Goal: Task Accomplishment & Management: Complete application form

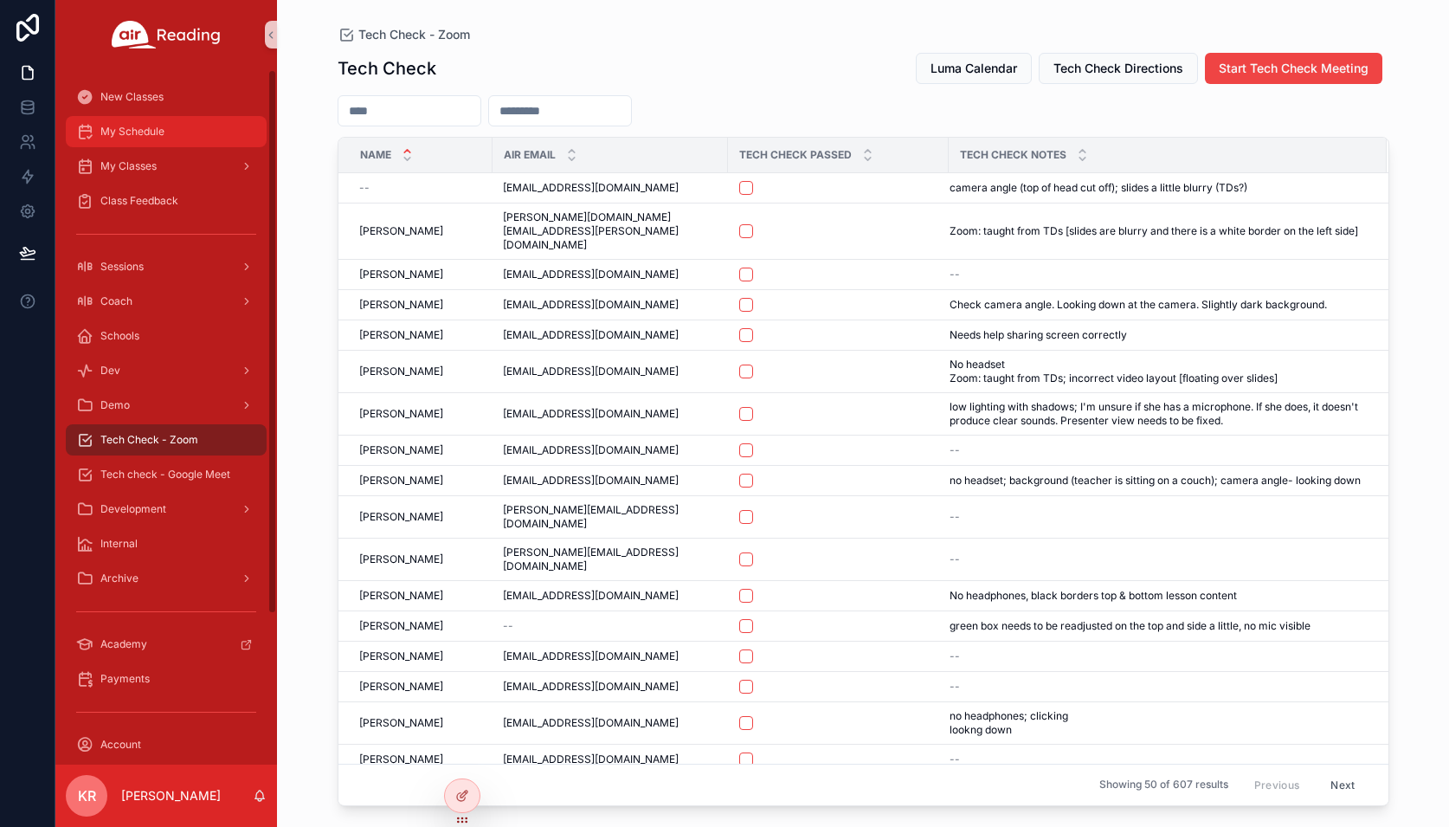
click at [121, 140] on div "My Schedule" at bounding box center [166, 132] width 180 height 28
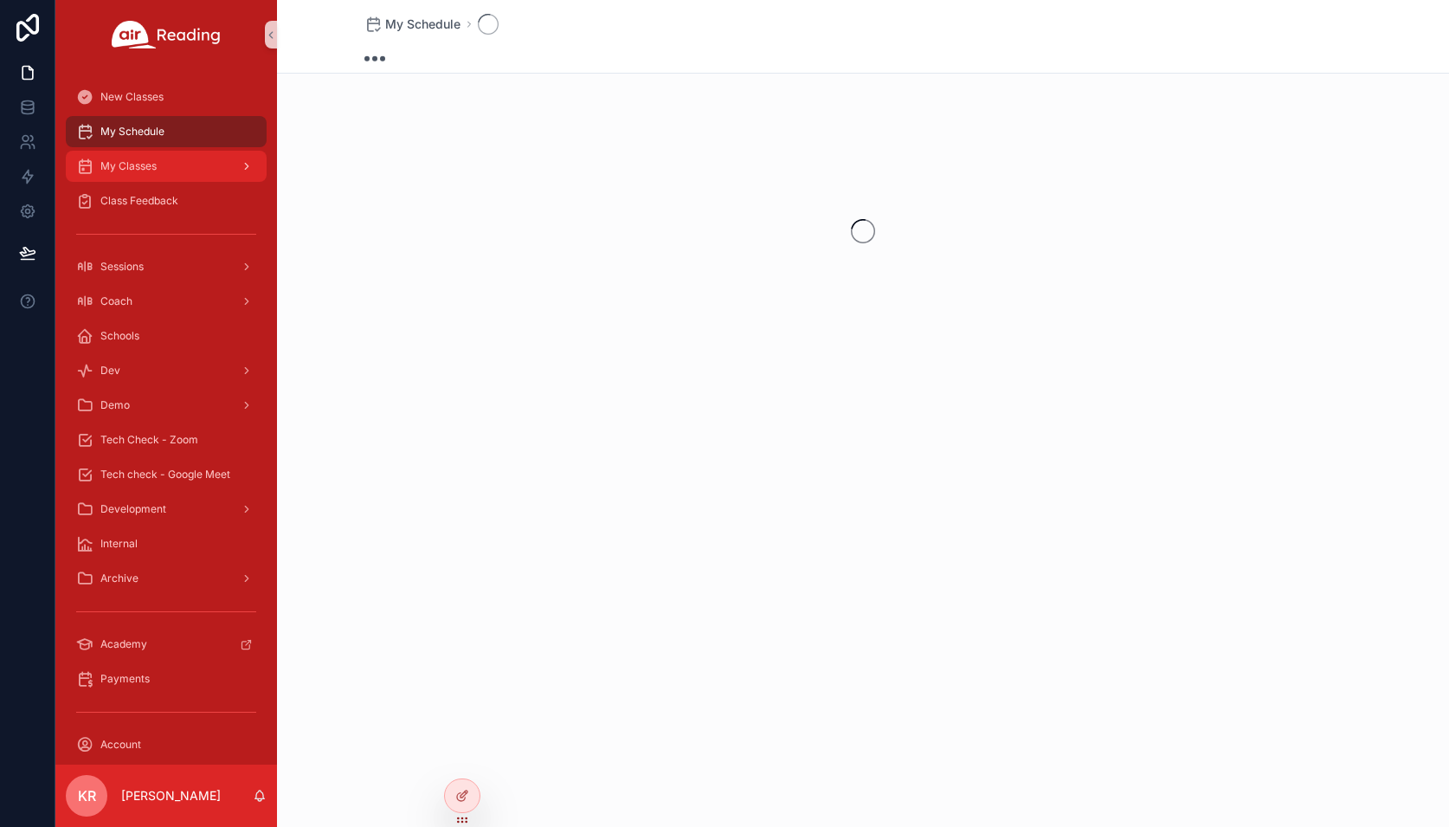
click at [144, 171] on span "My Classes" at bounding box center [128, 166] width 56 height 14
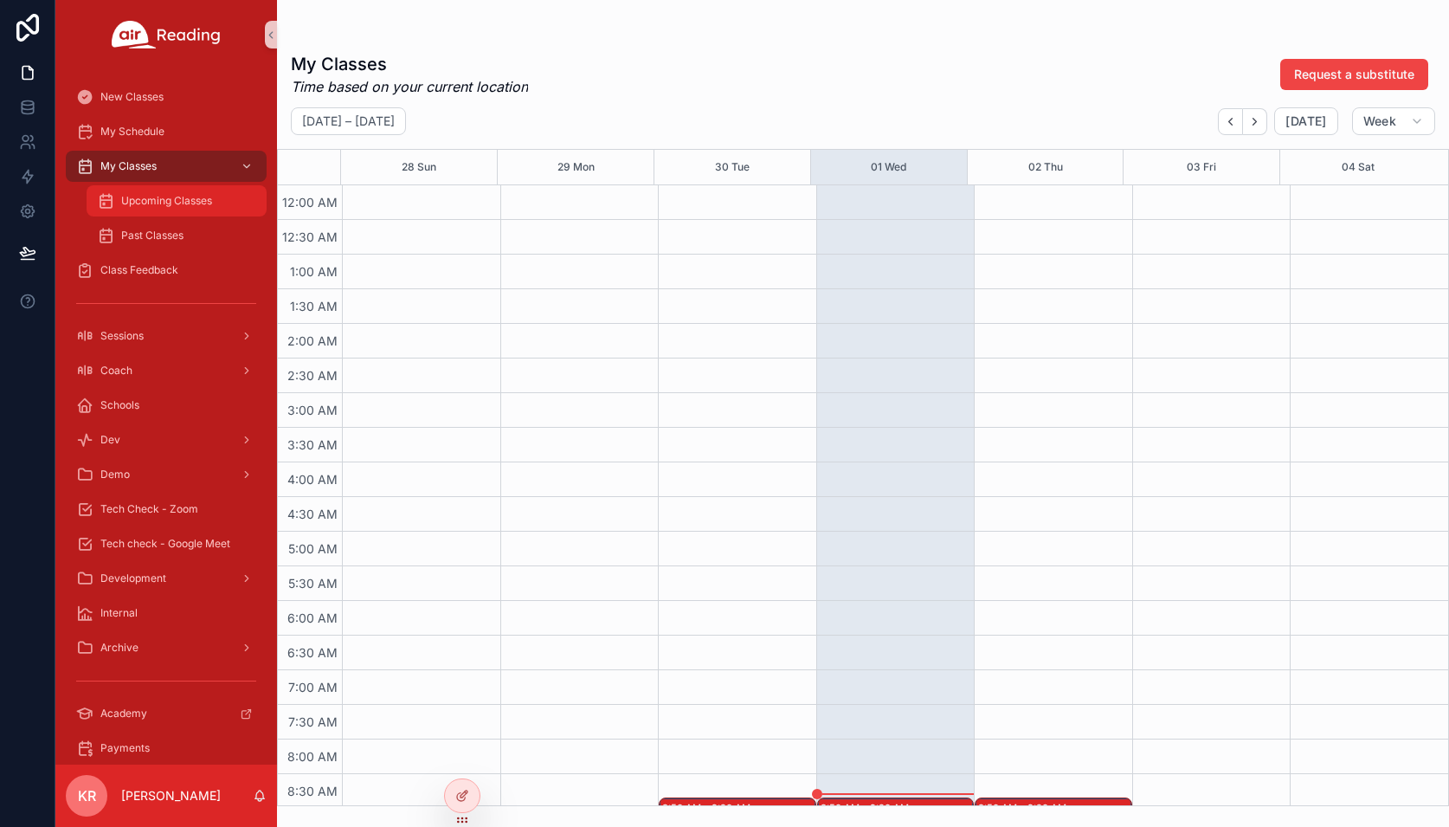
click at [163, 206] on span "Upcoming Classes" at bounding box center [166, 201] width 91 height 14
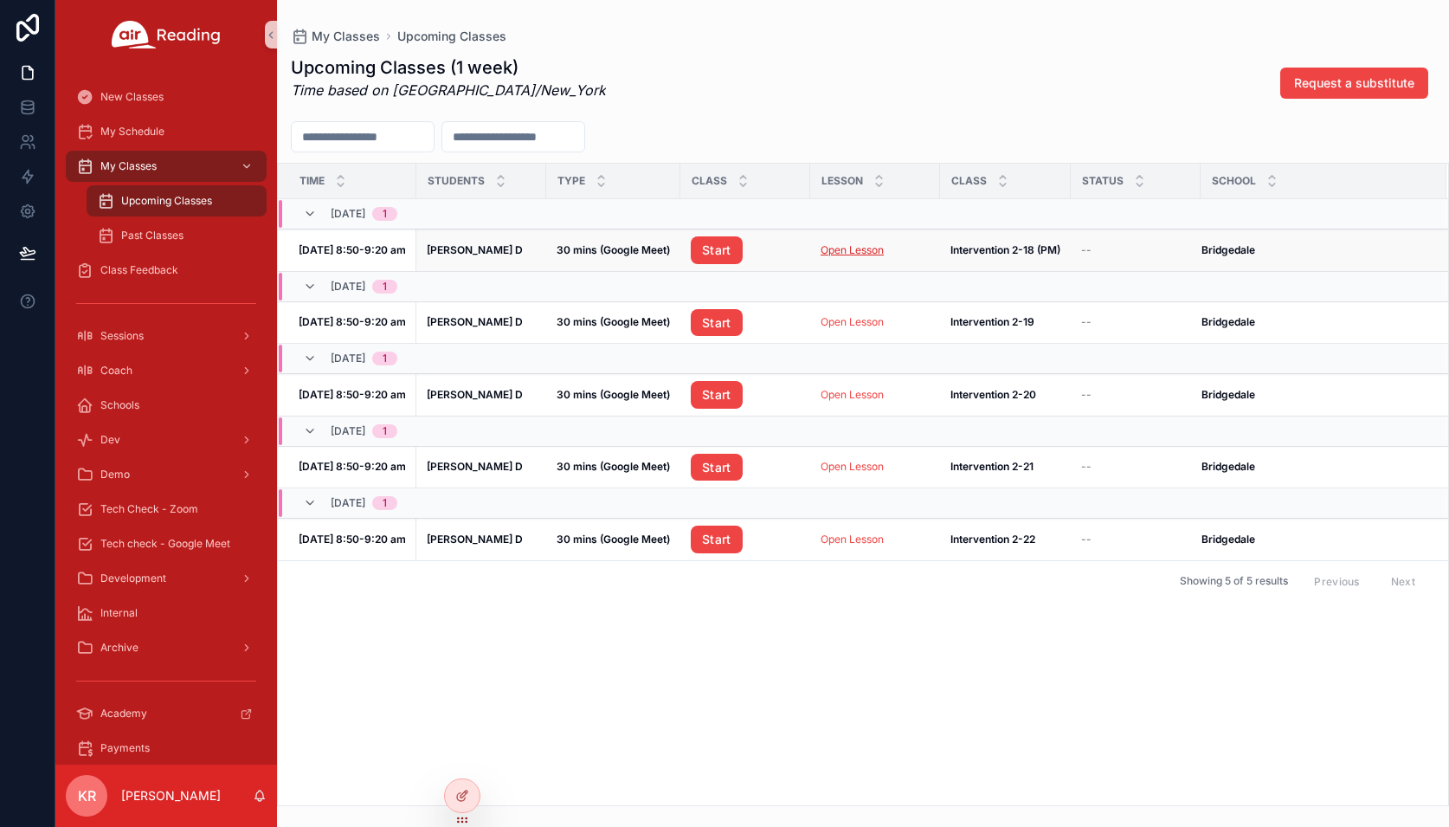
click at [831, 248] on link "Open Lesson" at bounding box center [852, 249] width 63 height 13
click at [697, 245] on link "Start" at bounding box center [717, 250] width 52 height 28
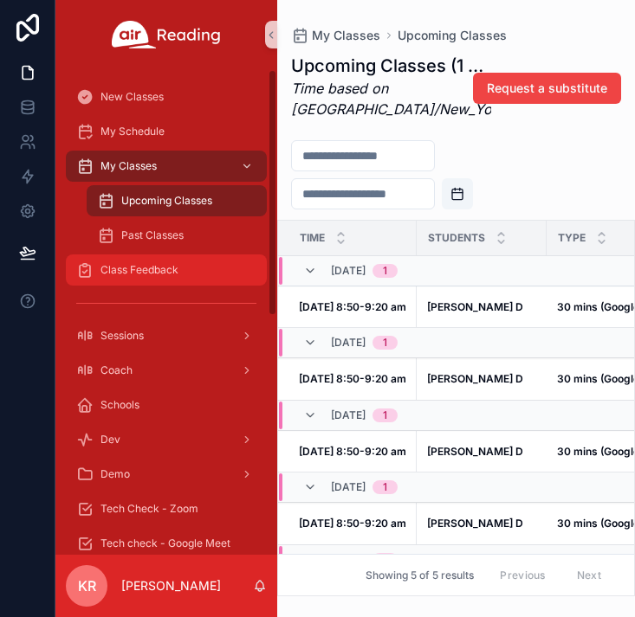
click at [138, 270] on span "Class Feedback" at bounding box center [139, 270] width 78 height 14
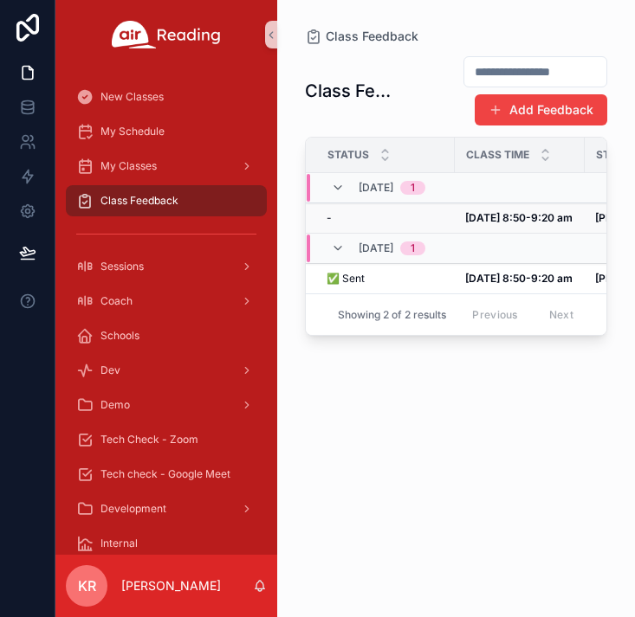
click at [480, 221] on strong "Oct 1, 8:50-9:20 am" at bounding box center [518, 217] width 107 height 13
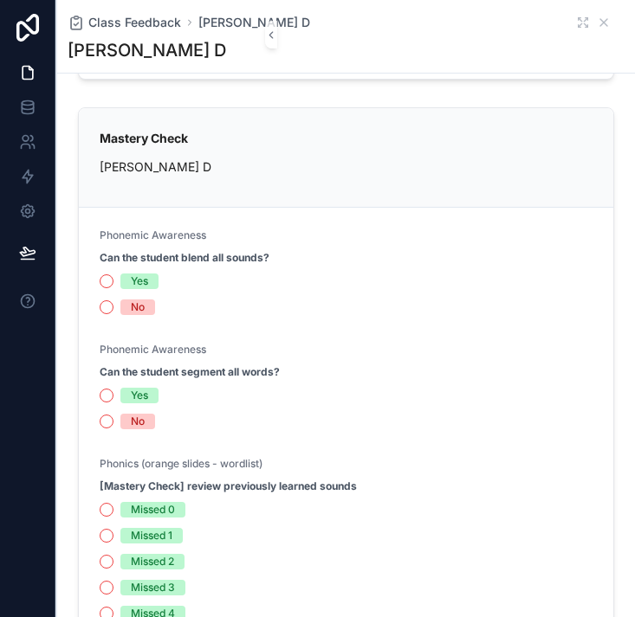
scroll to position [1212, 0]
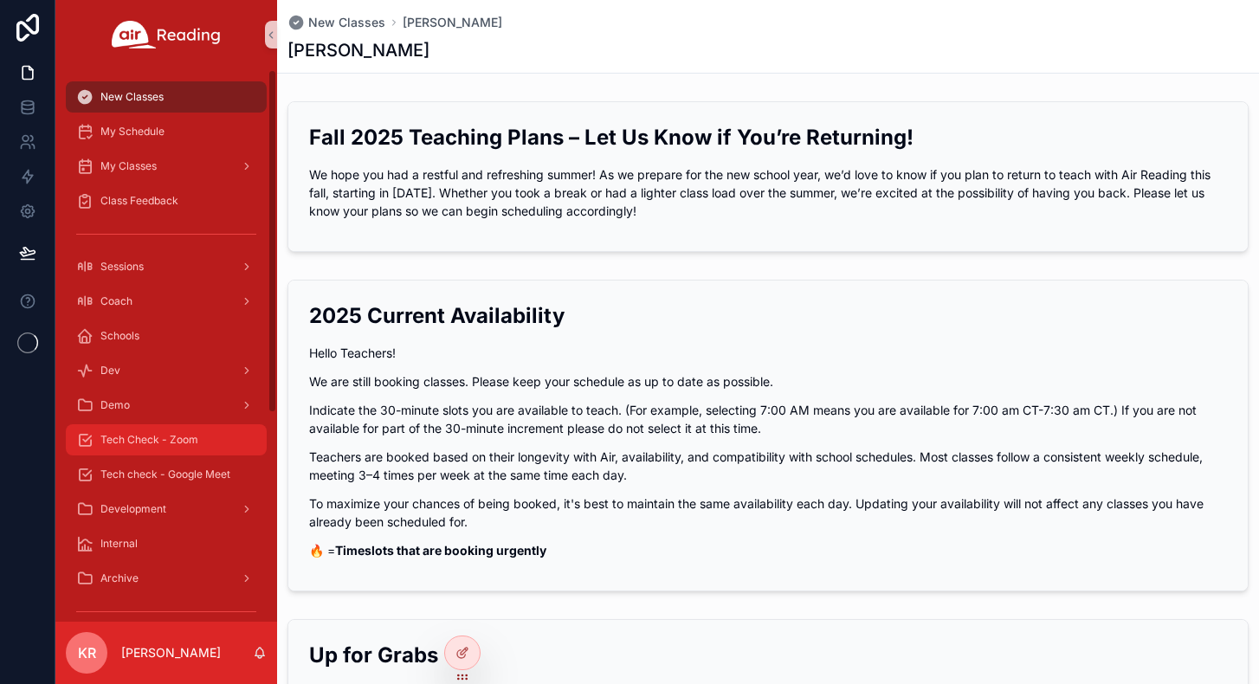
click at [195, 436] on span "Tech Check - Zoom" at bounding box center [149, 440] width 98 height 14
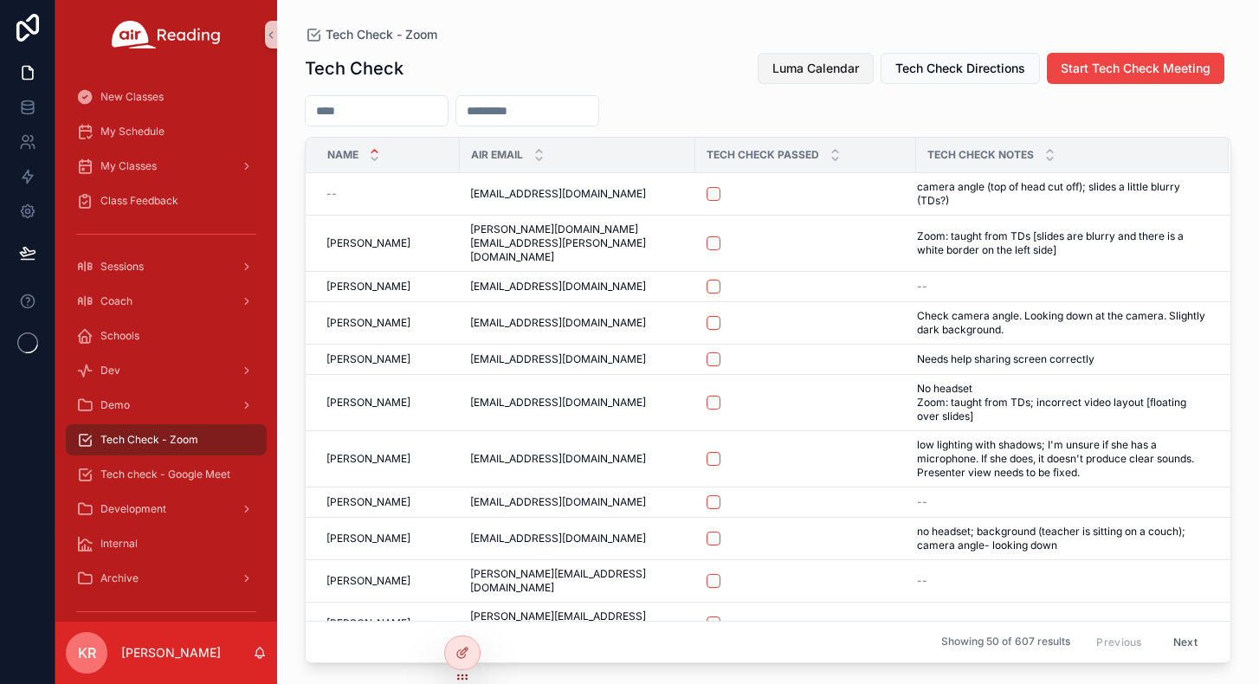
click at [839, 72] on span "Luma Calendar" at bounding box center [815, 68] width 87 height 17
click at [815, 71] on span "Luma Calendar" at bounding box center [815, 68] width 87 height 17
click at [782, 61] on span "Luma Calendar" at bounding box center [815, 68] width 87 height 17
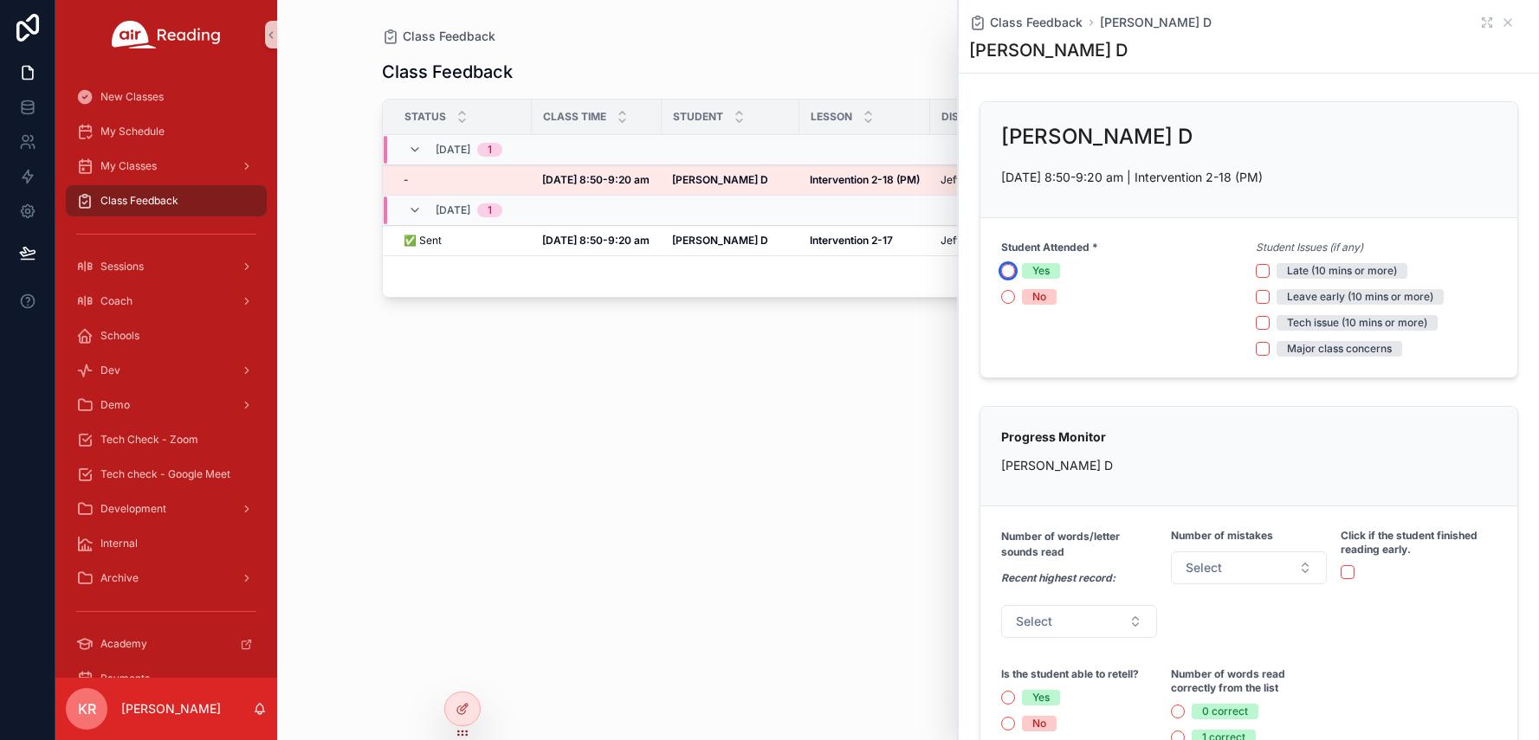
click at [1010, 270] on button "Yes" at bounding box center [1008, 271] width 14 height 14
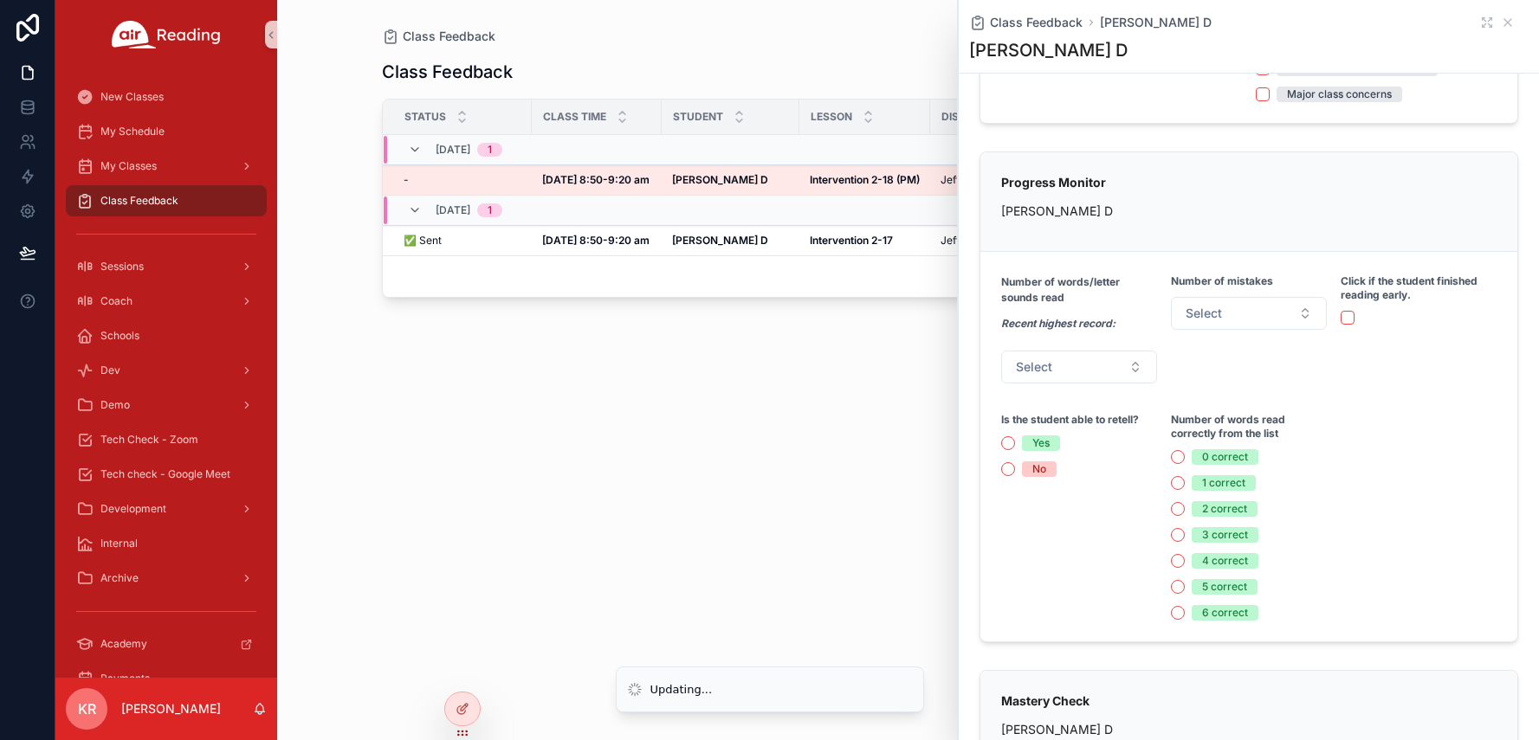
scroll to position [260, 0]
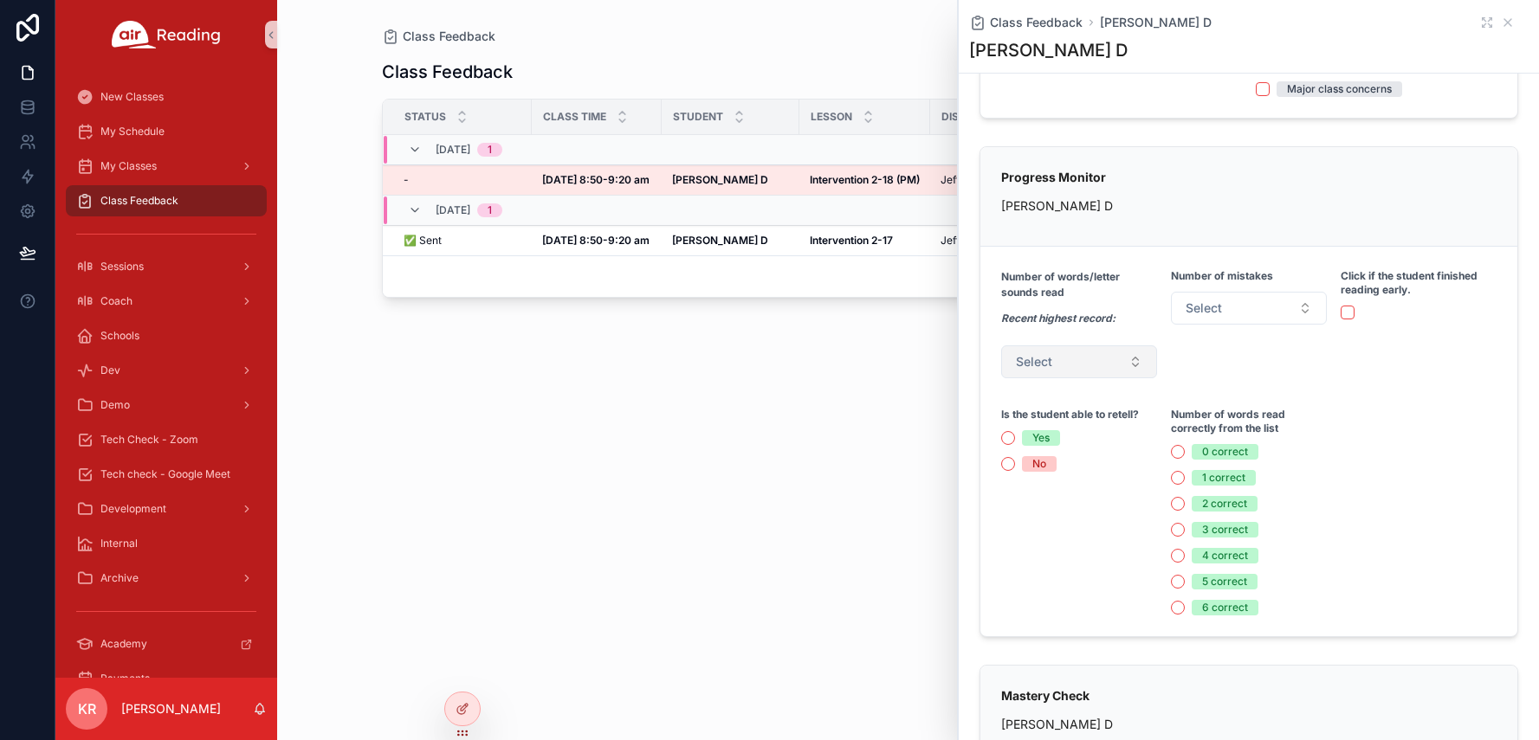
click at [1065, 359] on button "Select" at bounding box center [1079, 361] width 156 height 33
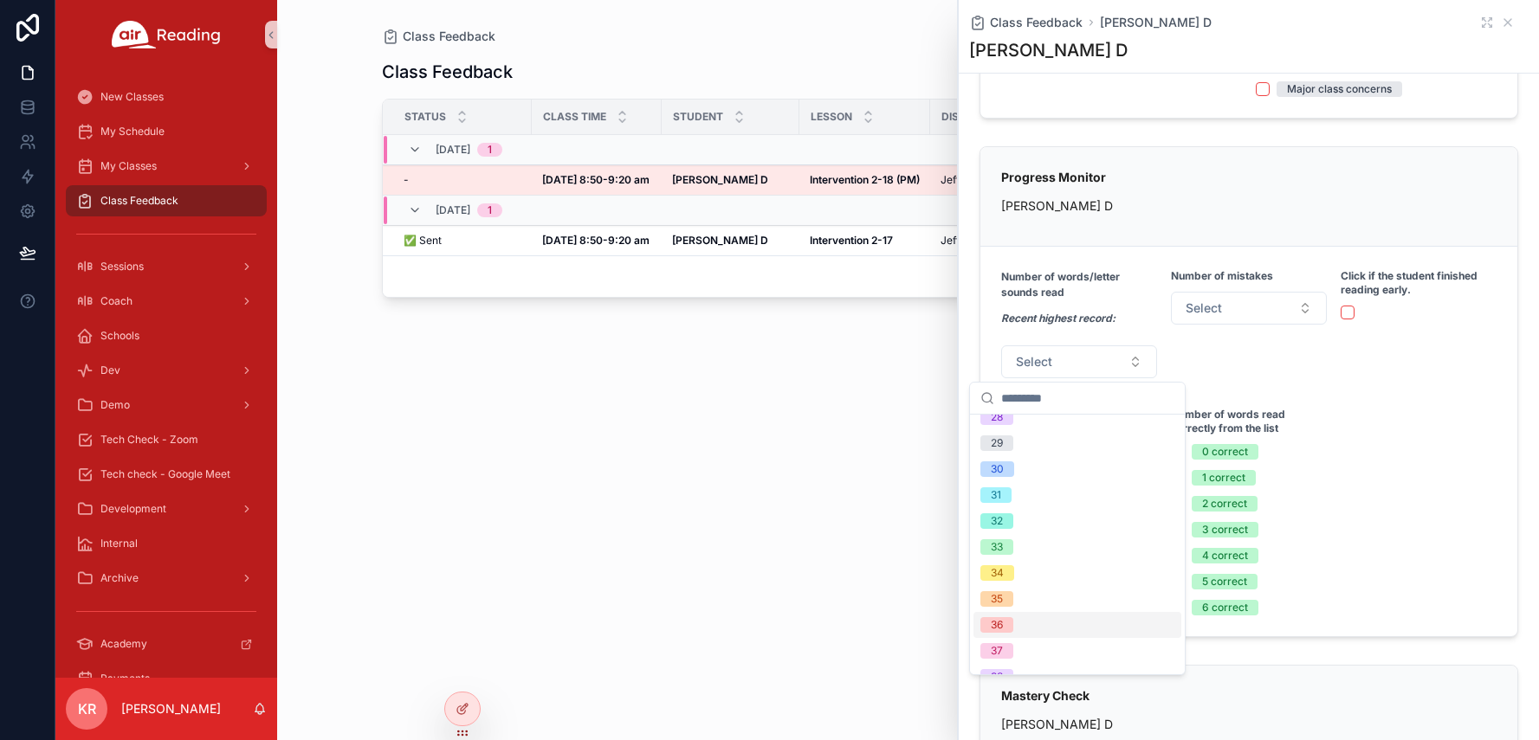
scroll to position [779, 0]
click at [1013, 468] on span "28" at bounding box center [996, 466] width 33 height 16
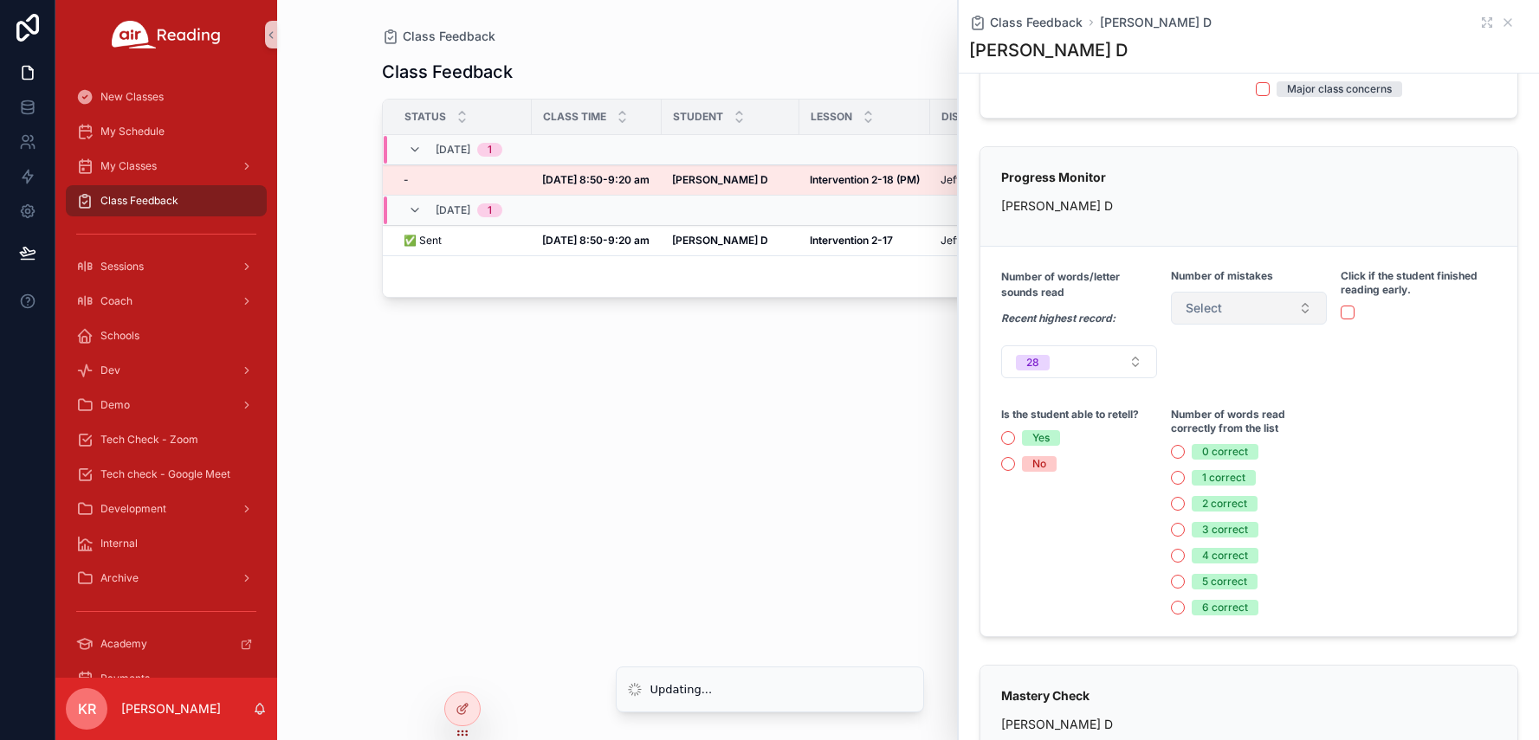
click at [1225, 313] on button "Select" at bounding box center [1249, 308] width 156 height 33
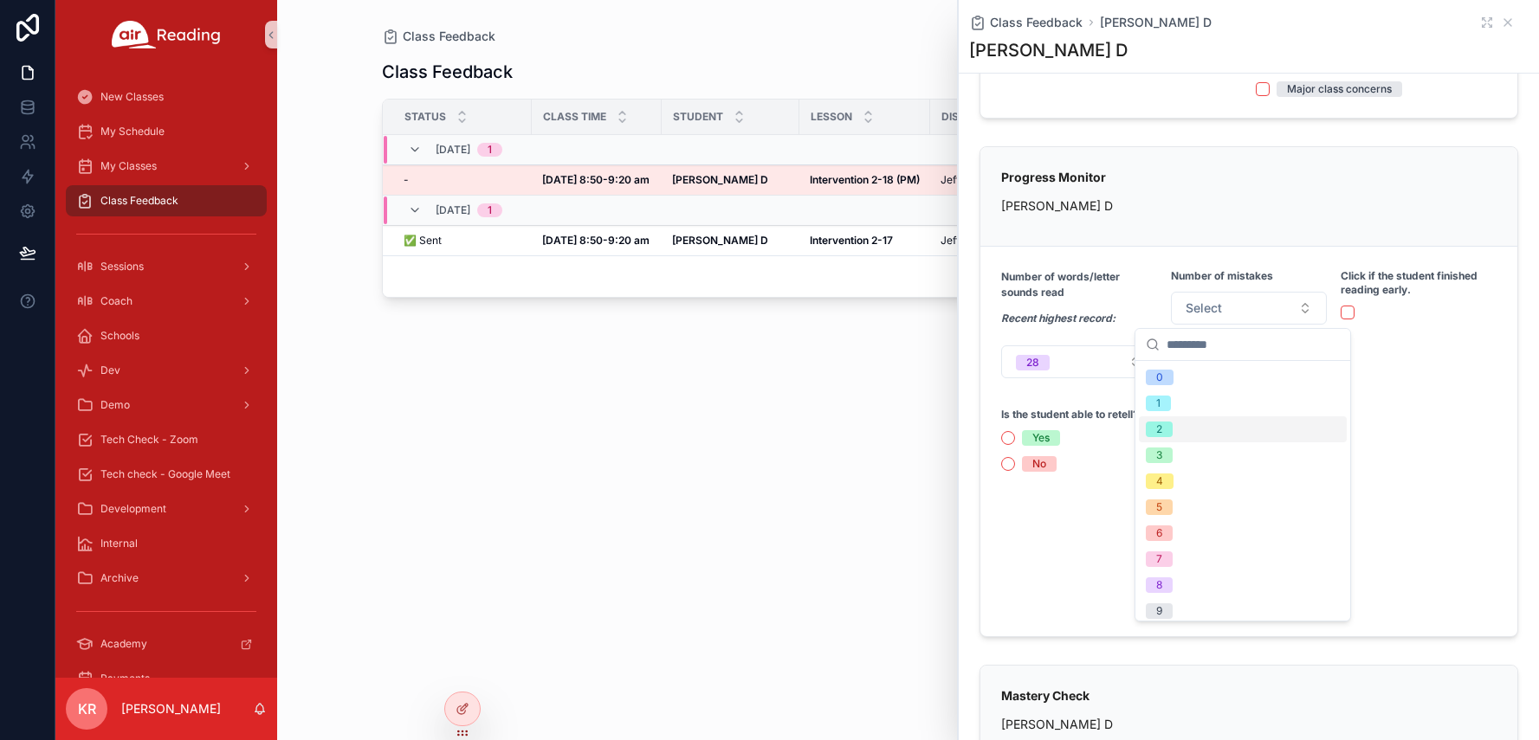
click at [1161, 434] on div "2" at bounding box center [1159, 430] width 6 height 16
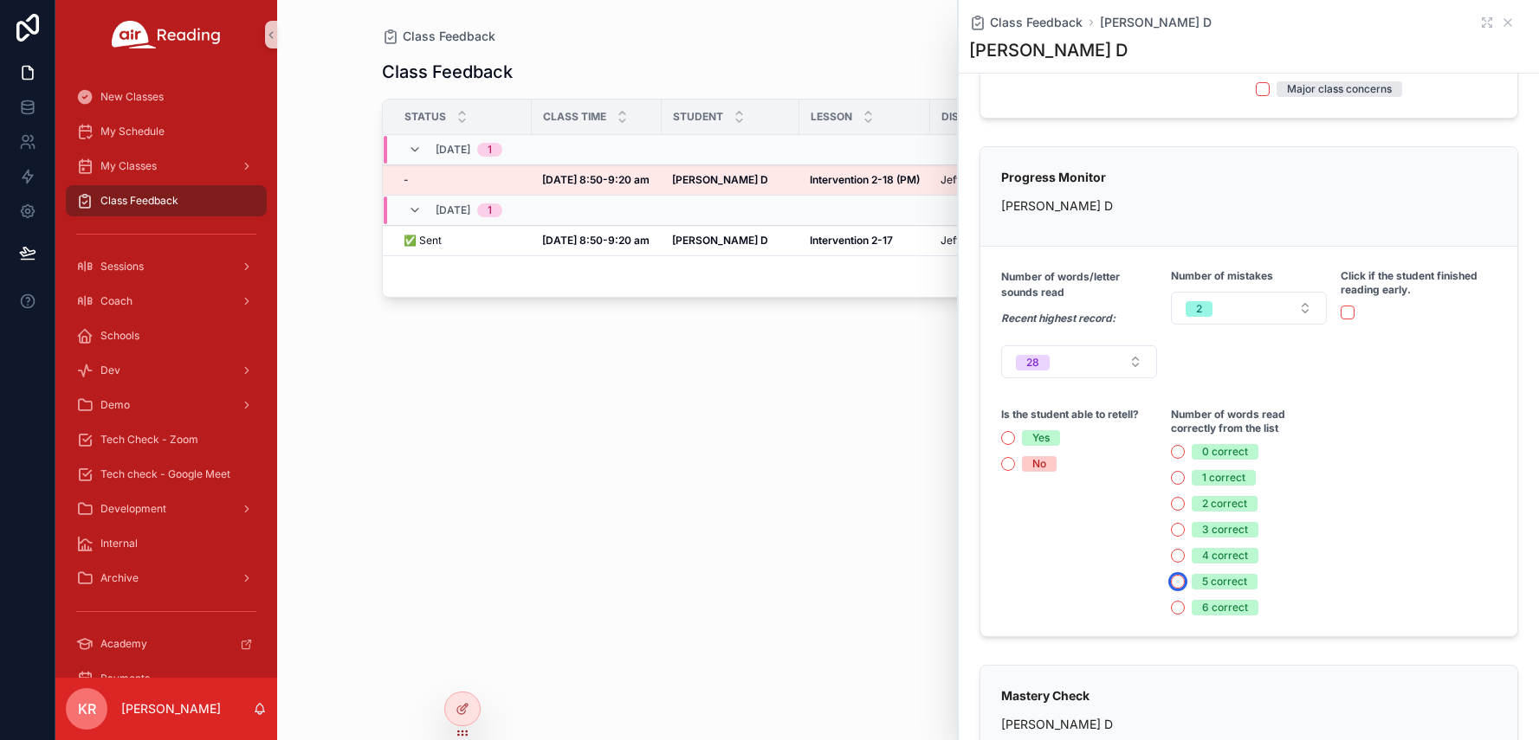
click at [1173, 583] on button "5 correct" at bounding box center [1178, 582] width 14 height 14
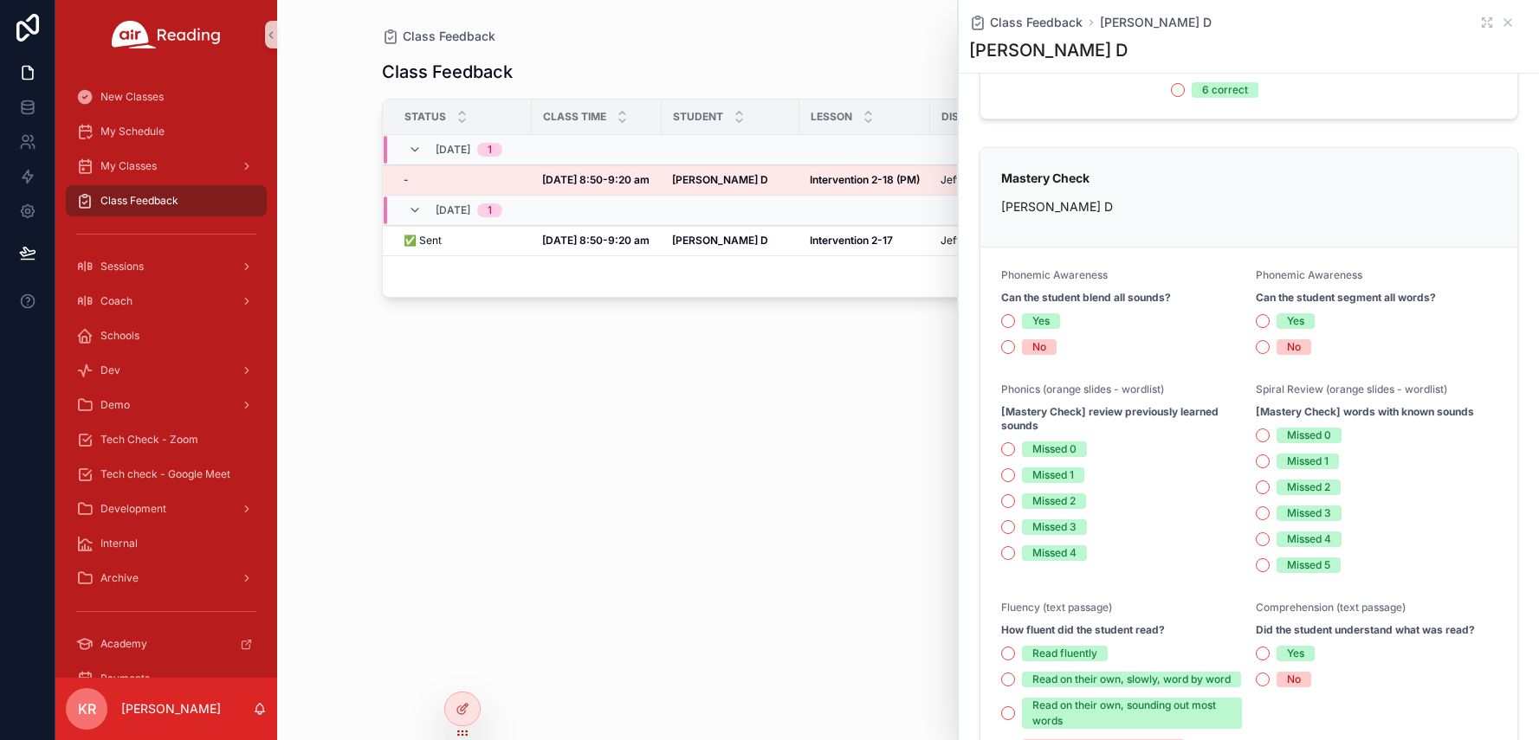
scroll to position [779, 0]
click at [1003, 320] on button "Yes" at bounding box center [1008, 320] width 14 height 14
click at [1255, 319] on button "Yes" at bounding box center [1262, 320] width 14 height 14
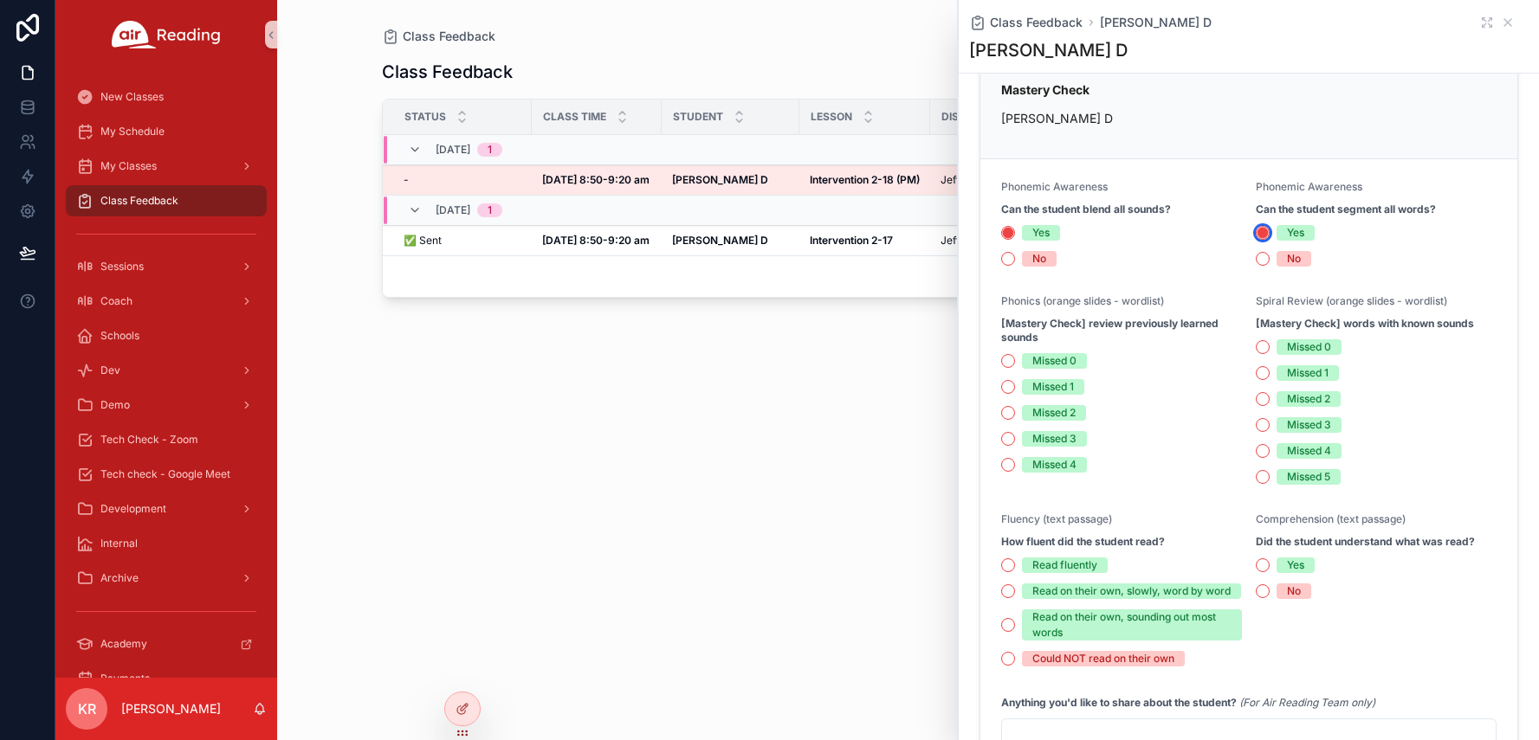
scroll to position [952, 0]
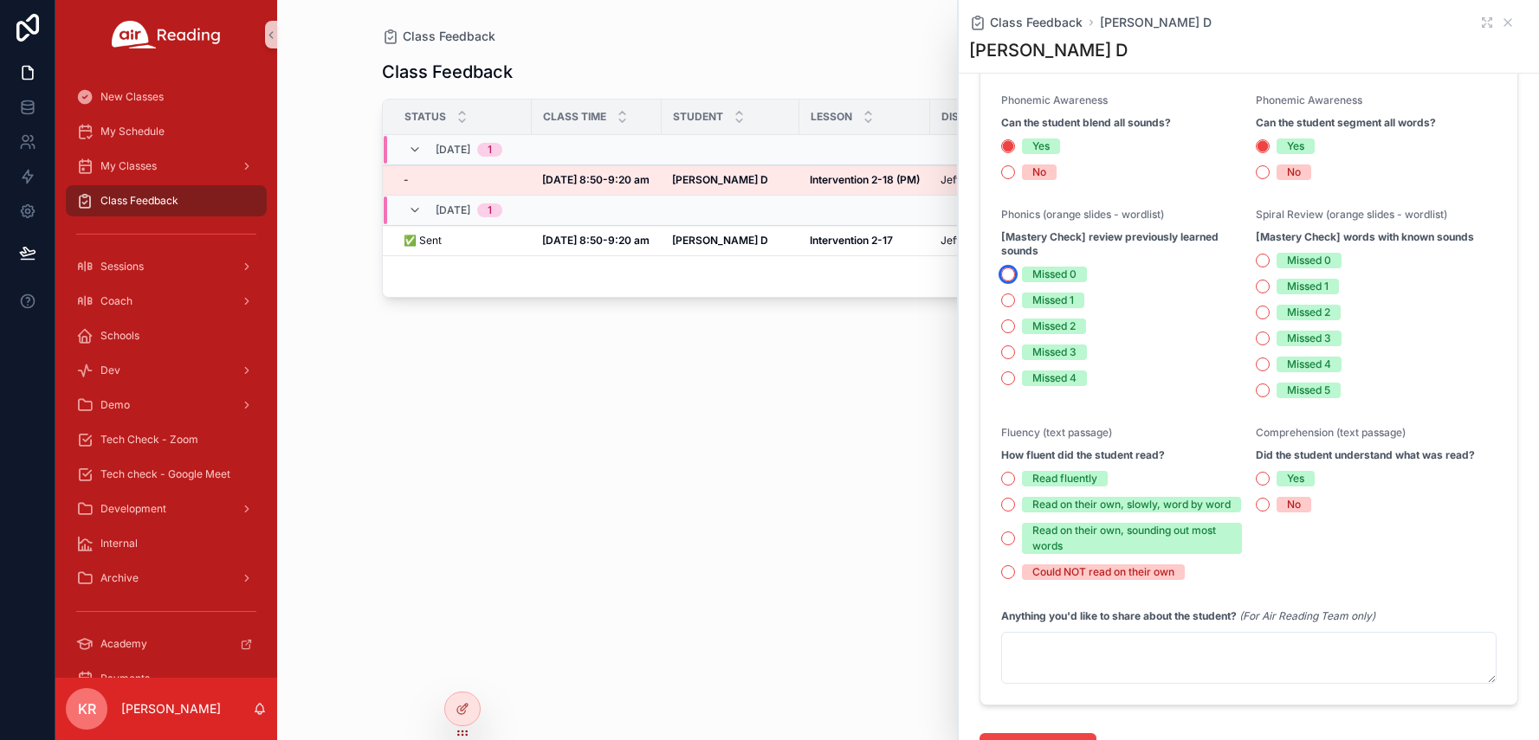
click at [1011, 274] on button "Missed 0" at bounding box center [1008, 275] width 14 height 14
click at [1255, 315] on button "Missed 2" at bounding box center [1262, 313] width 14 height 14
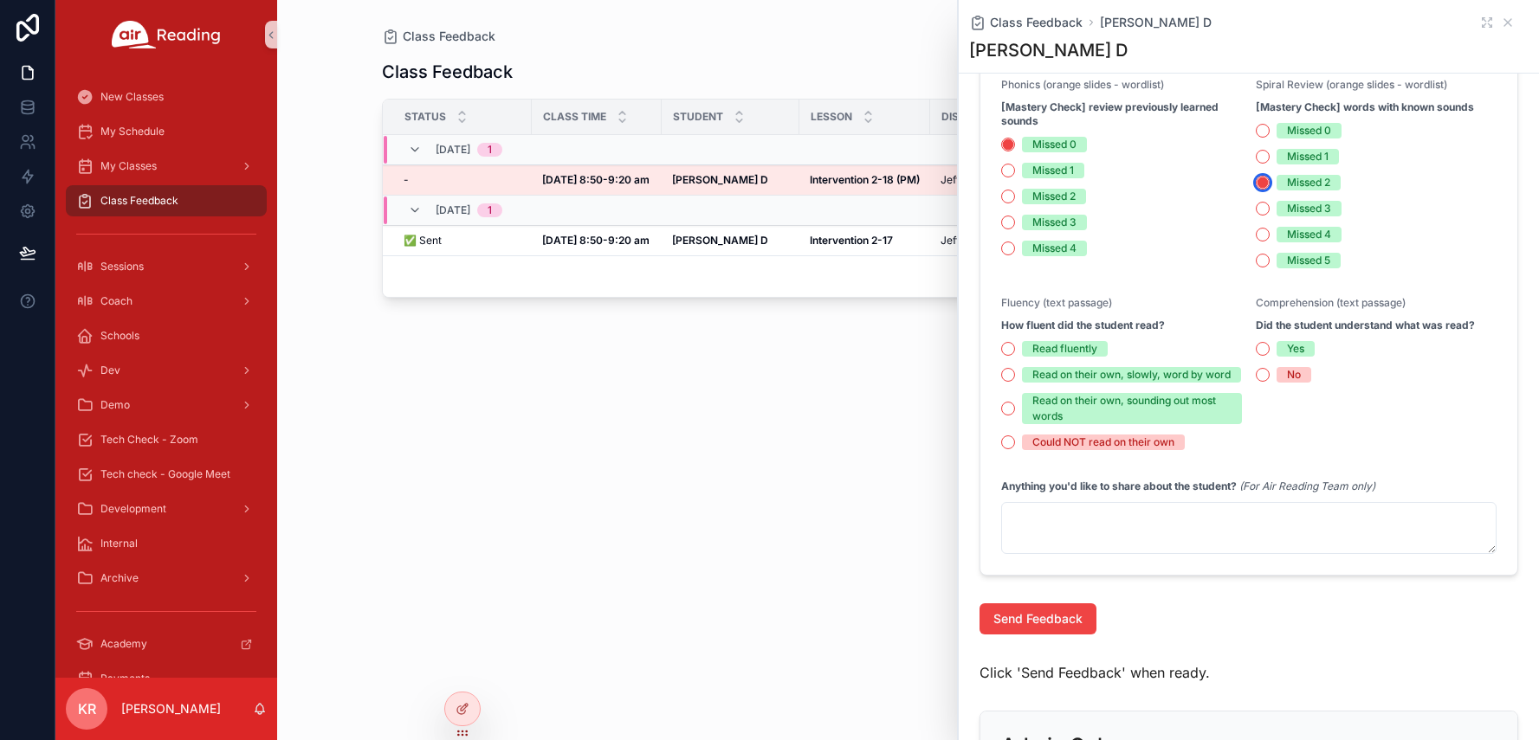
scroll to position [1126, 0]
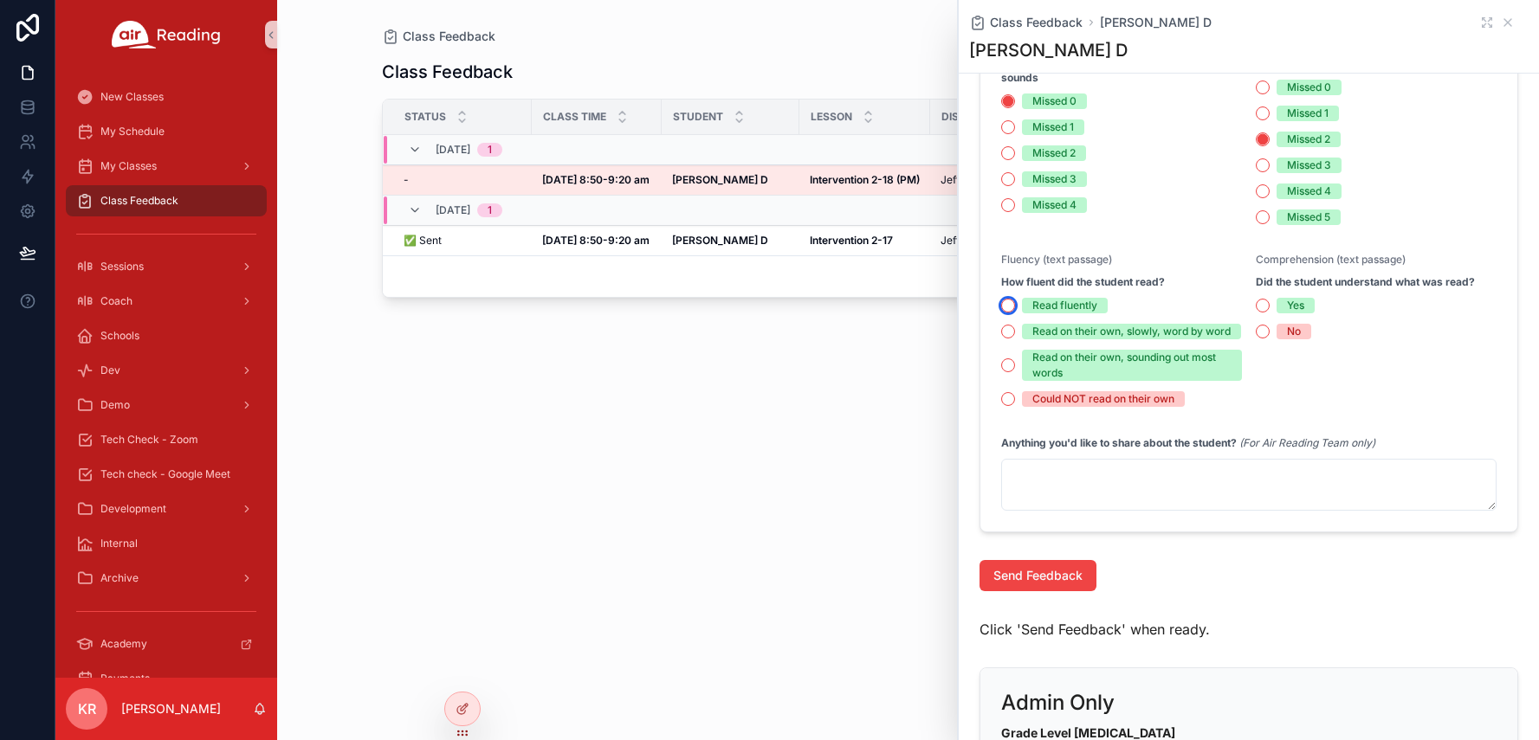
click at [1009, 307] on button "Read fluently" at bounding box center [1008, 306] width 14 height 14
click at [1255, 304] on button "Yes" at bounding box center [1262, 306] width 14 height 14
click at [1049, 584] on span "Send Feedback" at bounding box center [1037, 575] width 89 height 17
click at [1204, 29] on line "Close toast" at bounding box center [1205, 31] width 5 height 5
click at [1500, 23] on icon "scrollable content" at bounding box center [1507, 23] width 14 height 14
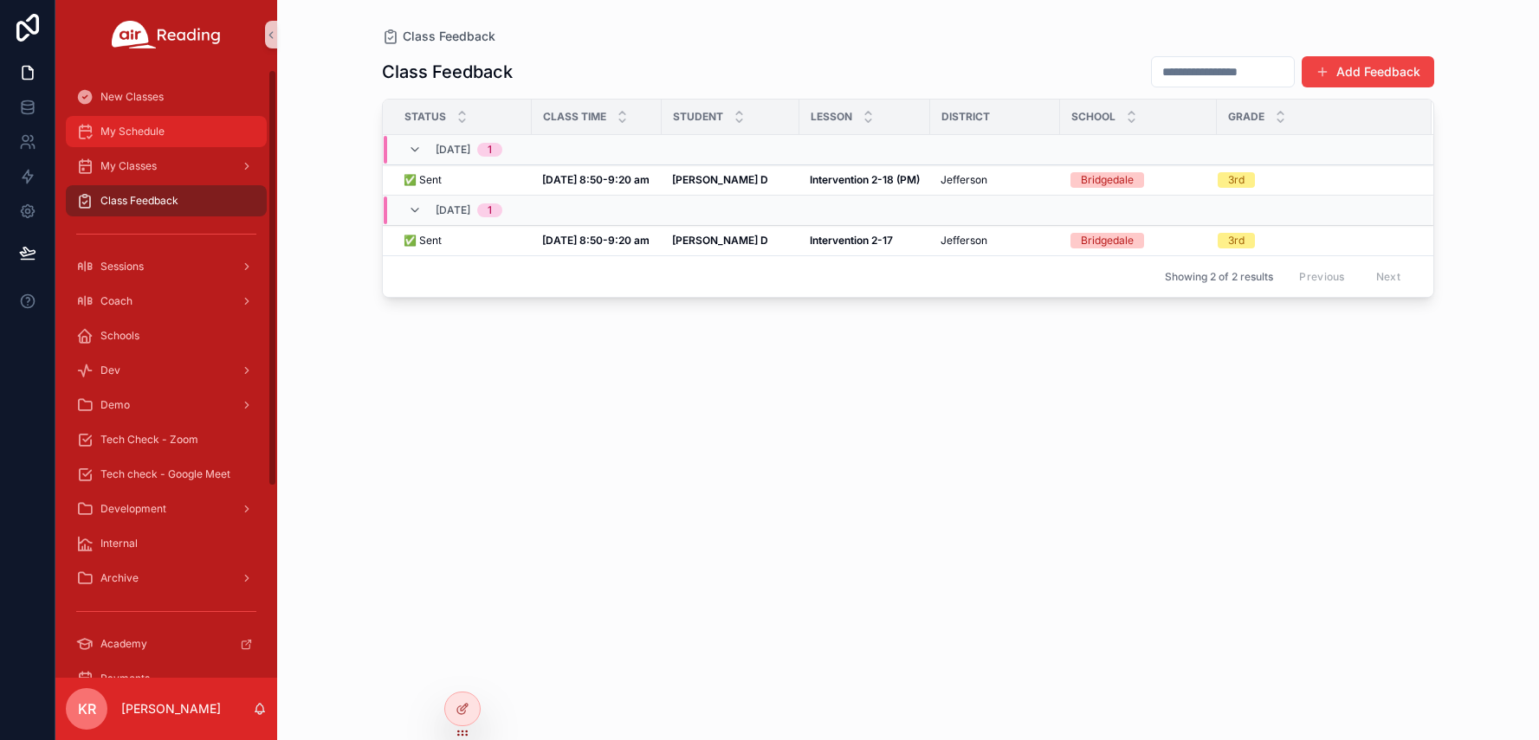
click at [148, 133] on span "My Schedule" at bounding box center [132, 132] width 64 height 14
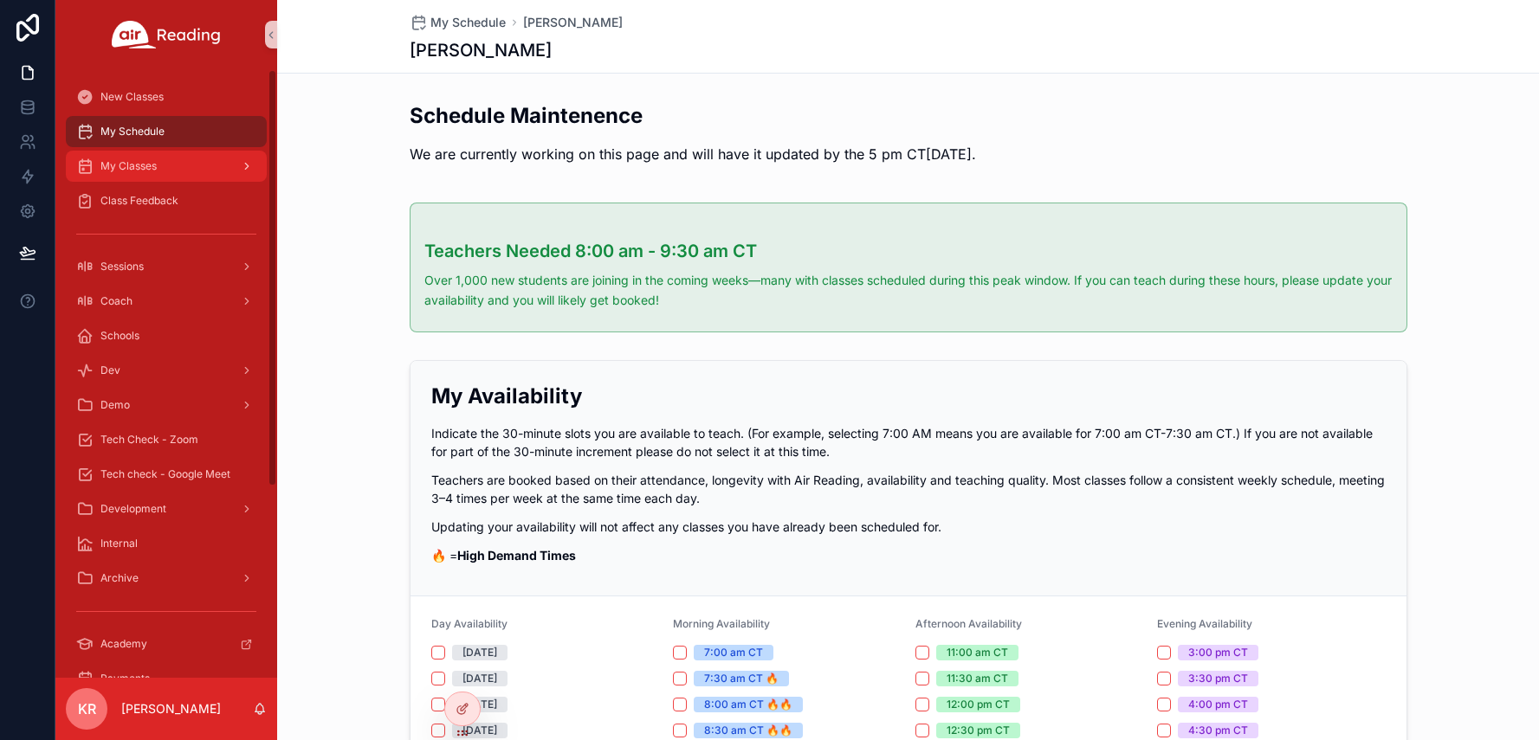
click at [157, 169] on span "My Classes" at bounding box center [128, 166] width 56 height 14
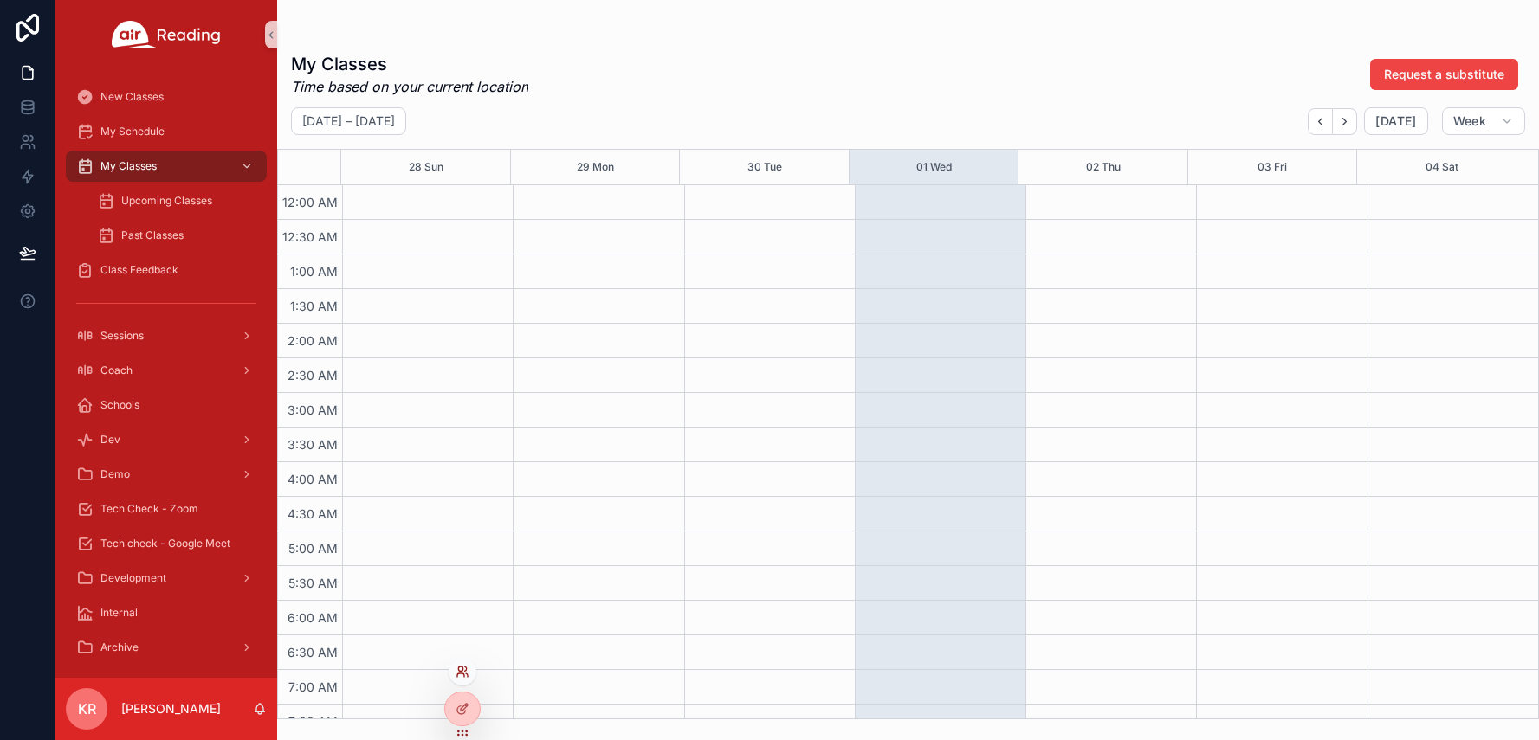
click at [460, 675] on icon at bounding box center [462, 672] width 14 height 14
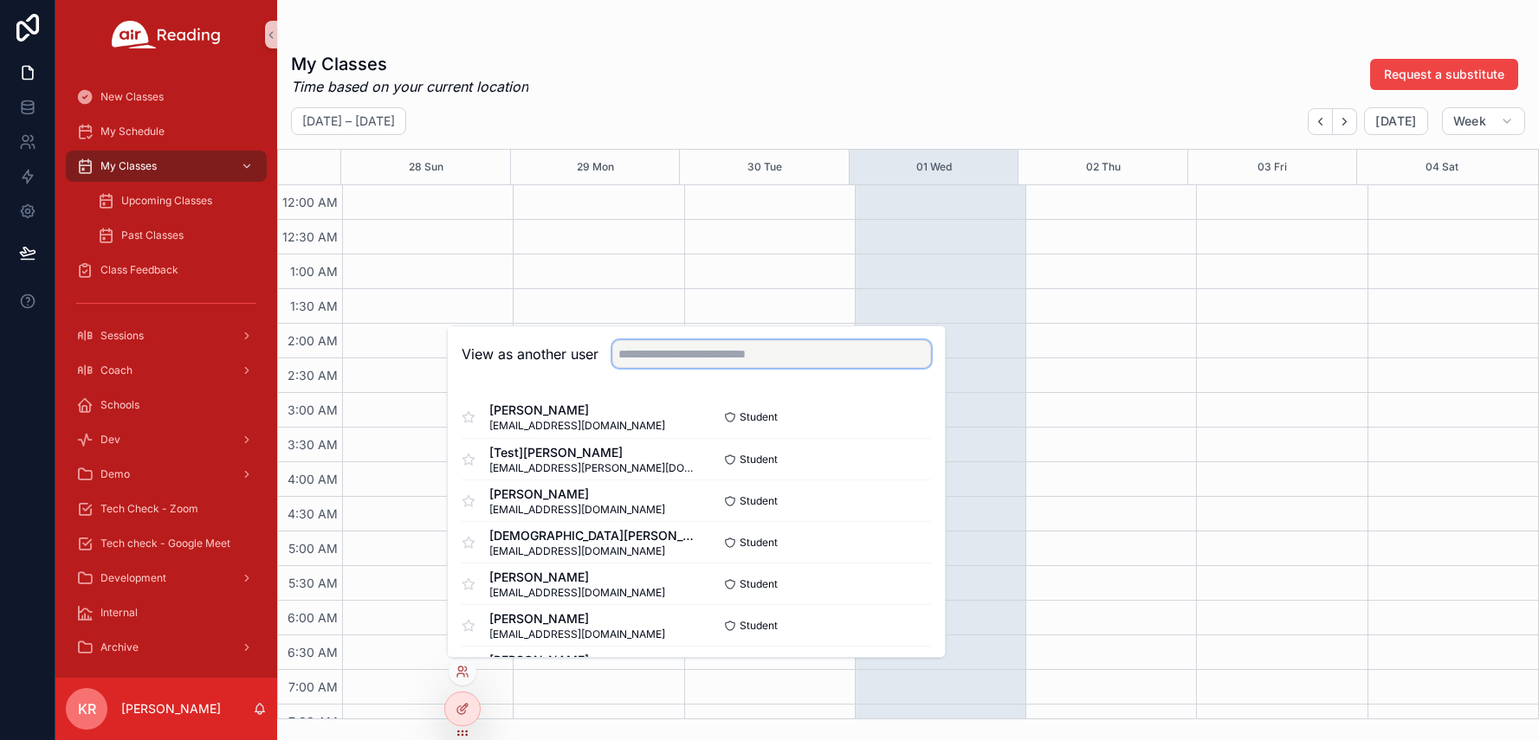
click at [671, 355] on input "text" at bounding box center [771, 354] width 319 height 28
type input "*****"
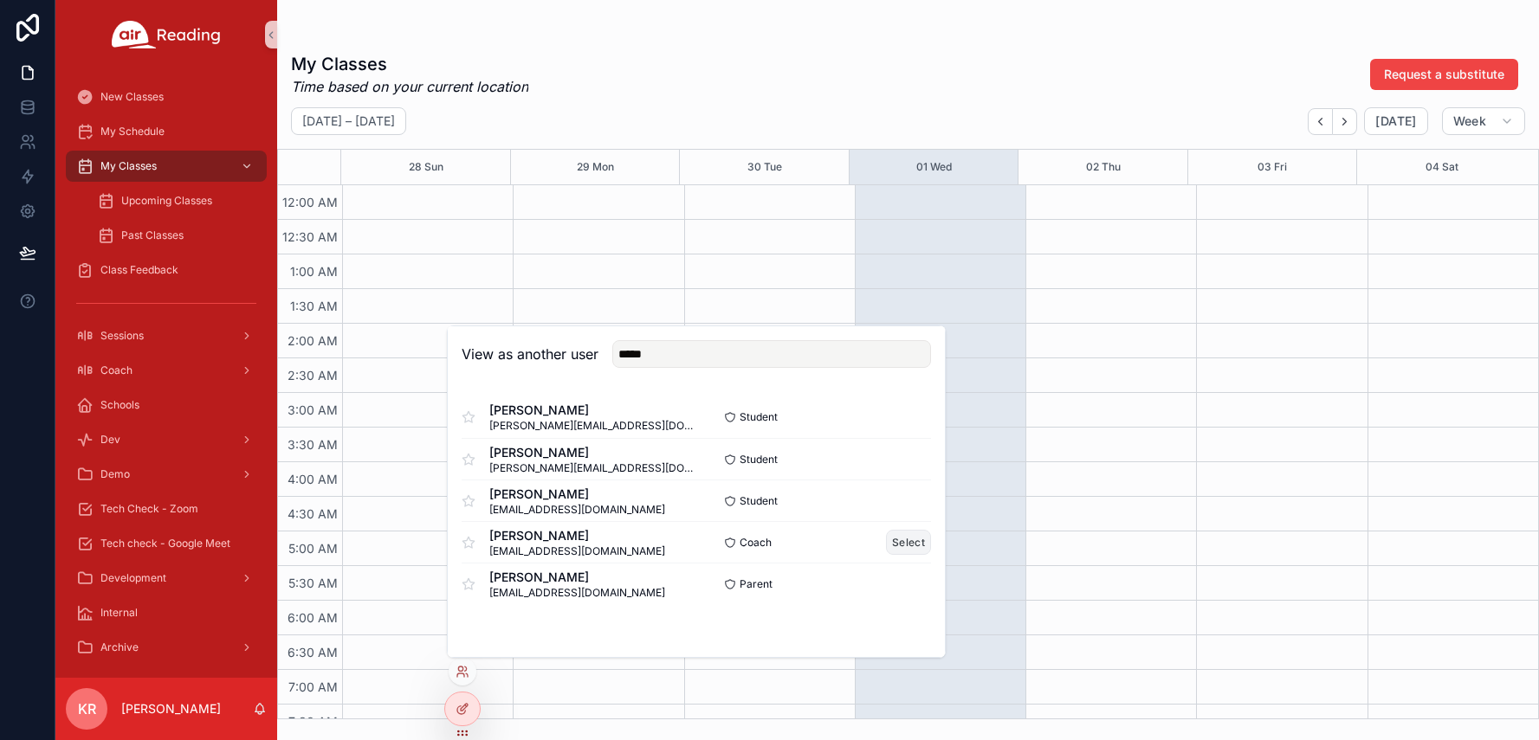
click at [904, 546] on button "Select" at bounding box center [908, 542] width 45 height 25
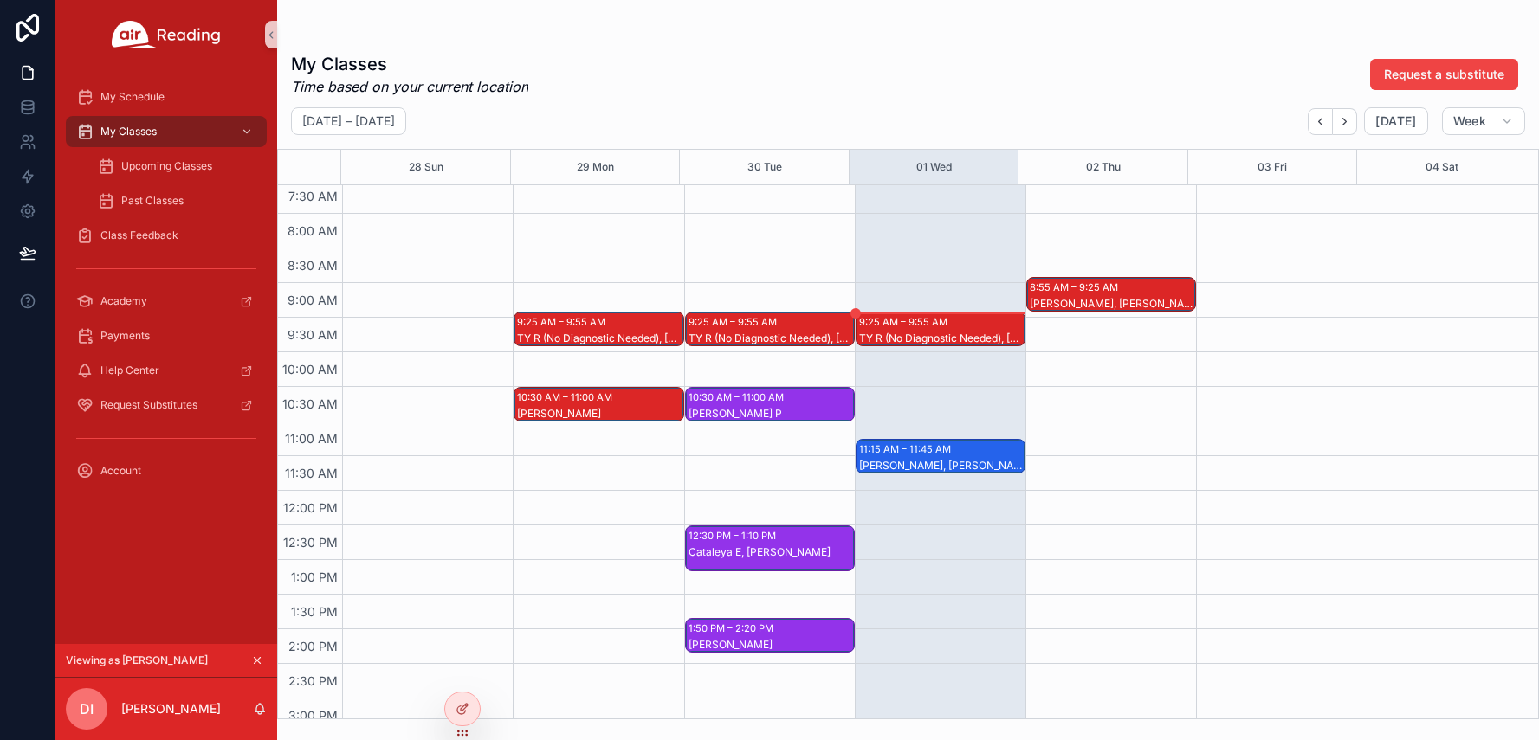
scroll to position [519, 0]
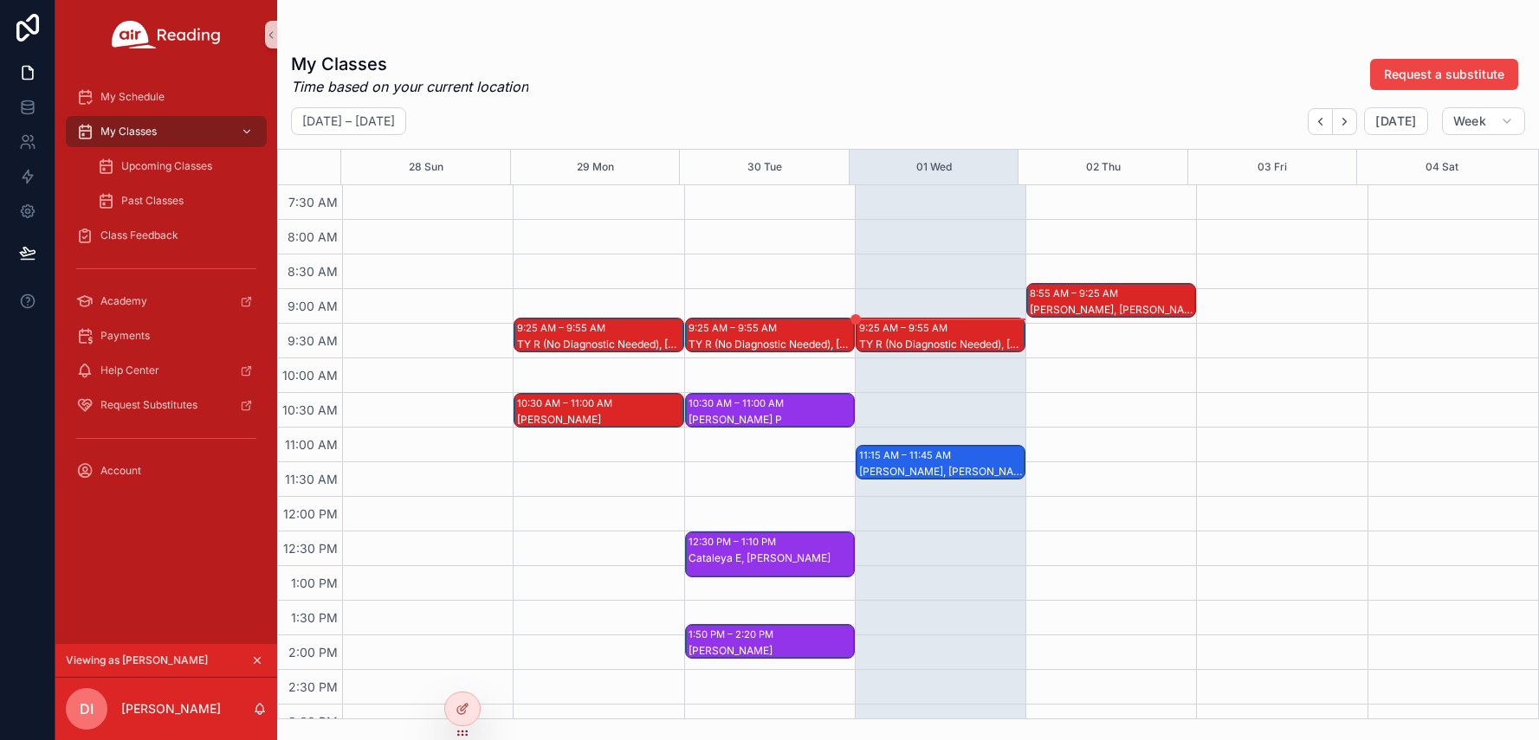
click at [936, 336] on div "9:25 AM – 9:55 AM" at bounding box center [905, 327] width 93 height 17
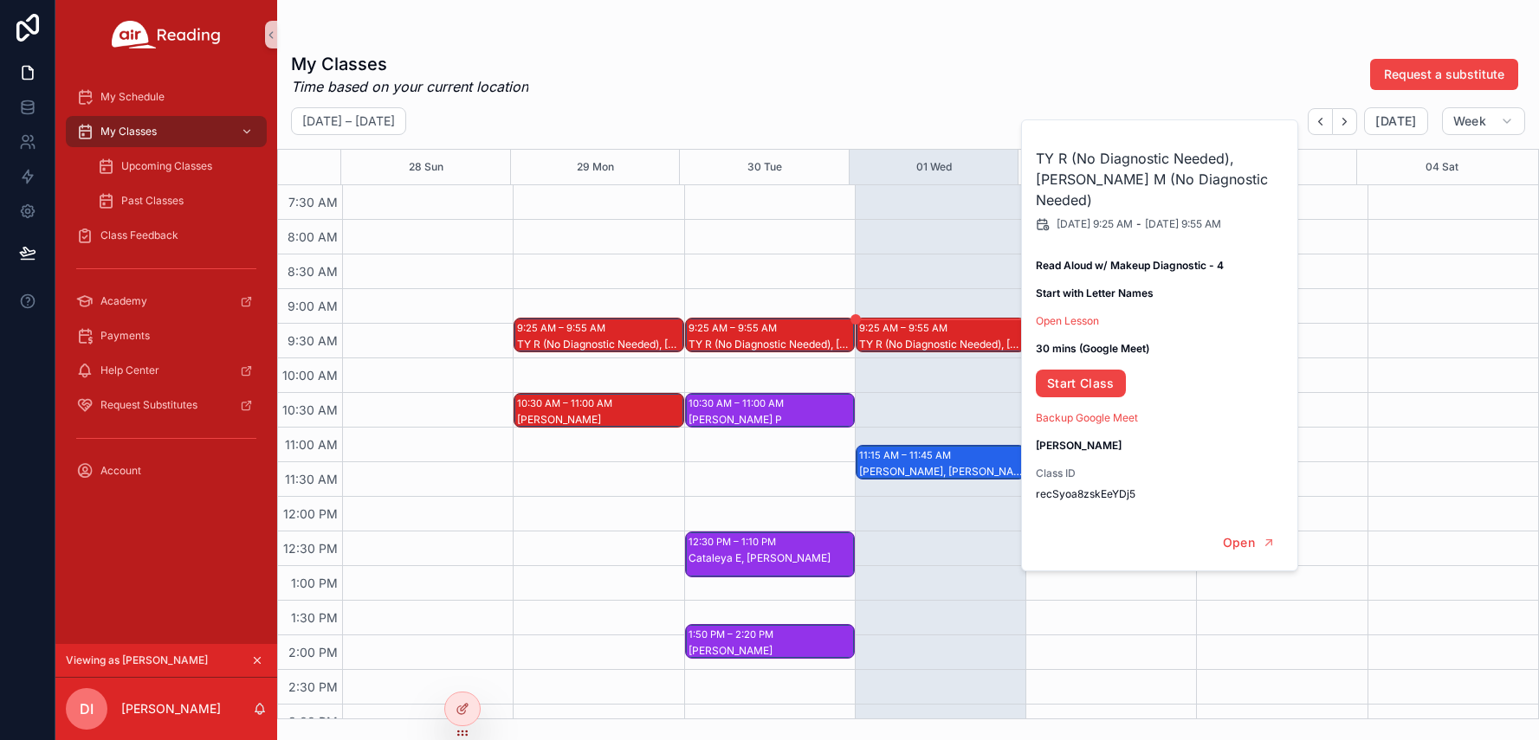
click at [932, 295] on div "9:25 AM – 9:55 AM TY R (No Diagnostic Needed), CARTER M (No Diagnostic Needed) …" at bounding box center [940, 497] width 171 height 1662
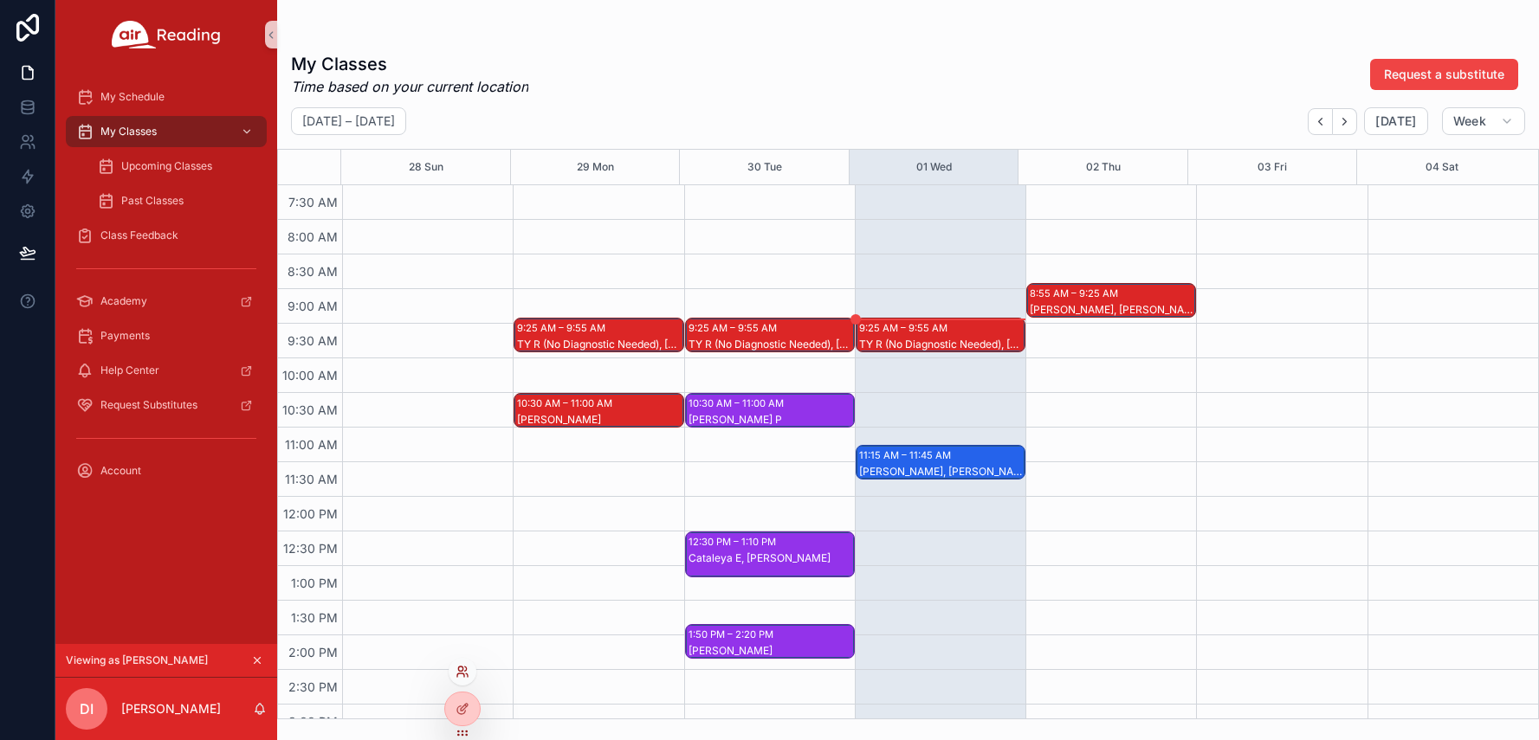
click at [462, 678] on icon at bounding box center [462, 672] width 14 height 14
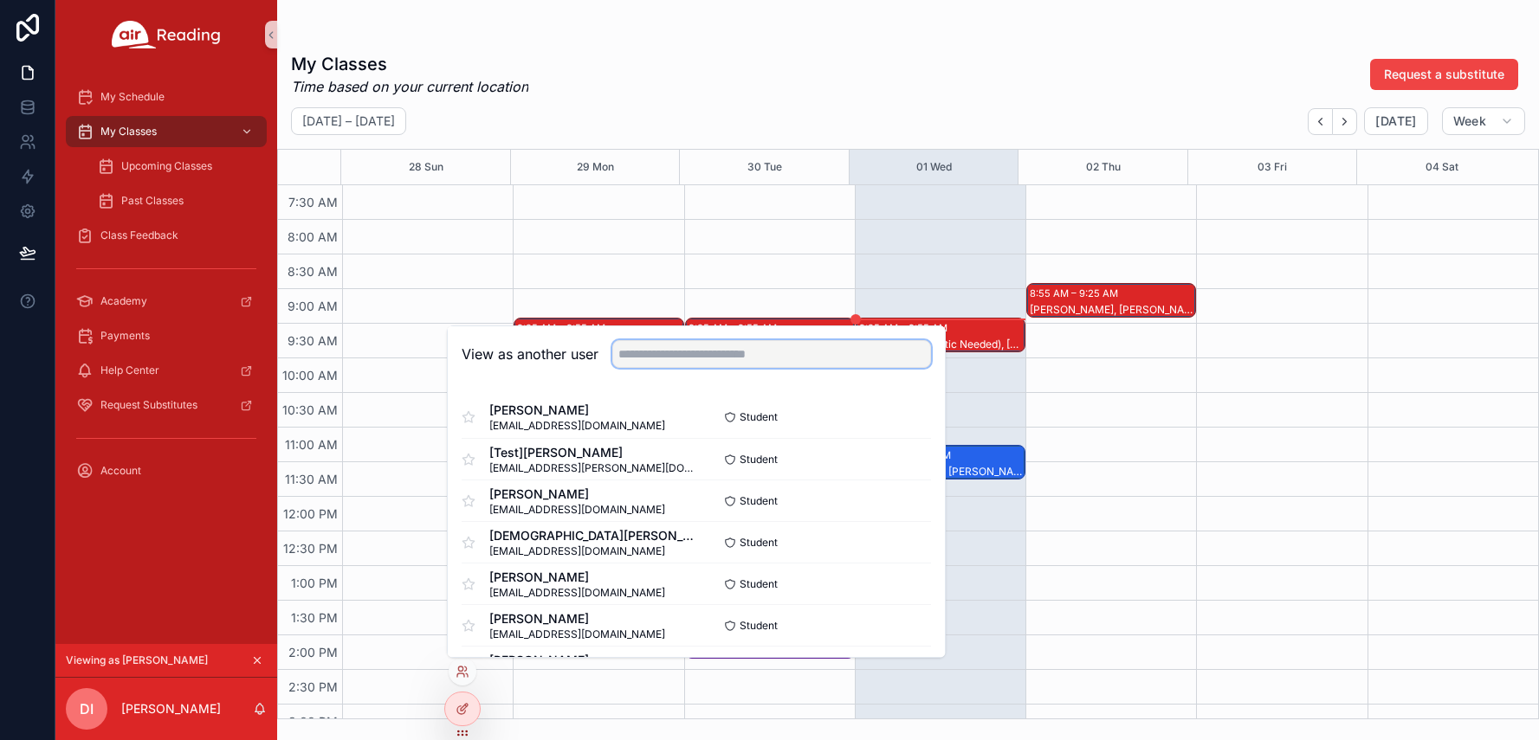
click at [730, 356] on input "text" at bounding box center [771, 354] width 319 height 28
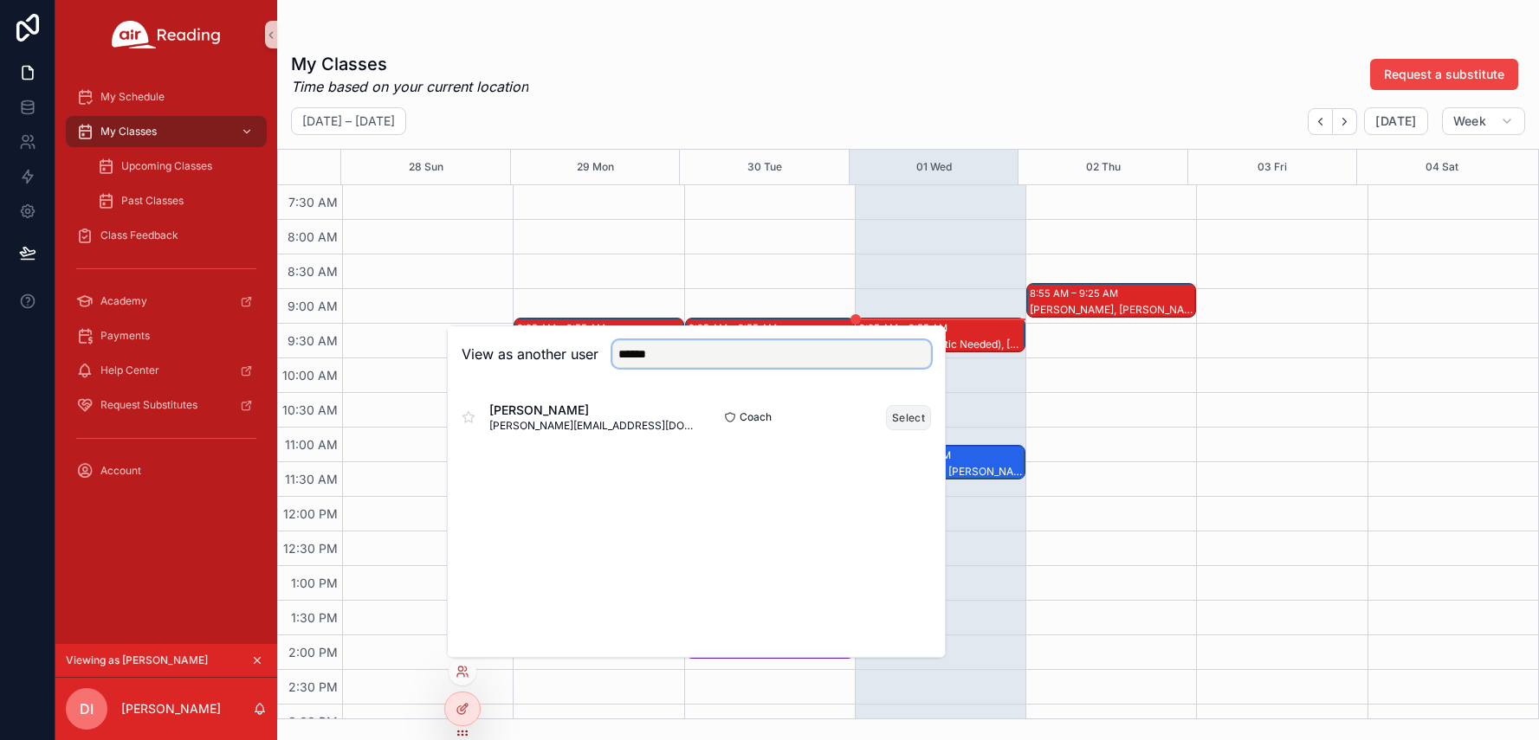
type input "******"
click at [907, 416] on button "Select" at bounding box center [908, 417] width 45 height 25
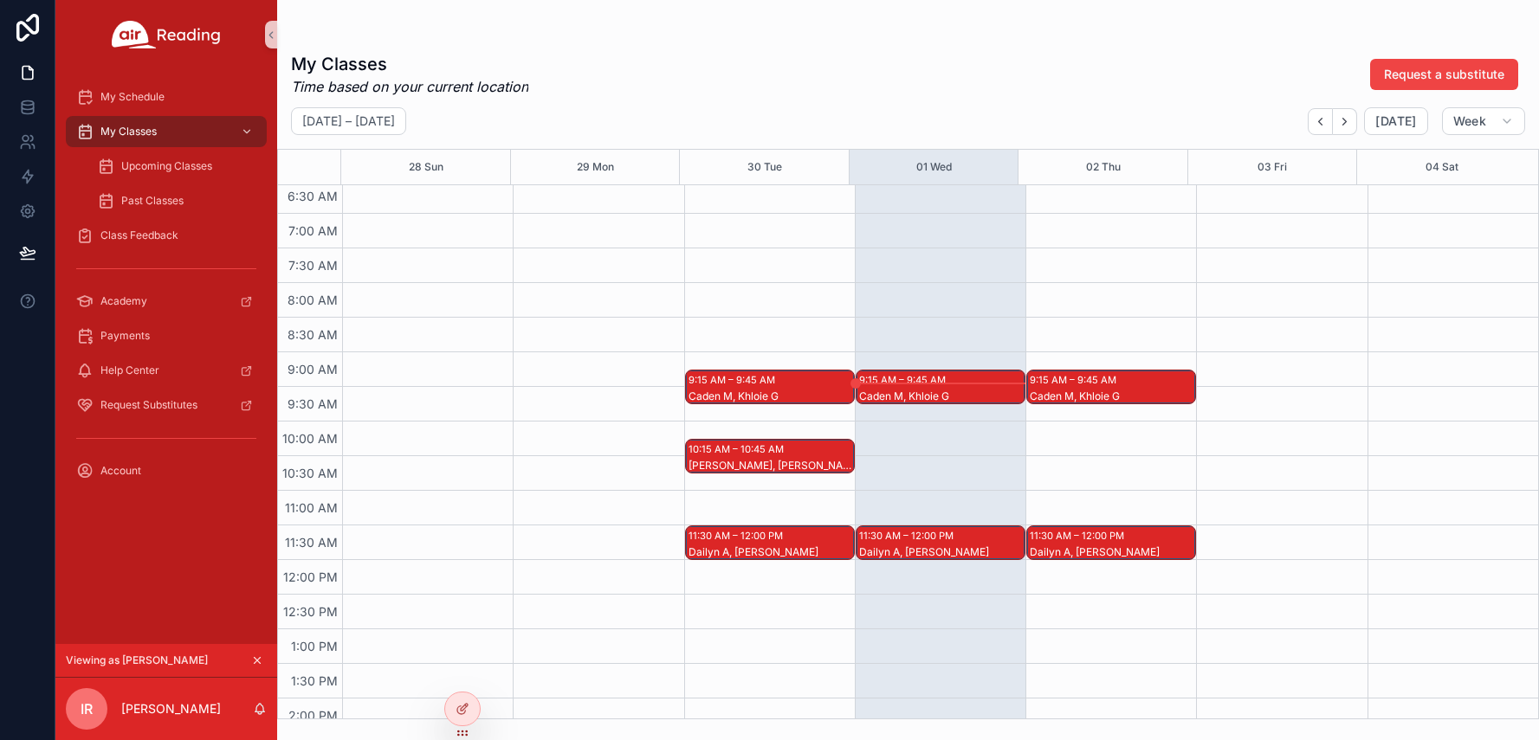
scroll to position [519, 0]
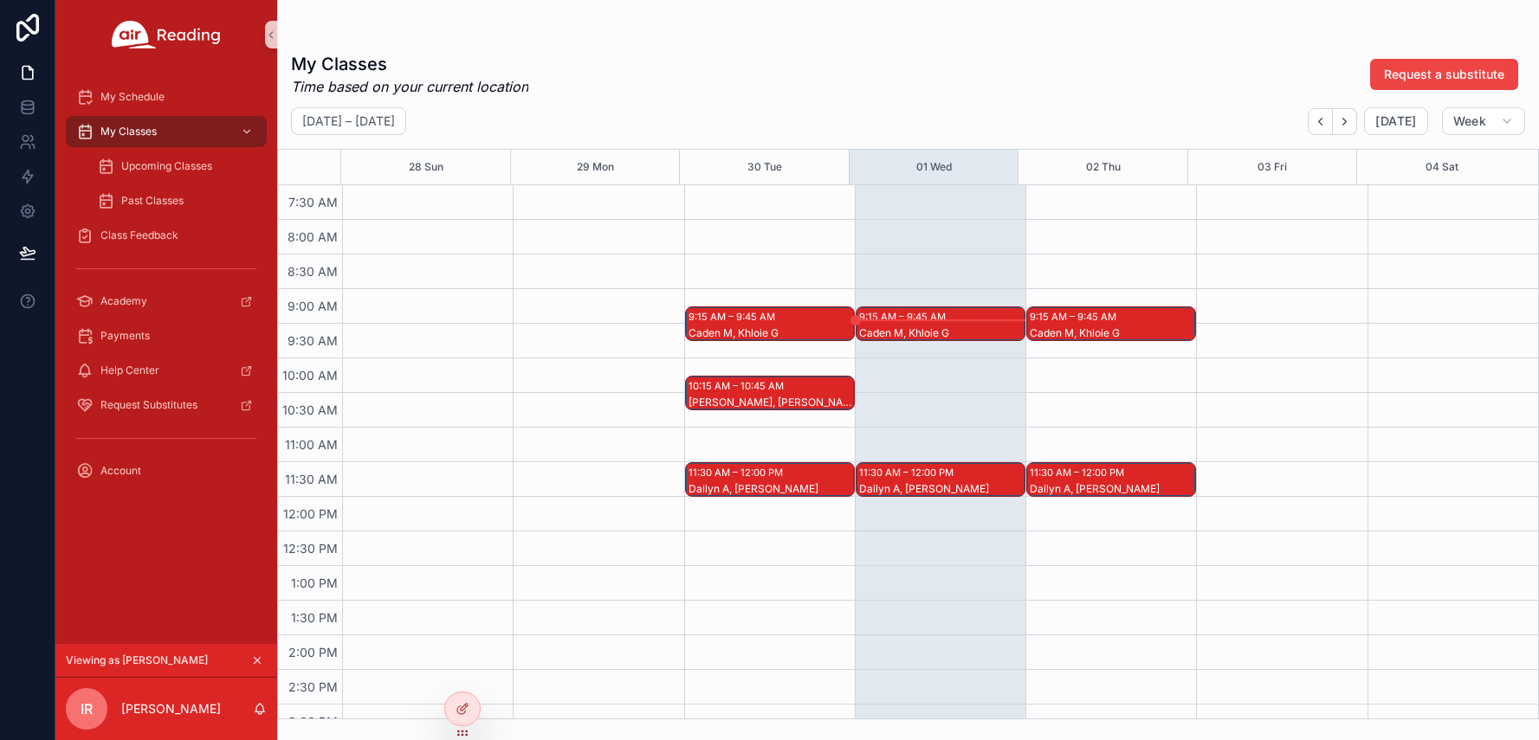
click at [963, 330] on div "Caden M, Khloie G" at bounding box center [941, 333] width 165 height 14
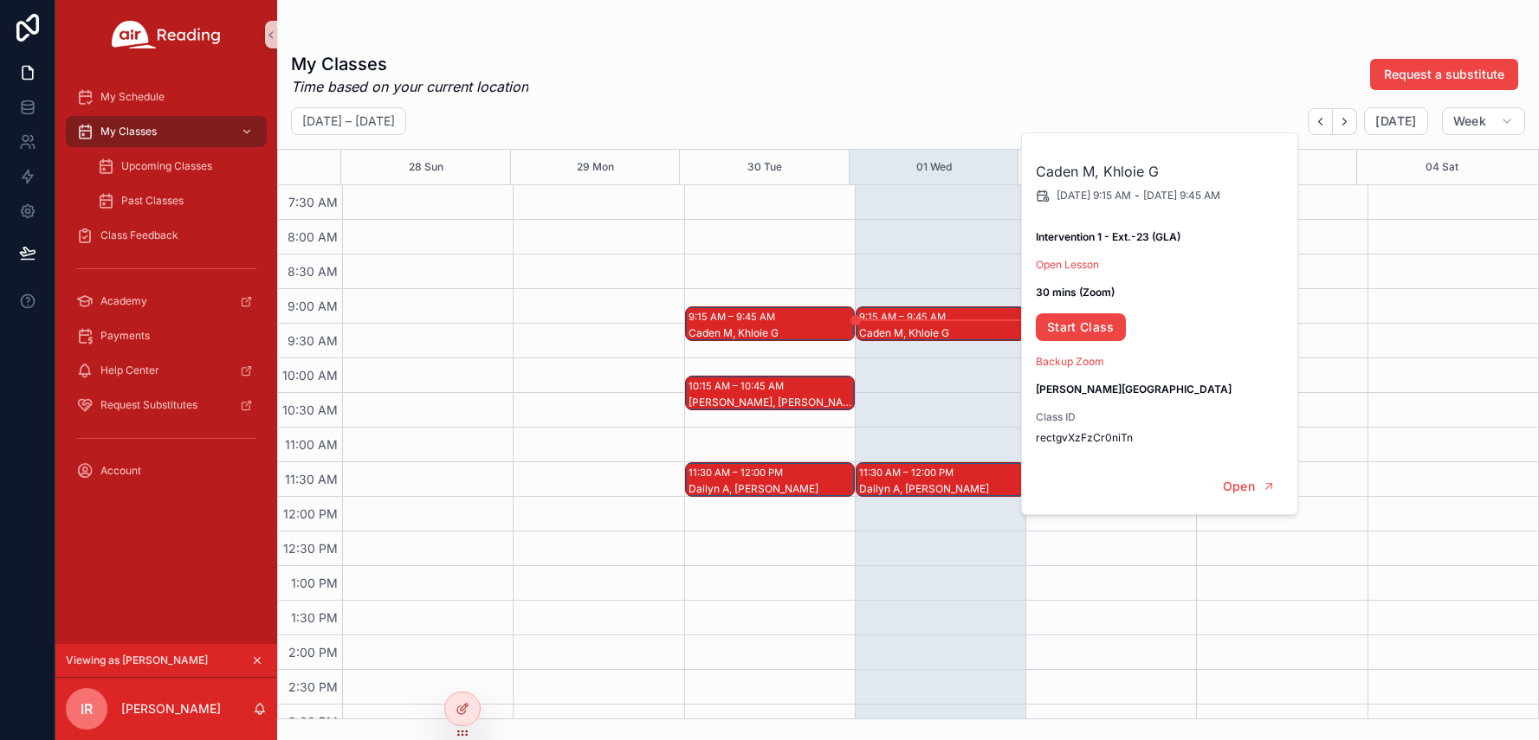
click at [552, 320] on div "scrollable content" at bounding box center [598, 497] width 171 height 1662
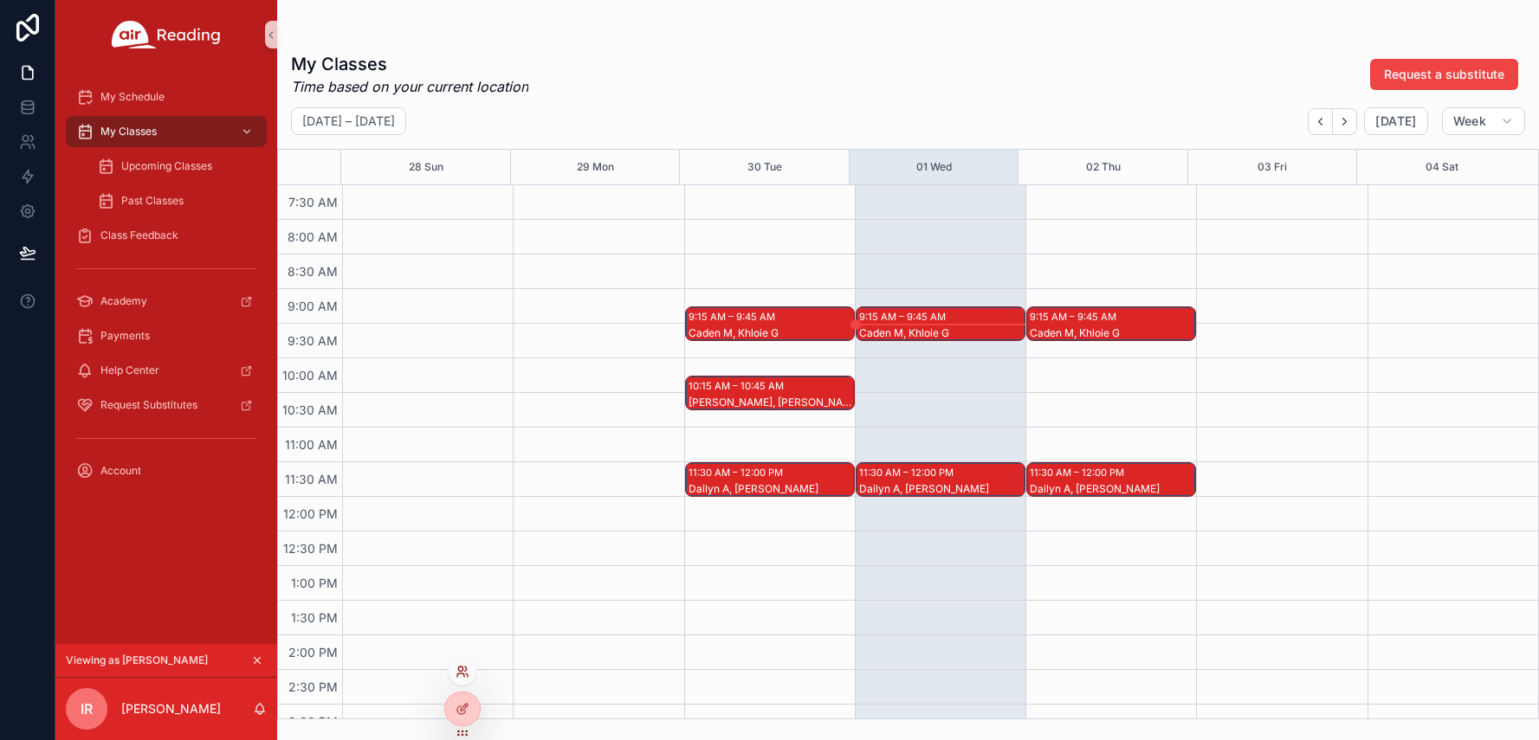
click at [462, 672] on icon at bounding box center [462, 672] width 14 height 14
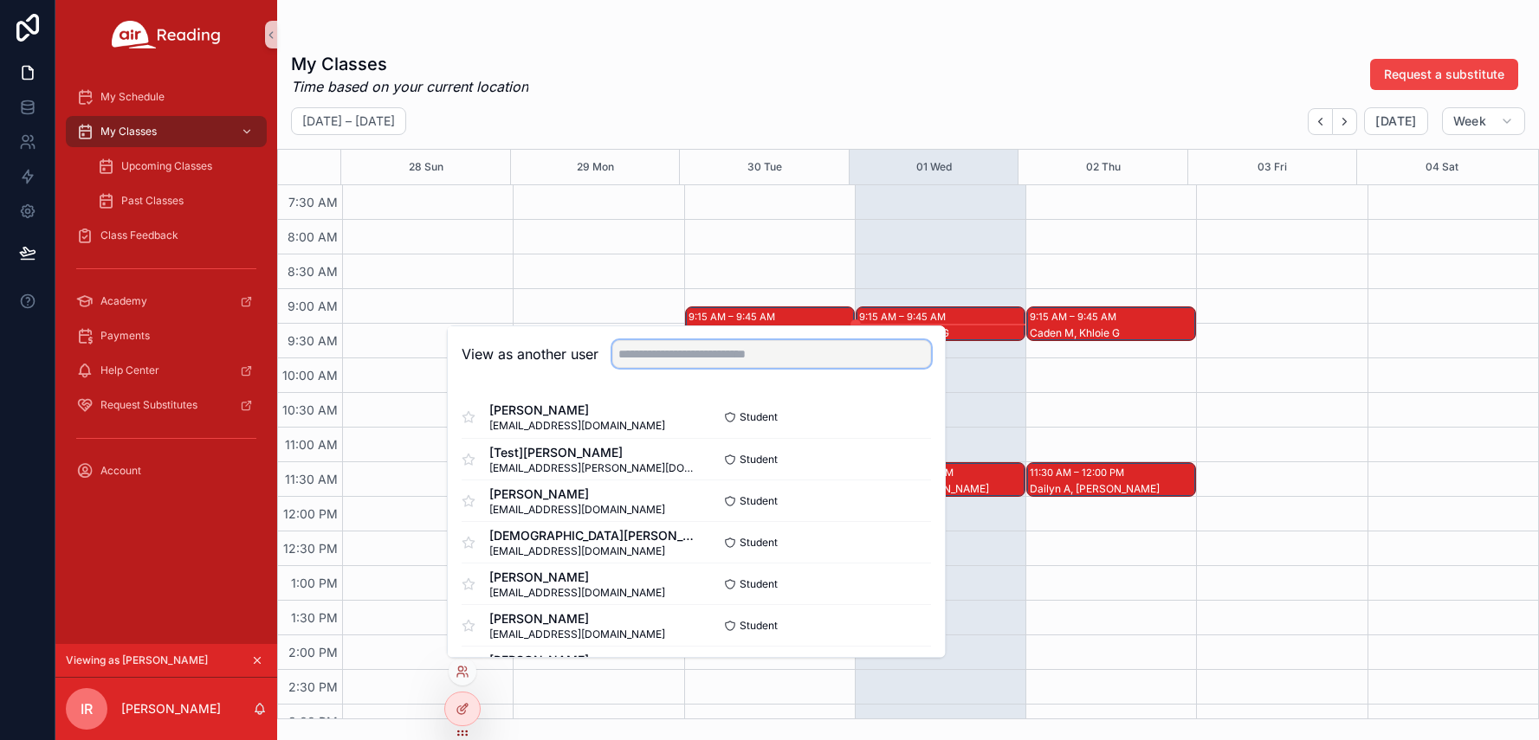
click at [700, 365] on input "text" at bounding box center [771, 354] width 319 height 28
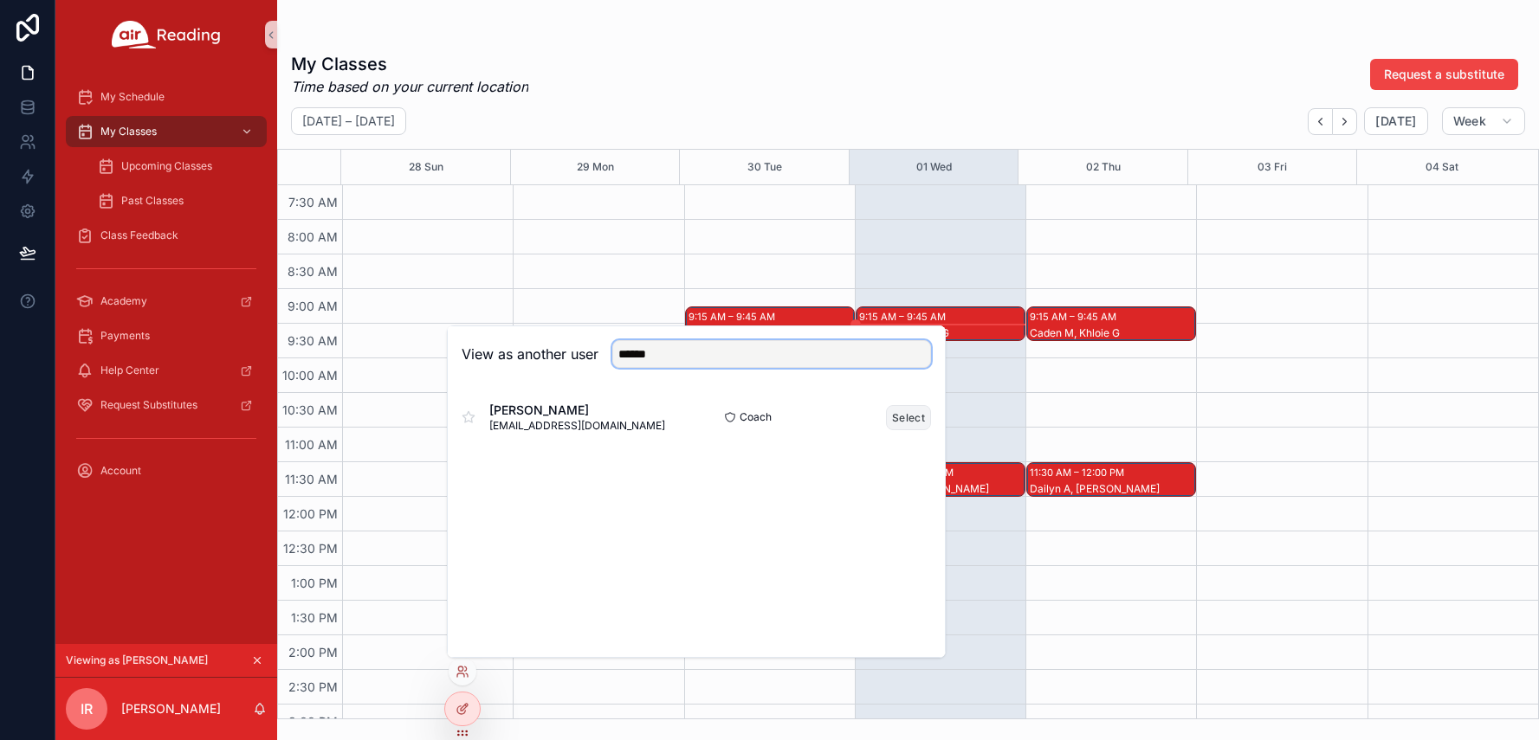
type input "******"
click at [899, 412] on button "Select" at bounding box center [908, 417] width 45 height 25
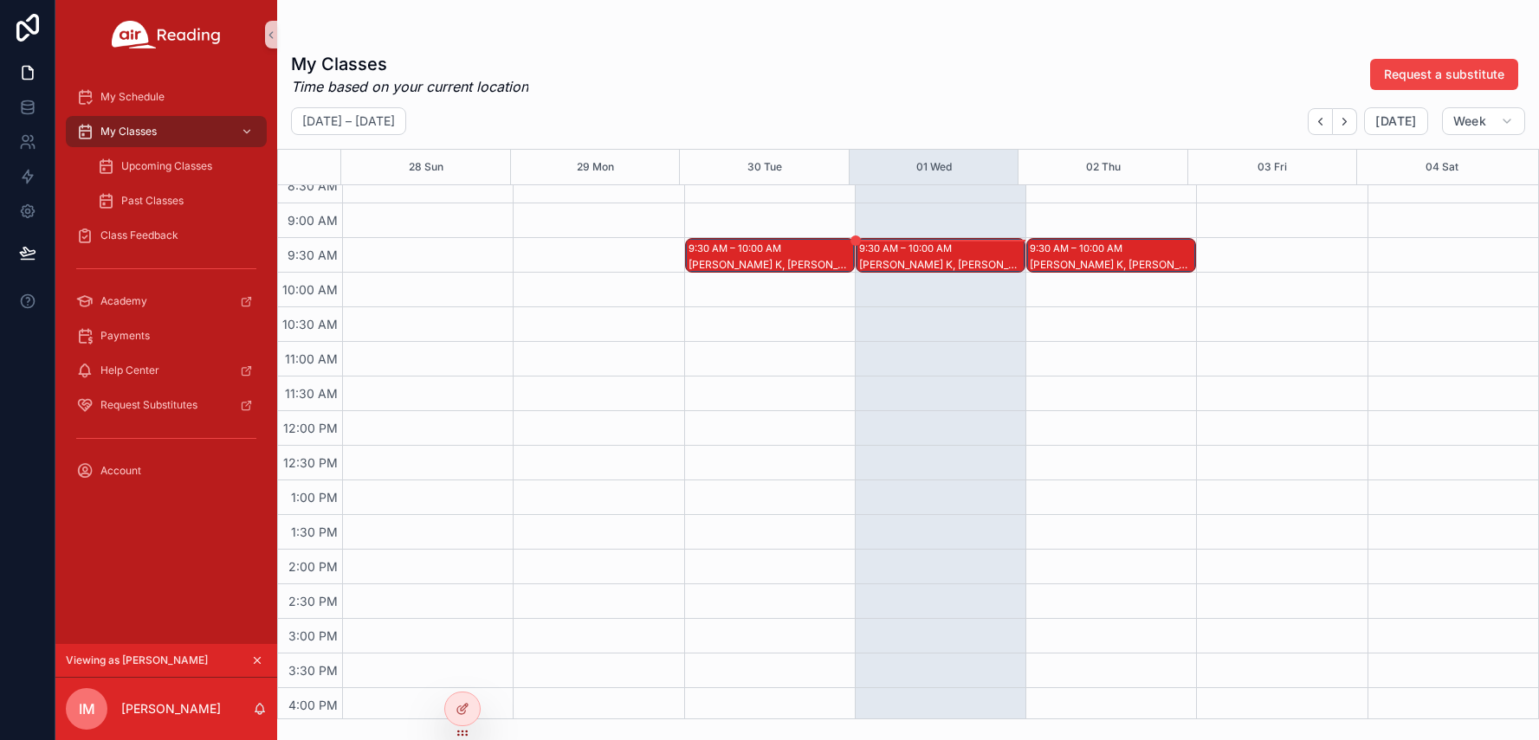
scroll to position [606, 0]
click at [932, 260] on div "Zakai K, Kaiden S, Jamar V" at bounding box center [941, 264] width 165 height 14
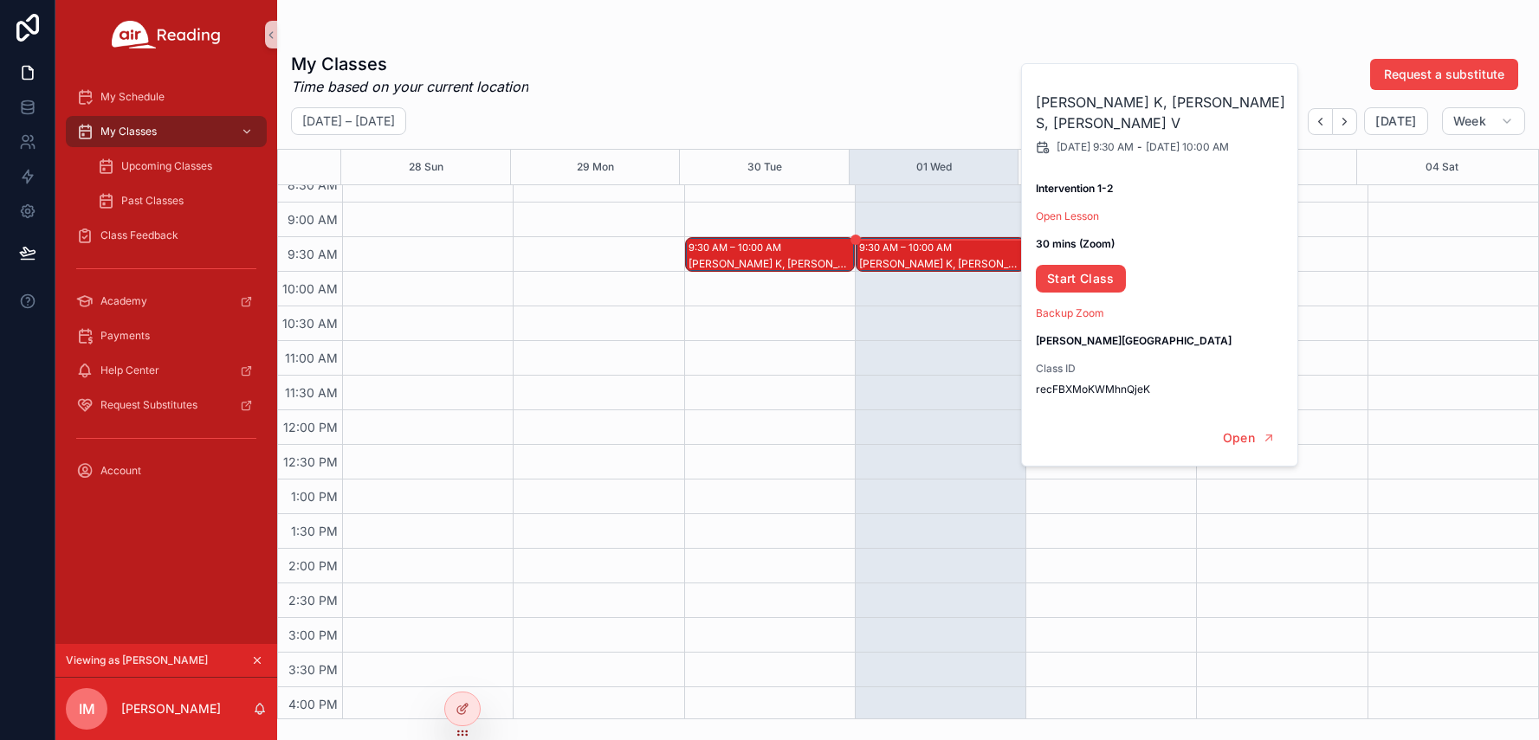
click at [908, 352] on div "9:30 AM – 10:00 AM Zakai K, Kaiden S, Jamar V" at bounding box center [940, 410] width 171 height 1662
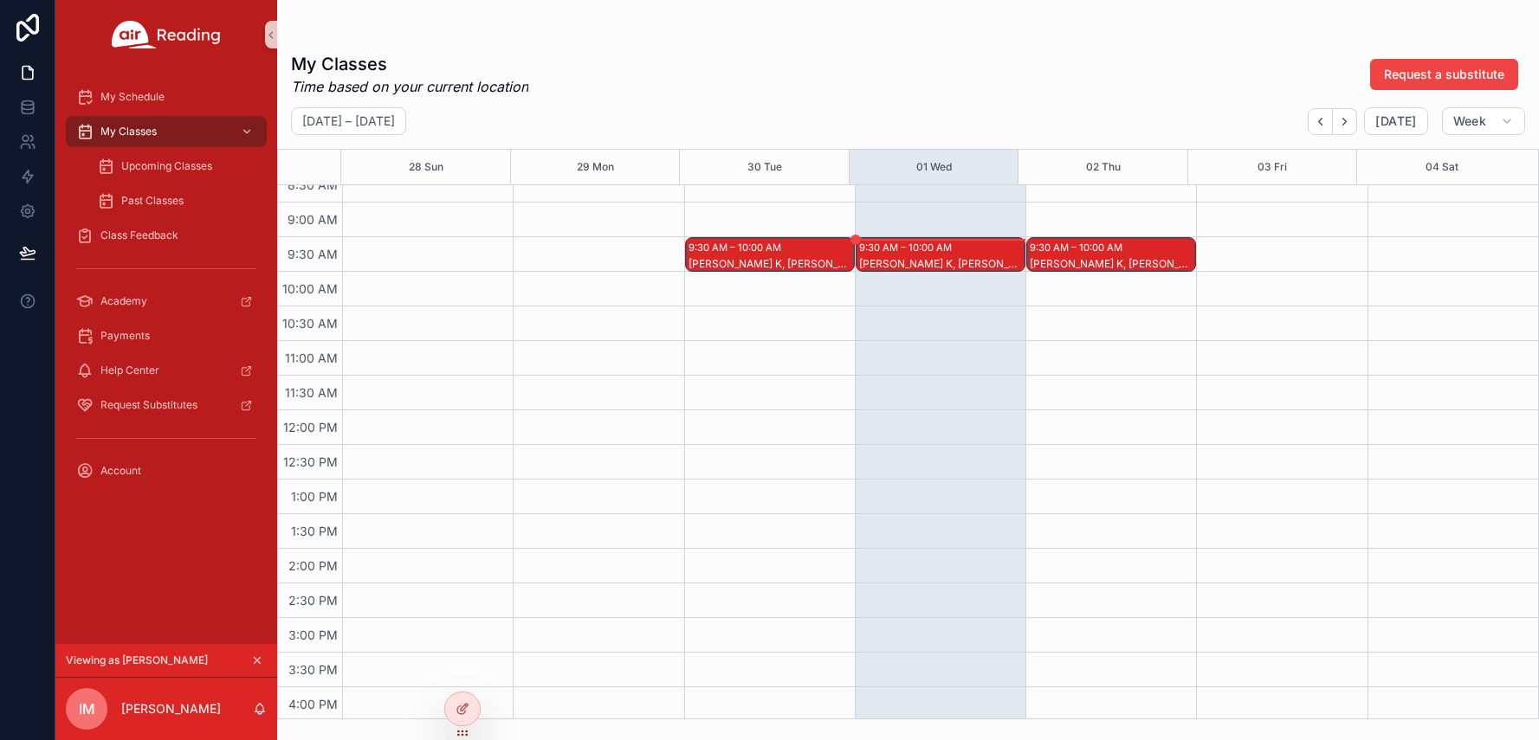
click at [1058, 264] on div "Zakai K, Kaiden S, Jamar V" at bounding box center [1111, 264] width 165 height 14
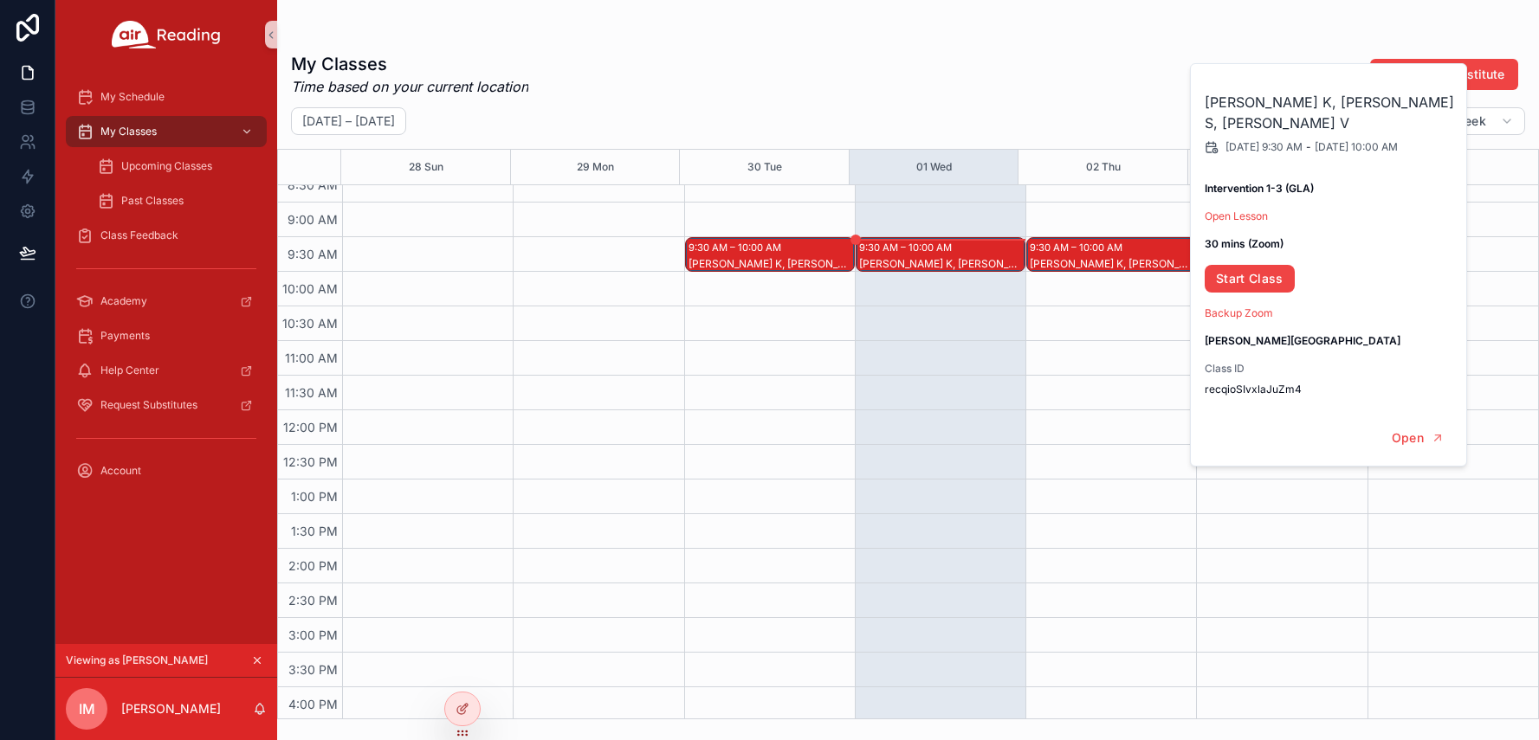
click at [954, 308] on div "9:30 AM – 10:00 AM Zakai K, Kaiden S, Jamar V" at bounding box center [940, 410] width 171 height 1662
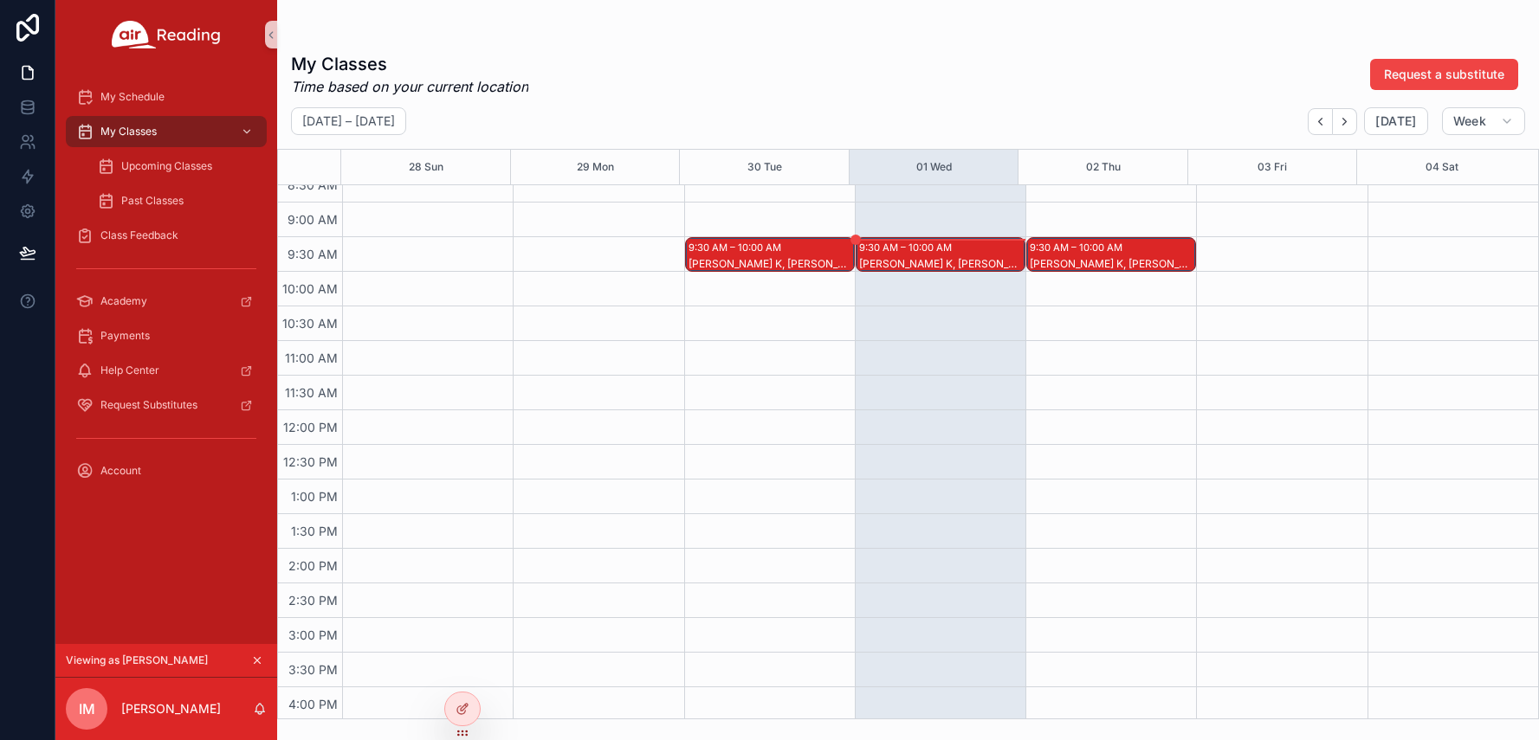
click at [931, 251] on div "9:30 AM – 10:00 AM" at bounding box center [907, 247] width 97 height 17
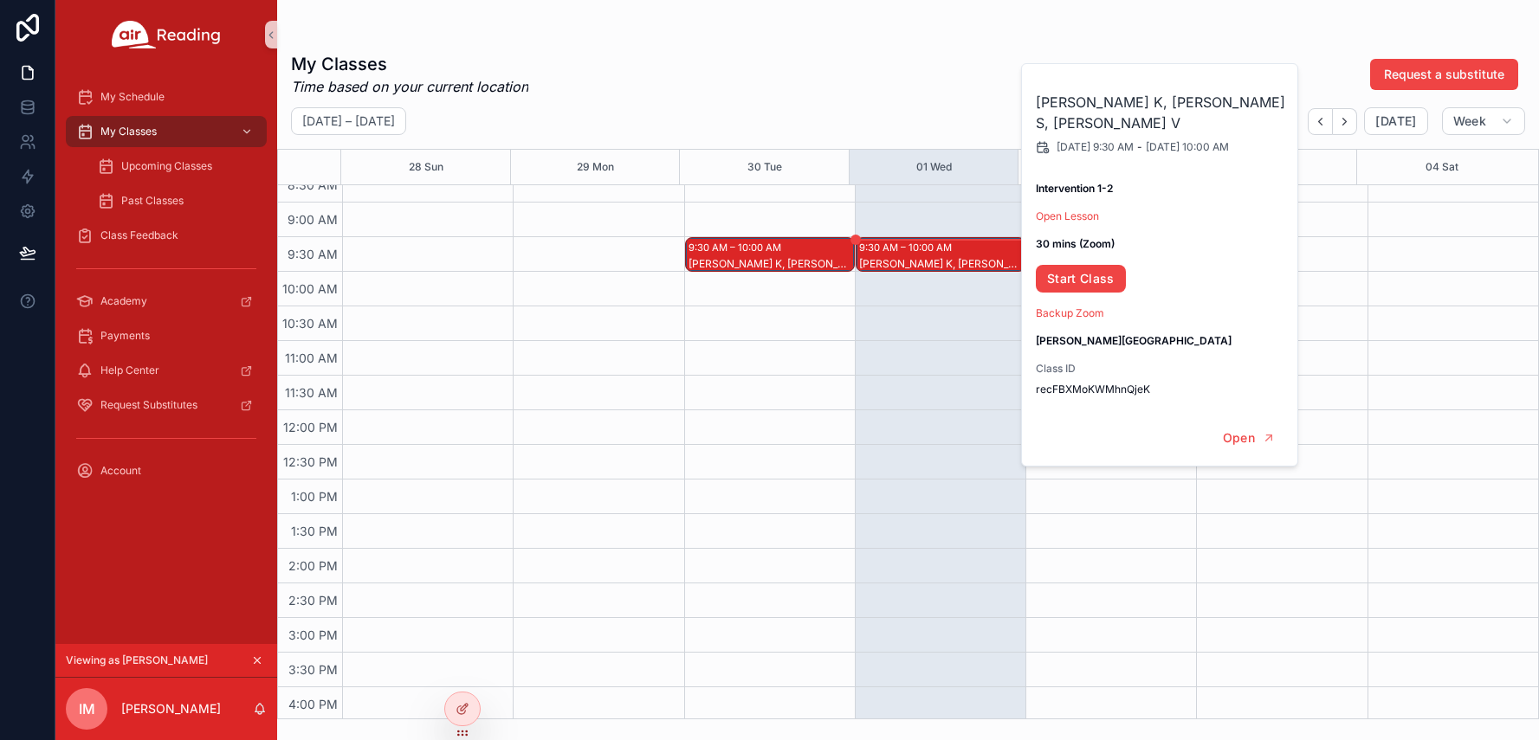
click at [881, 380] on div "9:30 AM – 10:00 AM Zakai K, Kaiden S, Jamar V" at bounding box center [940, 410] width 171 height 1662
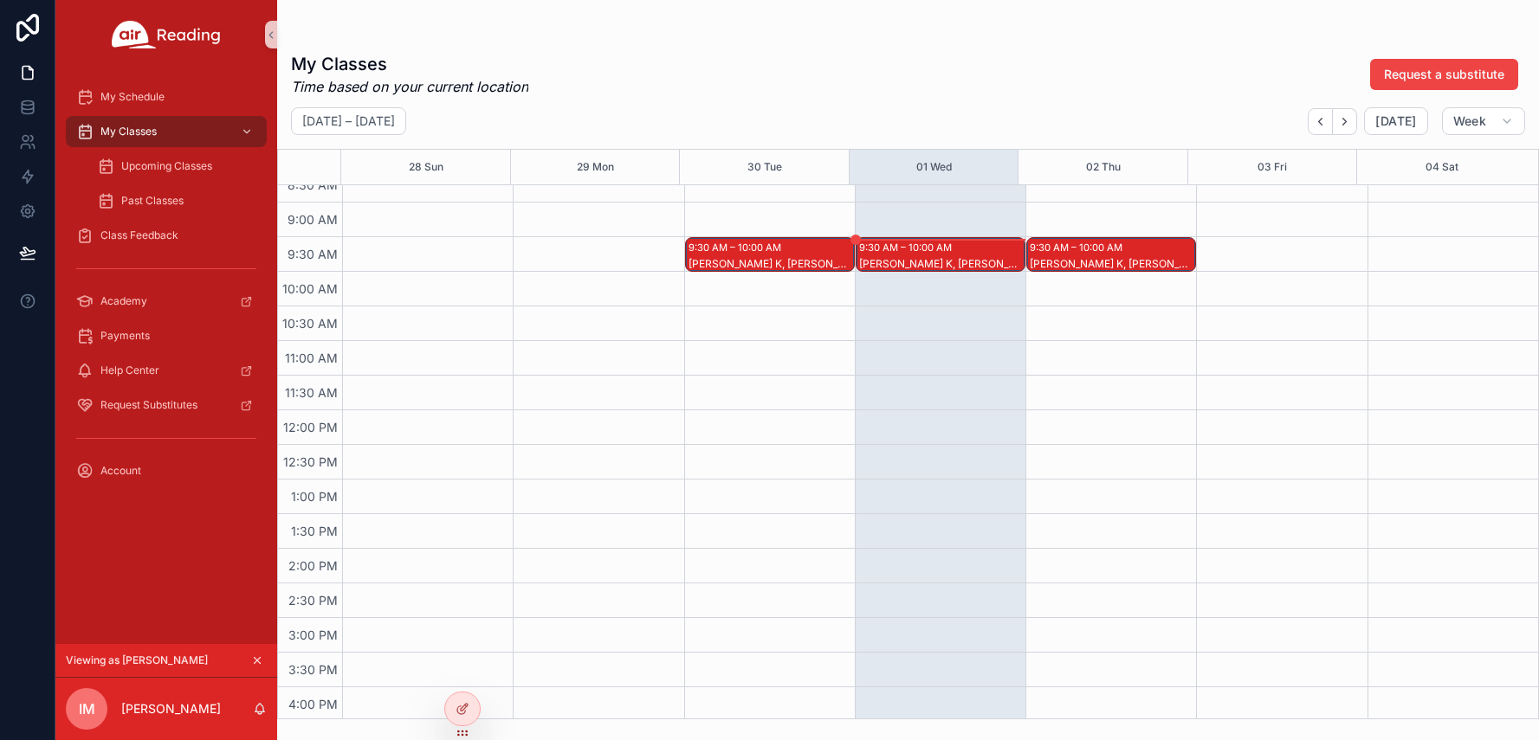
drag, startPoint x: 678, startPoint y: 24, endPoint x: 504, endPoint y: 99, distance: 189.3
click at [678, 24] on div "My Classes Time based on your current location Request a substitute September 2…" at bounding box center [908, 360] width 1262 height 720
click at [175, 177] on div "Upcoming Classes" at bounding box center [176, 166] width 159 height 28
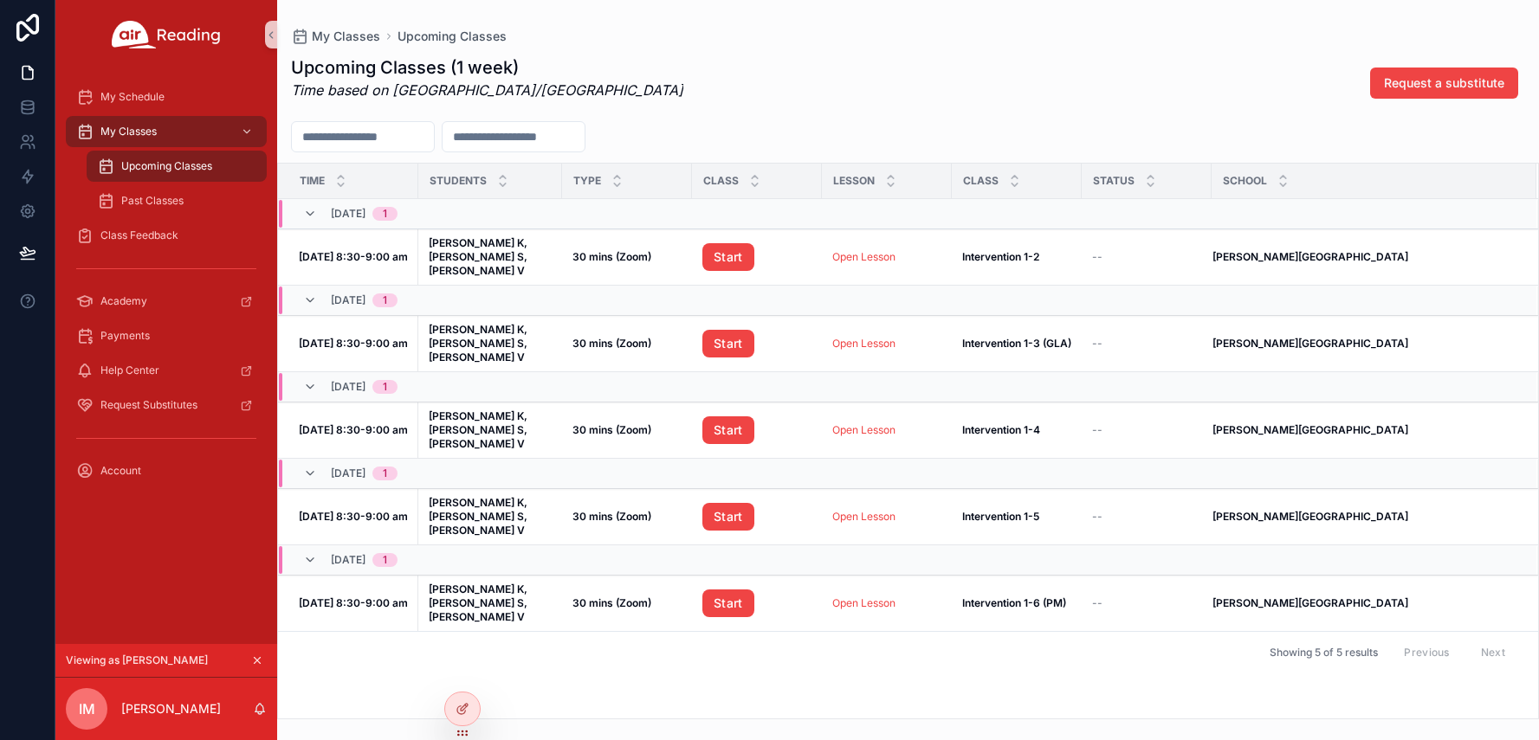
click at [252, 661] on icon "scrollable content" at bounding box center [257, 661] width 12 height 12
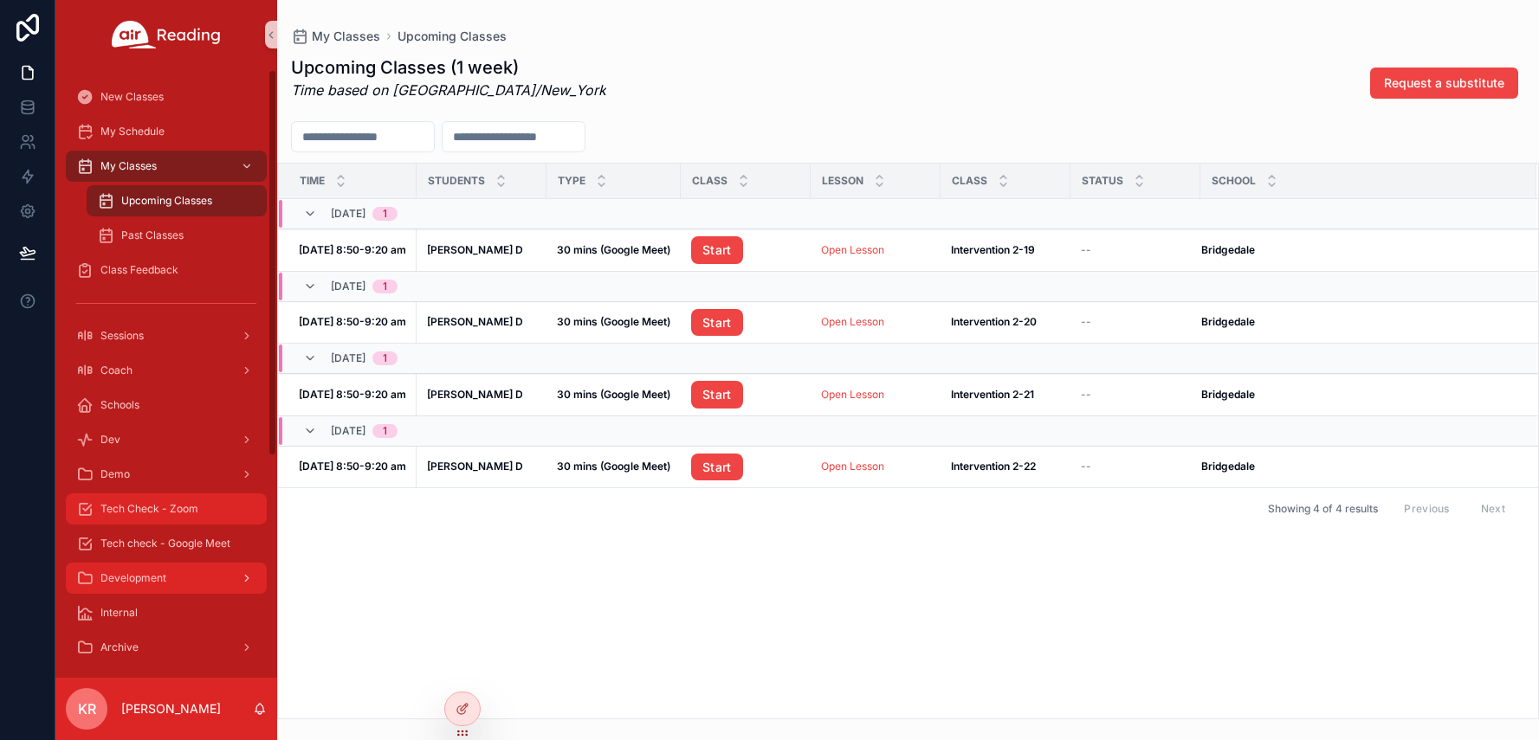
drag, startPoint x: 139, startPoint y: 516, endPoint x: 147, endPoint y: 515, distance: 8.7
click at [139, 515] on div "Tech Check - Zoom" at bounding box center [166, 509] width 180 height 28
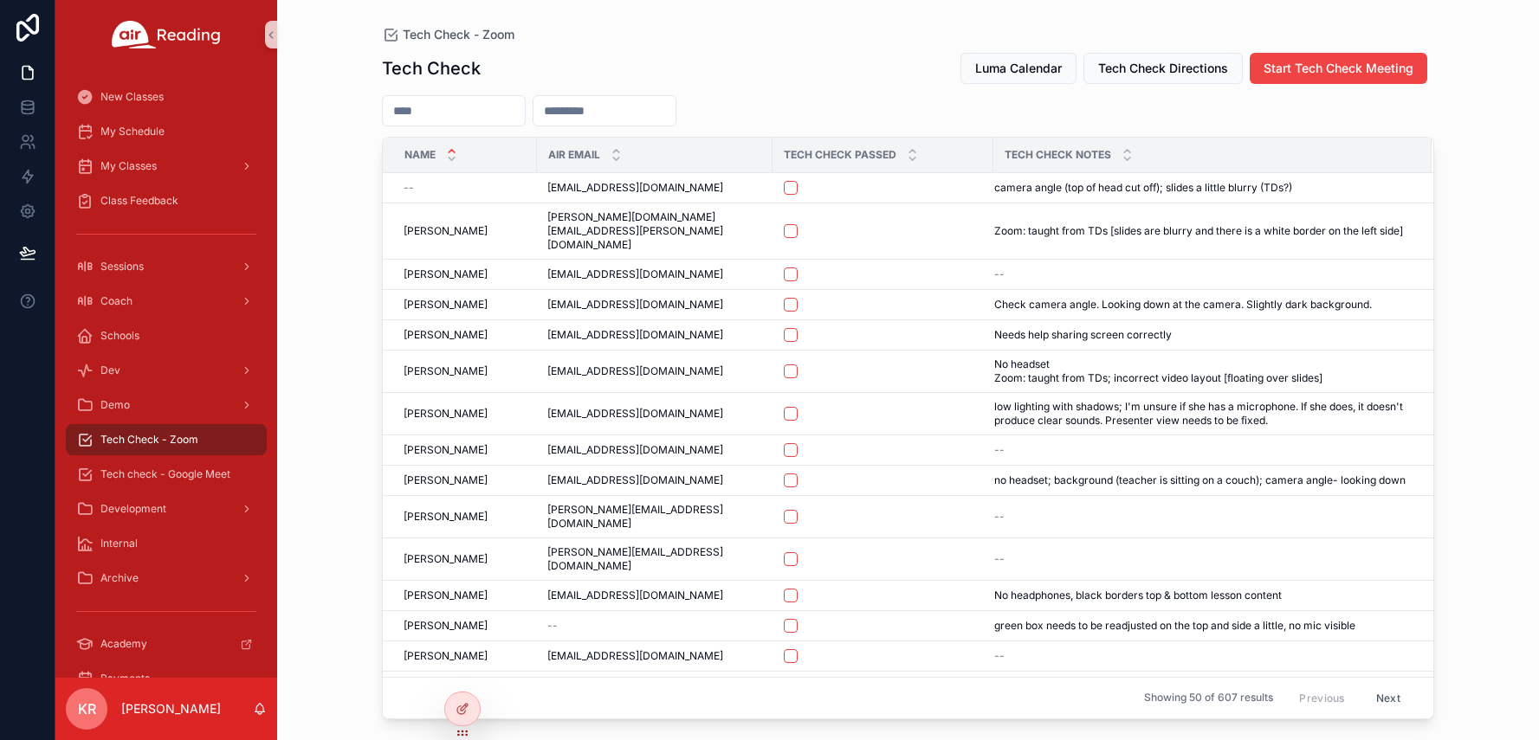
click at [455, 119] on input "scrollable content" at bounding box center [454, 111] width 142 height 24
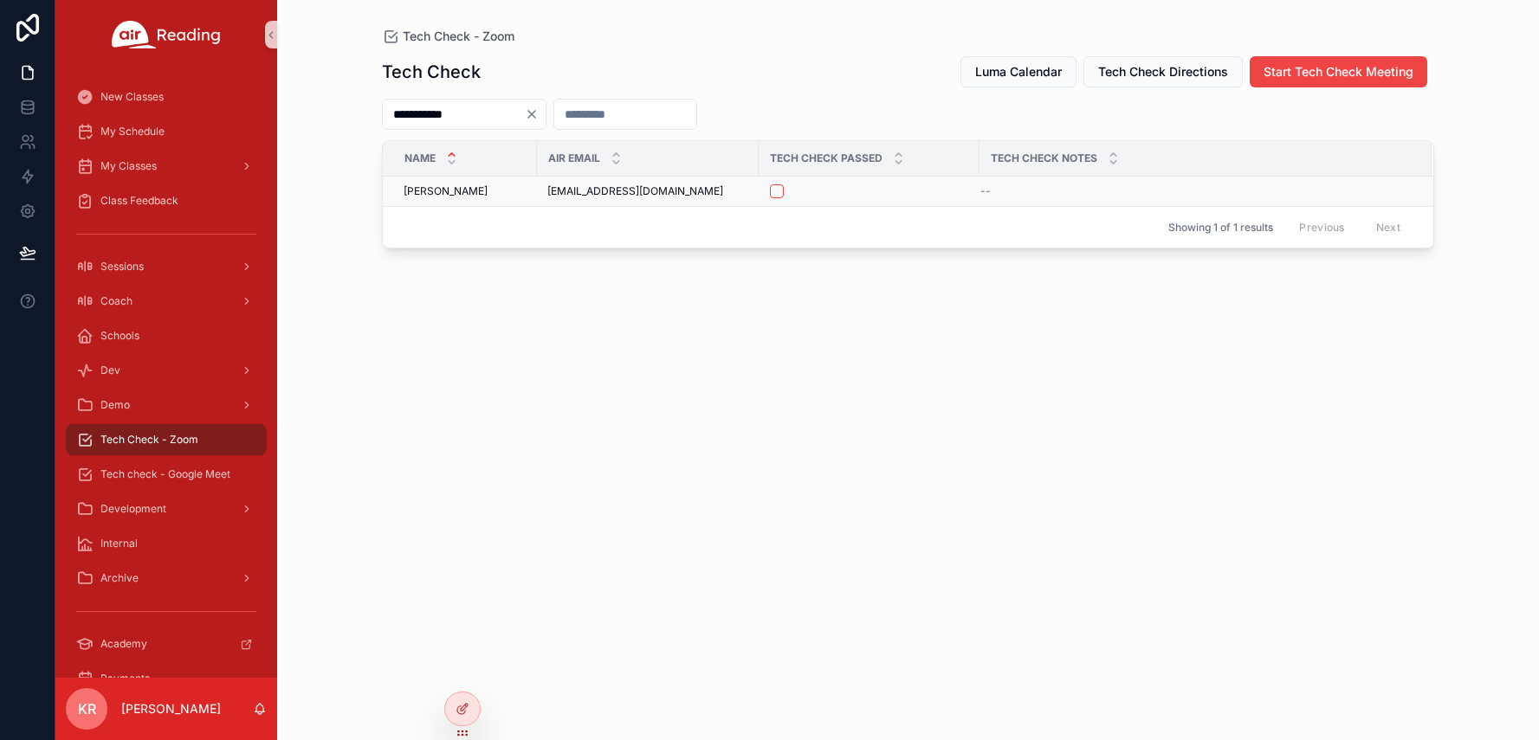
type input "**********"
click at [778, 193] on button "scrollable content" at bounding box center [777, 191] width 14 height 14
click at [183, 476] on span "Tech check - Google Meet" at bounding box center [165, 475] width 130 height 14
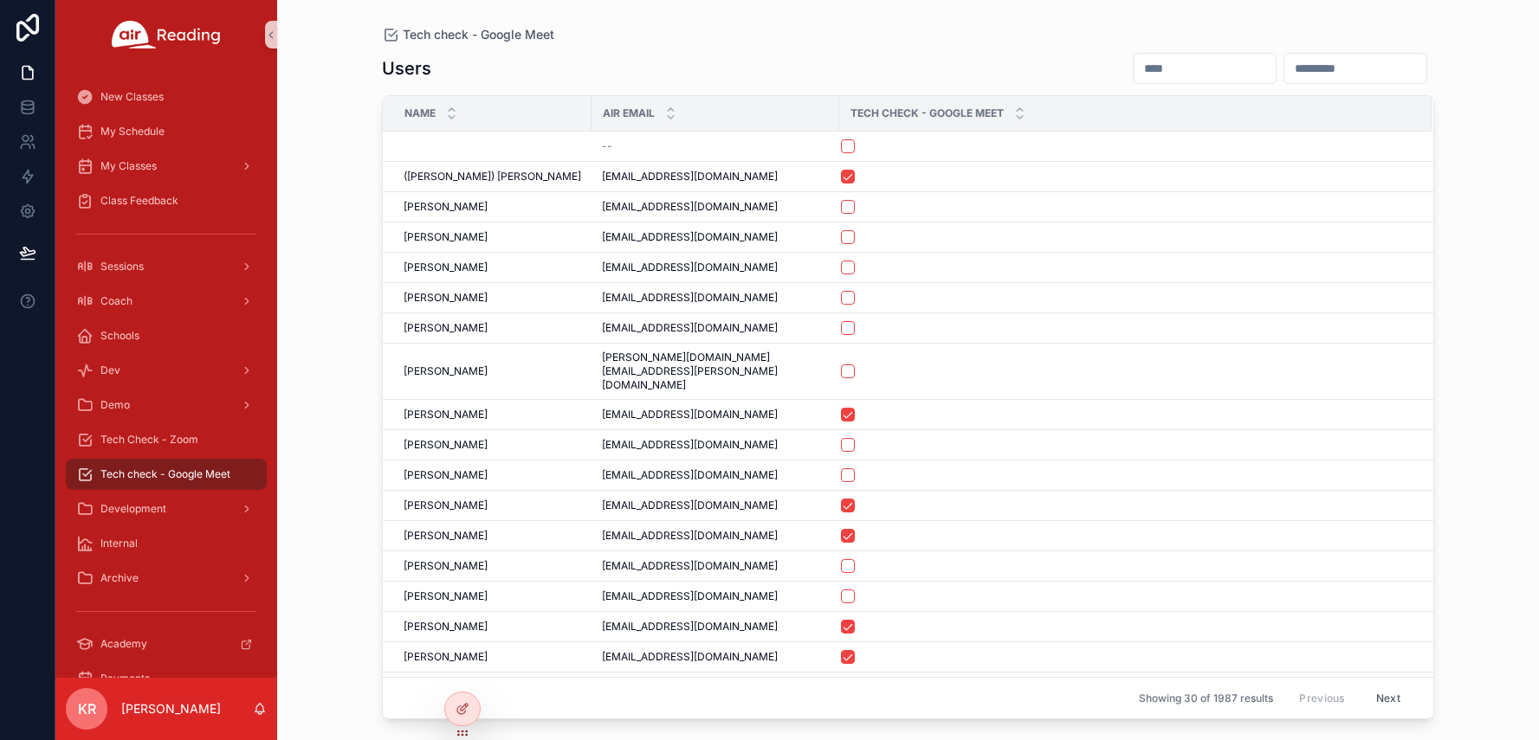
click at [1133, 72] on input "scrollable content" at bounding box center [1204, 68] width 142 height 24
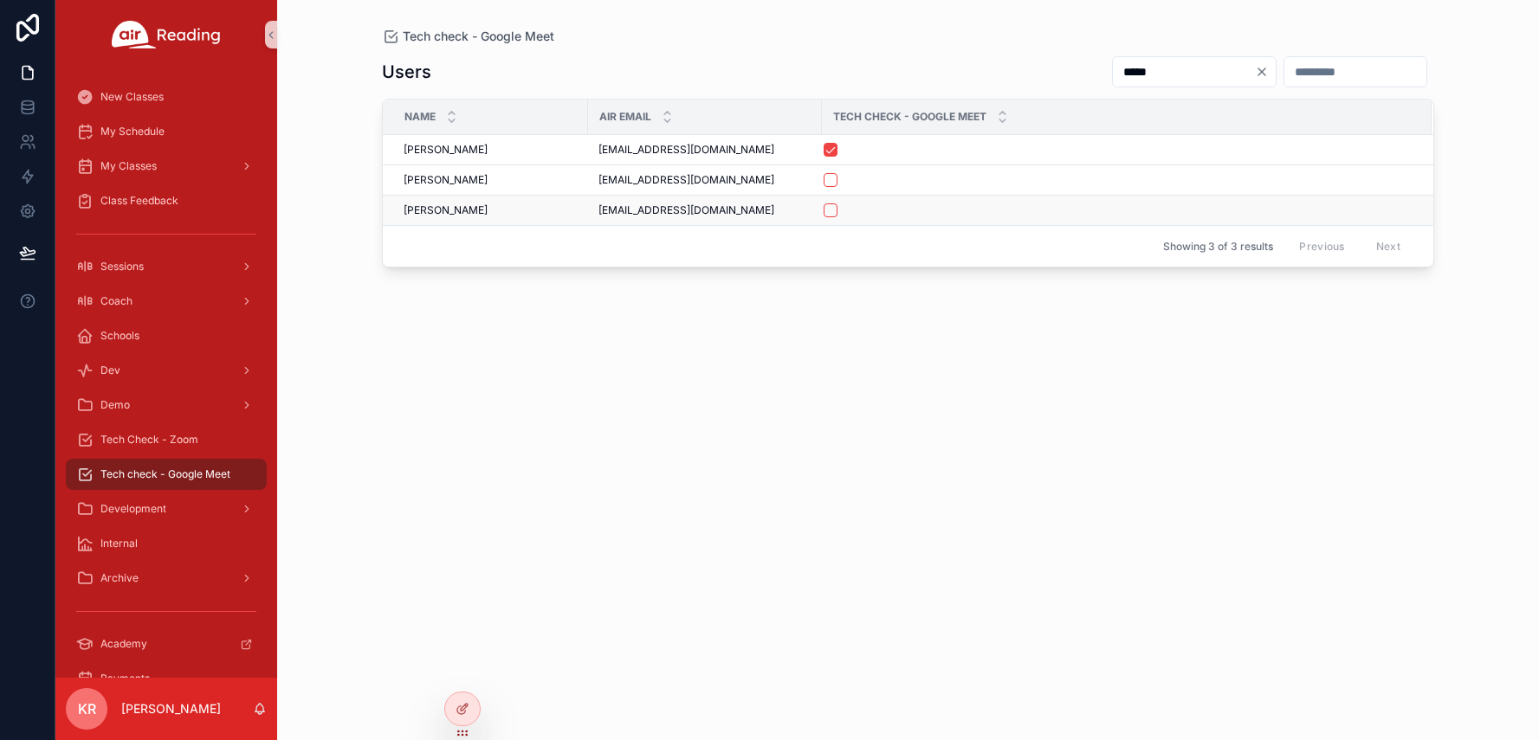
type input "*****"
click at [831, 209] on button "scrollable content" at bounding box center [830, 210] width 14 height 14
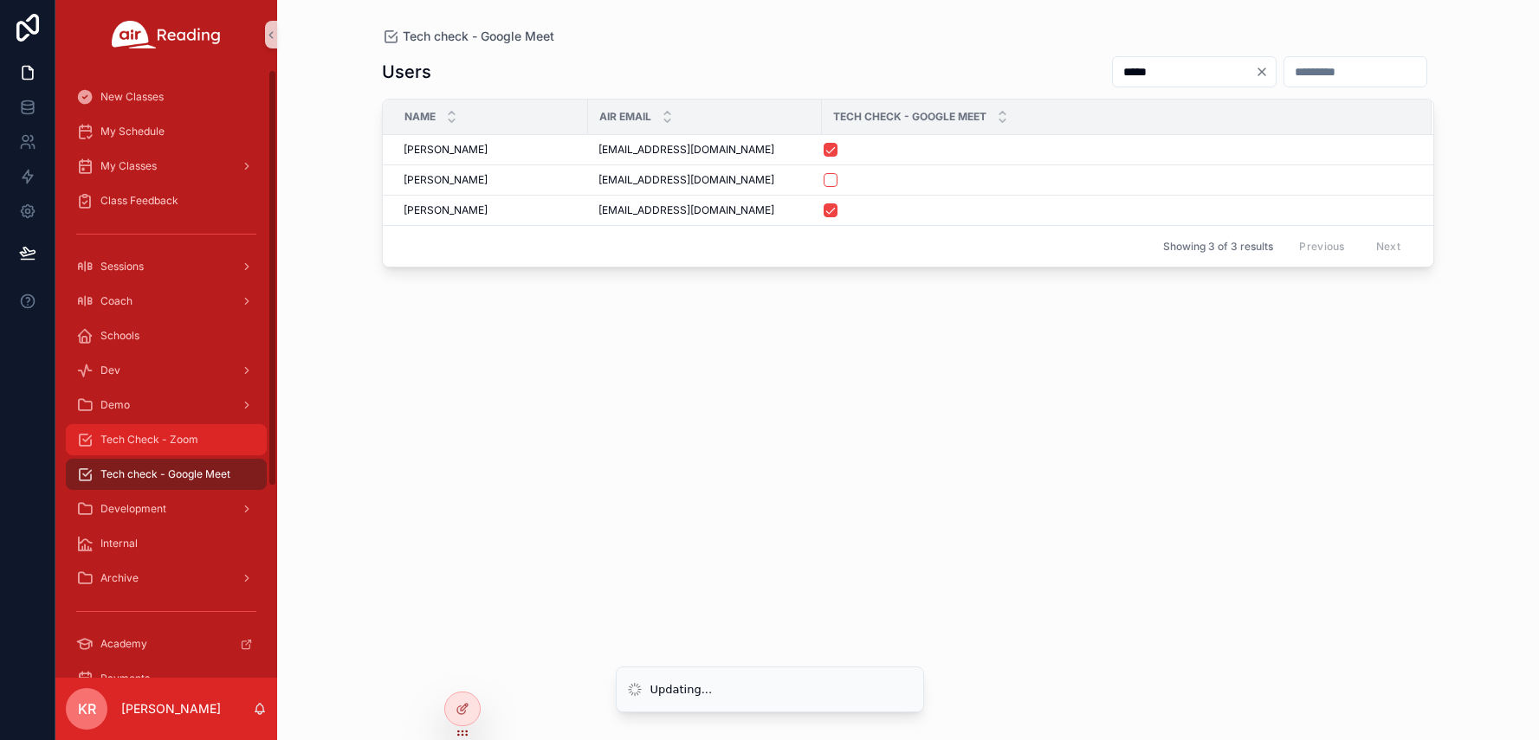
click at [124, 436] on span "Tech Check - Zoom" at bounding box center [149, 440] width 98 height 14
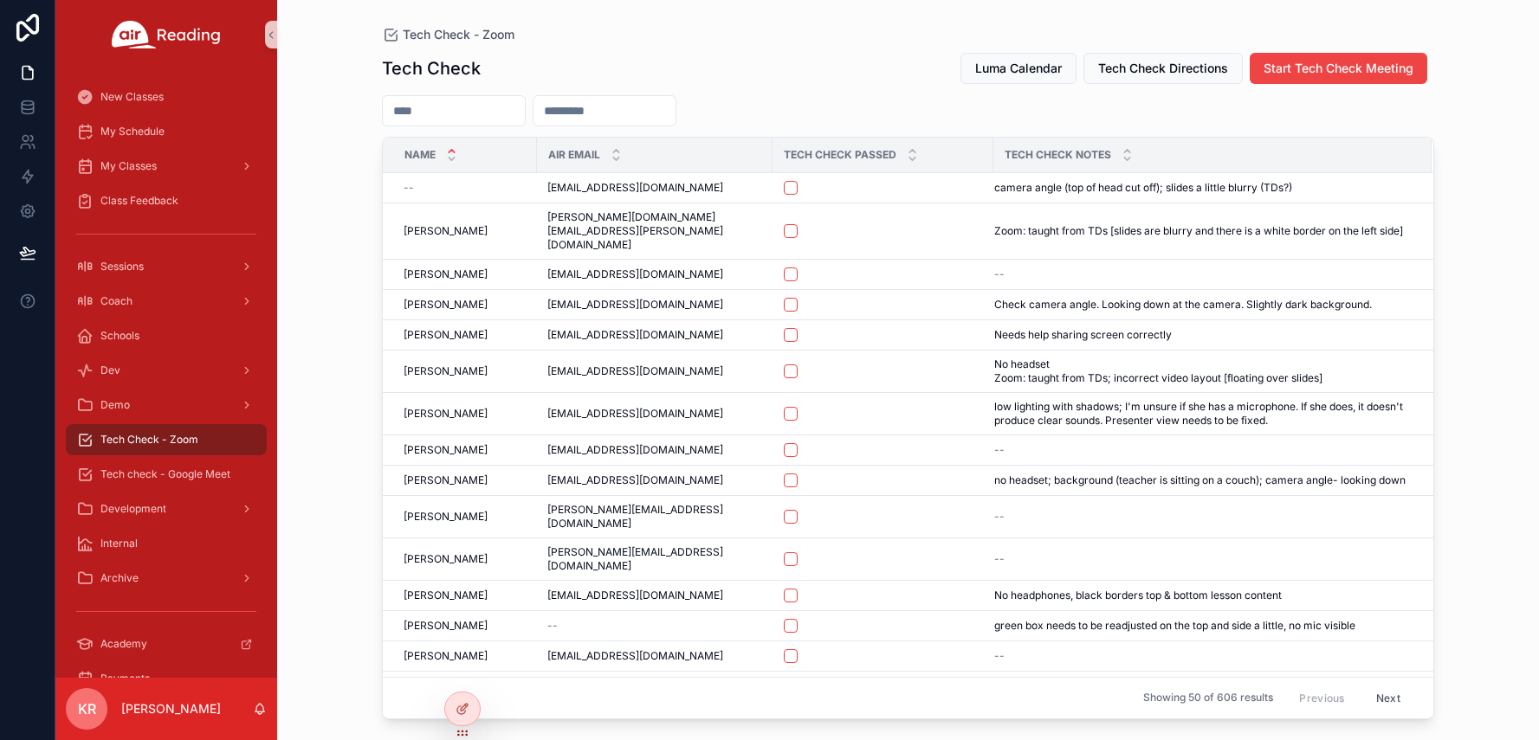
click at [487, 118] on input "scrollable content" at bounding box center [454, 111] width 142 height 24
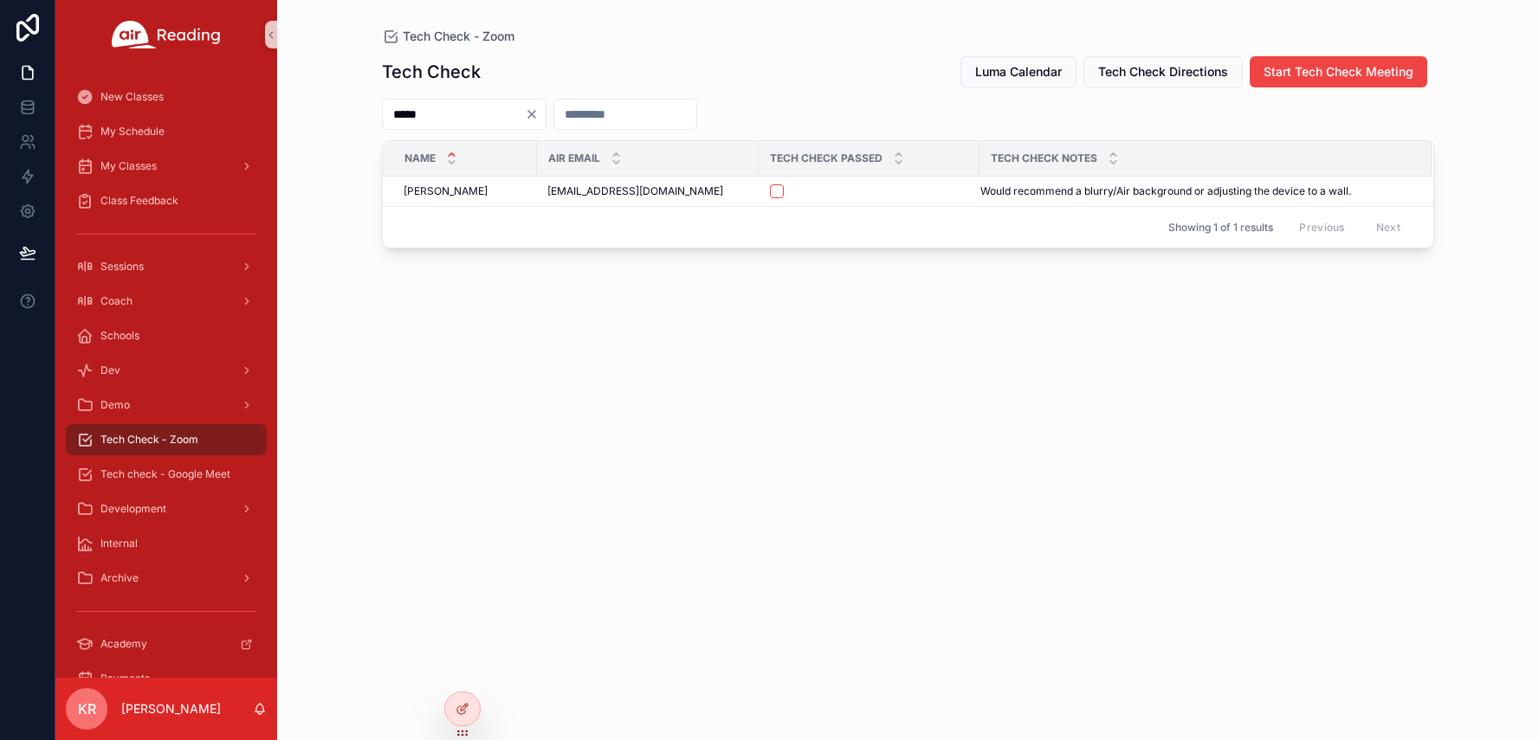
type input "*****"
click at [539, 116] on icon "Clear" at bounding box center [532, 114] width 14 height 14
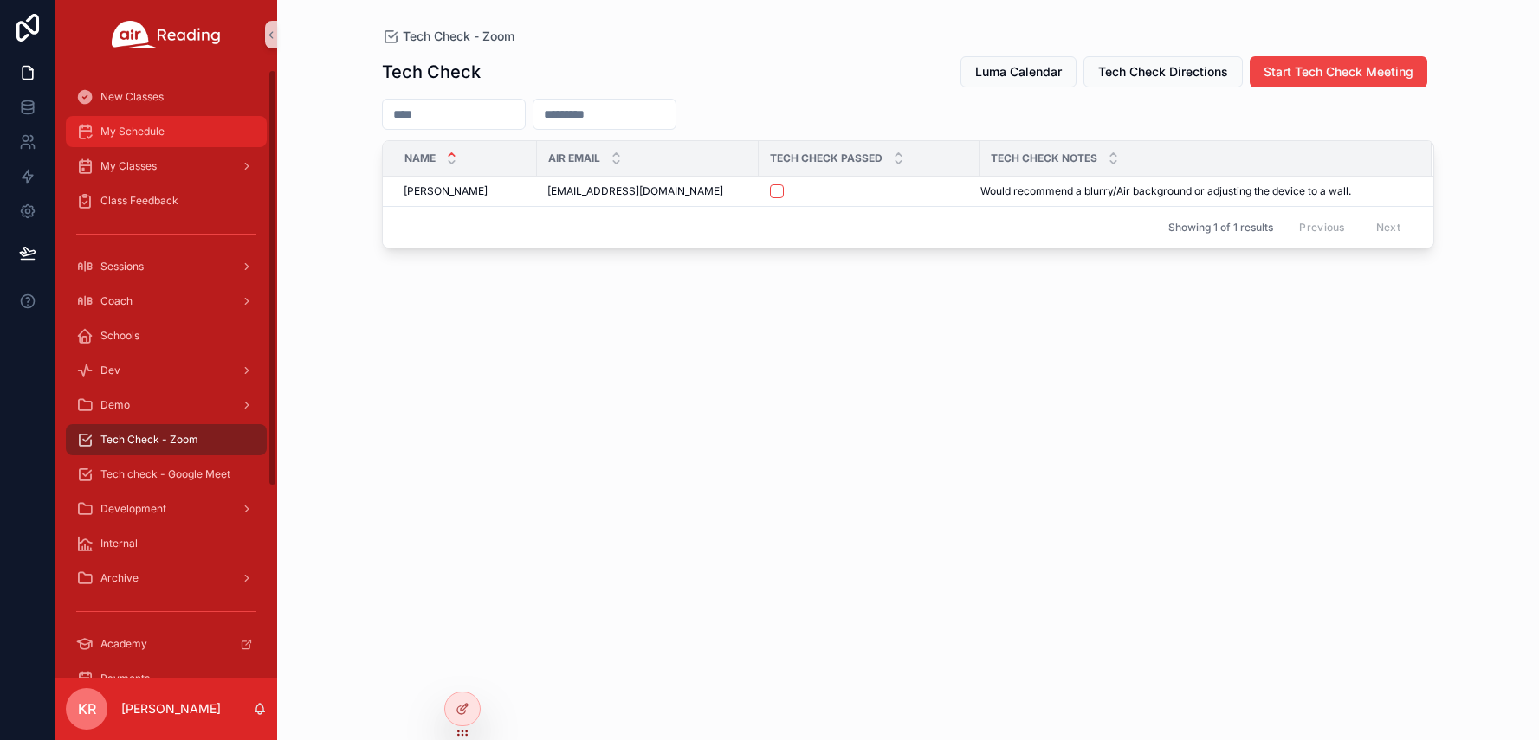
click at [142, 143] on div "My Schedule" at bounding box center [166, 132] width 180 height 28
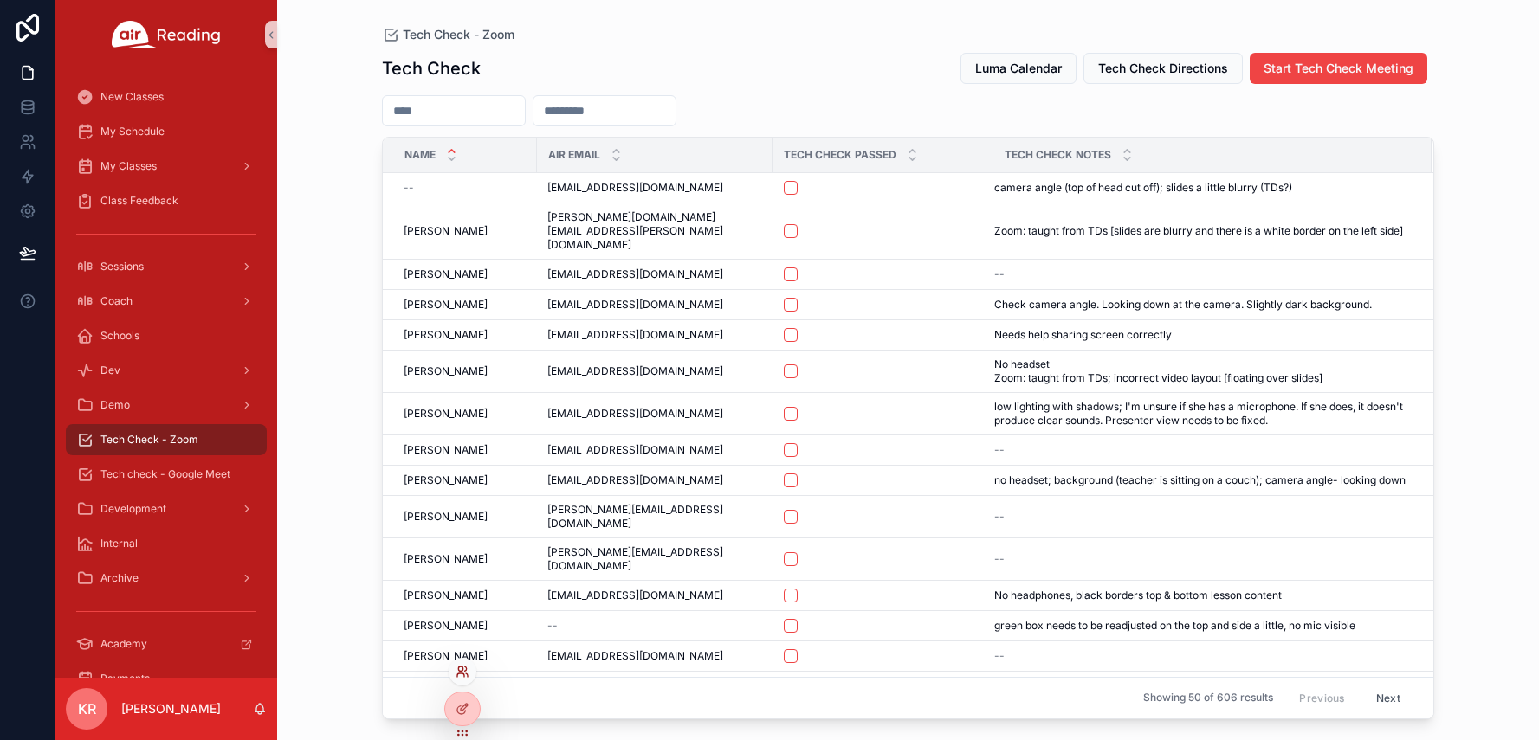
click at [457, 672] on icon at bounding box center [462, 672] width 14 height 14
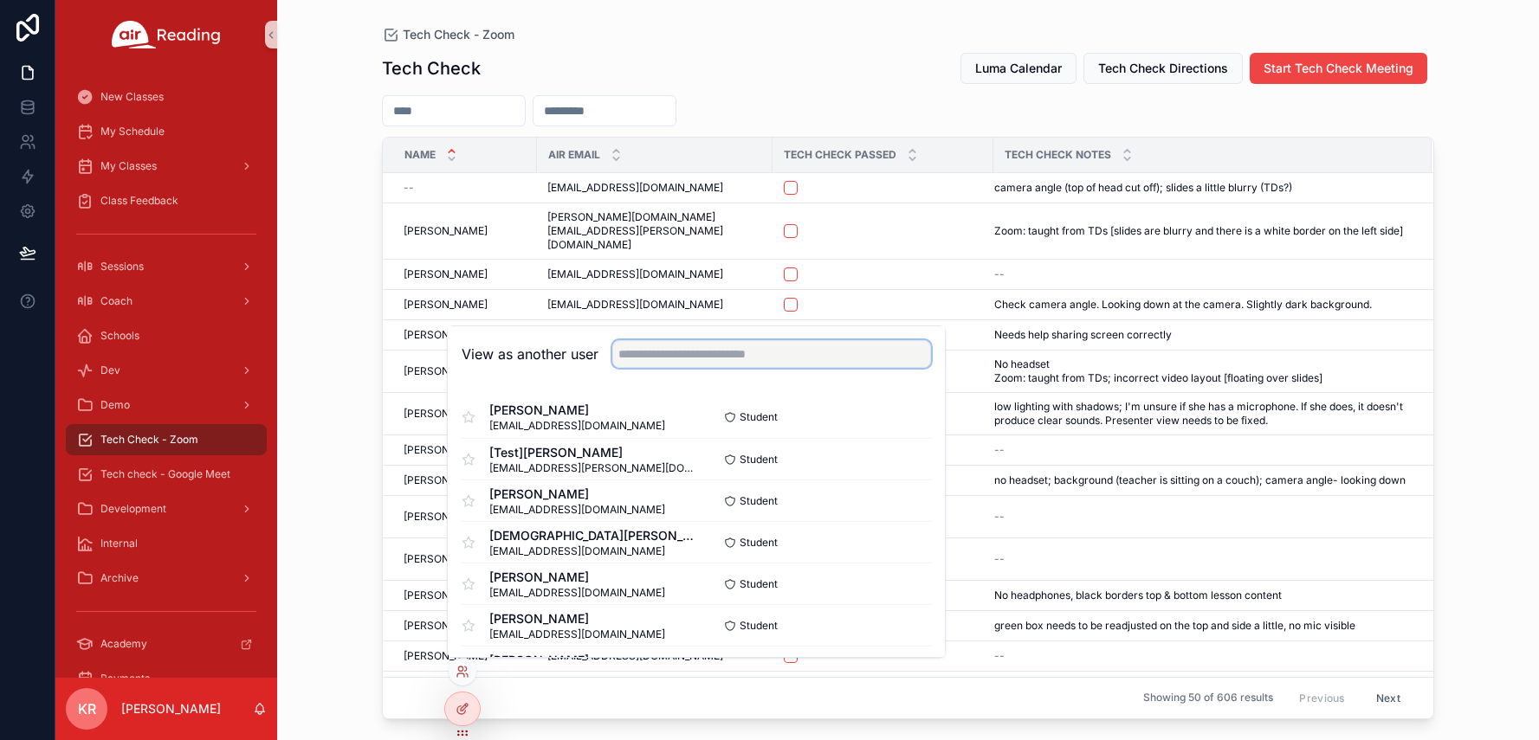
click at [732, 365] on input "text" at bounding box center [771, 354] width 319 height 28
type input "*****"
click at [896, 416] on button "Select" at bounding box center [908, 417] width 45 height 25
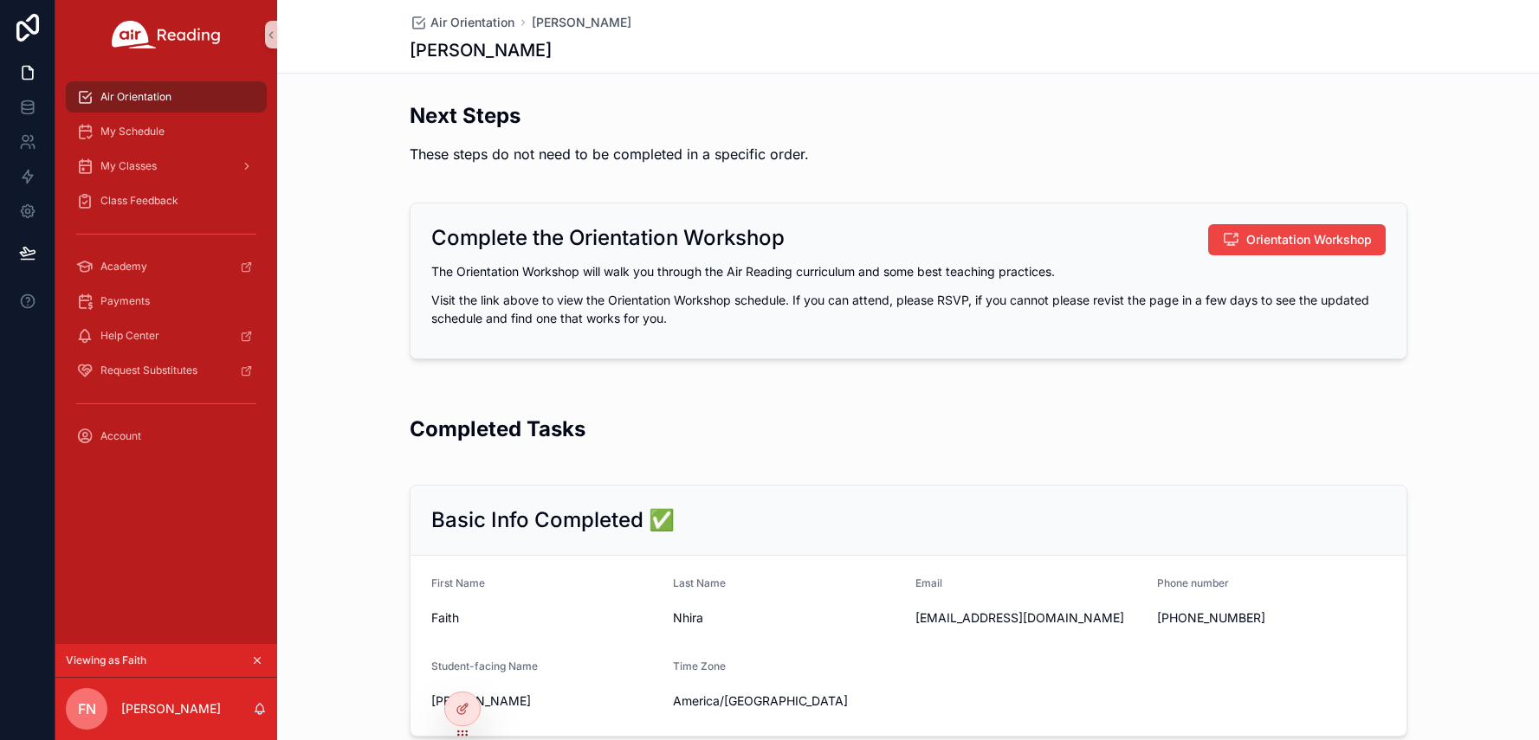
click at [255, 661] on icon "scrollable content" at bounding box center [257, 661] width 12 height 12
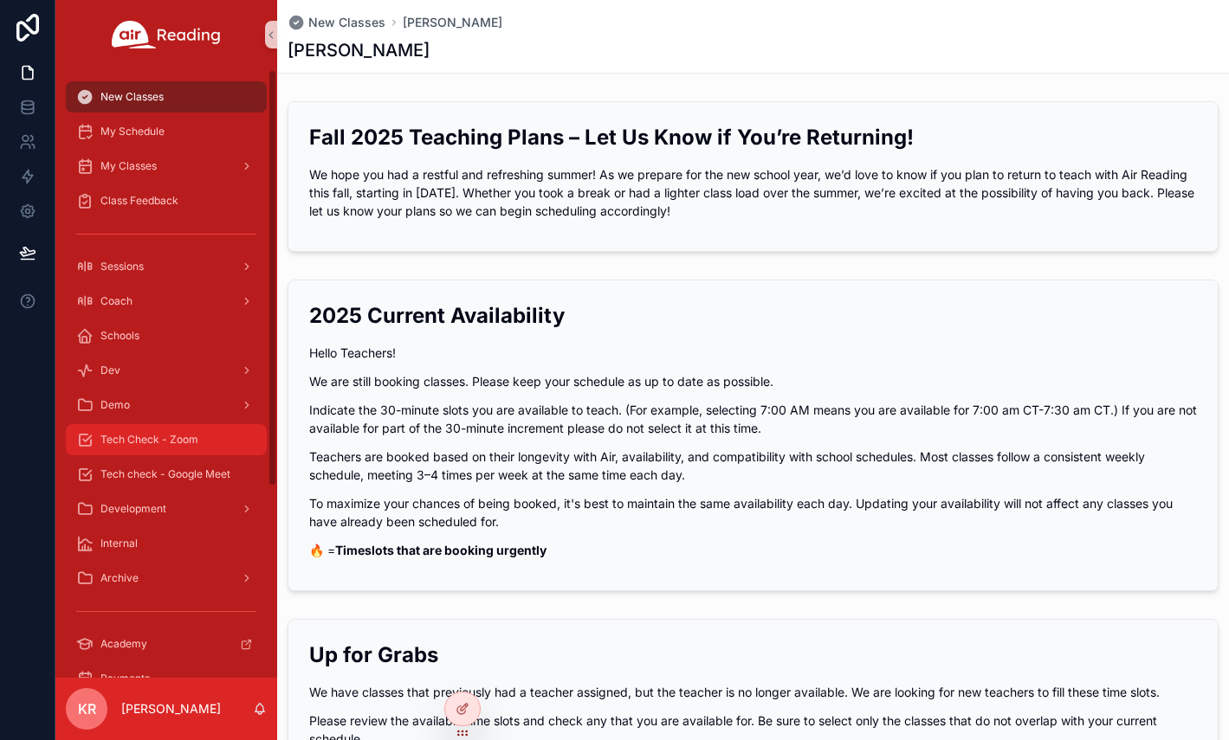
click at [166, 433] on span "Tech Check - Zoom" at bounding box center [149, 440] width 98 height 14
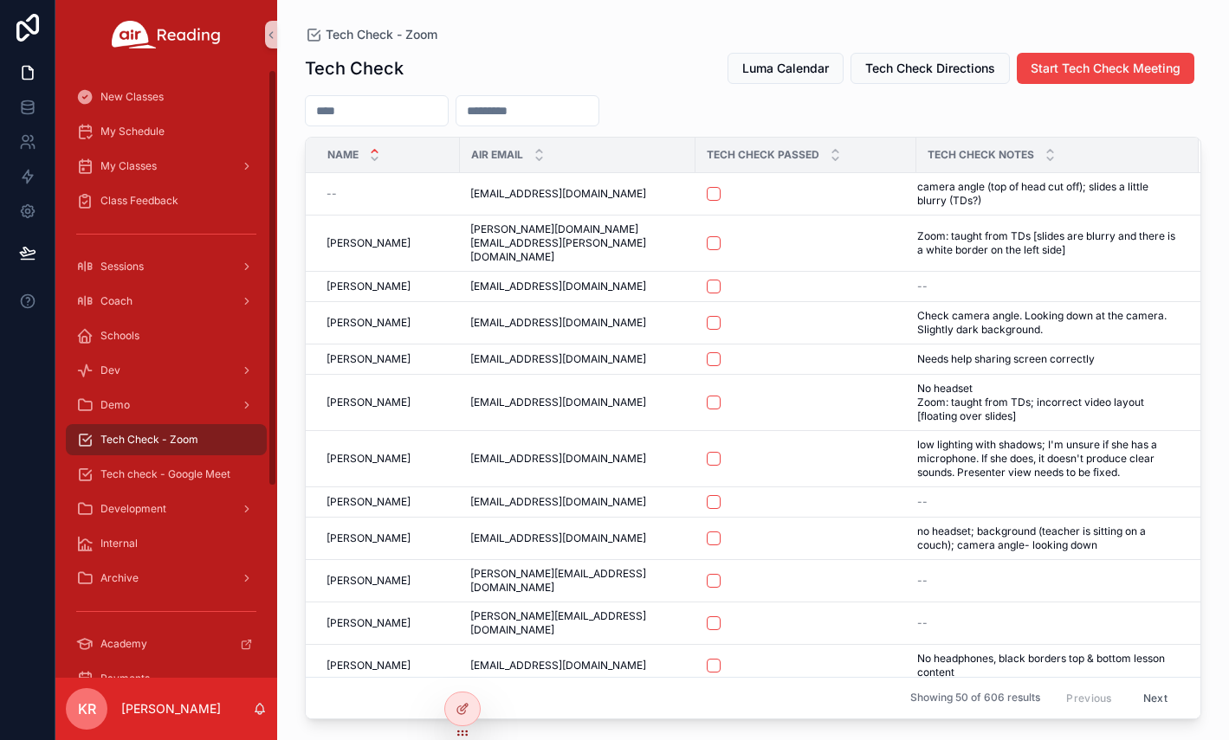
click at [421, 114] on input "scrollable content" at bounding box center [377, 111] width 142 height 24
click at [406, 112] on input "scrollable content" at bounding box center [377, 111] width 142 height 24
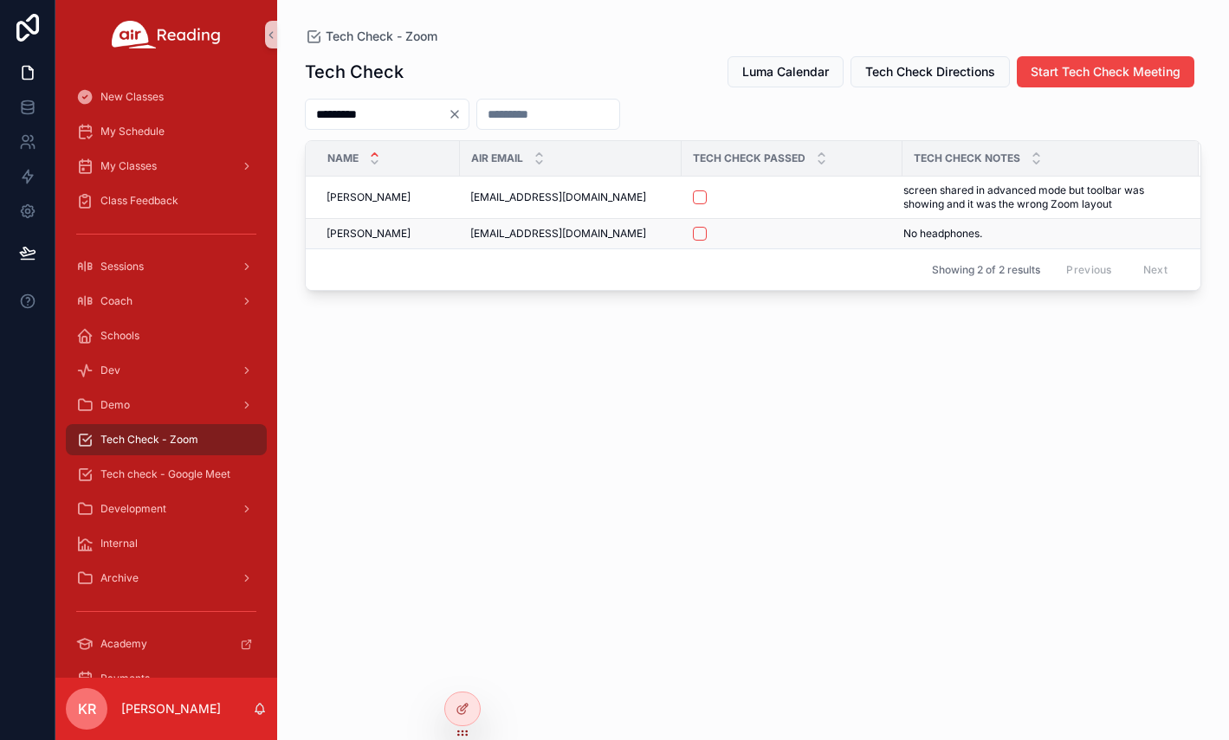
type input "*********"
click at [700, 236] on button "scrollable content" at bounding box center [700, 234] width 14 height 14
click at [170, 472] on span "Tech check - Google Meet" at bounding box center [165, 475] width 130 height 14
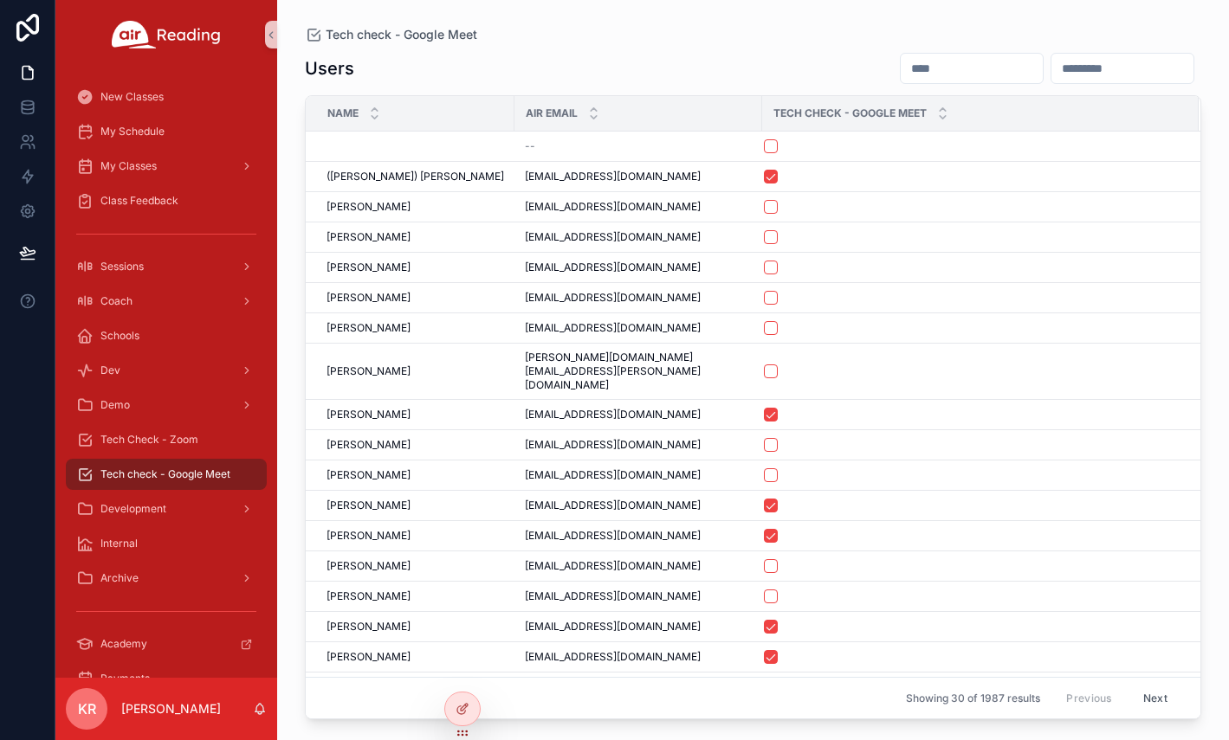
click at [900, 76] on input "scrollable content" at bounding box center [971, 68] width 142 height 24
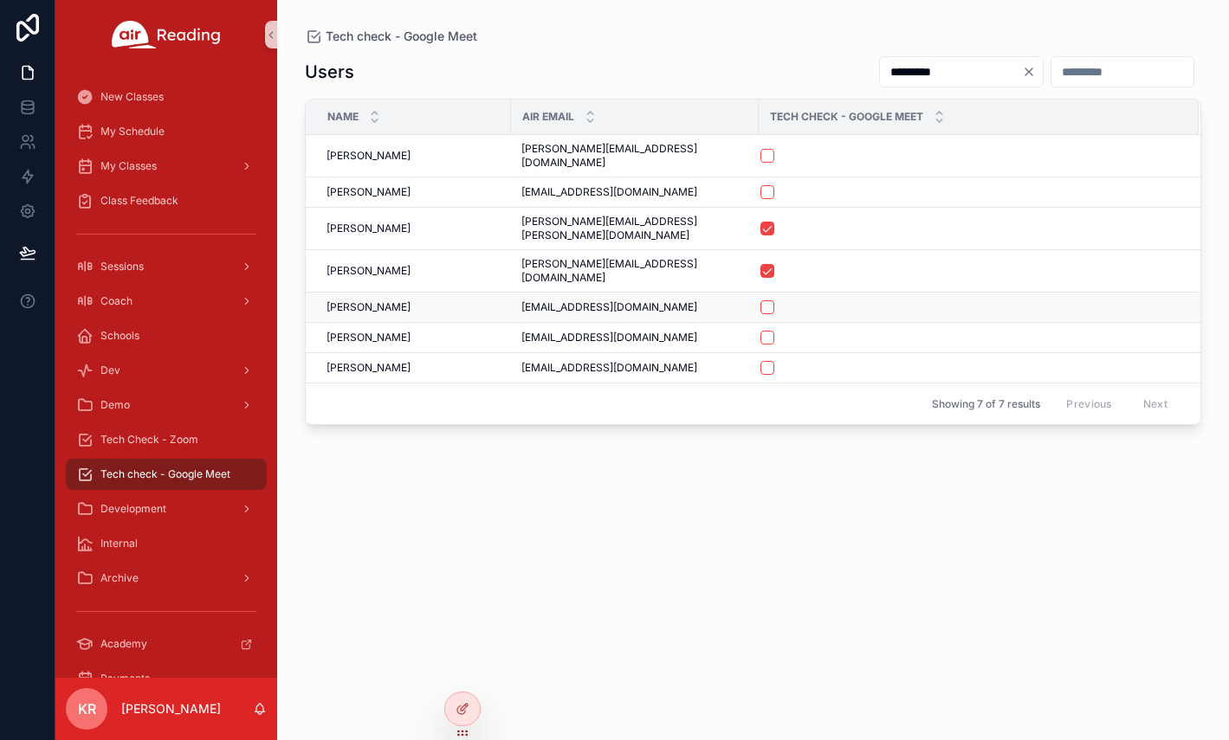
type input "*********"
click at [760, 300] on button "scrollable content" at bounding box center [767, 307] width 14 height 14
click at [182, 444] on span "Tech Check - Zoom" at bounding box center [149, 440] width 98 height 14
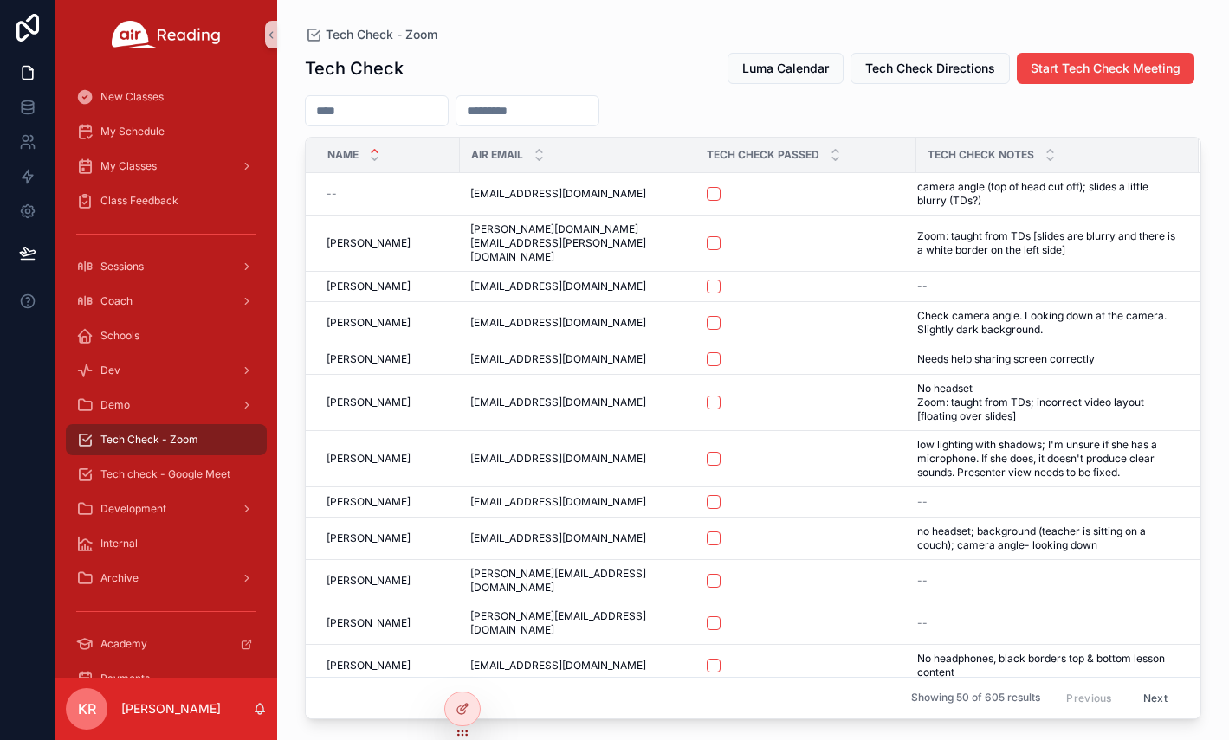
click at [349, 102] on input "scrollable content" at bounding box center [377, 111] width 142 height 24
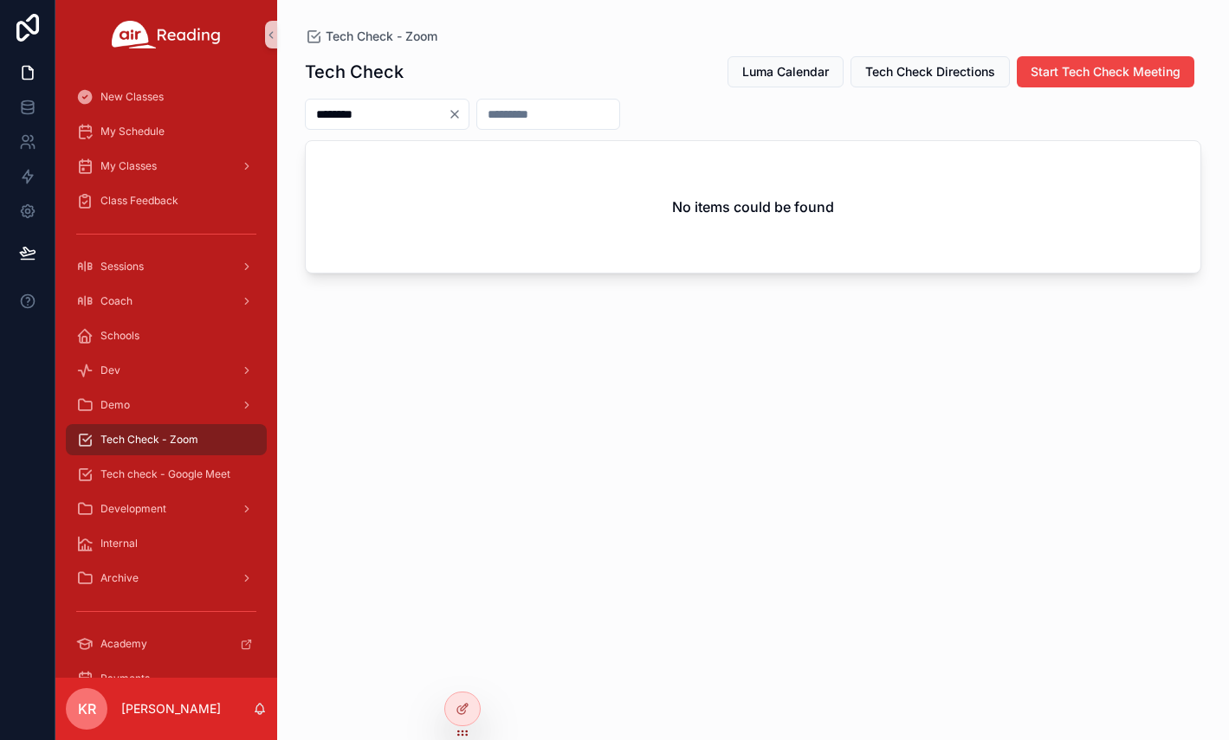
type input "********"
click at [461, 113] on icon "Clear" at bounding box center [455, 114] width 14 height 14
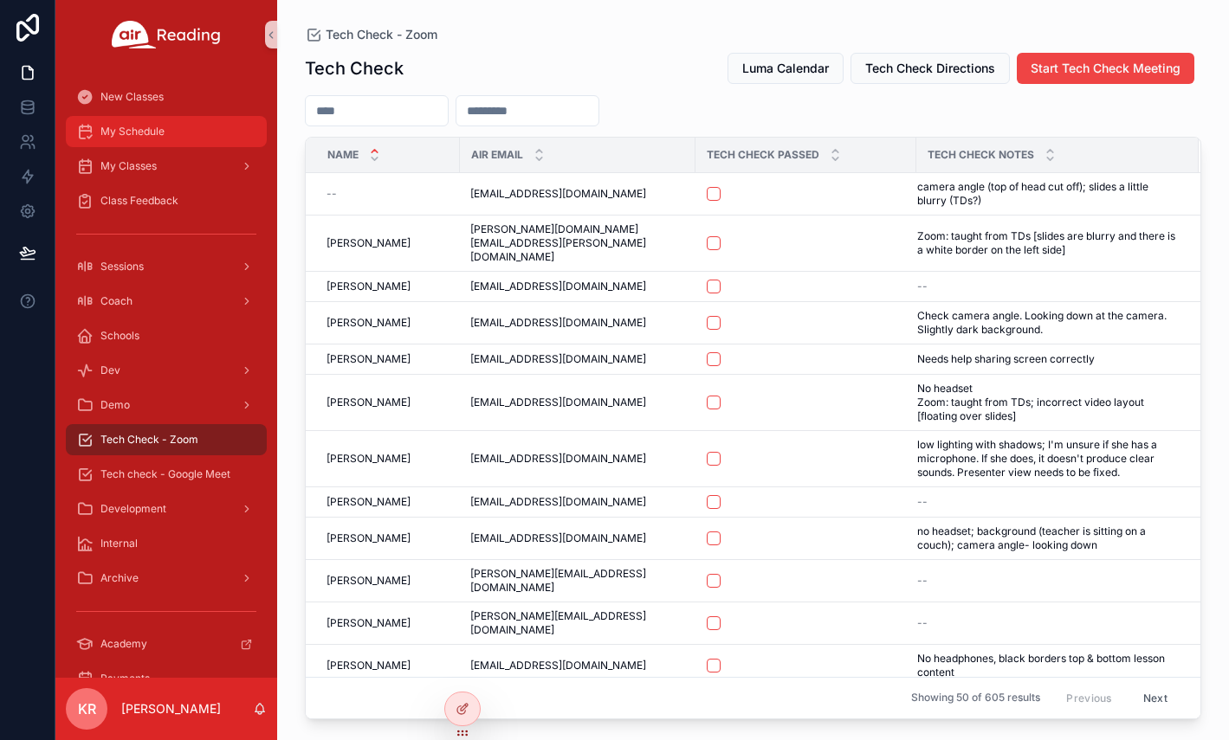
click at [157, 138] on span "My Schedule" at bounding box center [132, 132] width 64 height 14
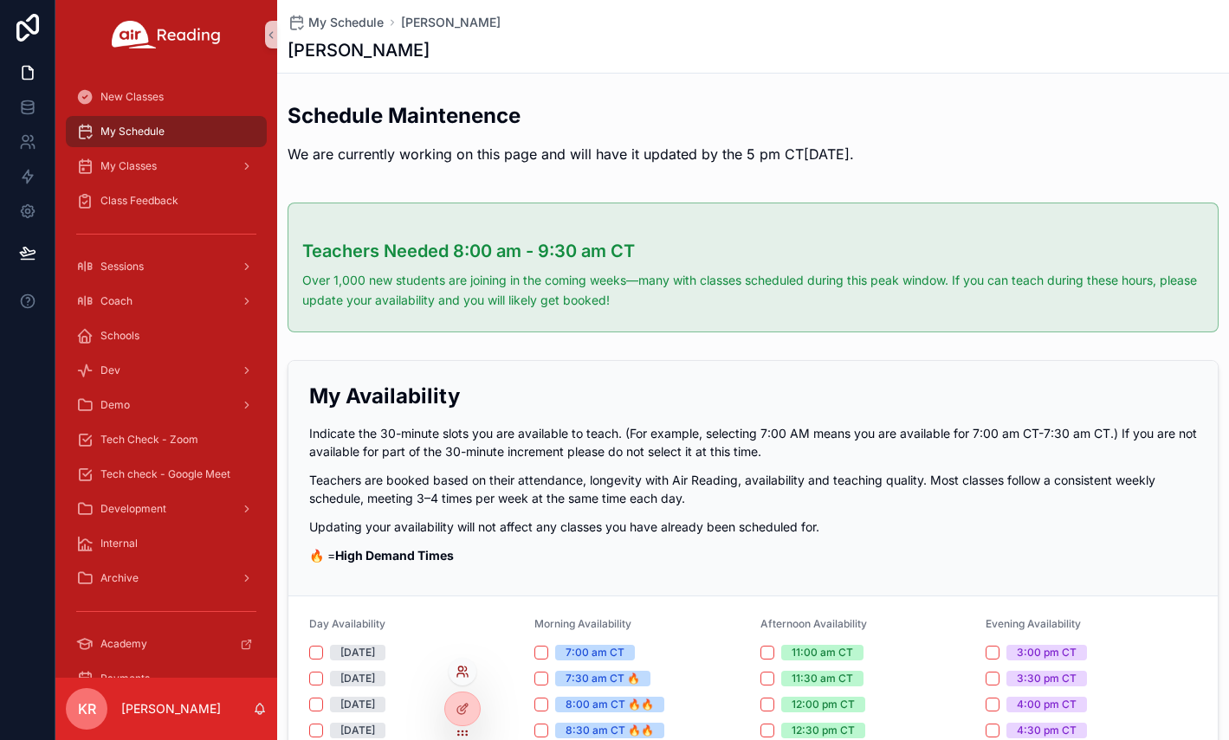
click at [460, 673] on icon at bounding box center [462, 672] width 14 height 14
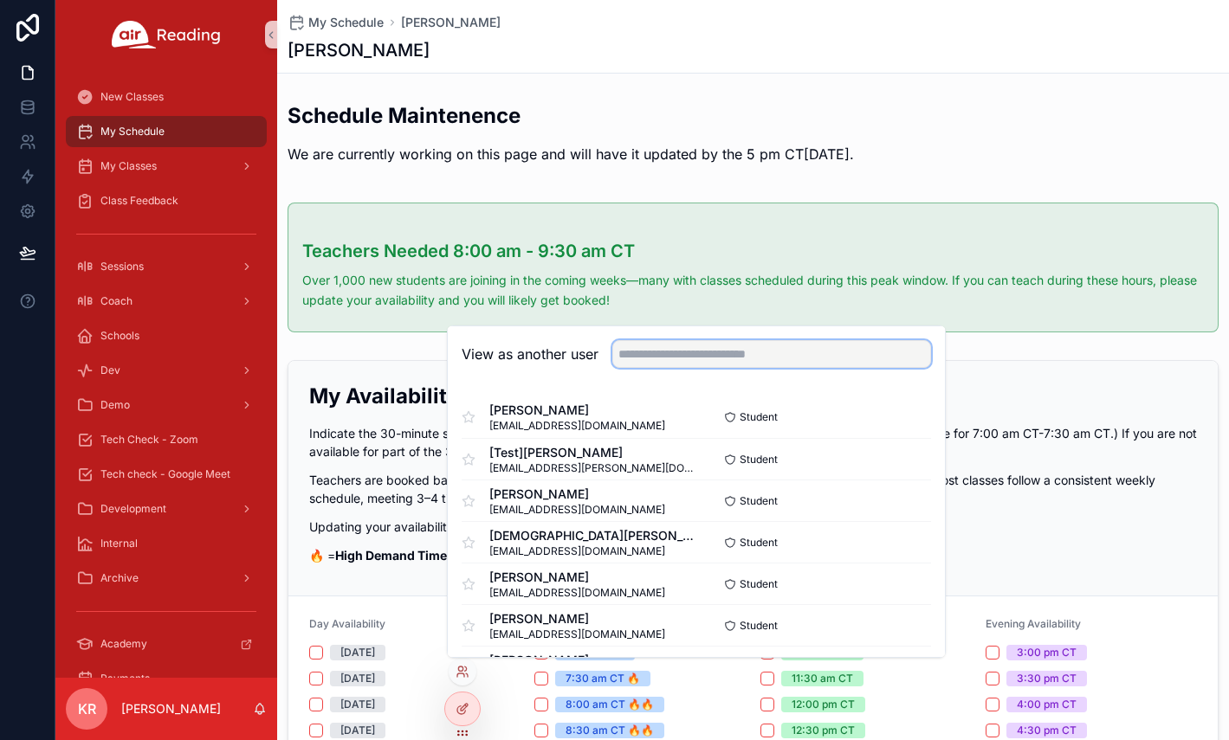
click at [662, 356] on input "text" at bounding box center [771, 354] width 319 height 28
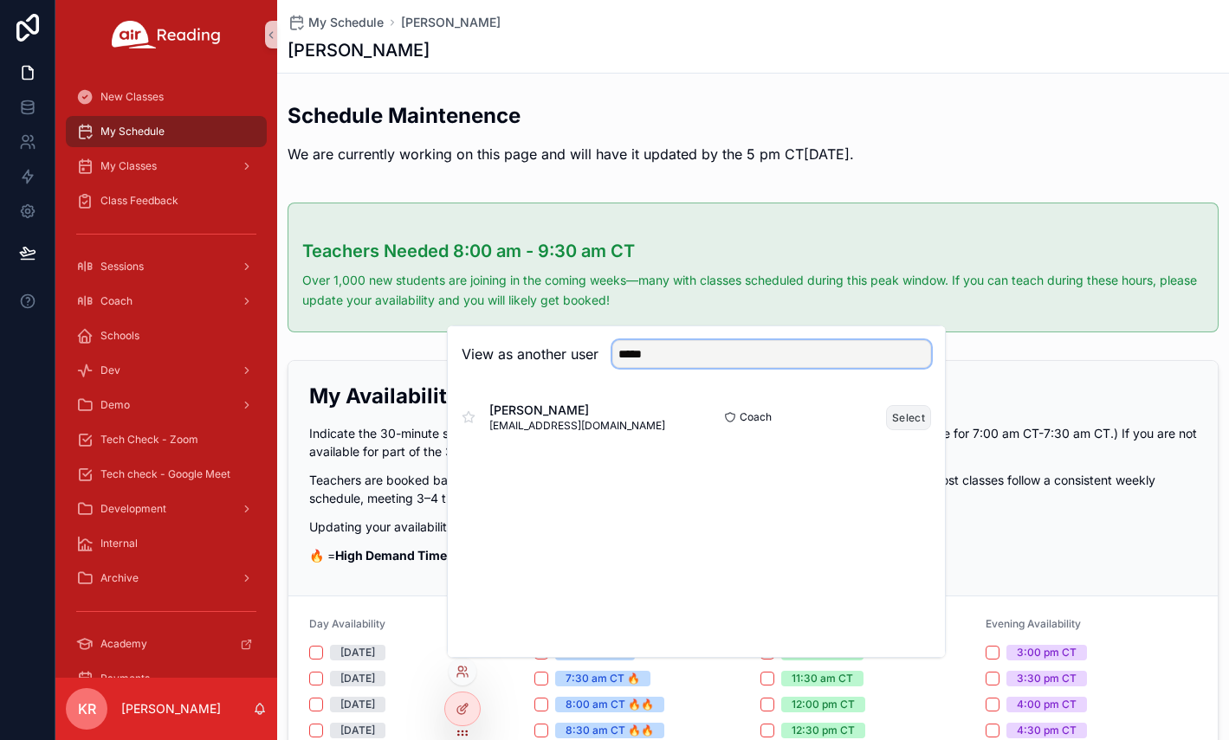
type input "*****"
click at [895, 416] on button "Select" at bounding box center [908, 417] width 45 height 25
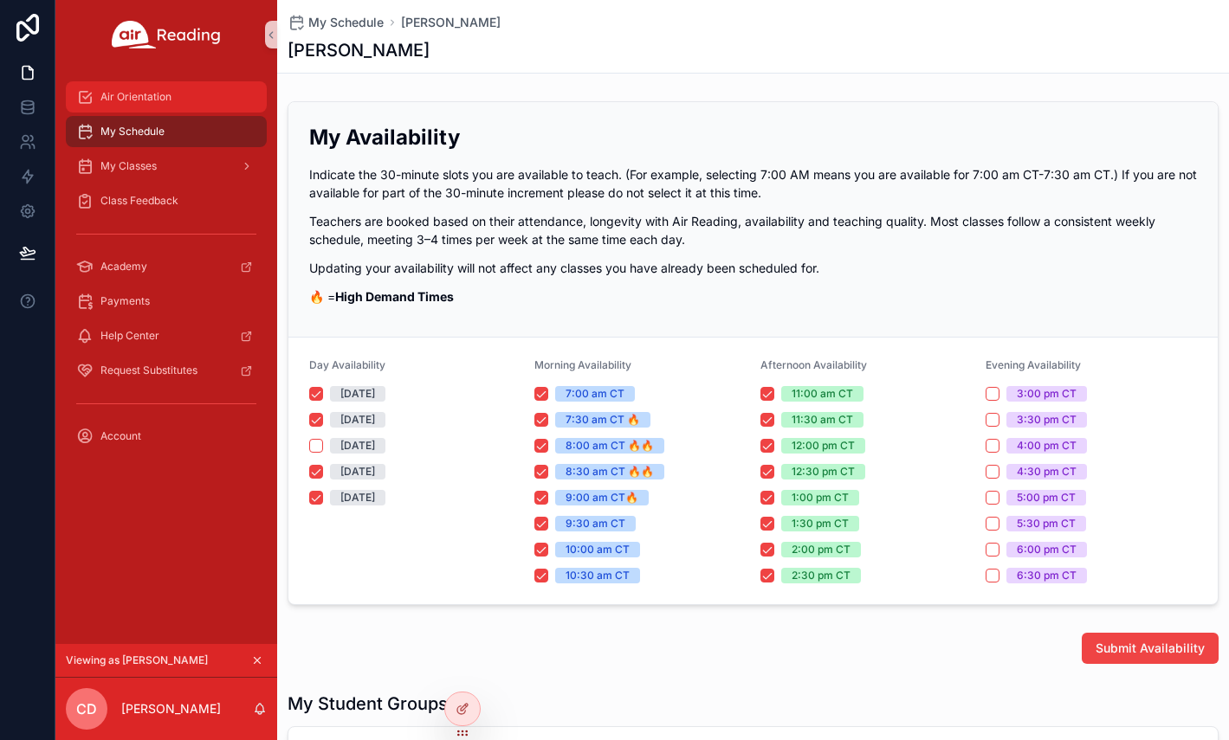
click at [165, 101] on span "Air Orientation" at bounding box center [135, 97] width 71 height 14
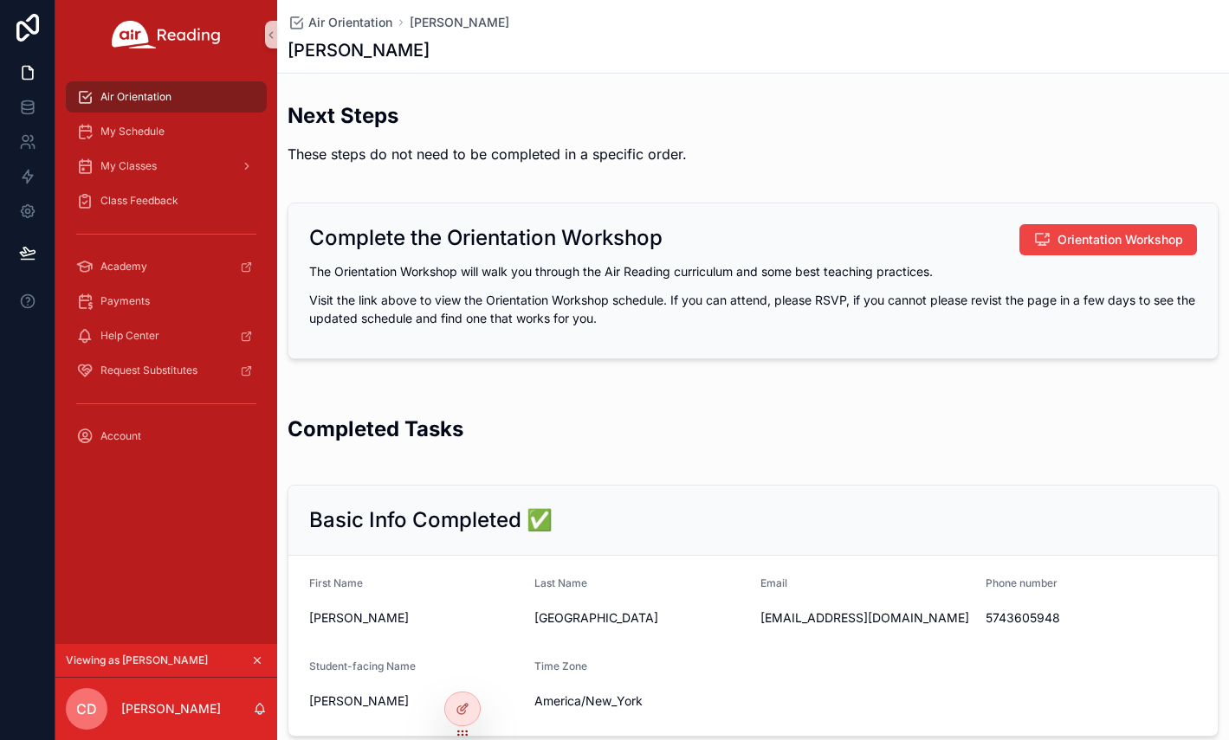
click at [257, 661] on icon "scrollable content" at bounding box center [257, 661] width 12 height 12
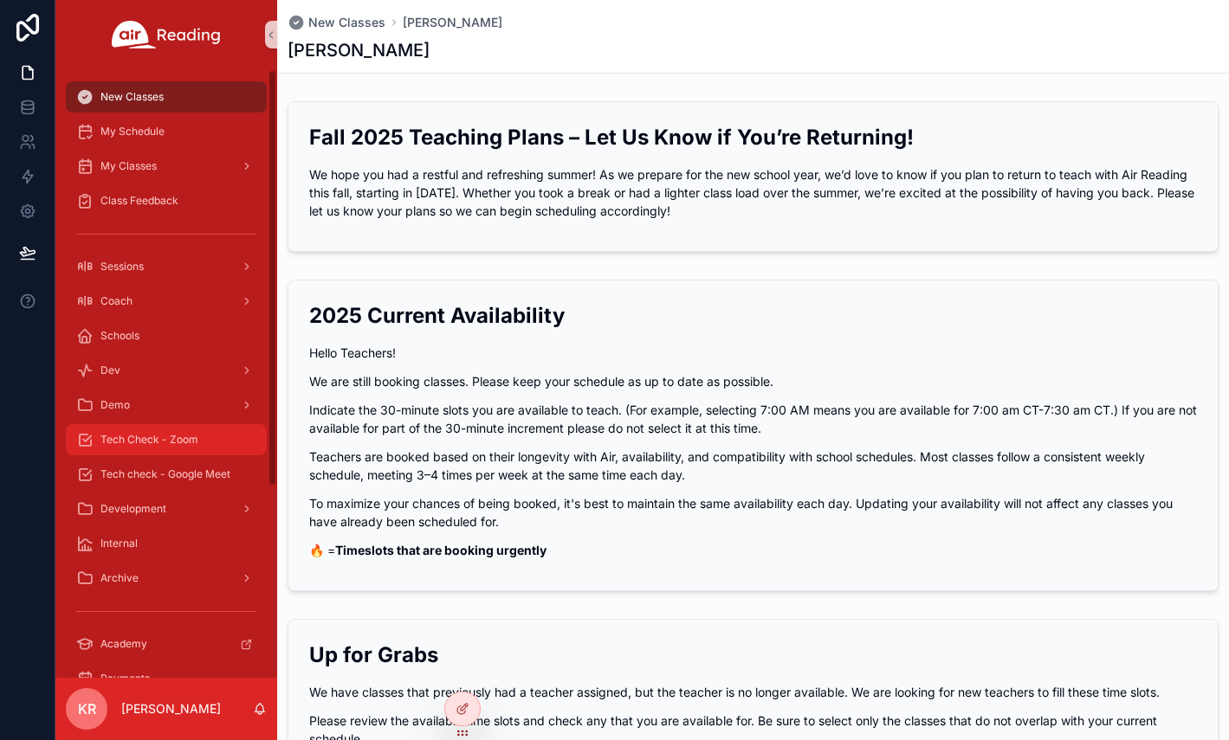
click at [171, 444] on span "Tech Check - Zoom" at bounding box center [149, 440] width 98 height 14
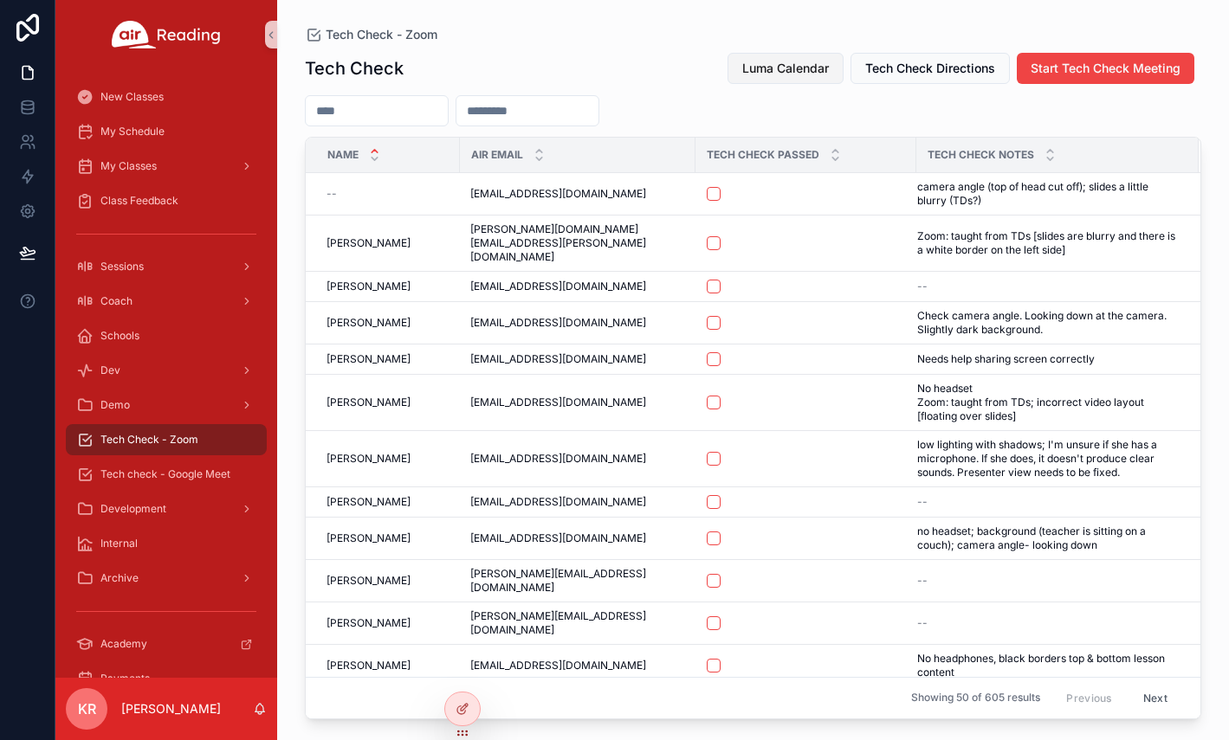
click at [768, 64] on span "Luma Calendar" at bounding box center [785, 68] width 87 height 17
click at [783, 71] on span "Luma Calendar" at bounding box center [785, 68] width 87 height 17
click at [788, 68] on span "Luma Calendar" at bounding box center [785, 68] width 87 height 17
click at [769, 61] on span "Luma Calendar" at bounding box center [785, 68] width 87 height 17
click at [416, 117] on input "scrollable content" at bounding box center [377, 111] width 142 height 24
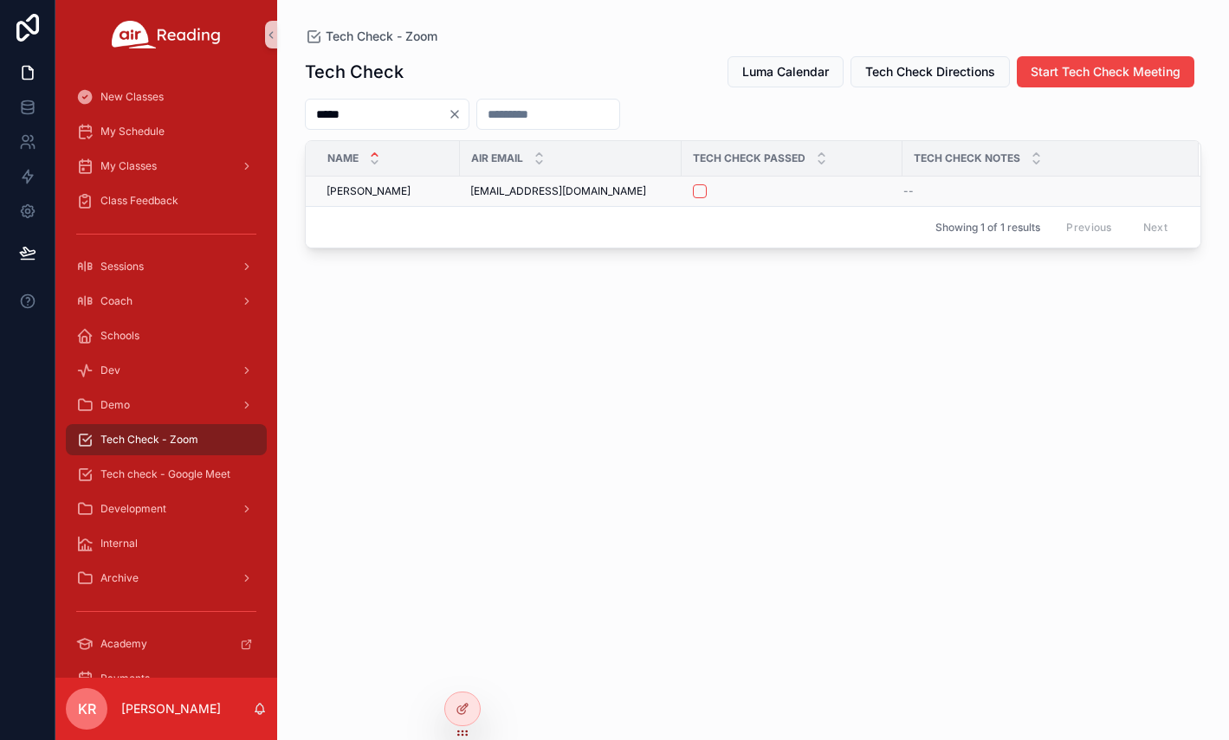
type input "*****"
click at [702, 193] on button "scrollable content" at bounding box center [700, 191] width 14 height 14
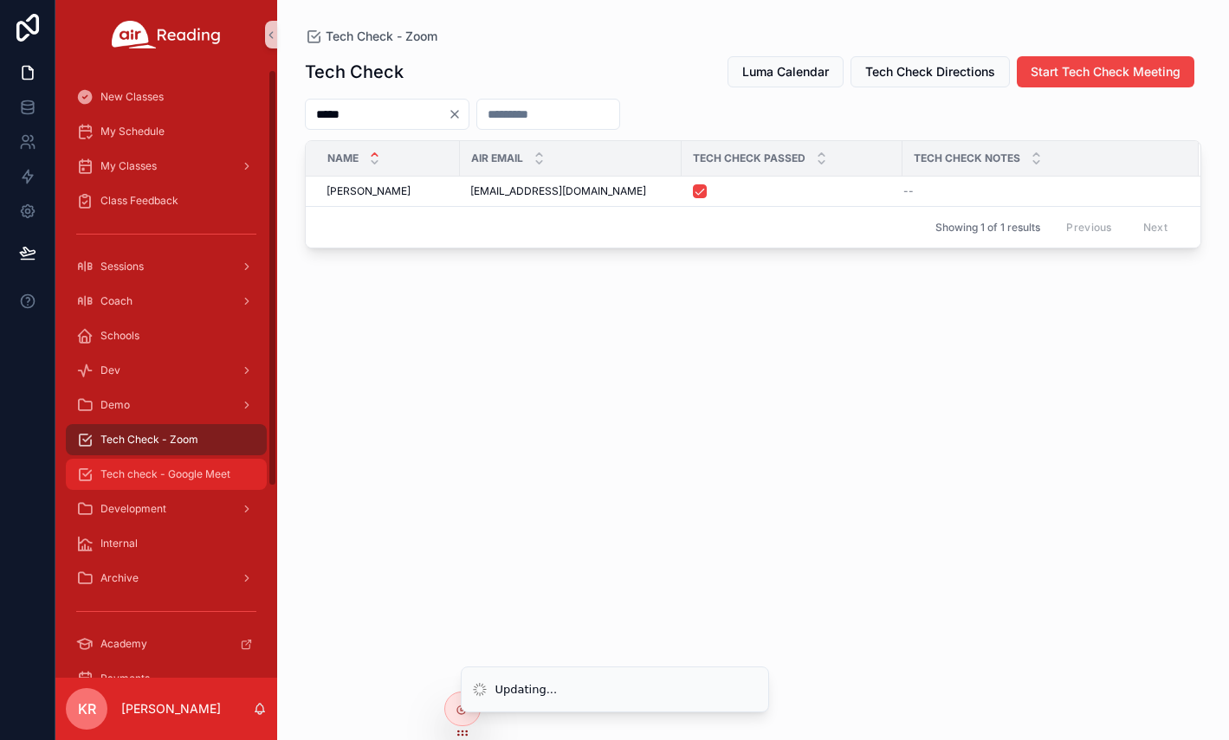
click at [155, 474] on span "Tech check - Google Meet" at bounding box center [165, 475] width 130 height 14
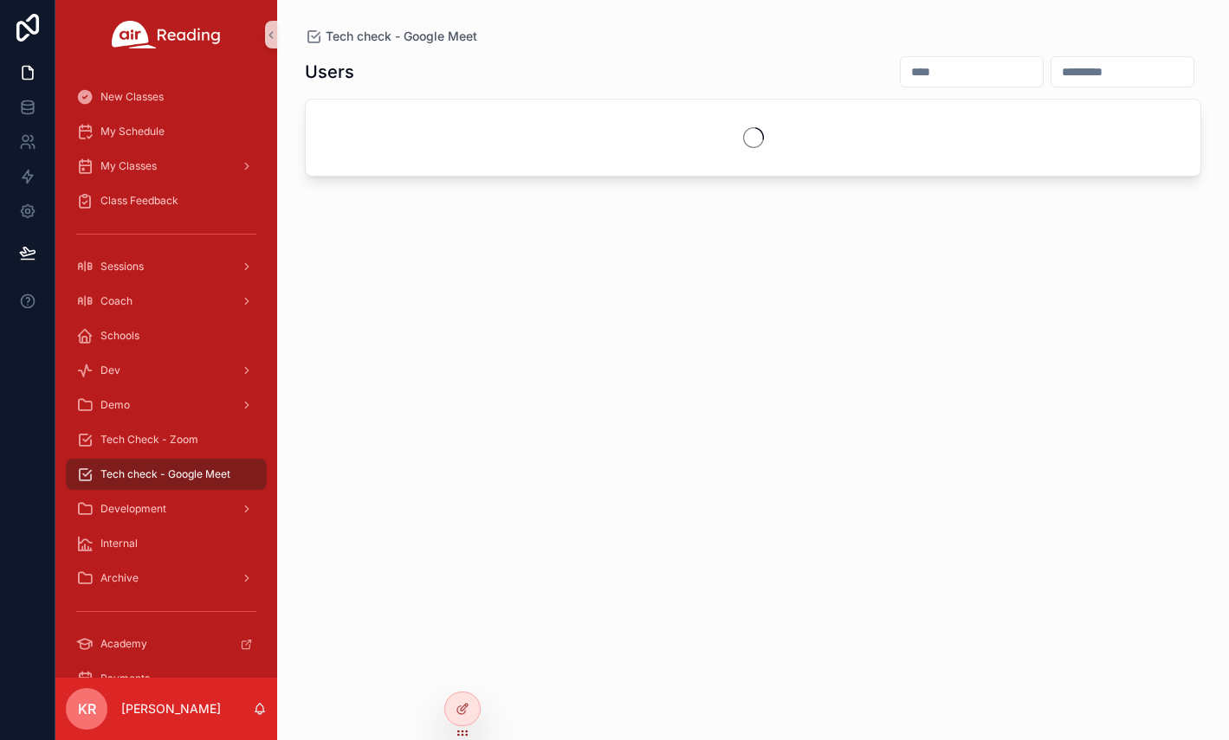
click at [900, 64] on input "scrollable content" at bounding box center [971, 72] width 142 height 24
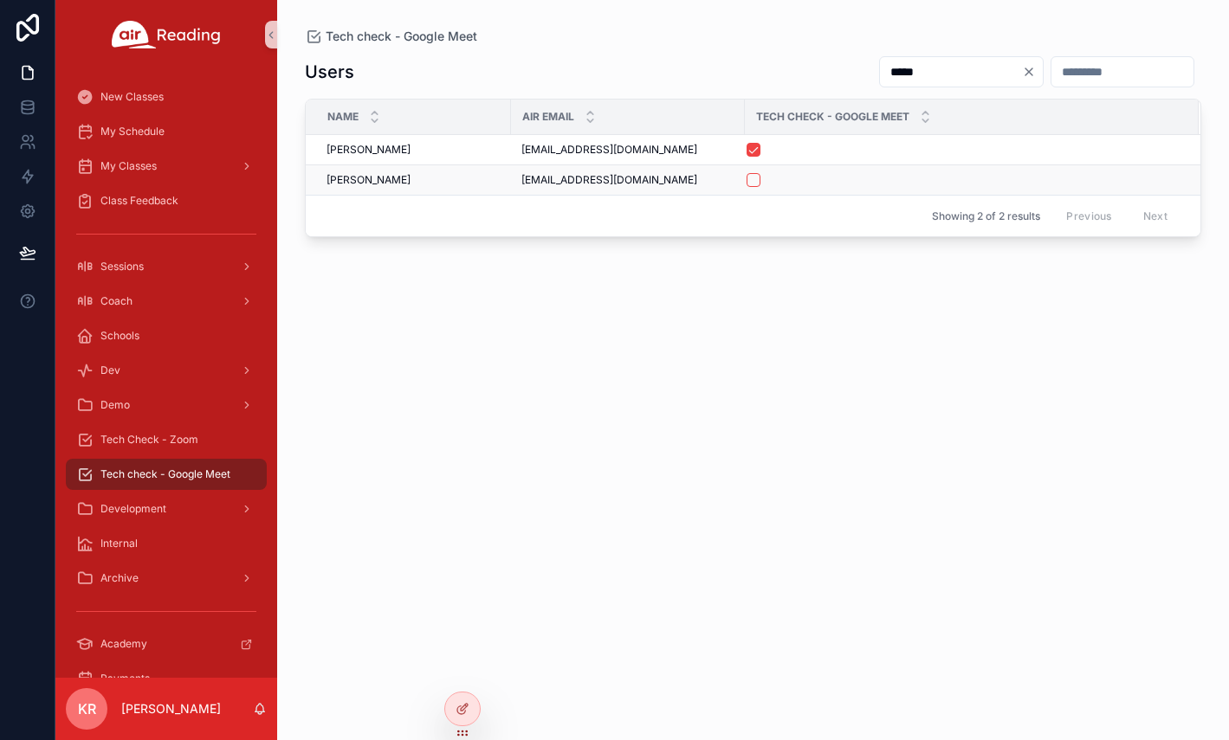
type input "*****"
click at [752, 185] on button "scrollable content" at bounding box center [753, 180] width 14 height 14
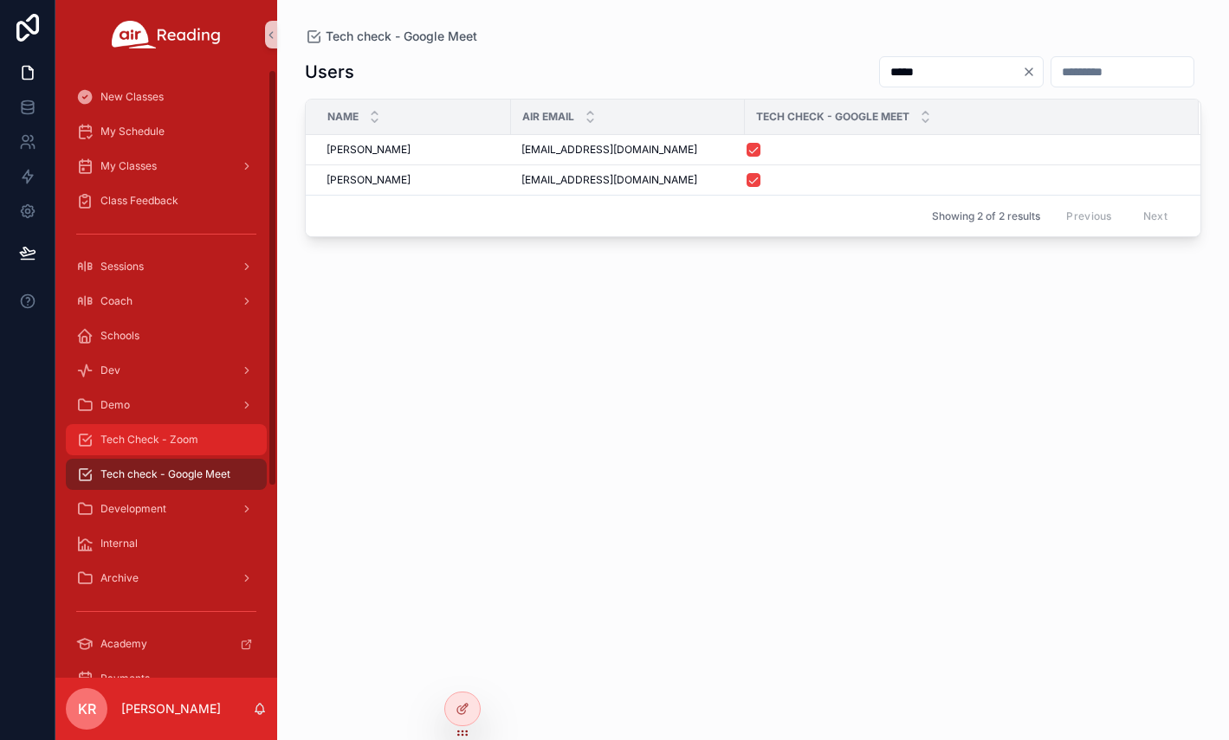
click at [128, 444] on span "Tech Check - Zoom" at bounding box center [149, 440] width 98 height 14
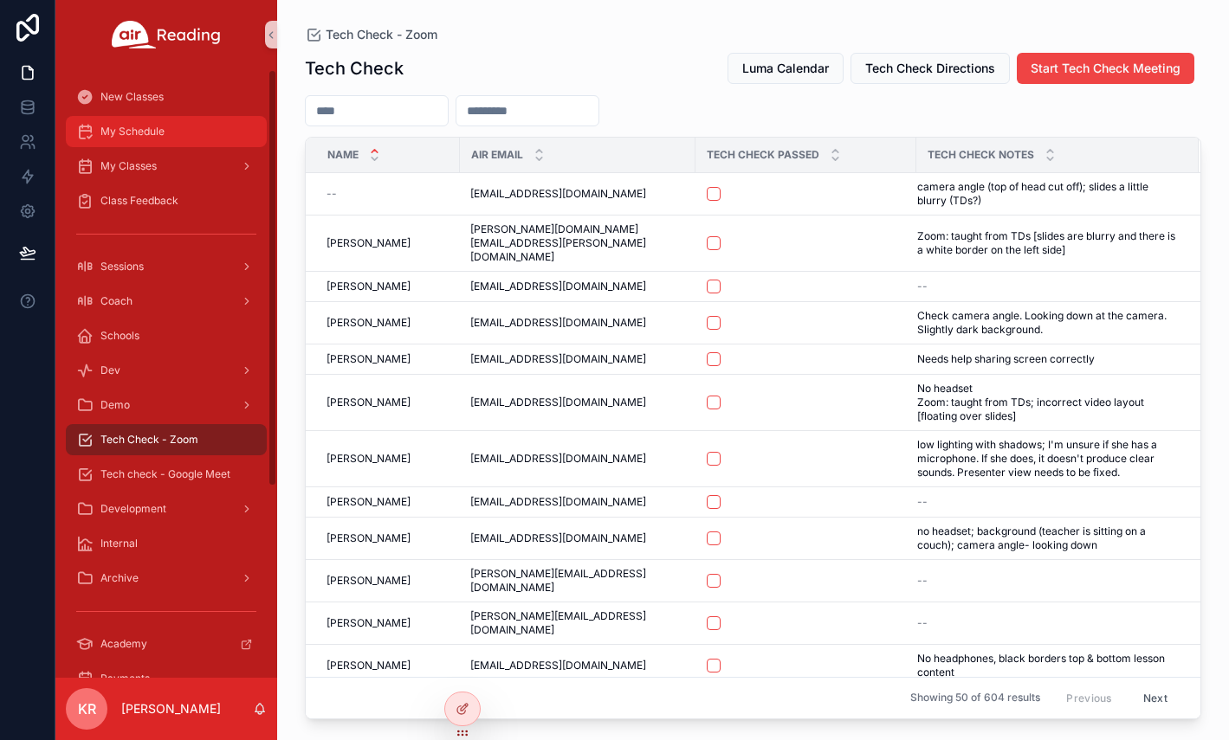
click at [152, 133] on span "My Schedule" at bounding box center [132, 132] width 64 height 14
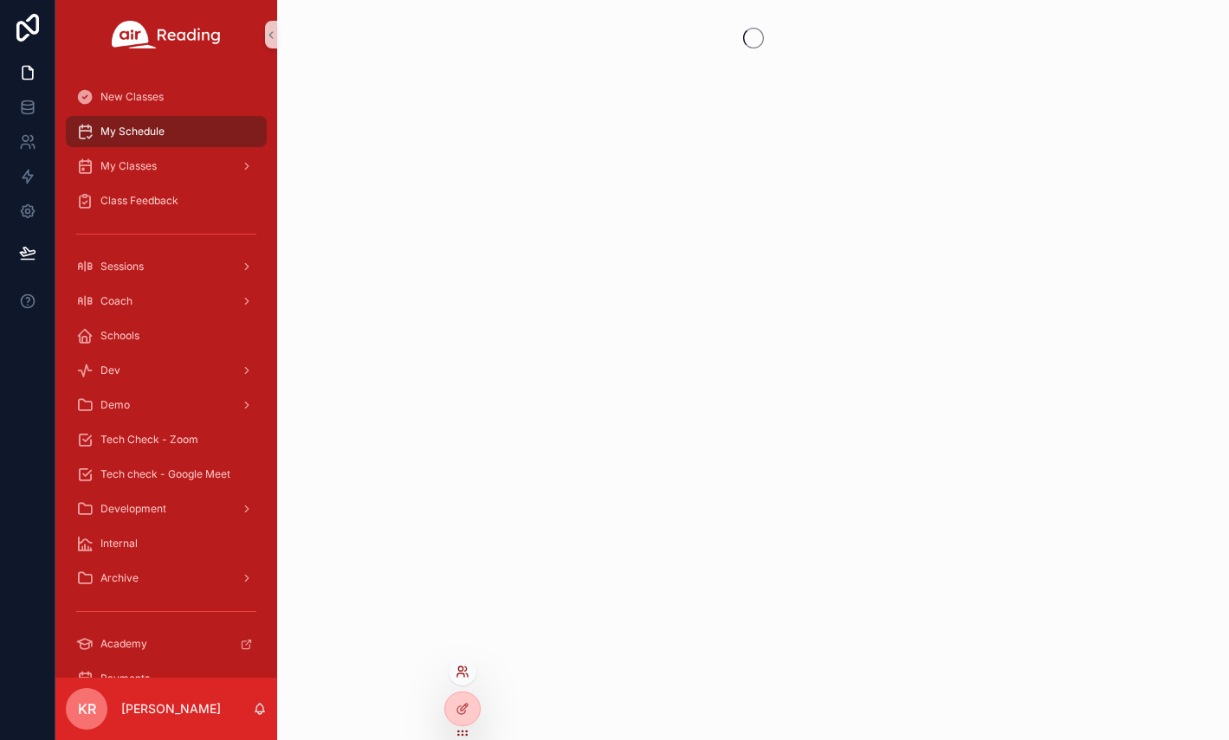
click at [460, 674] on icon at bounding box center [460, 675] width 7 height 3
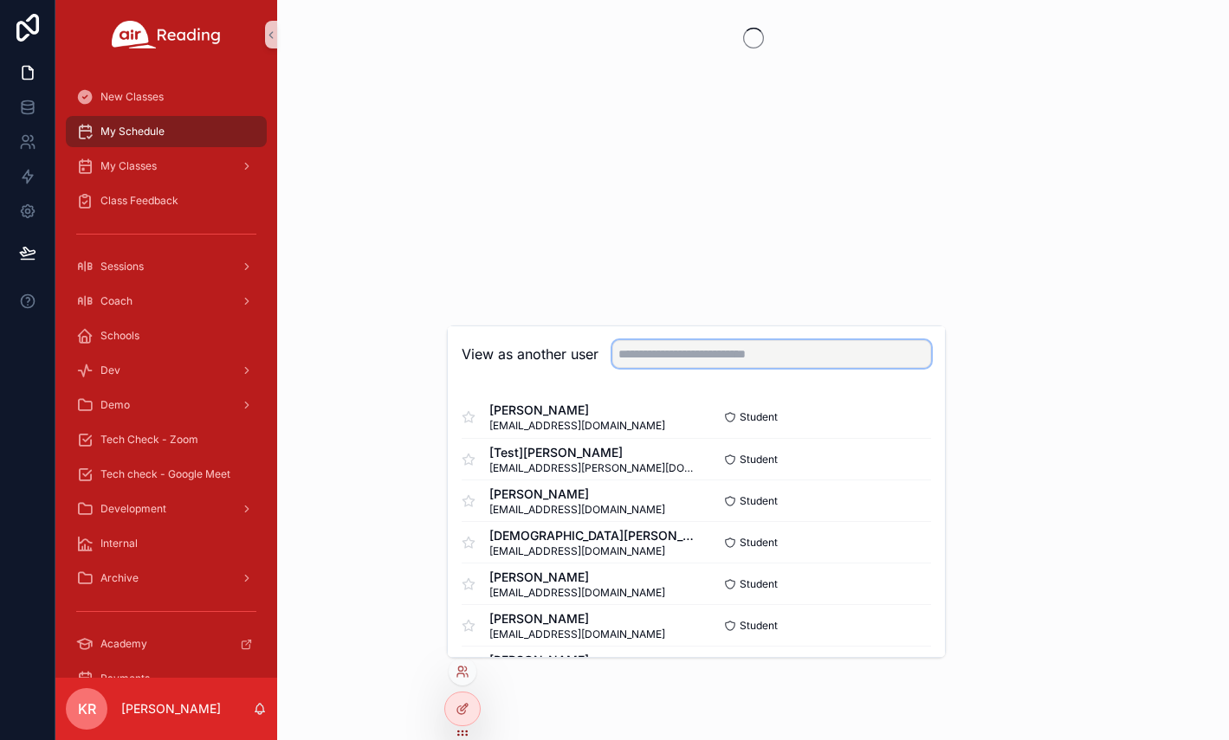
click at [652, 357] on input "text" at bounding box center [771, 354] width 319 height 28
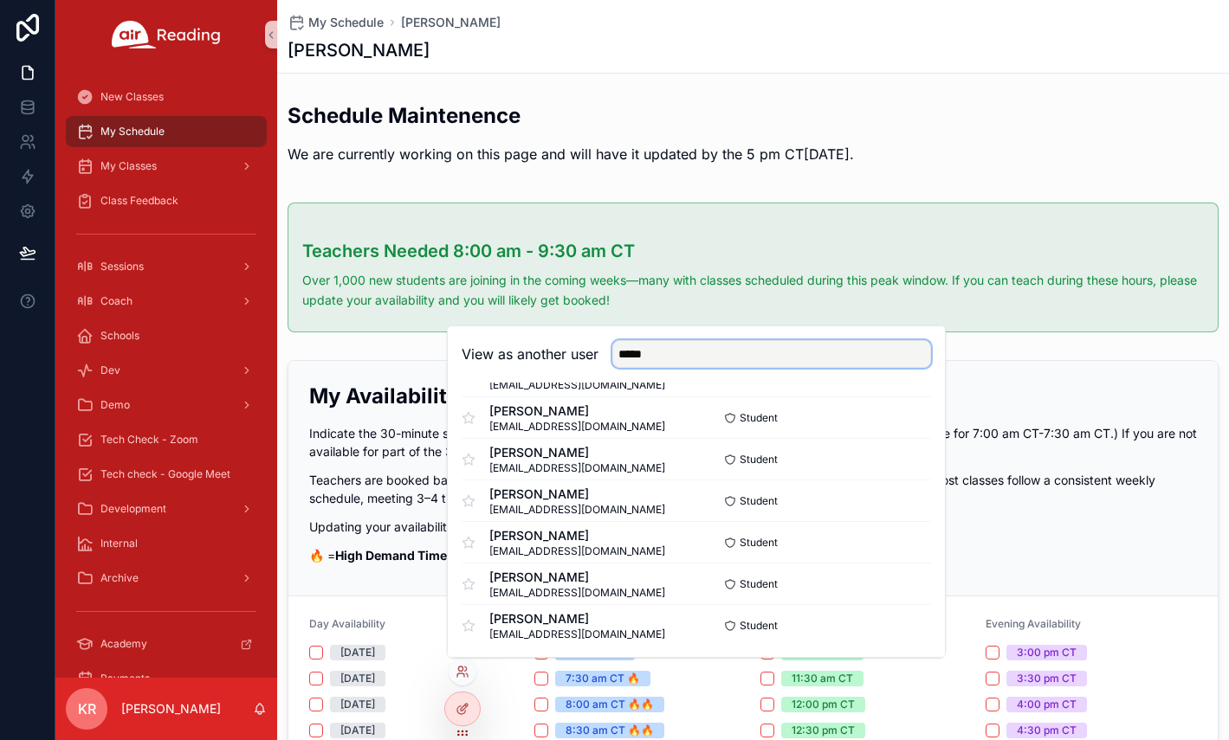
scroll to position [792, 0]
click at [772, 353] on input "*****" at bounding box center [771, 354] width 319 height 28
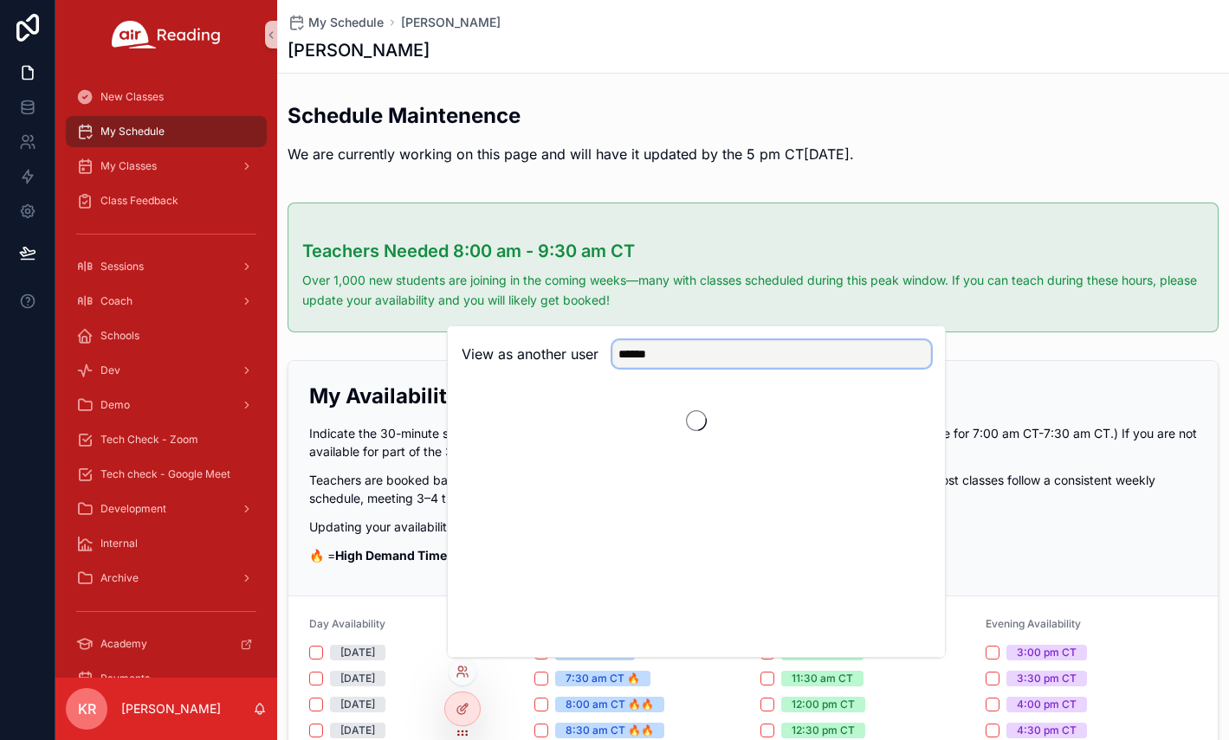
scroll to position [0, 0]
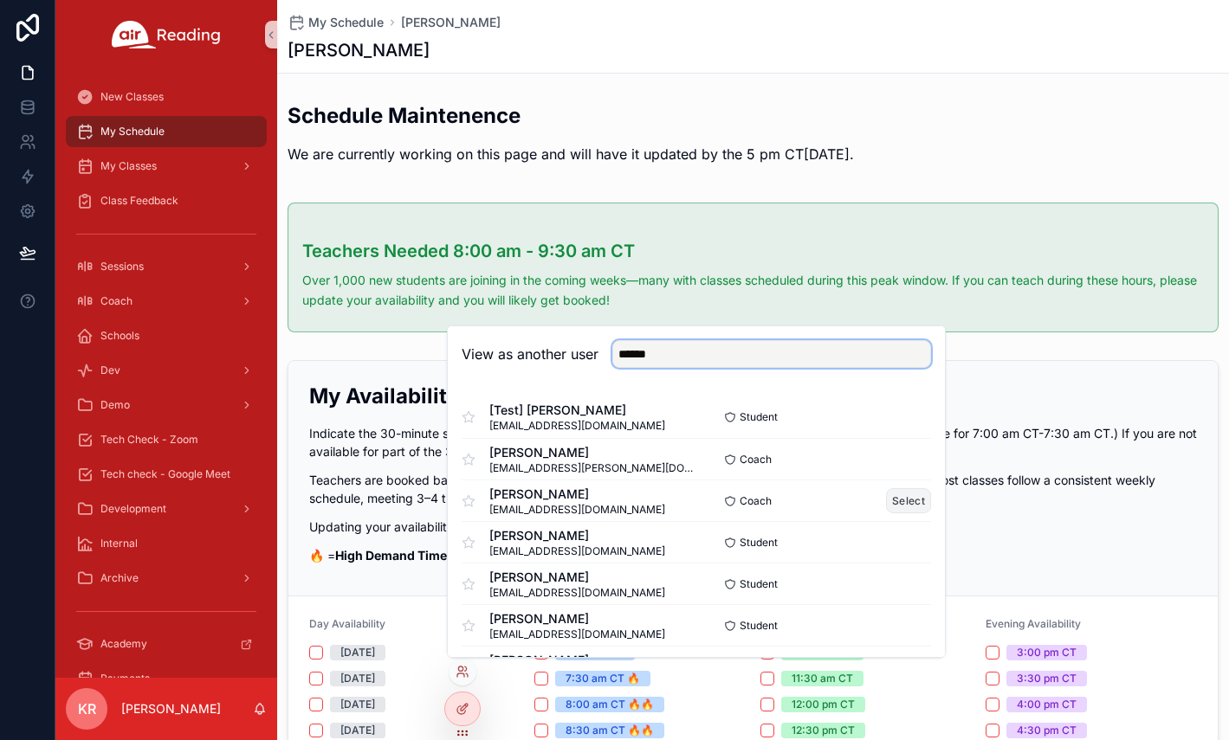
type input "******"
click at [894, 498] on button "Select" at bounding box center [908, 500] width 45 height 25
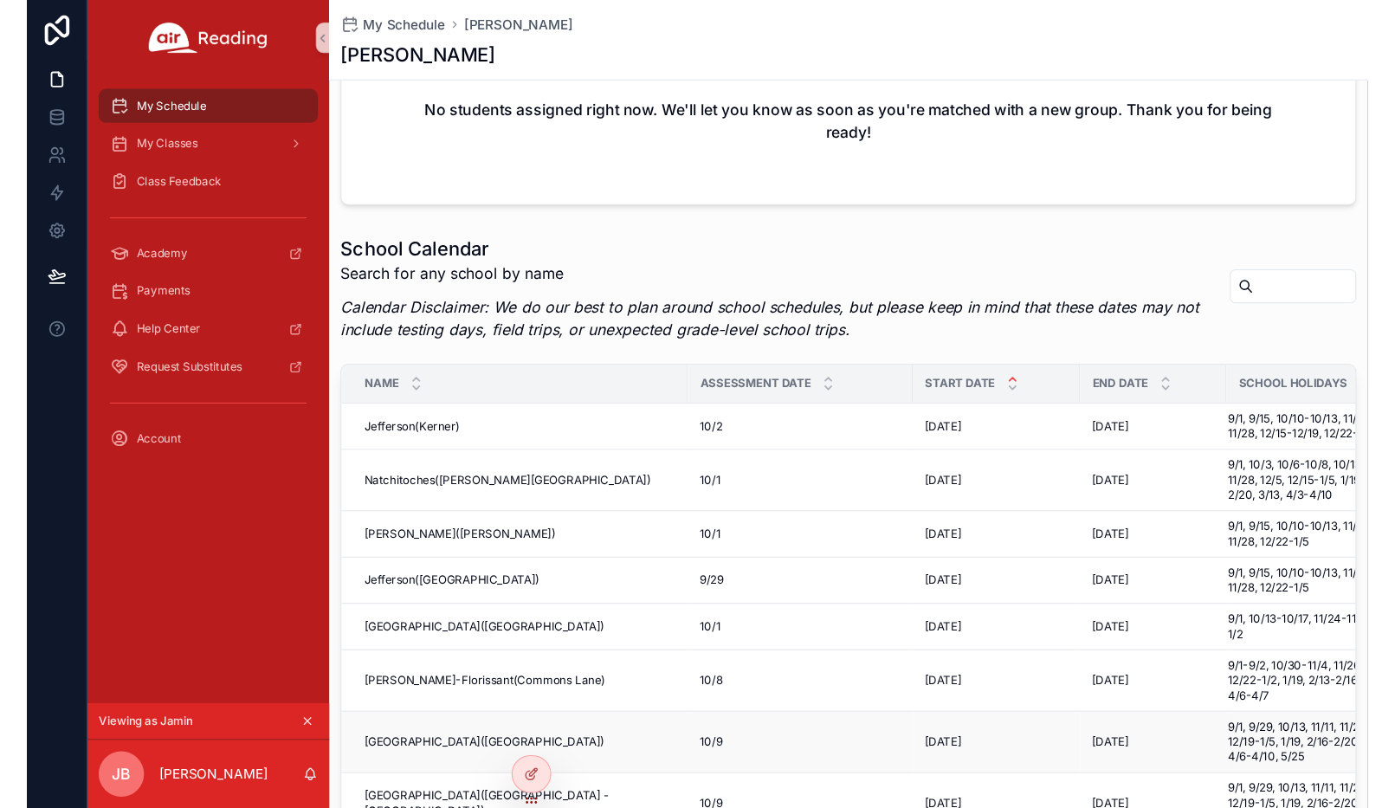
scroll to position [87, 0]
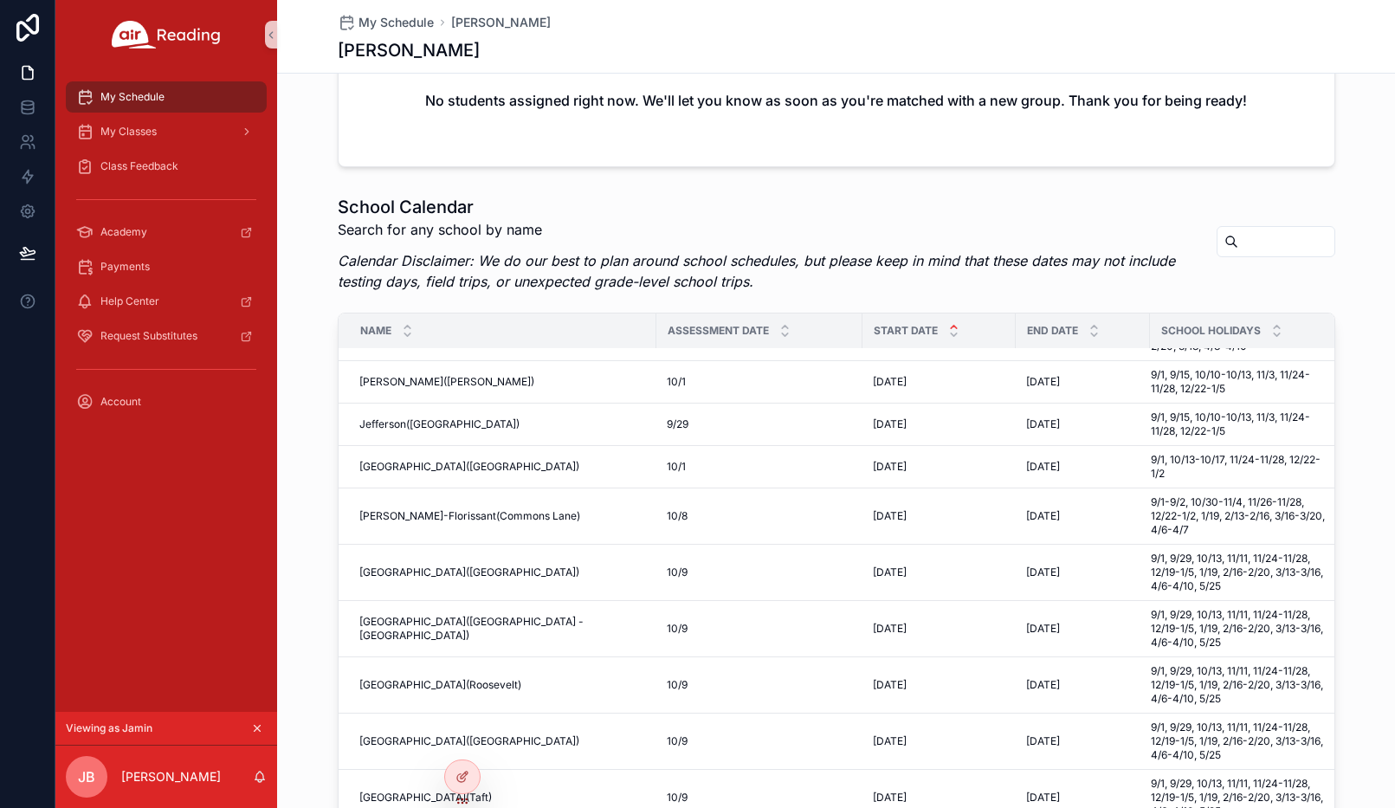
click at [255, 724] on icon "scrollable content" at bounding box center [257, 728] width 12 height 12
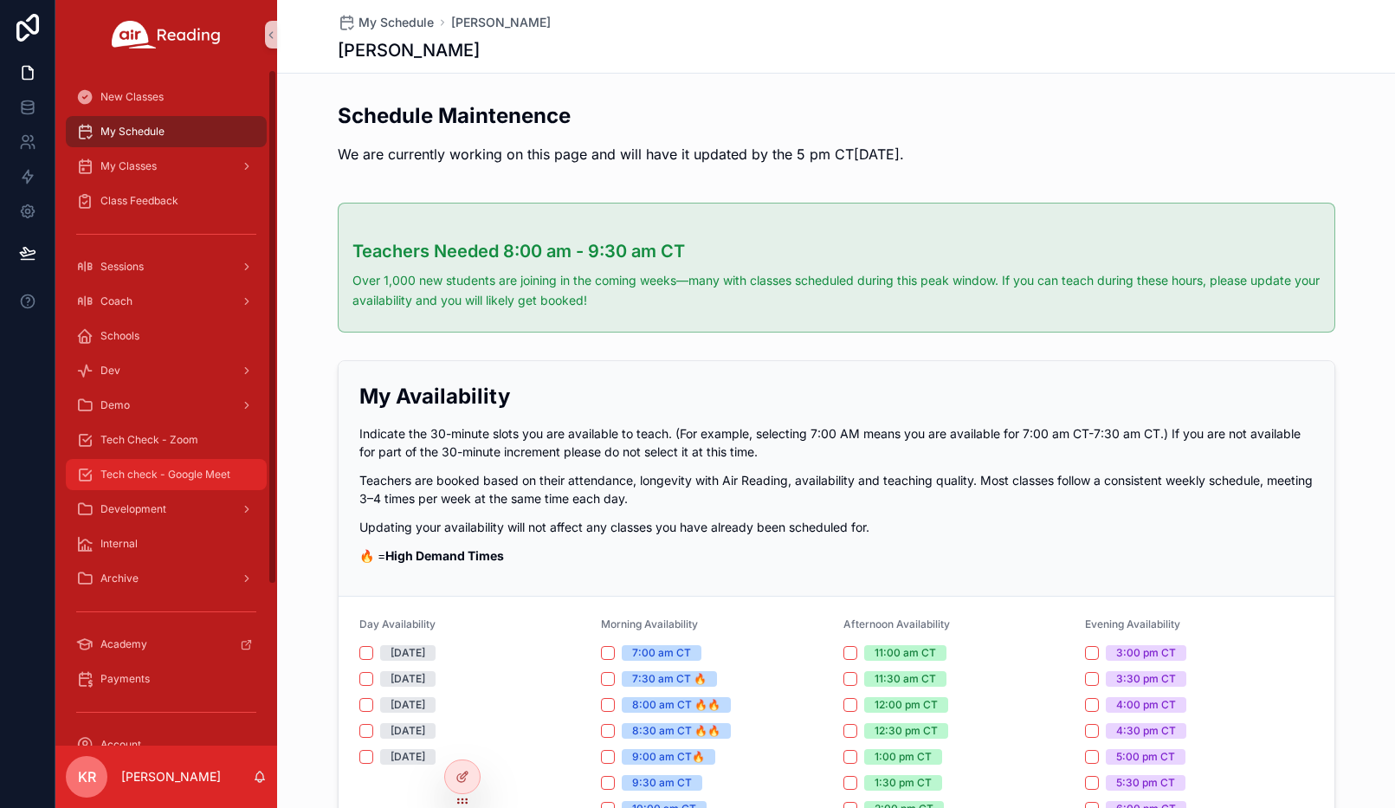
click at [175, 473] on span "Tech check - Google Meet" at bounding box center [165, 475] width 130 height 14
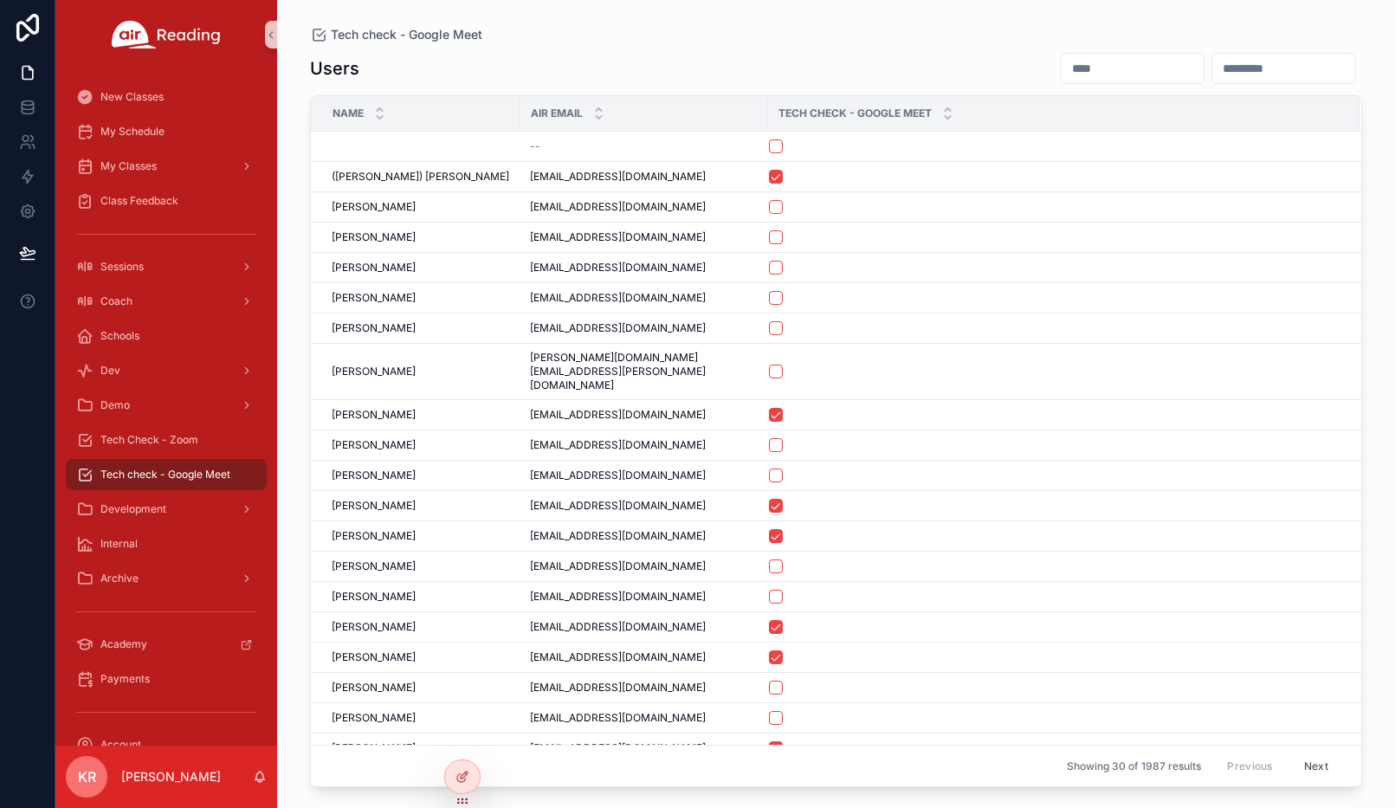
click at [1062, 68] on input "scrollable content" at bounding box center [1133, 68] width 142 height 24
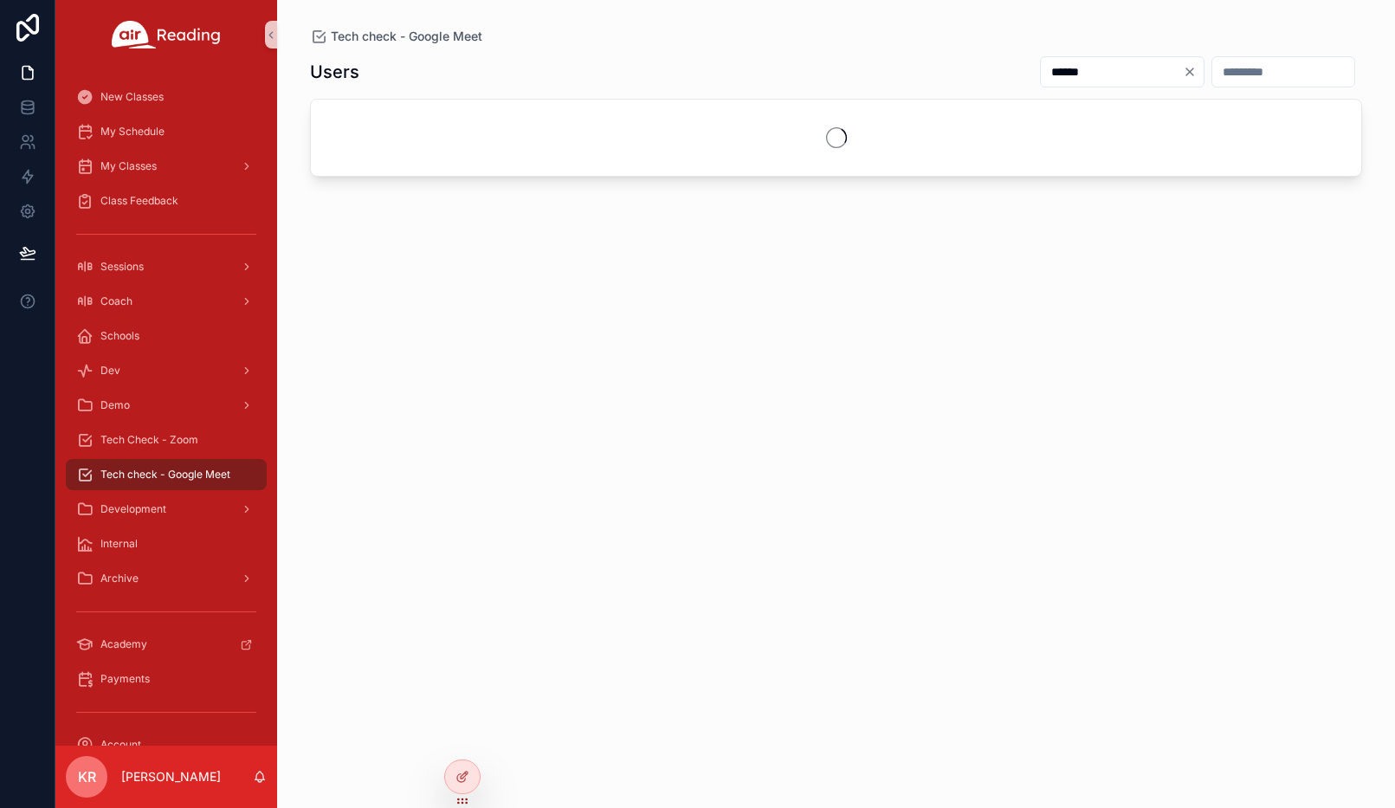
type input "******"
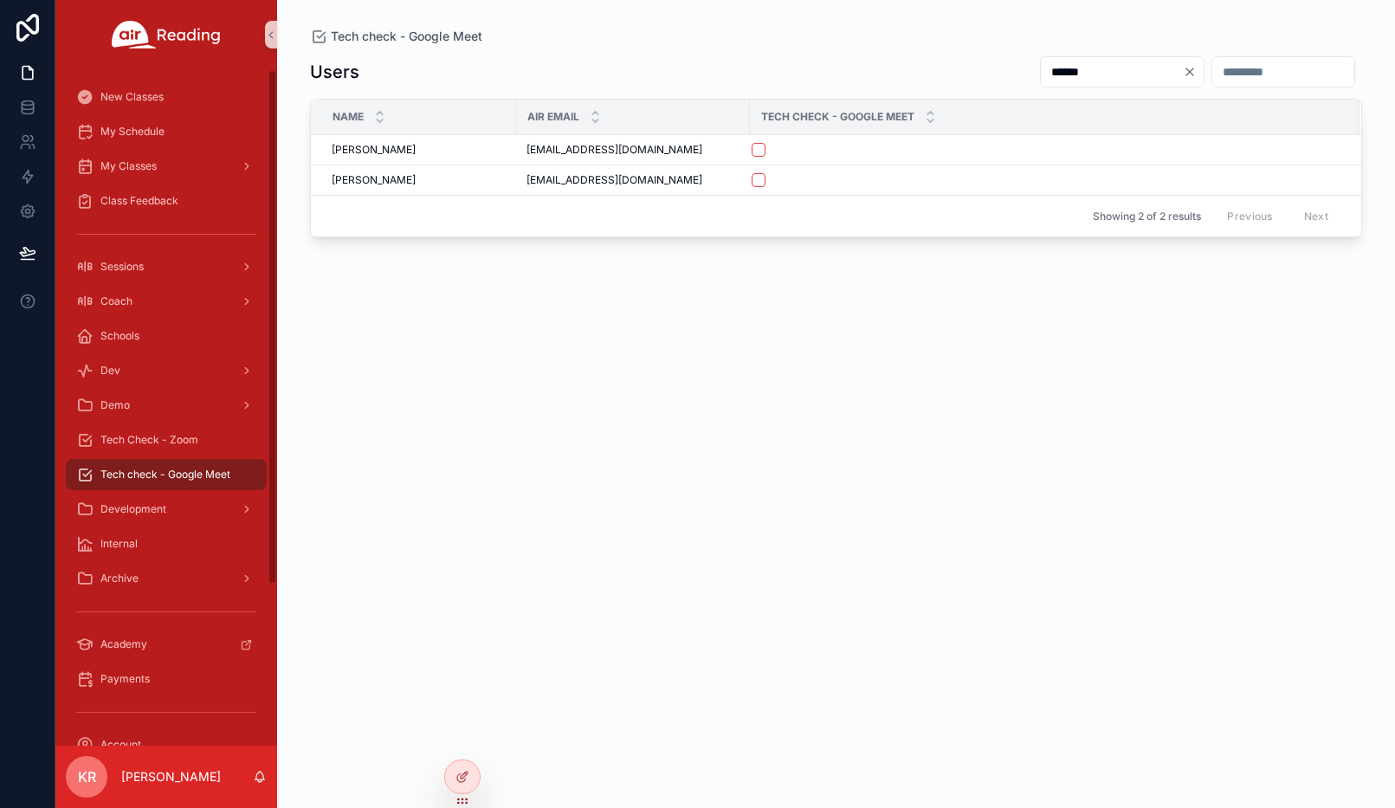
click at [1183, 73] on icon "Clear" at bounding box center [1190, 72] width 14 height 14
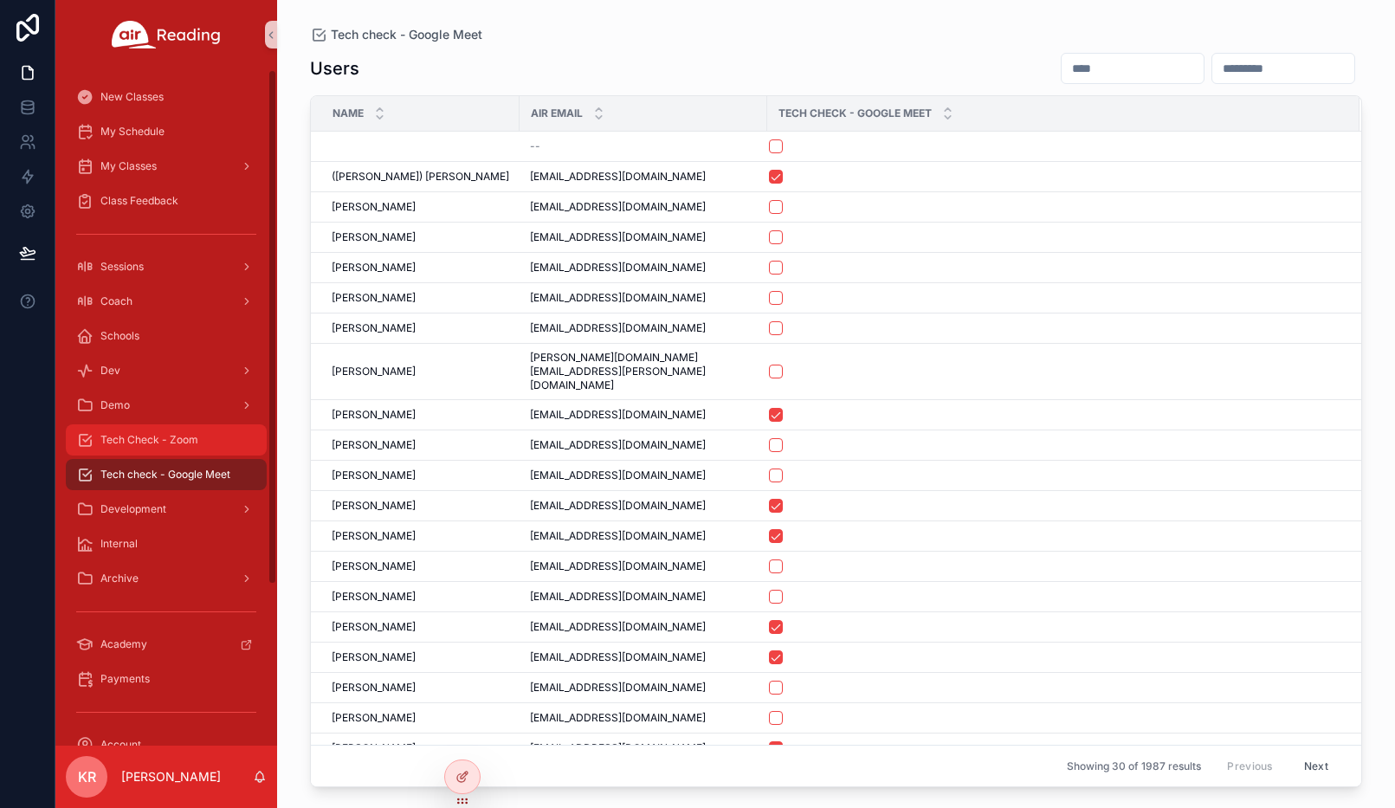
click at [165, 442] on span "Tech Check - Zoom" at bounding box center [149, 440] width 98 height 14
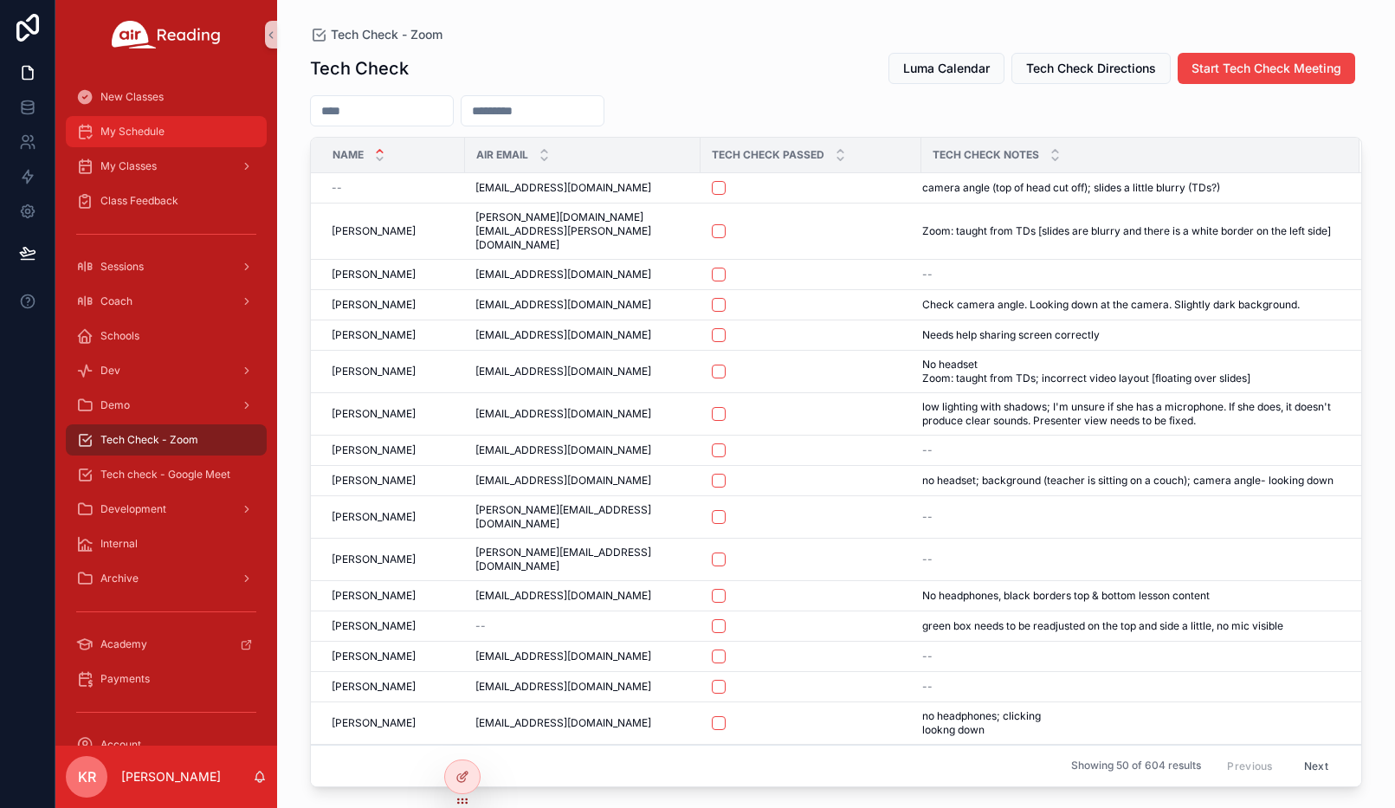
drag, startPoint x: 168, startPoint y: 120, endPoint x: 170, endPoint y: 139, distance: 19.1
click at [168, 120] on div "My Schedule" at bounding box center [166, 132] width 180 height 28
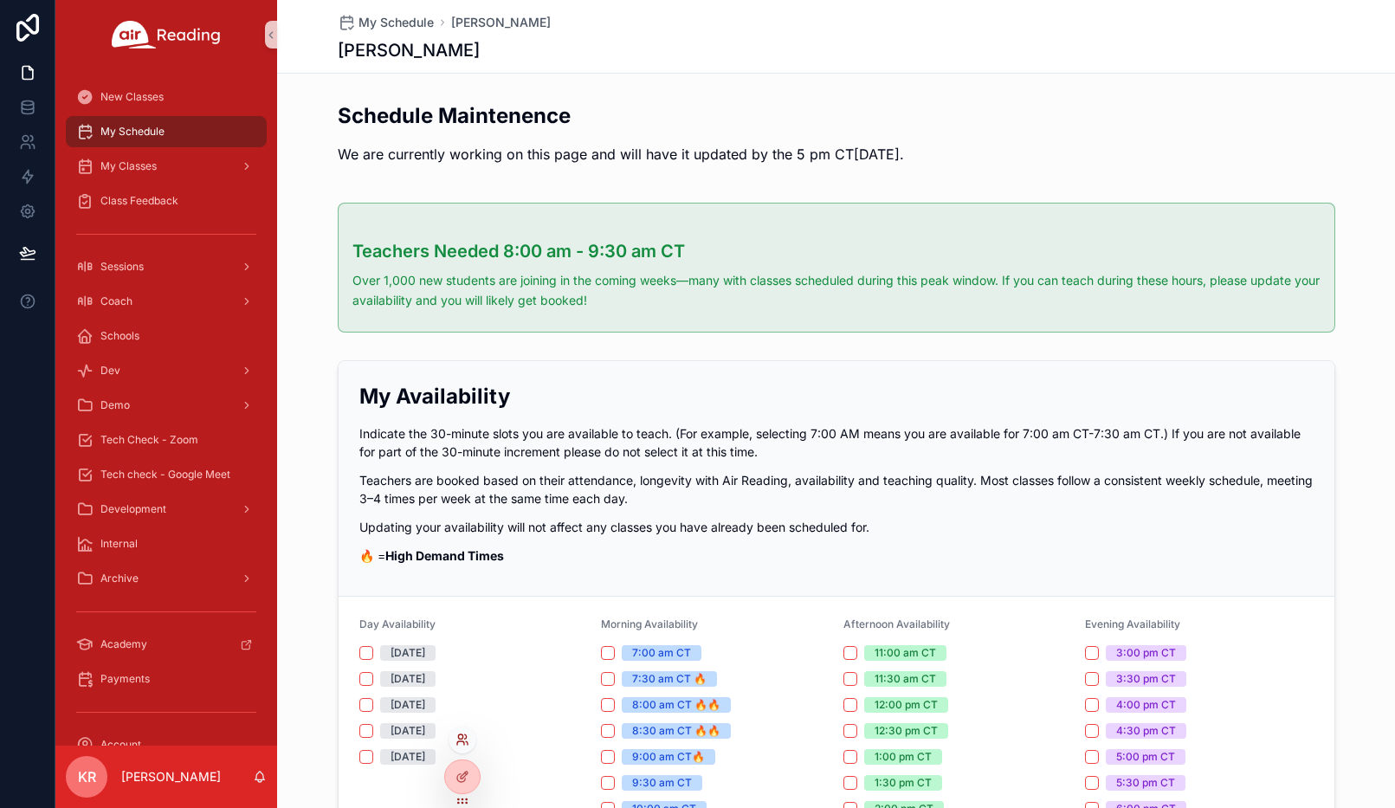
click at [463, 739] on icon at bounding box center [462, 739] width 14 height 14
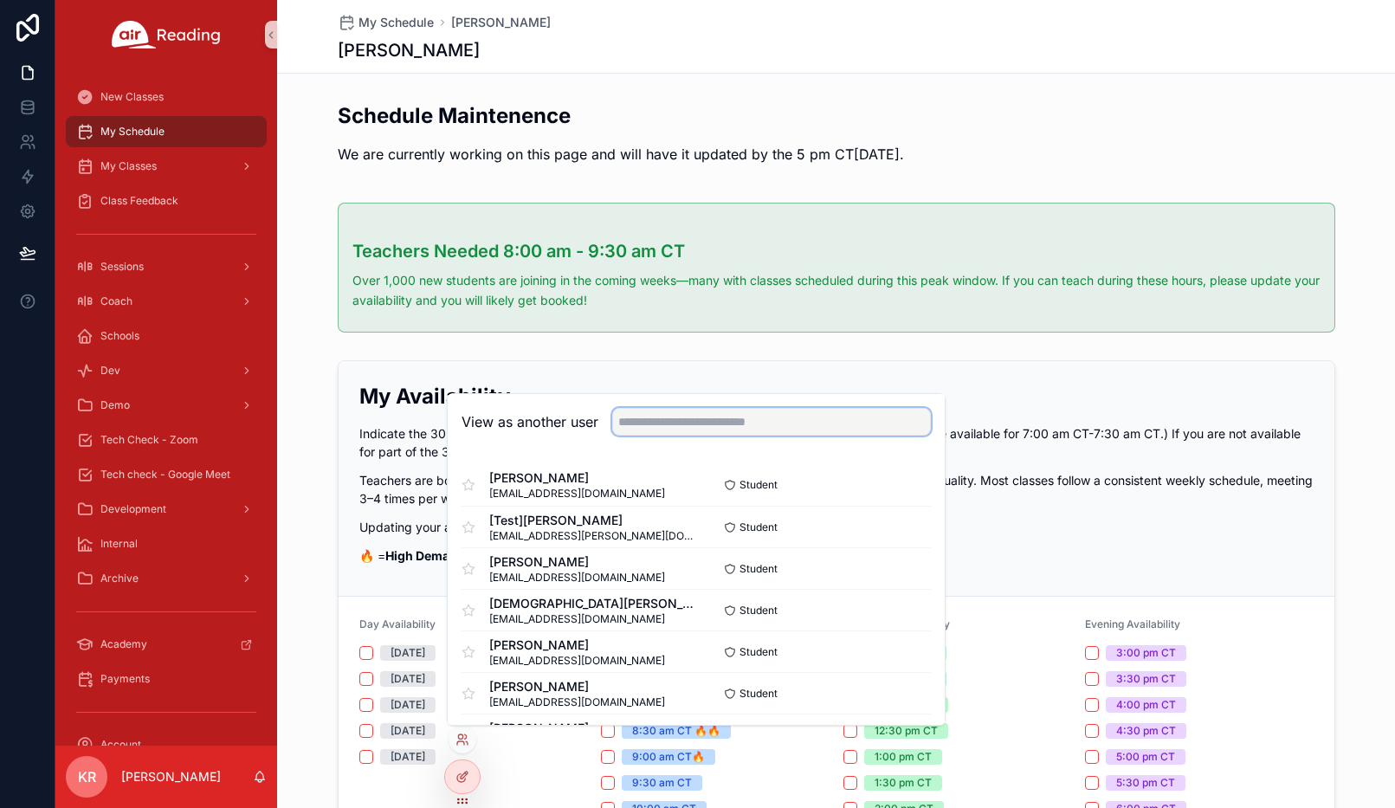
click at [723, 422] on input "text" at bounding box center [771, 422] width 319 height 28
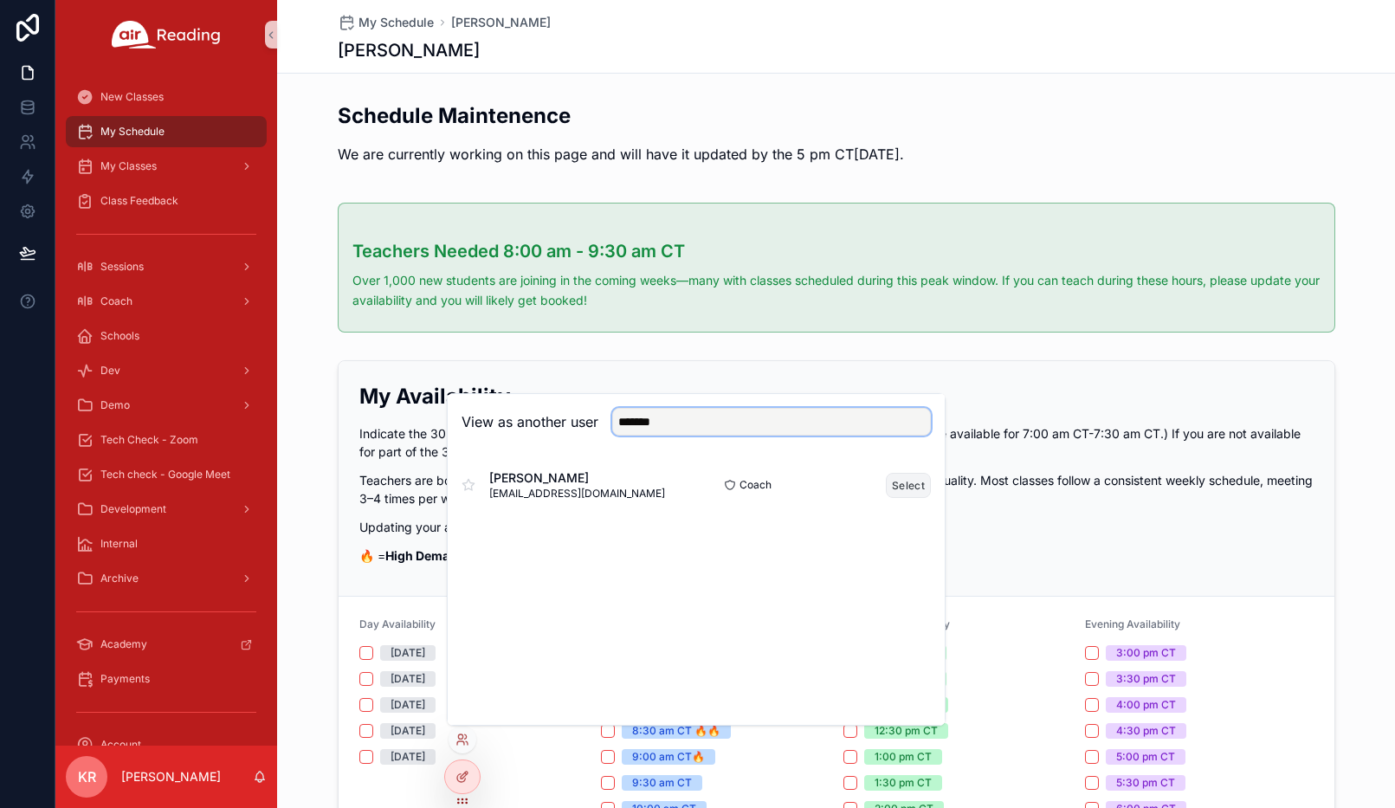
type input "*******"
click at [897, 482] on button "Select" at bounding box center [908, 485] width 45 height 25
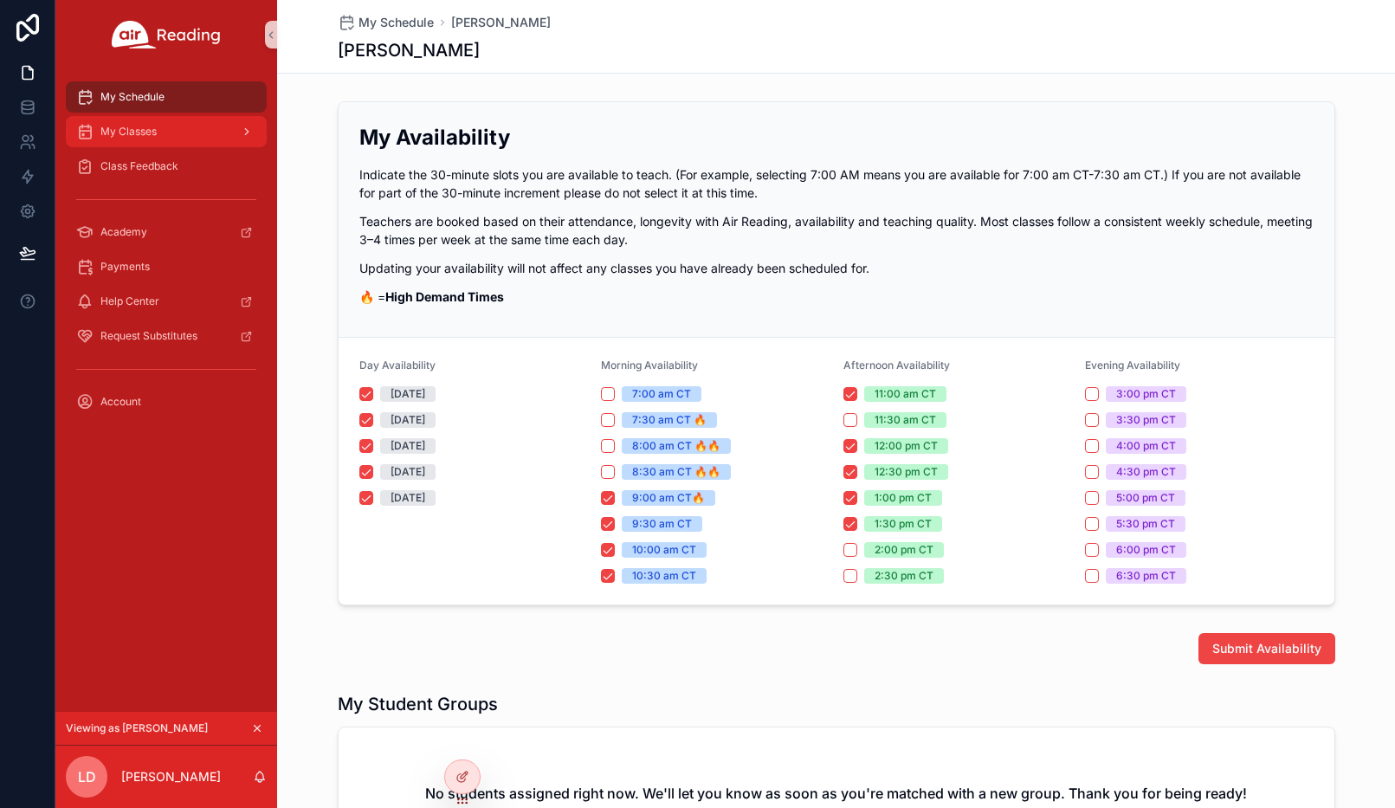
click at [173, 138] on div "My Classes" at bounding box center [166, 132] width 180 height 28
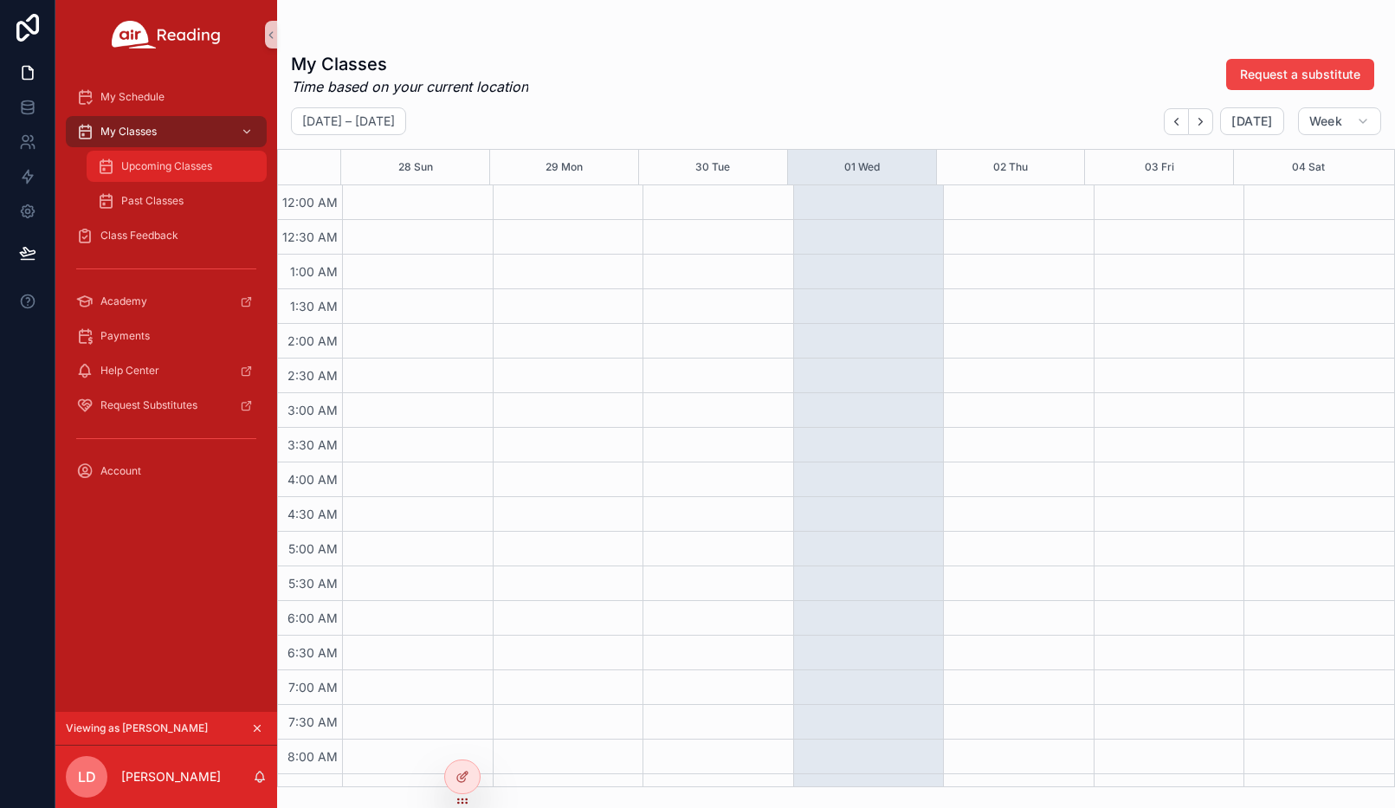
click at [167, 165] on span "Upcoming Classes" at bounding box center [166, 166] width 91 height 14
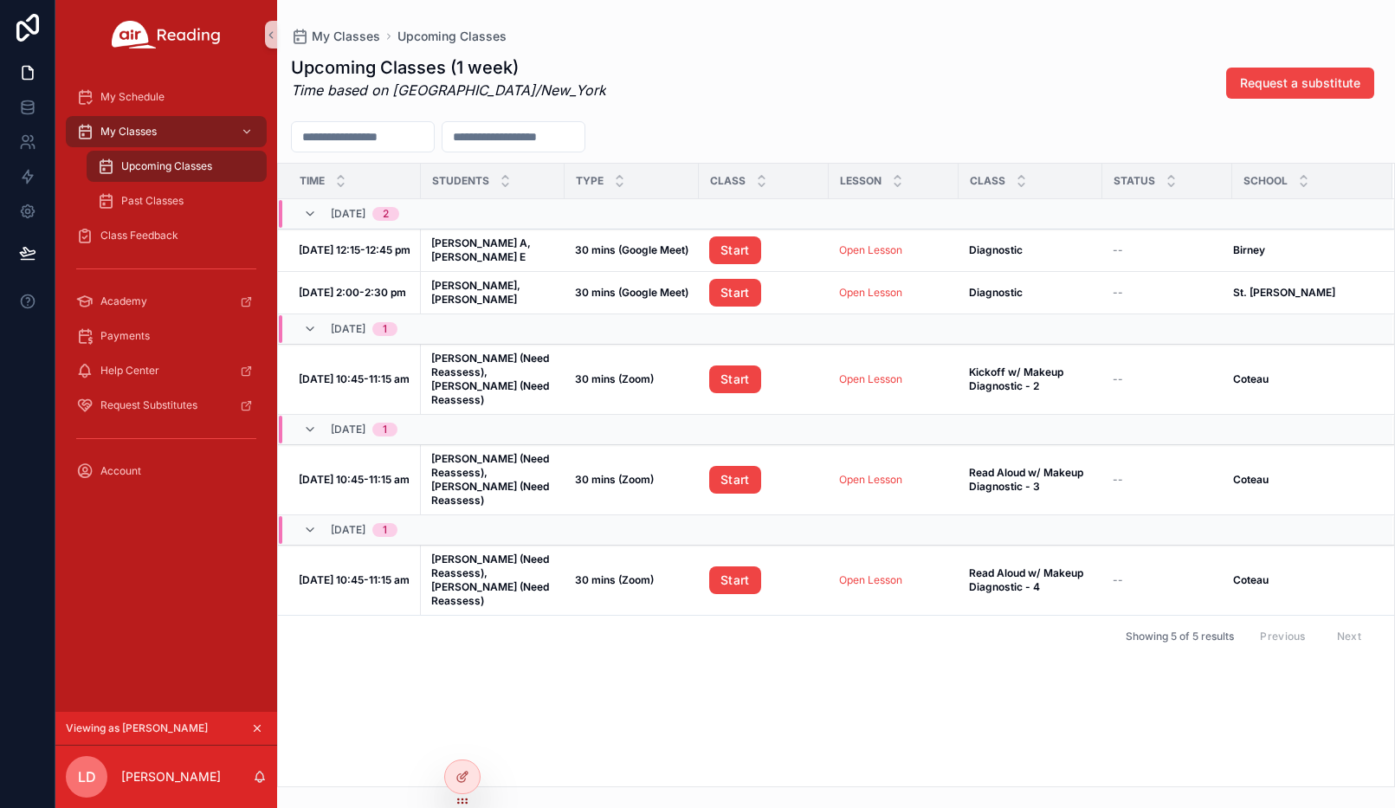
click at [261, 727] on icon "scrollable content" at bounding box center [257, 728] width 12 height 12
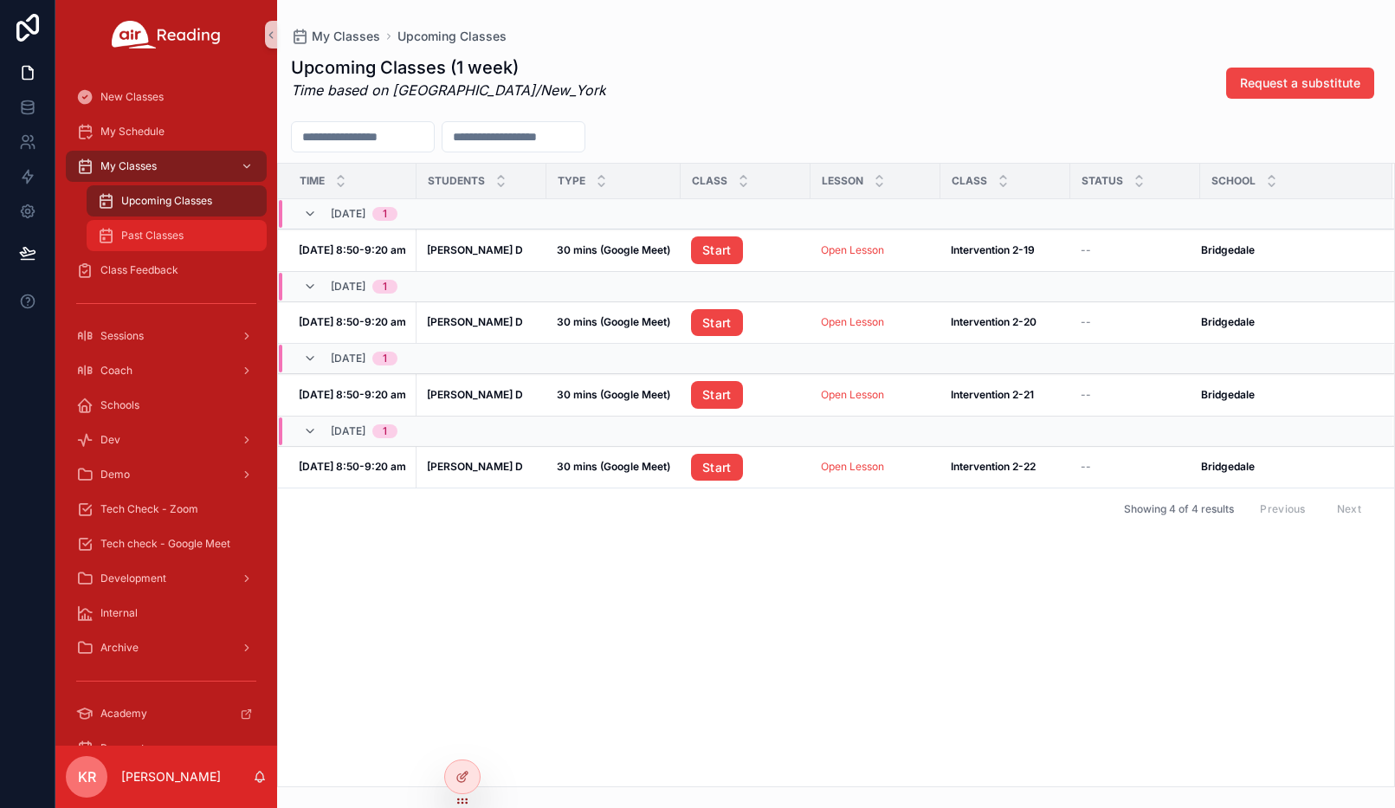
click at [157, 237] on span "Past Classes" at bounding box center [152, 236] width 62 height 14
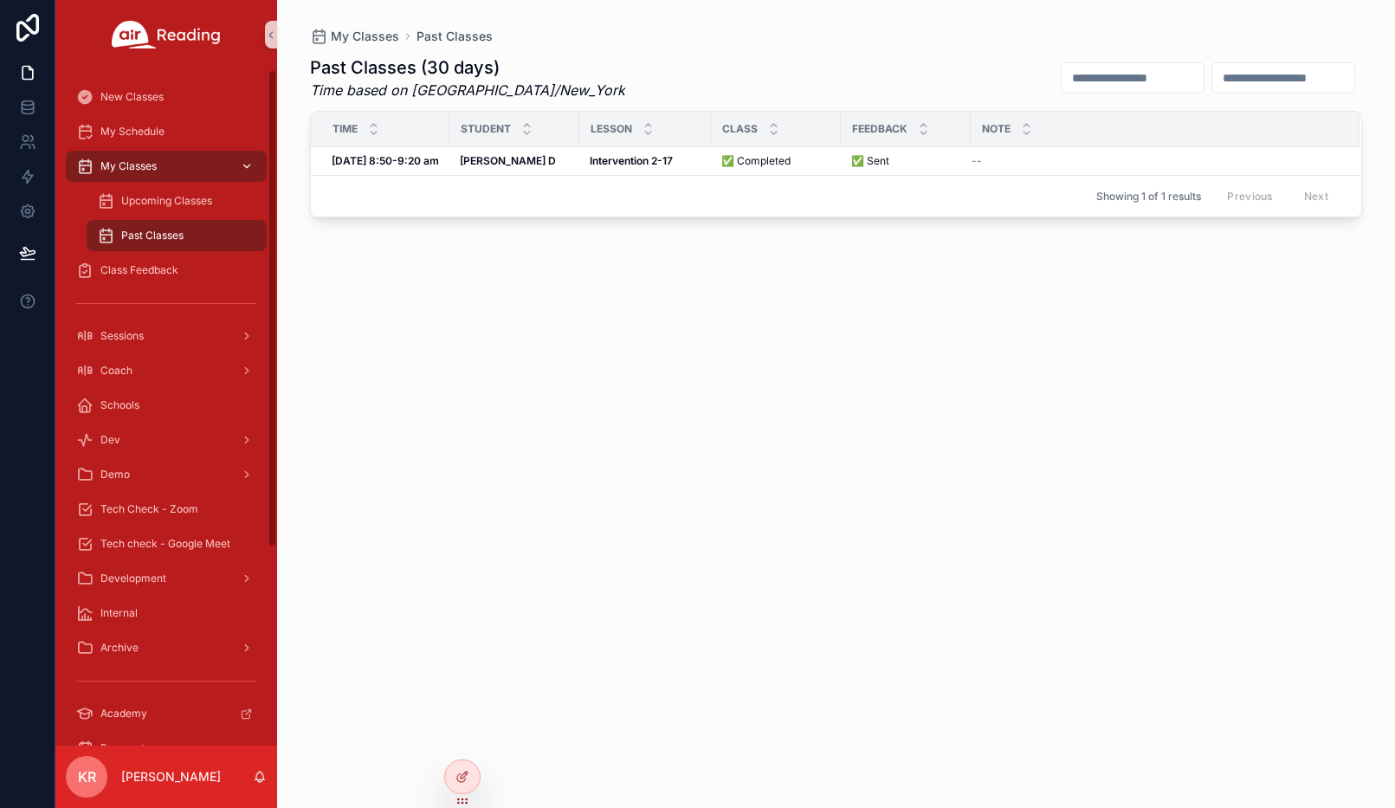
click at [155, 169] on span "My Classes" at bounding box center [128, 166] width 56 height 14
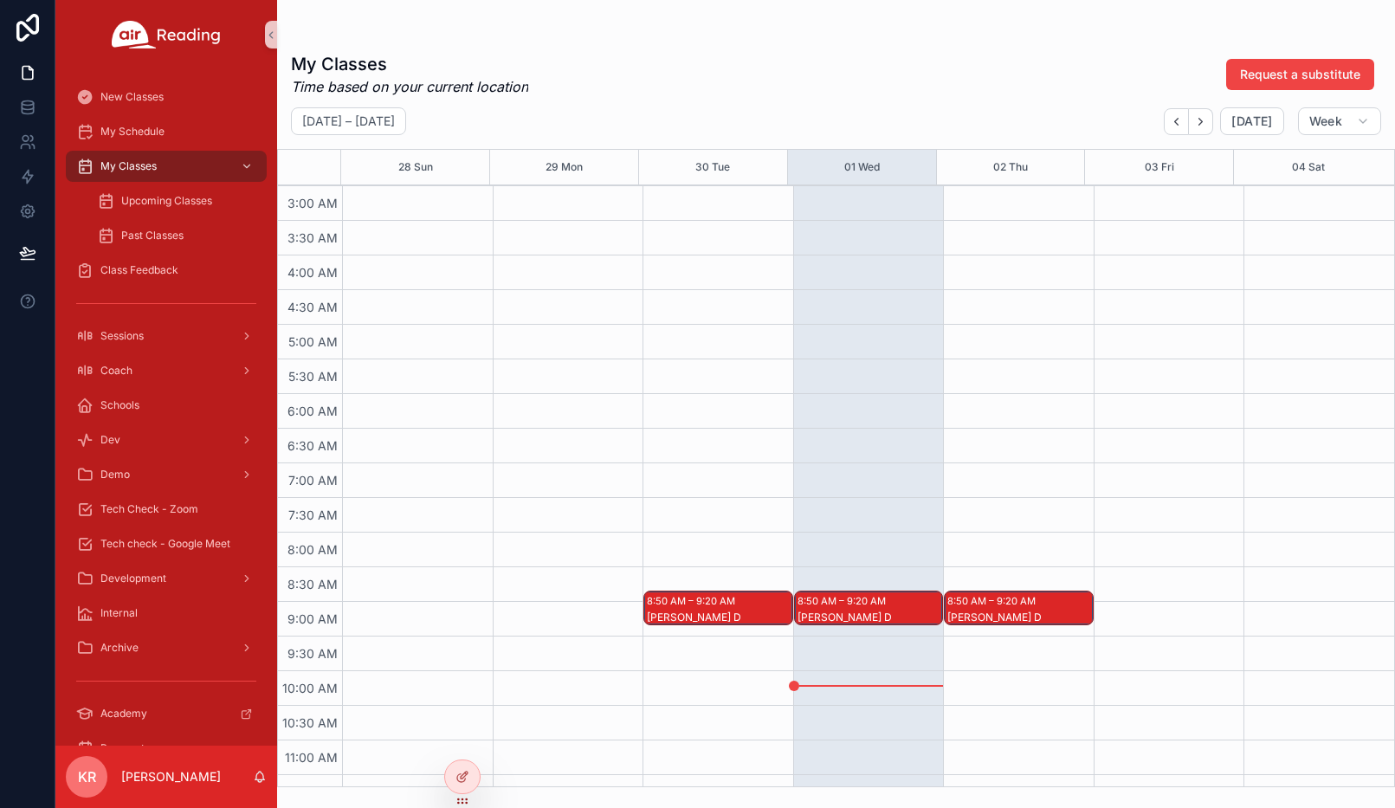
scroll to position [519, 0]
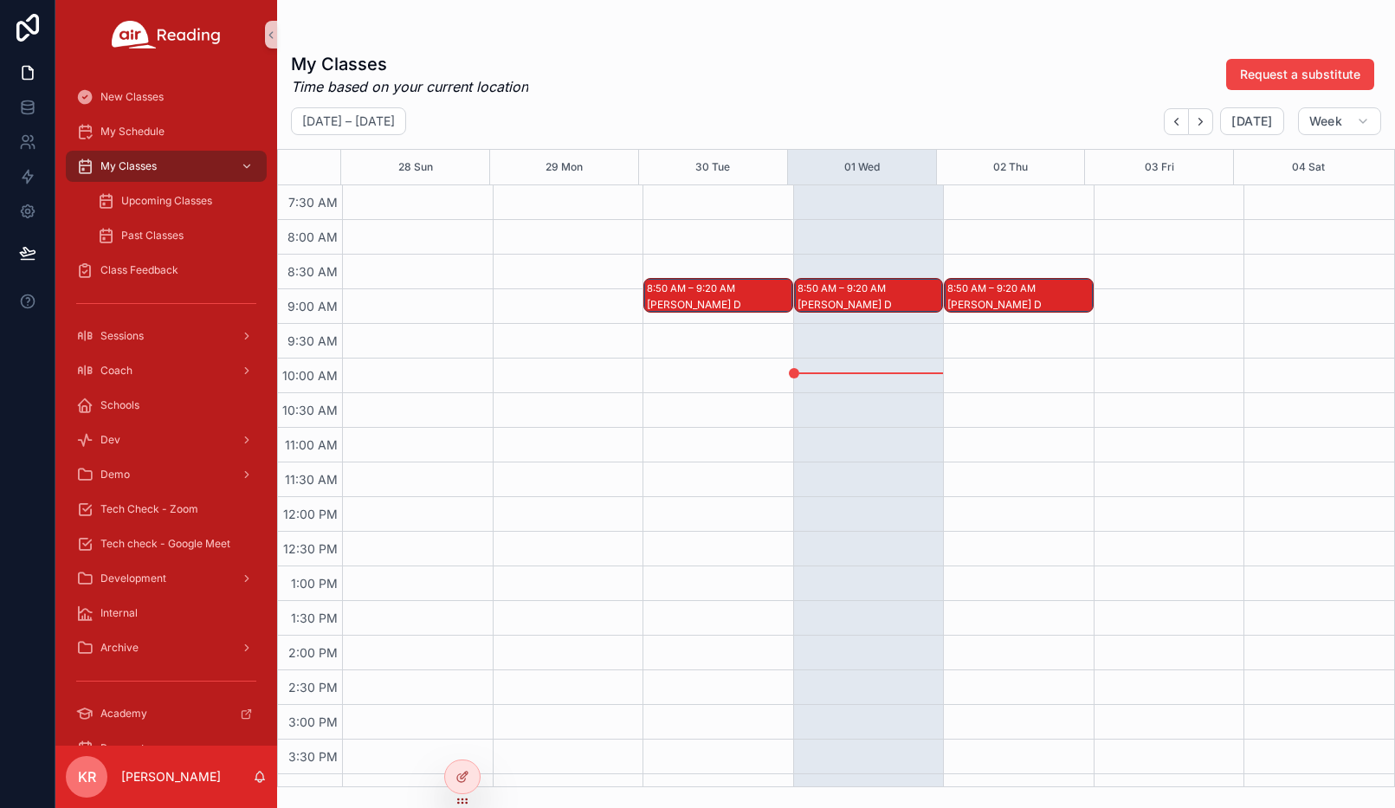
click at [873, 301] on div "8:50 AM – 9:20 AM [PERSON_NAME]" at bounding box center [869, 295] width 148 height 33
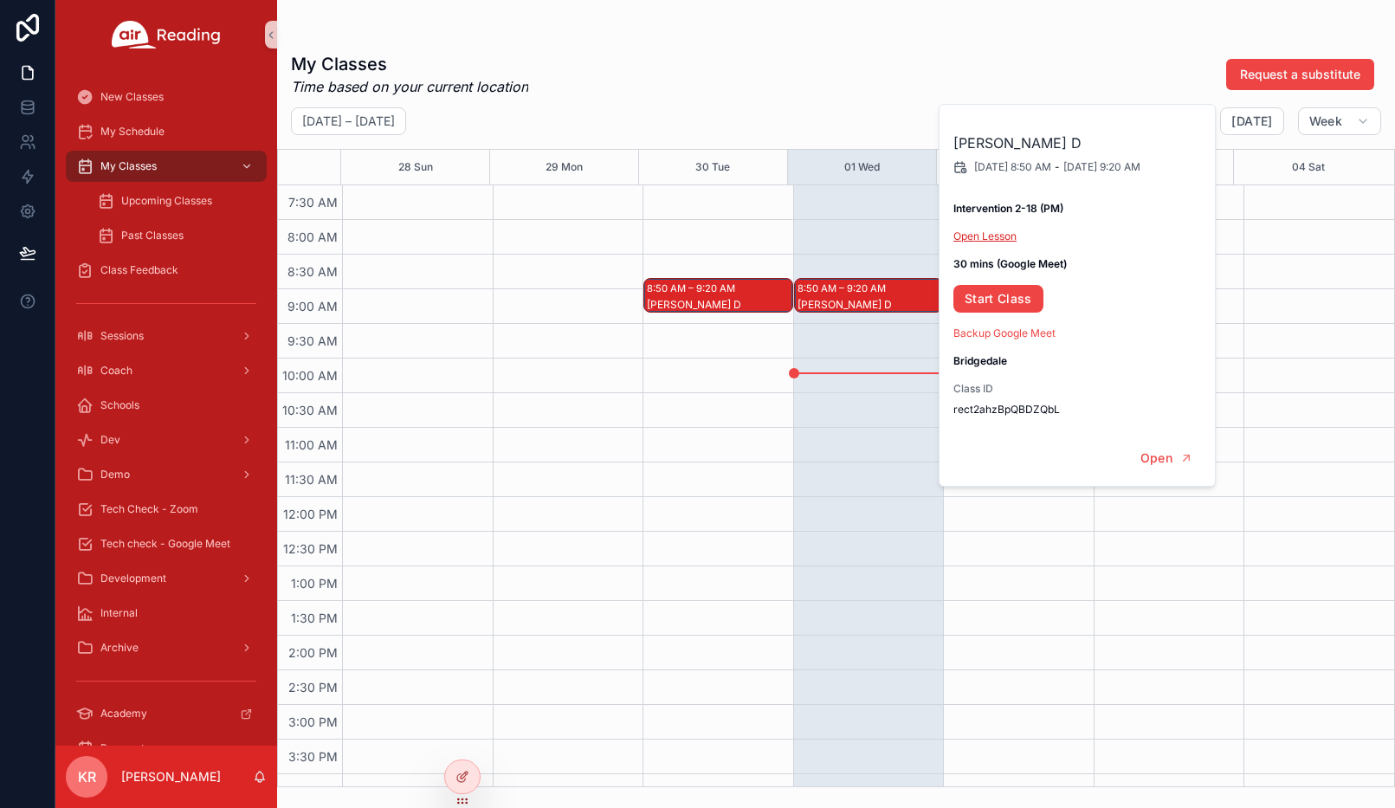
click at [988, 237] on link "Open Lesson" at bounding box center [984, 235] width 63 height 13
click at [462, 744] on icon at bounding box center [462, 739] width 14 height 14
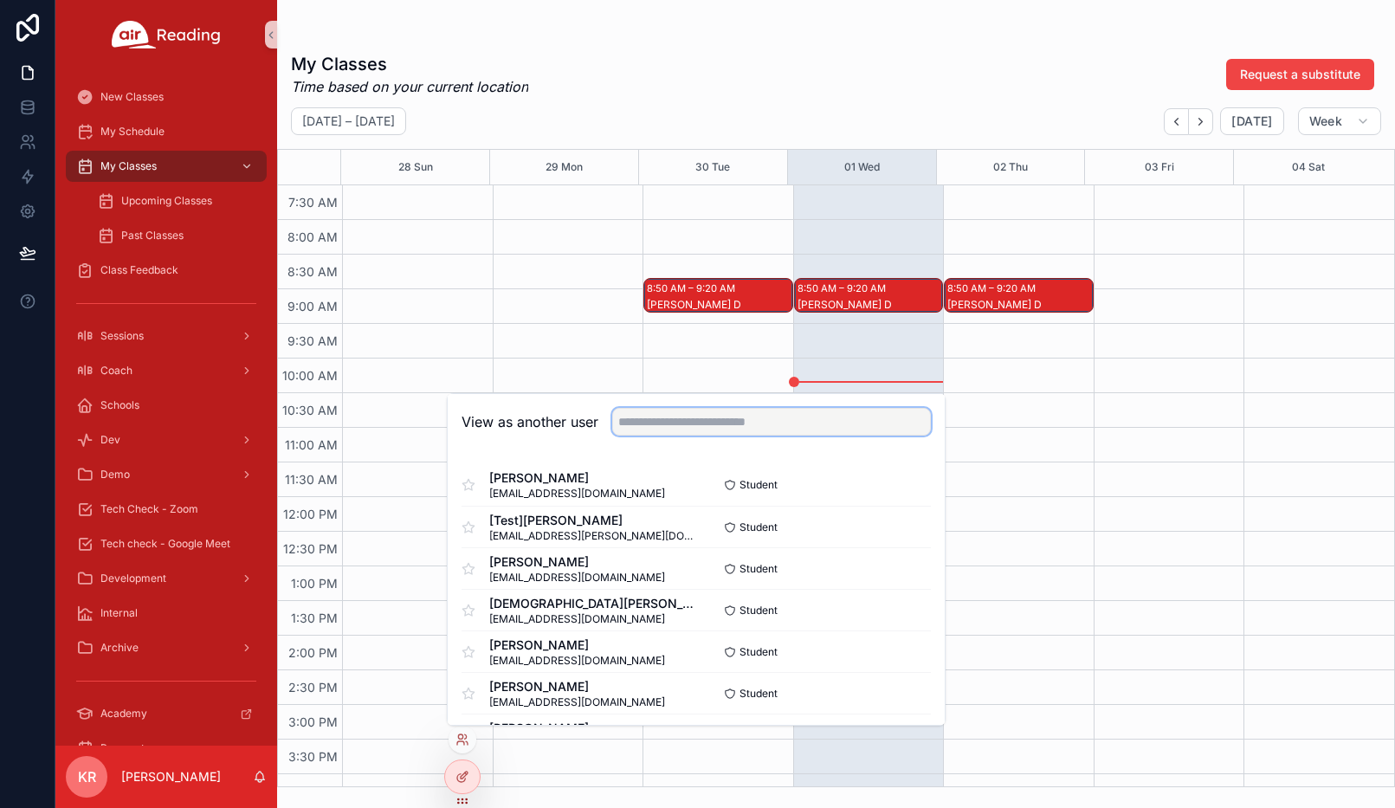
drag, startPoint x: 665, startPoint y: 413, endPoint x: 660, endPoint y: 405, distance: 9.4
click at [665, 413] on input "text" at bounding box center [771, 422] width 319 height 28
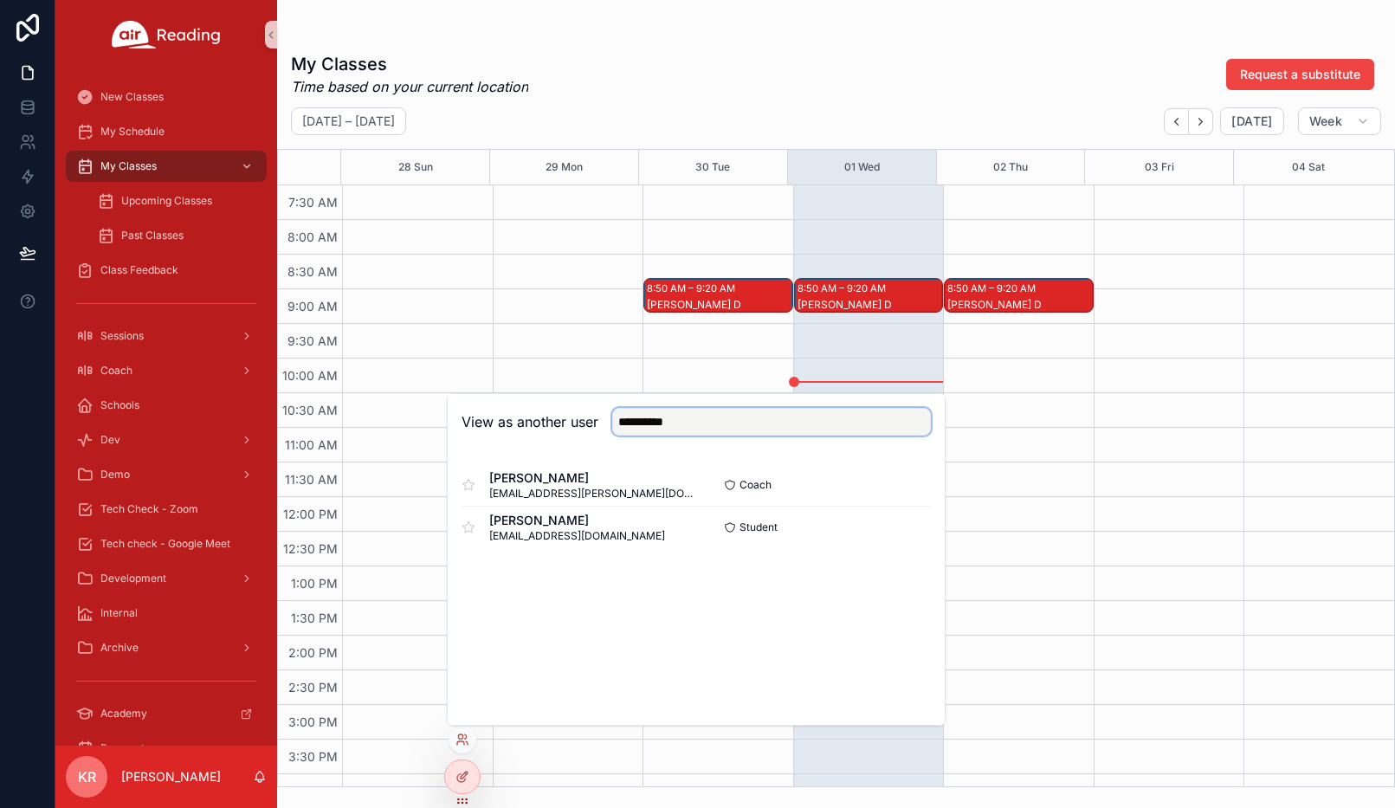
type input "**********"
click at [915, 483] on button "Select" at bounding box center [908, 485] width 45 height 25
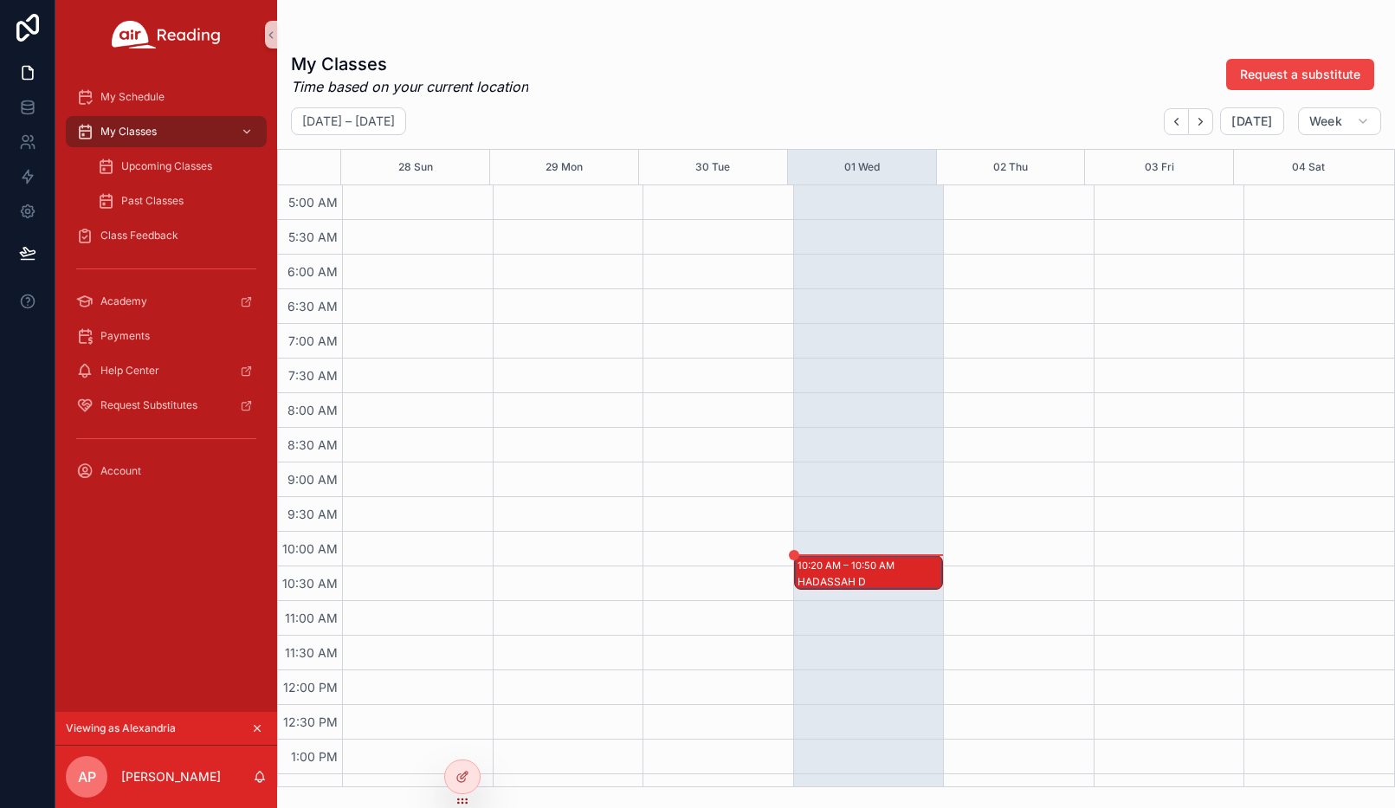
scroll to position [519, 0]
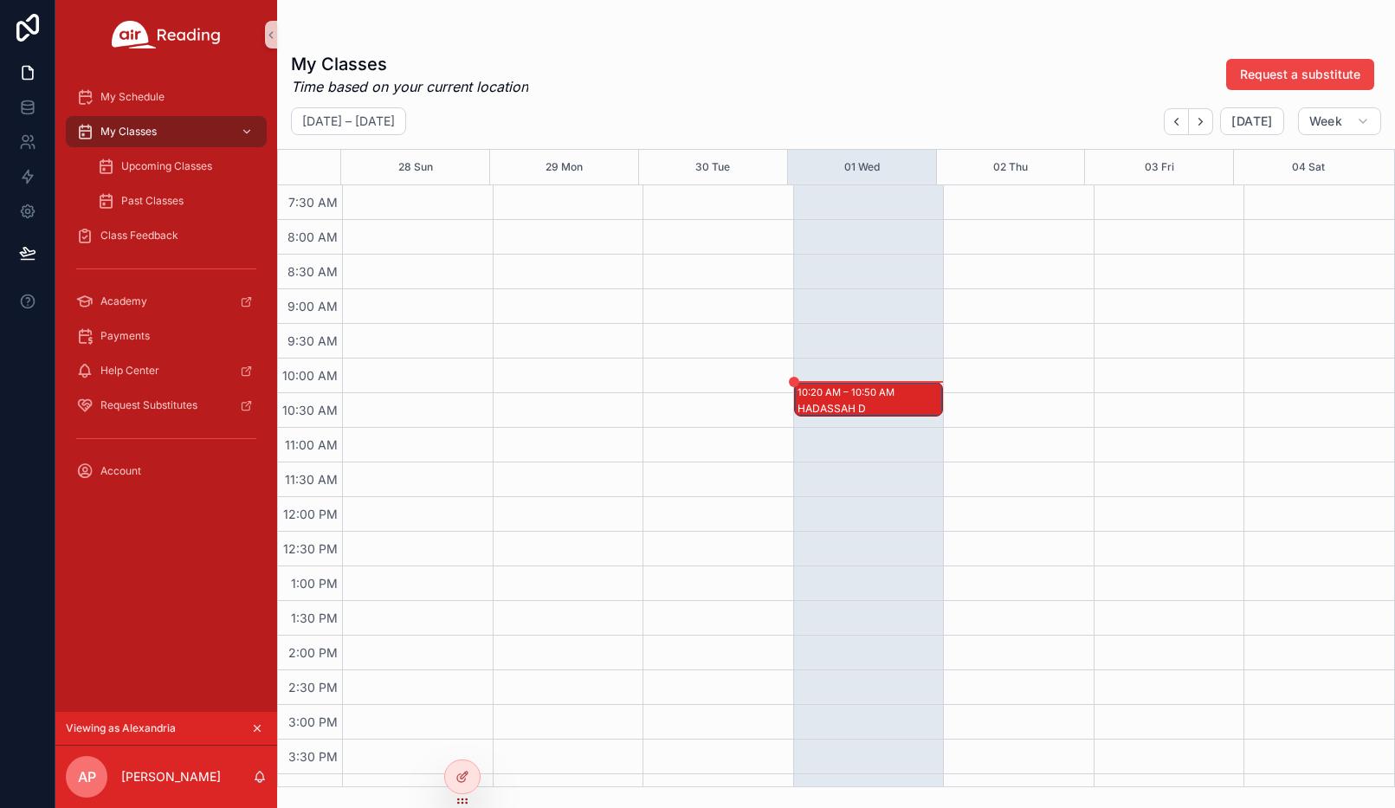
click at [875, 396] on div "10:20 AM – 10:50 AM" at bounding box center [847, 392] width 101 height 17
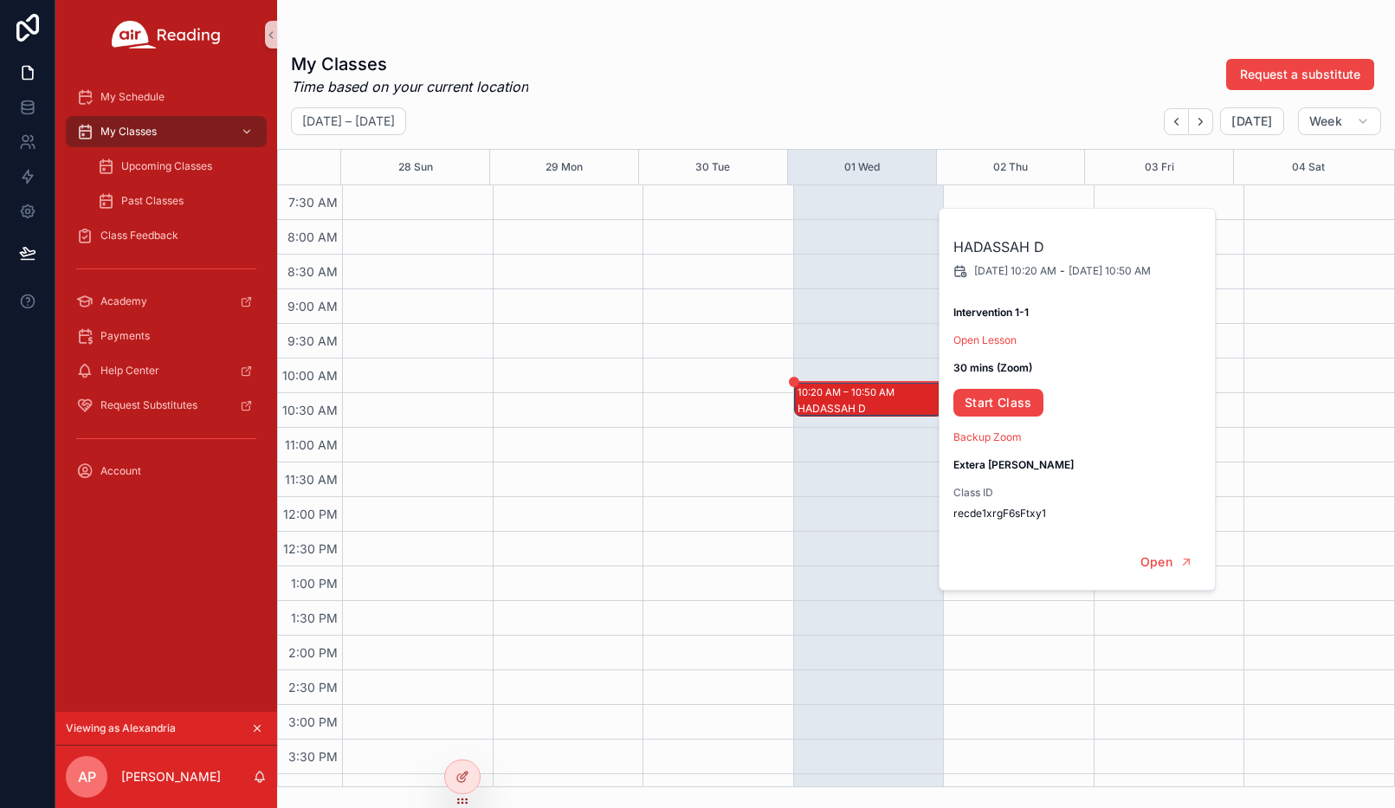
click at [712, 442] on div "scrollable content" at bounding box center [717, 497] width 151 height 1662
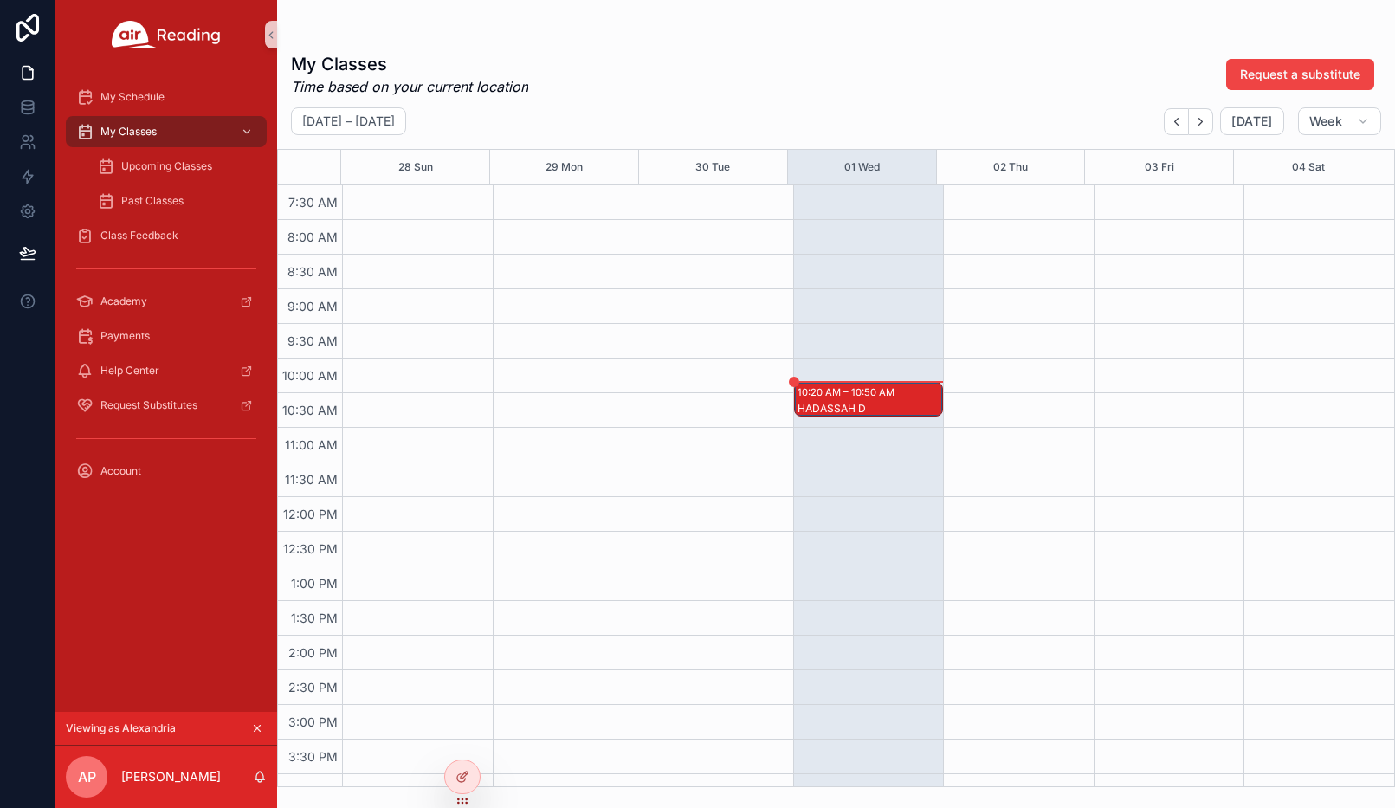
click at [261, 726] on icon "scrollable content" at bounding box center [257, 728] width 12 height 12
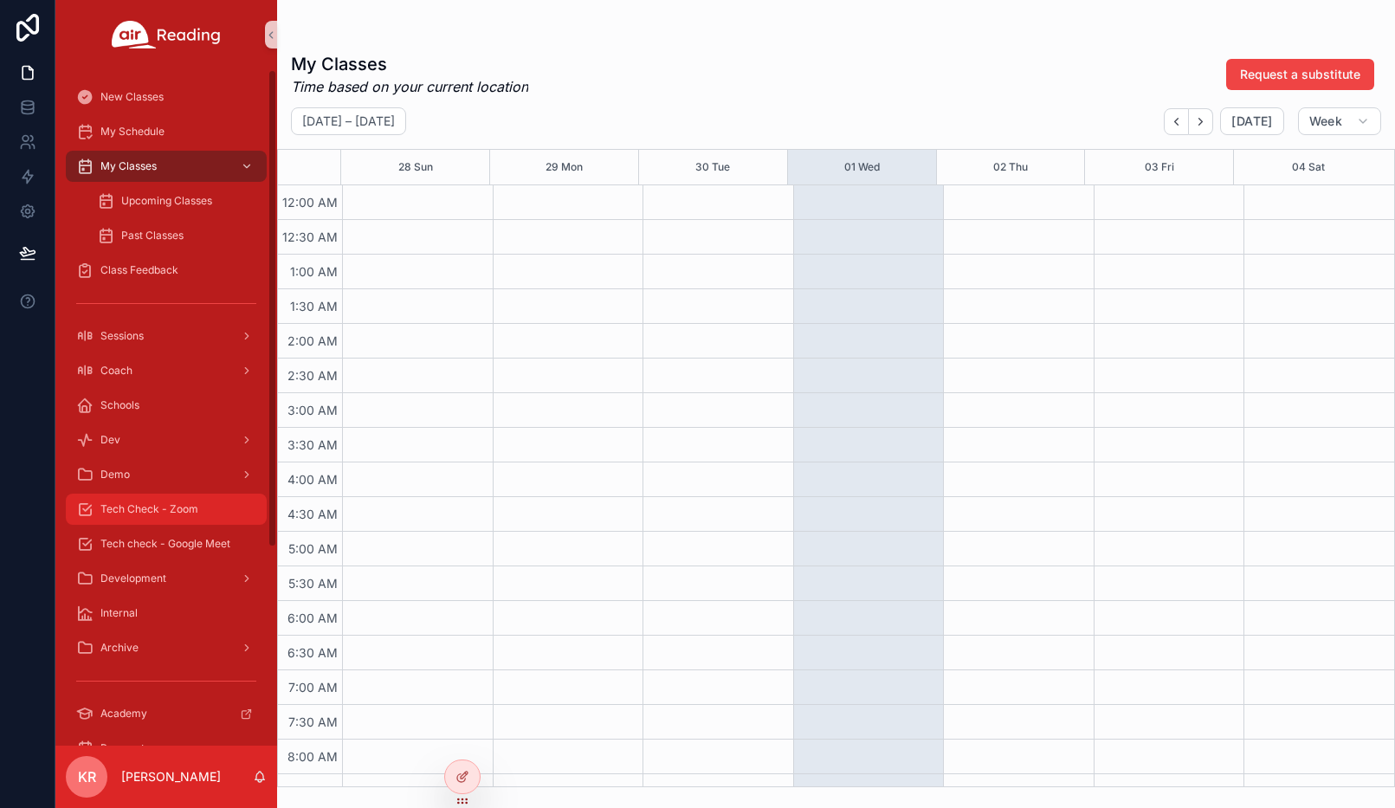
click at [208, 514] on div "Tech Check - Zoom" at bounding box center [166, 509] width 180 height 28
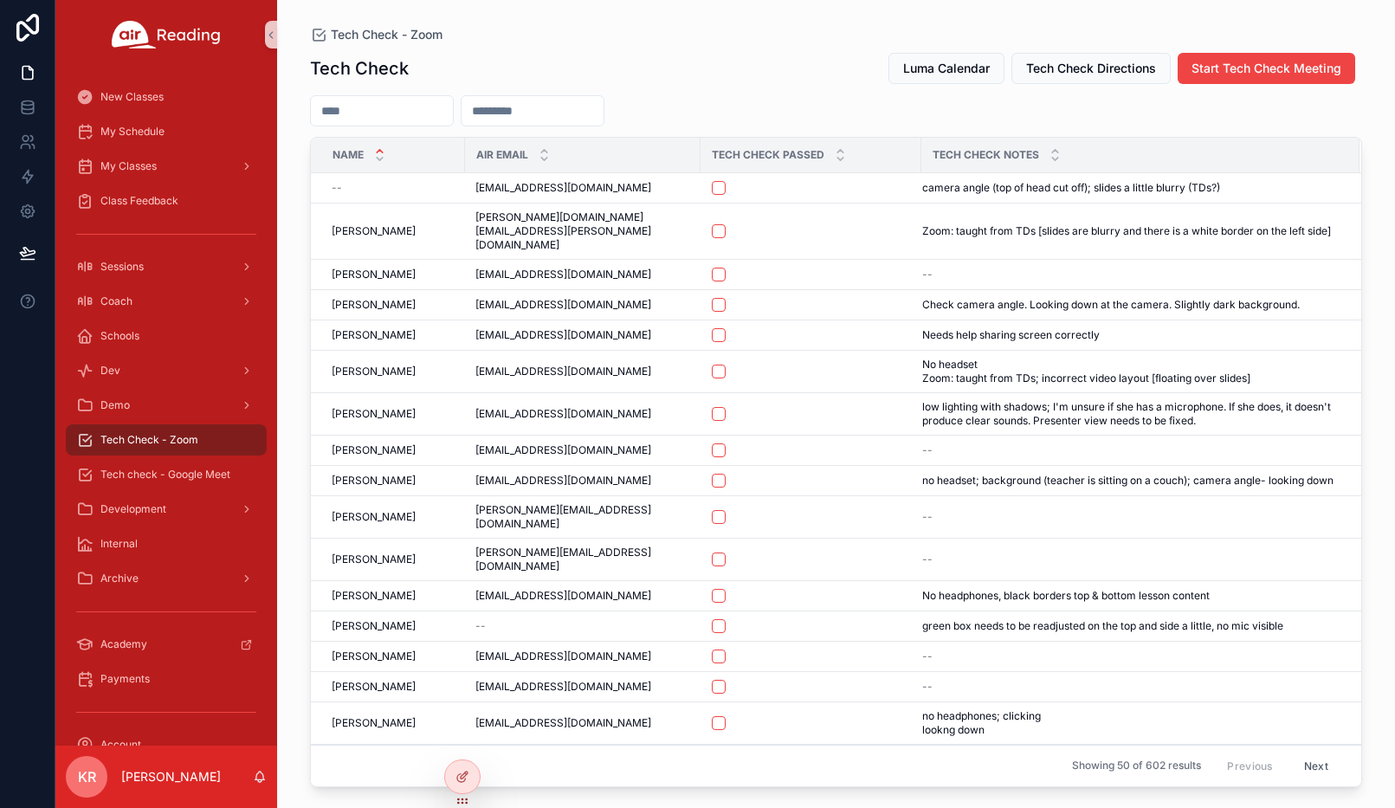
click at [403, 110] on input "scrollable content" at bounding box center [382, 111] width 142 height 24
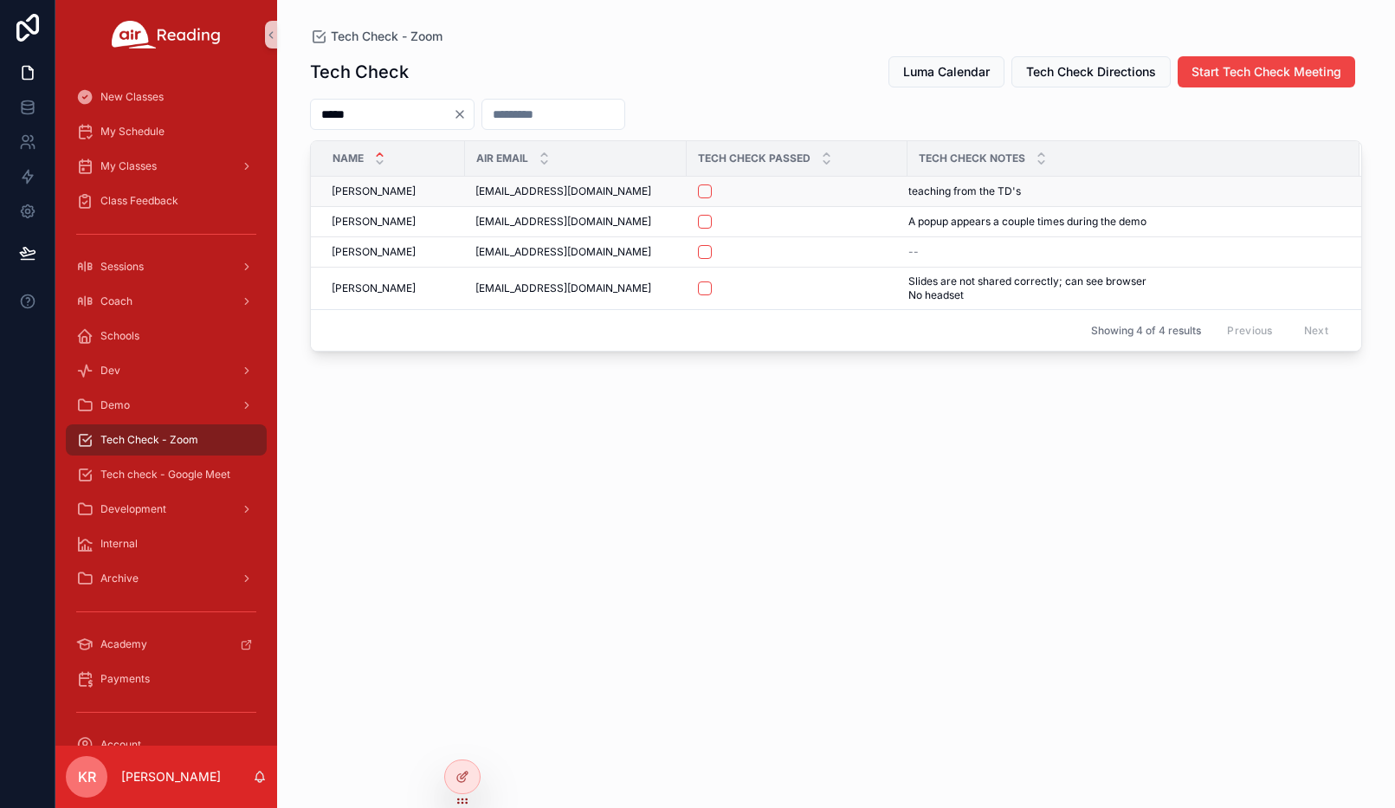
type input "*****"
click at [709, 191] on button "scrollable content" at bounding box center [705, 191] width 14 height 14
click at [206, 474] on span "Tech check - Google Meet" at bounding box center [165, 475] width 130 height 14
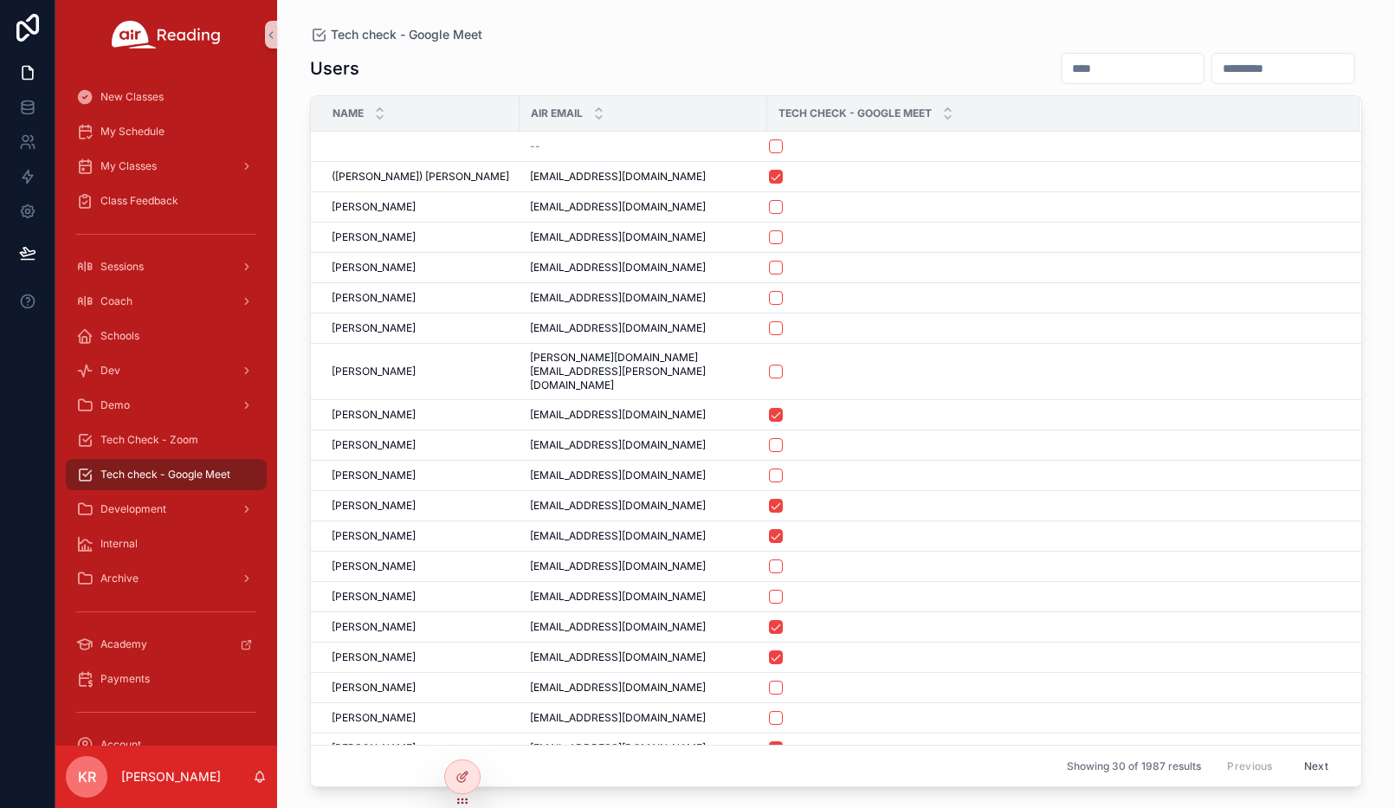
click at [1062, 69] on input "scrollable content" at bounding box center [1133, 68] width 142 height 24
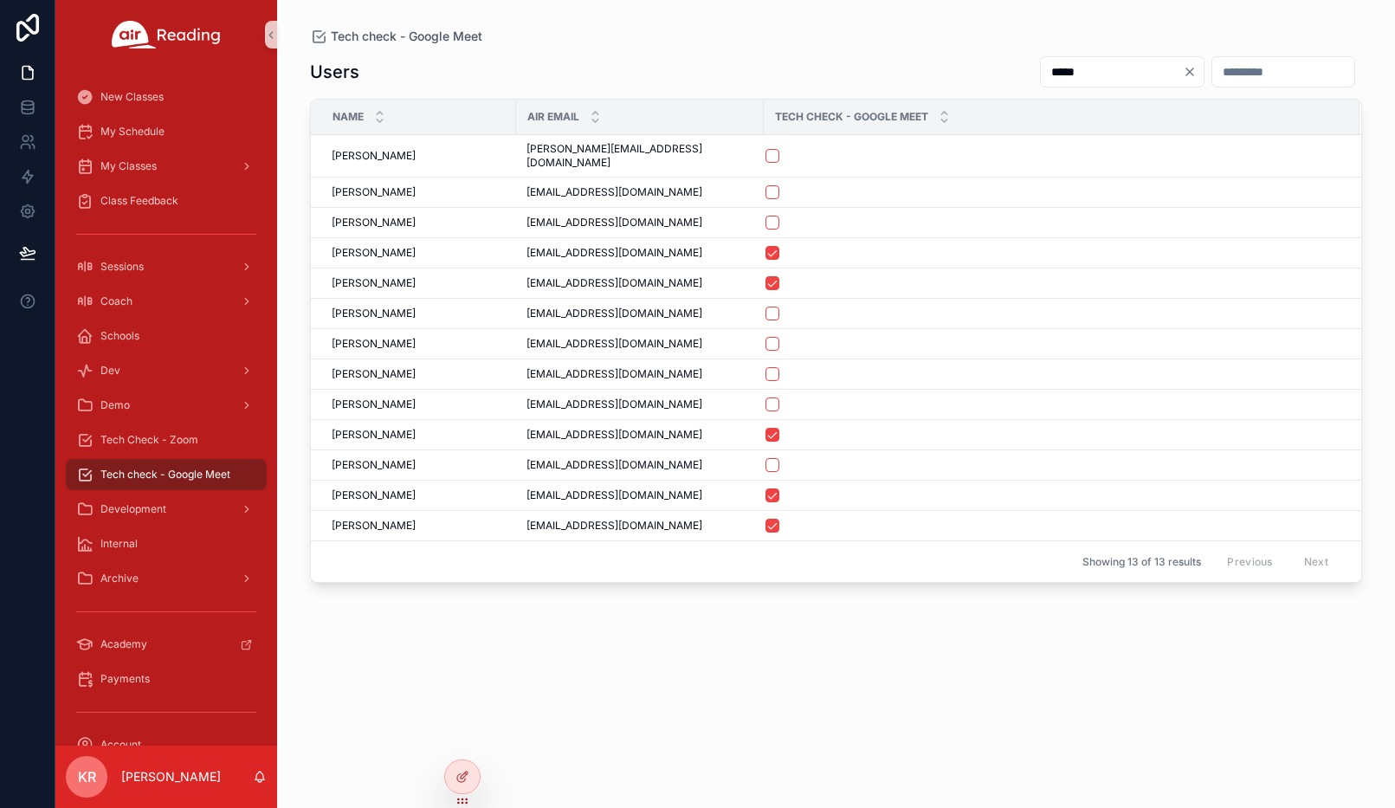
type input "*****"
click at [765, 337] on button "scrollable content" at bounding box center [772, 344] width 14 height 14
click at [151, 140] on div "My Schedule" at bounding box center [166, 132] width 180 height 28
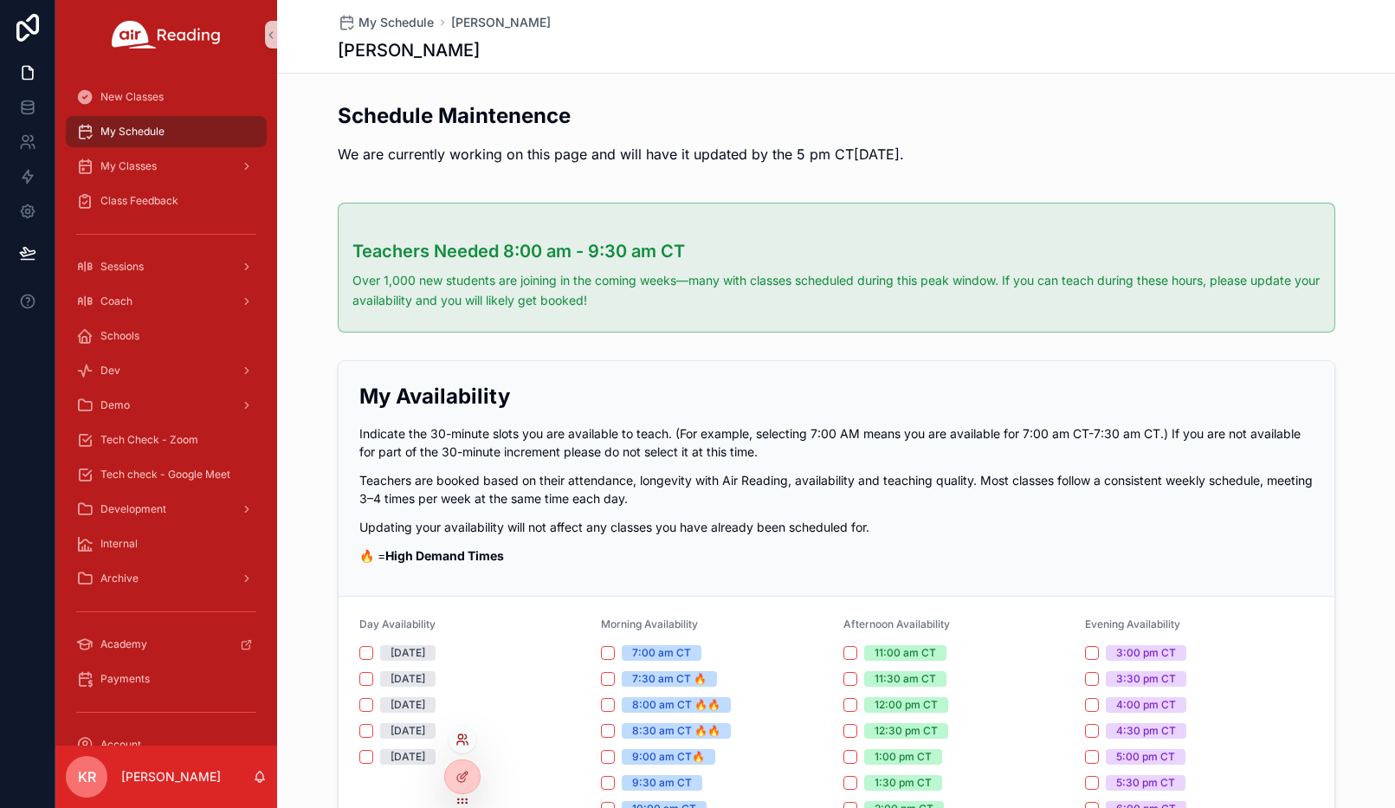
click at [459, 740] on icon at bounding box center [462, 739] width 14 height 14
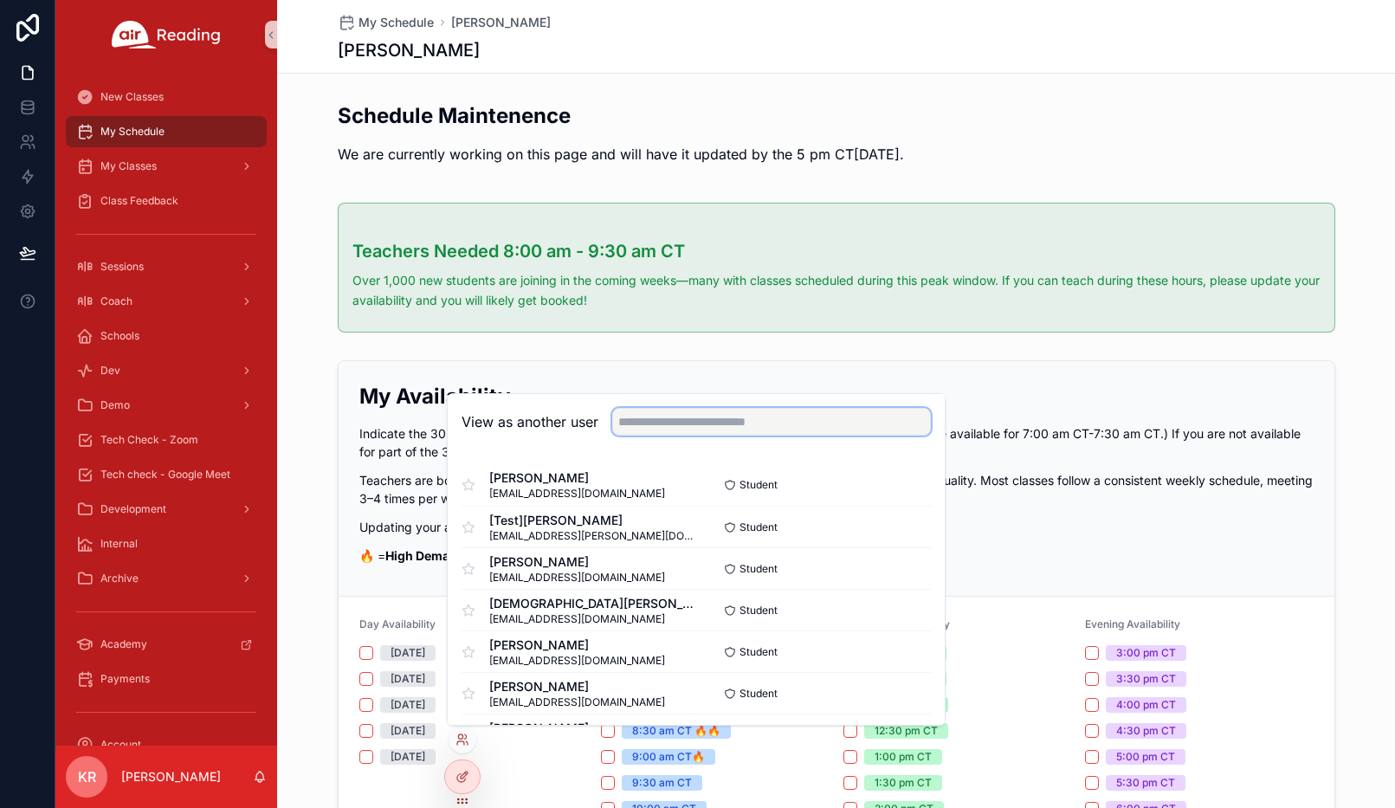
click at [668, 425] on input "text" at bounding box center [771, 422] width 319 height 28
click at [663, 424] on input "text" at bounding box center [771, 422] width 319 height 28
type input "*****"
click at [894, 527] on button "Select" at bounding box center [908, 526] width 45 height 25
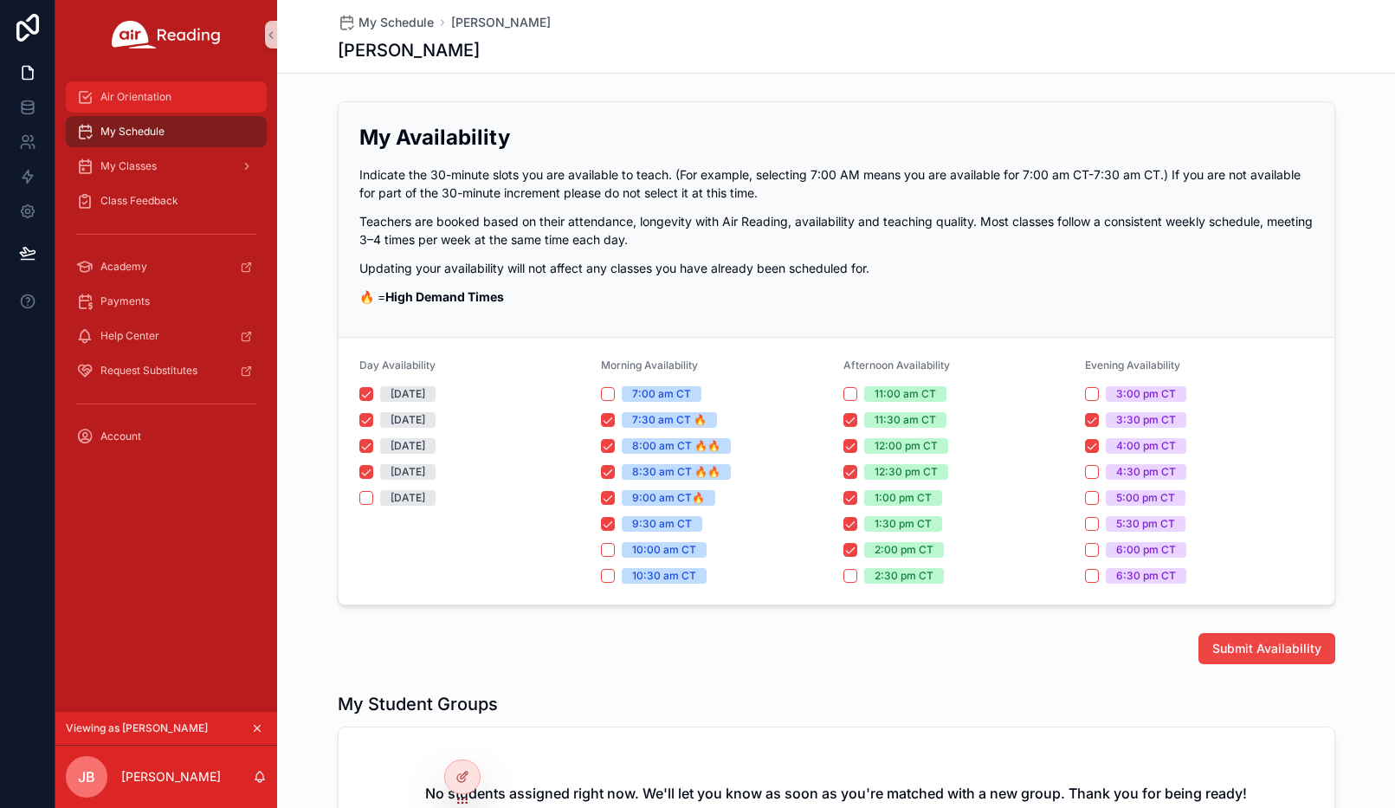
click at [150, 101] on span "Air Orientation" at bounding box center [135, 97] width 71 height 14
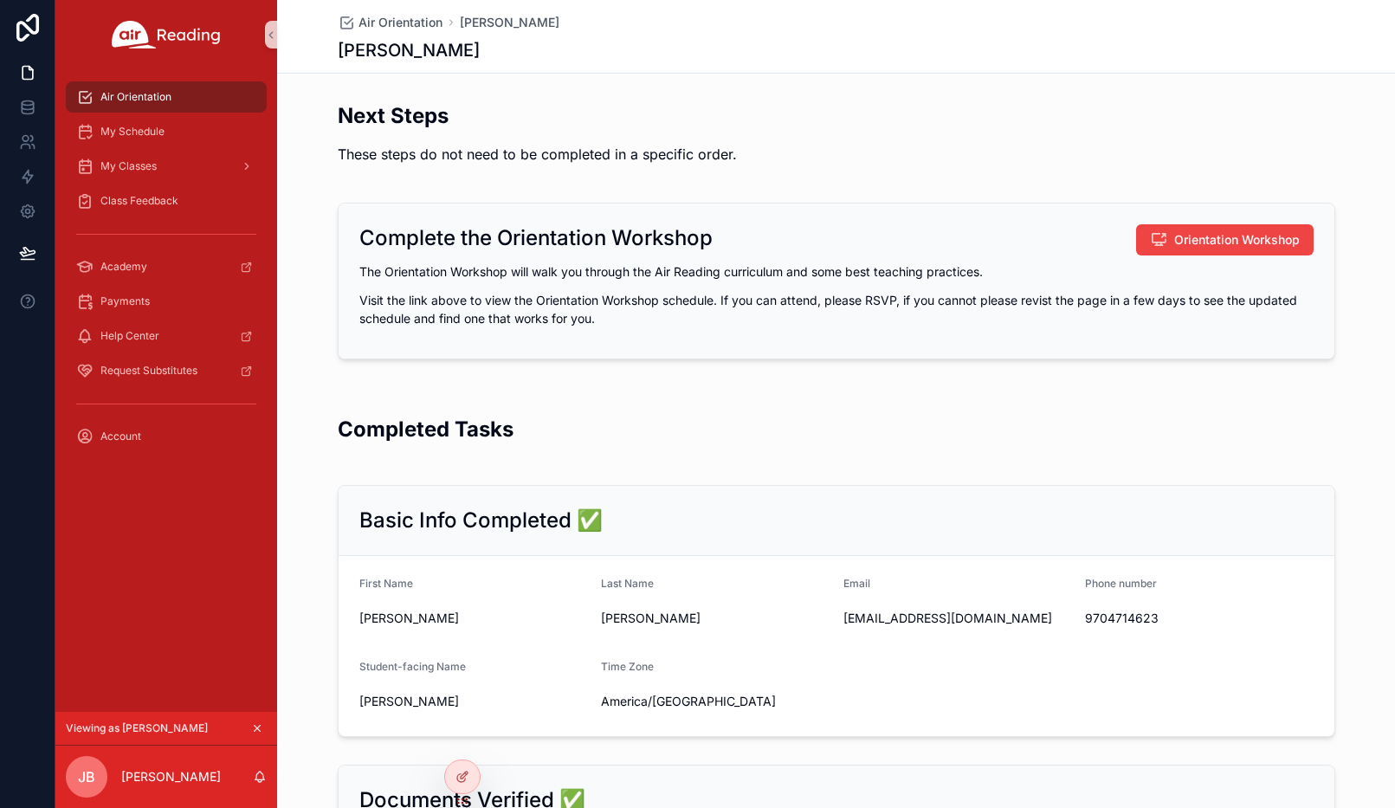
click at [258, 728] on icon "scrollable content" at bounding box center [257, 728] width 12 height 12
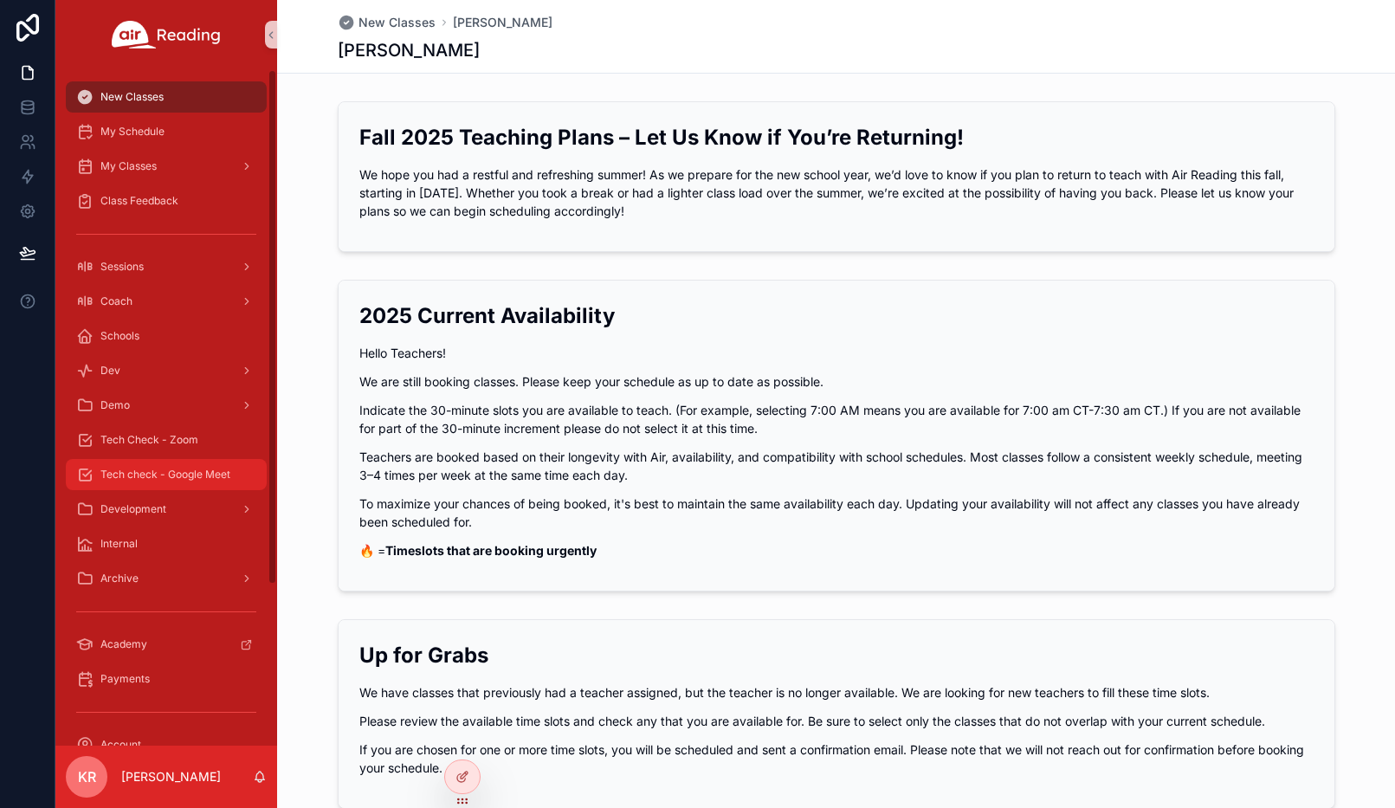
click at [166, 474] on span "Tech check - Google Meet" at bounding box center [165, 475] width 130 height 14
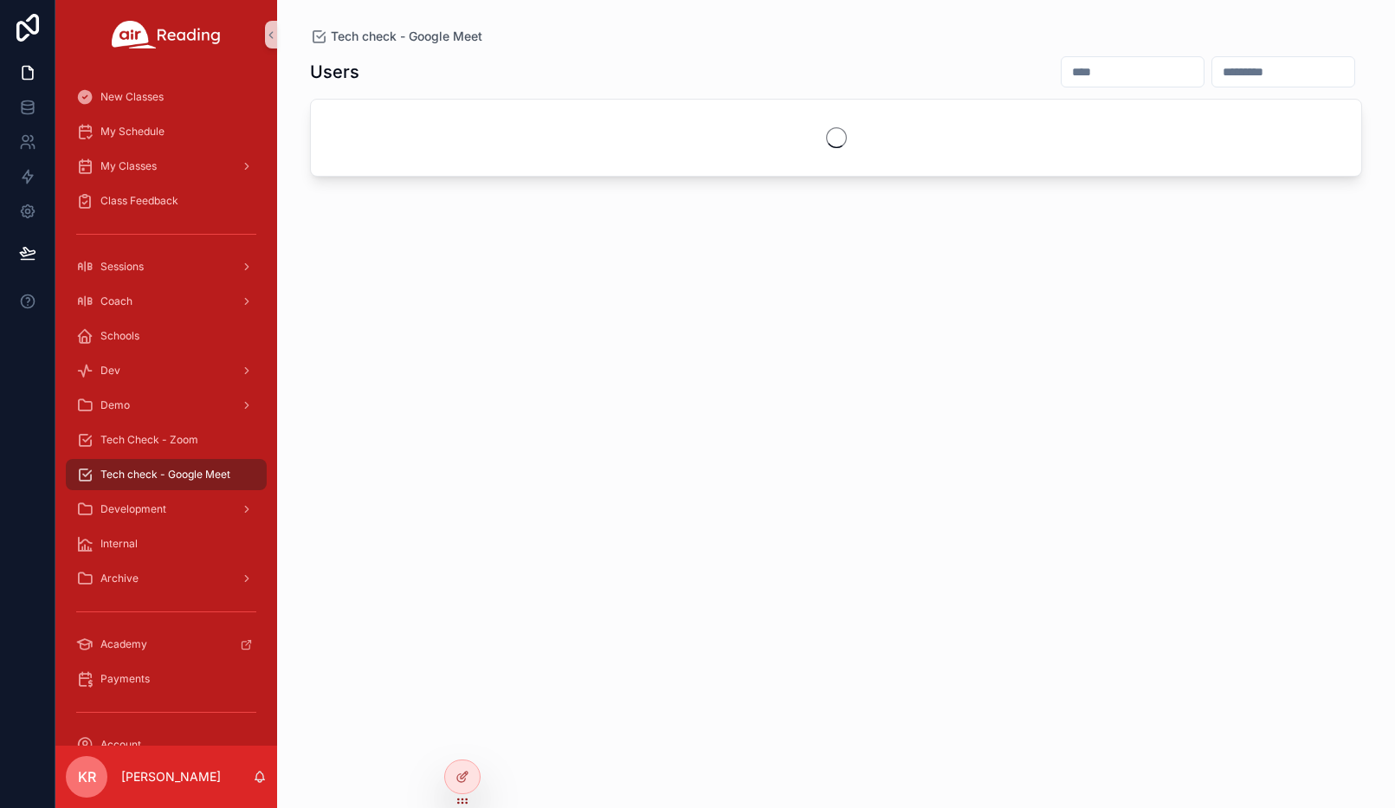
click at [1062, 78] on input "scrollable content" at bounding box center [1133, 72] width 142 height 24
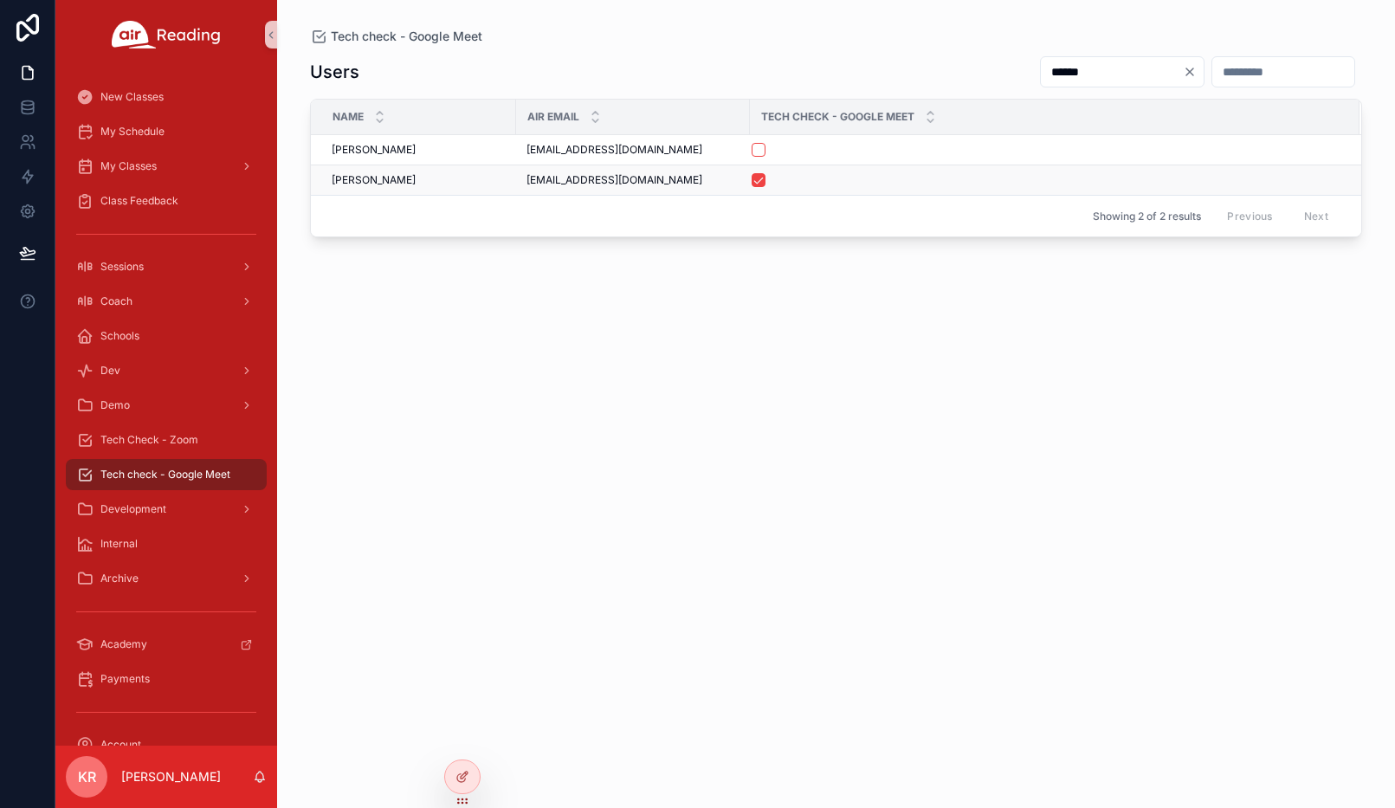
type input "******"
drag, startPoint x: 655, startPoint y: 179, endPoint x: 526, endPoint y: 187, distance: 129.2
click at [526, 187] on td "dtravisd123@gmail.com dtravisd123@gmail.com" at bounding box center [633, 180] width 234 height 30
copy span "dtravisd123@gmail.com"
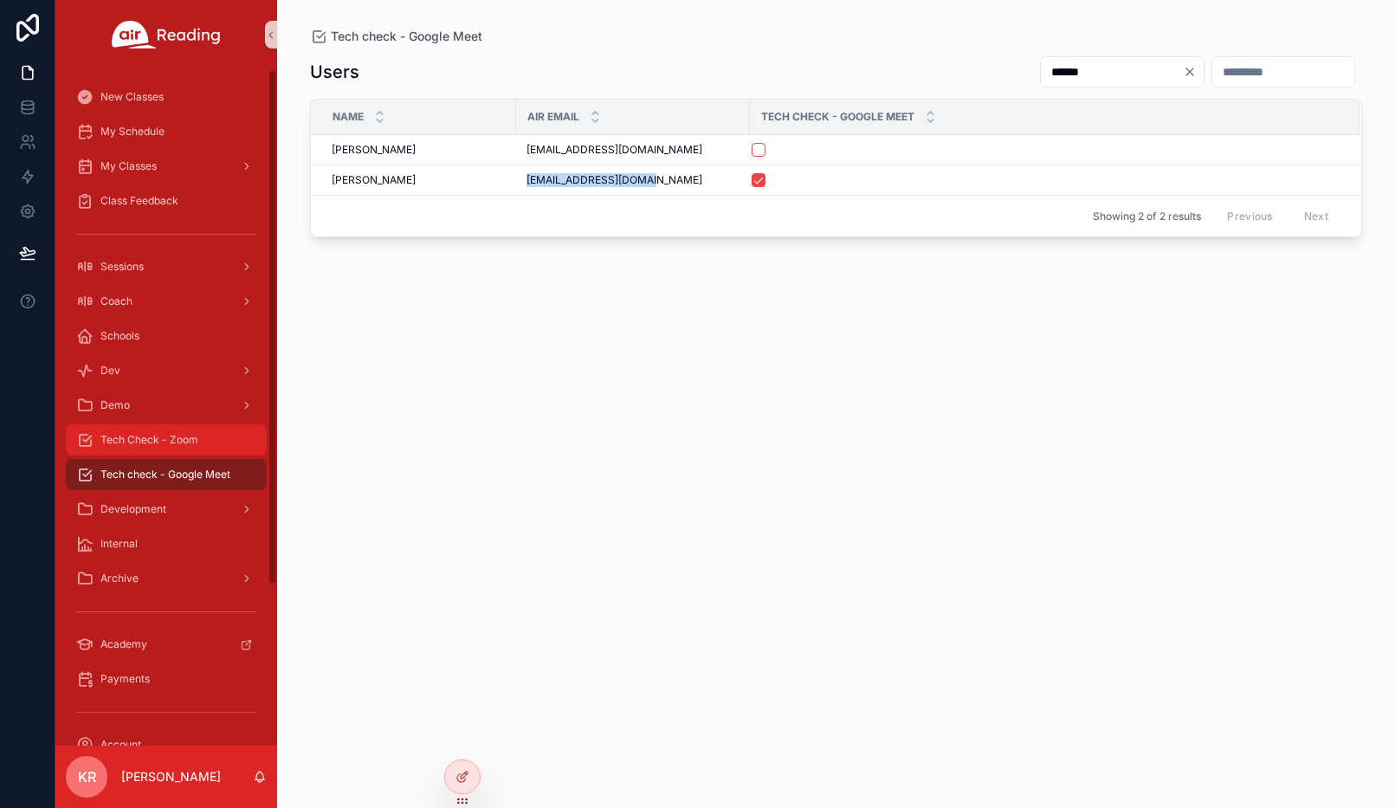
click at [186, 433] on span "Tech Check - Zoom" at bounding box center [149, 440] width 98 height 14
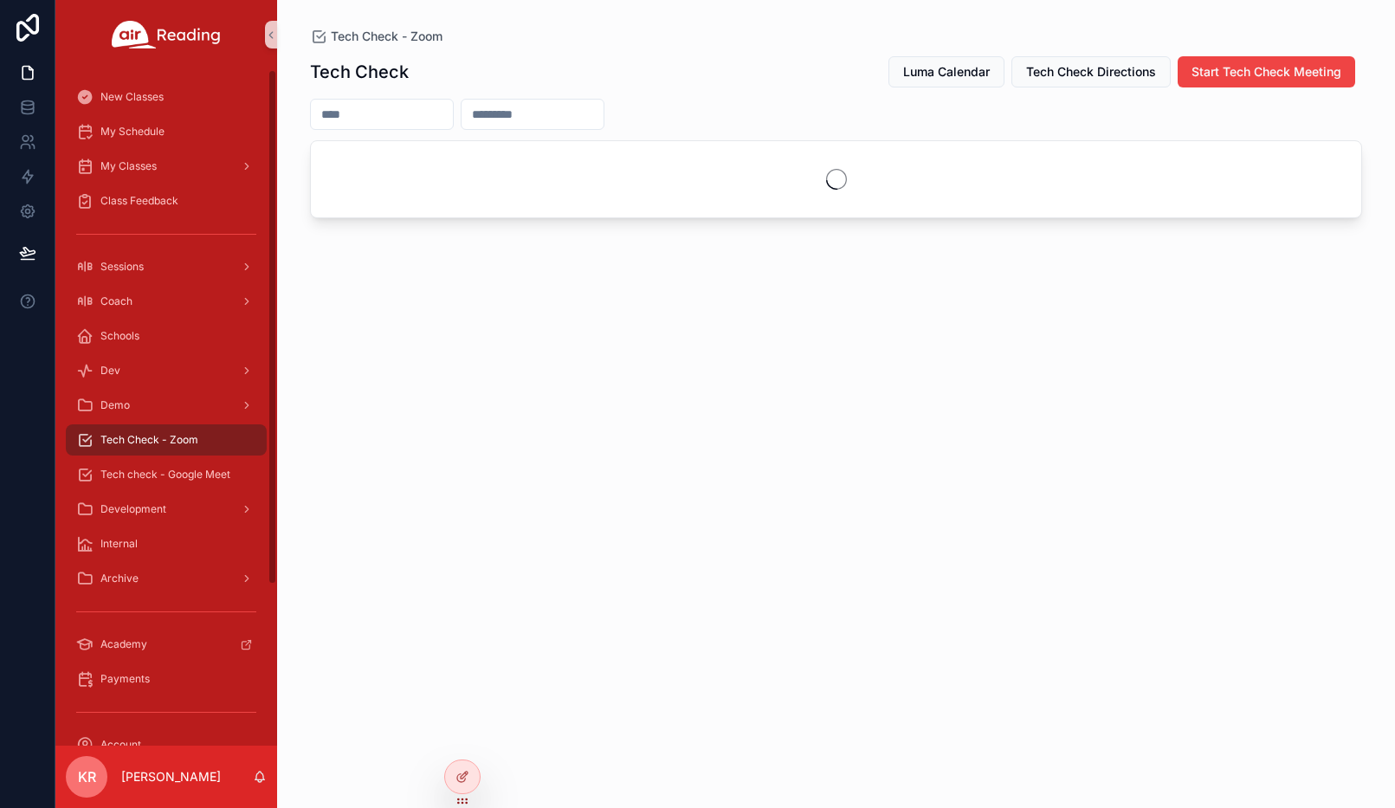
click at [590, 114] on input "scrollable content" at bounding box center [532, 114] width 142 height 24
paste input "**********"
type input "**********"
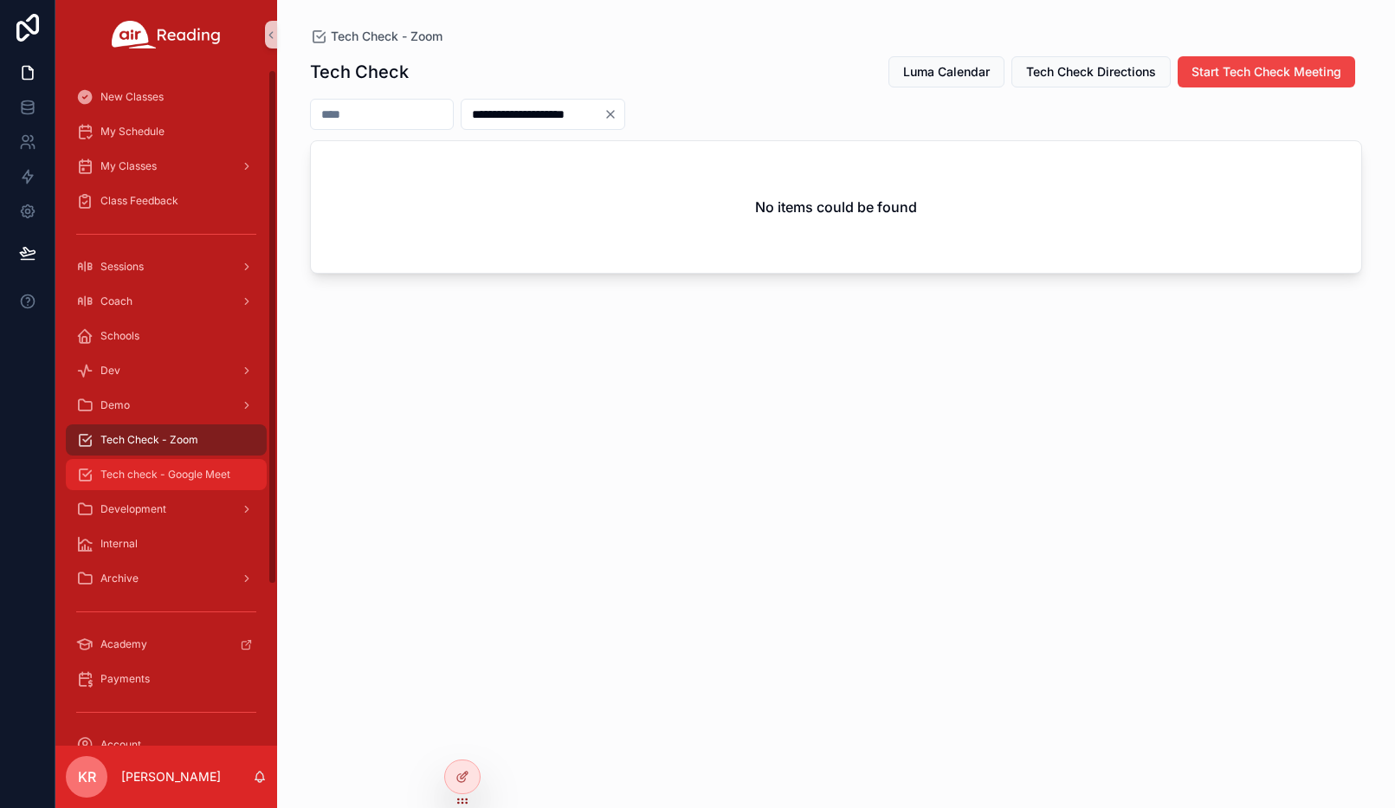
click at [153, 474] on span "Tech check - Google Meet" at bounding box center [165, 475] width 130 height 14
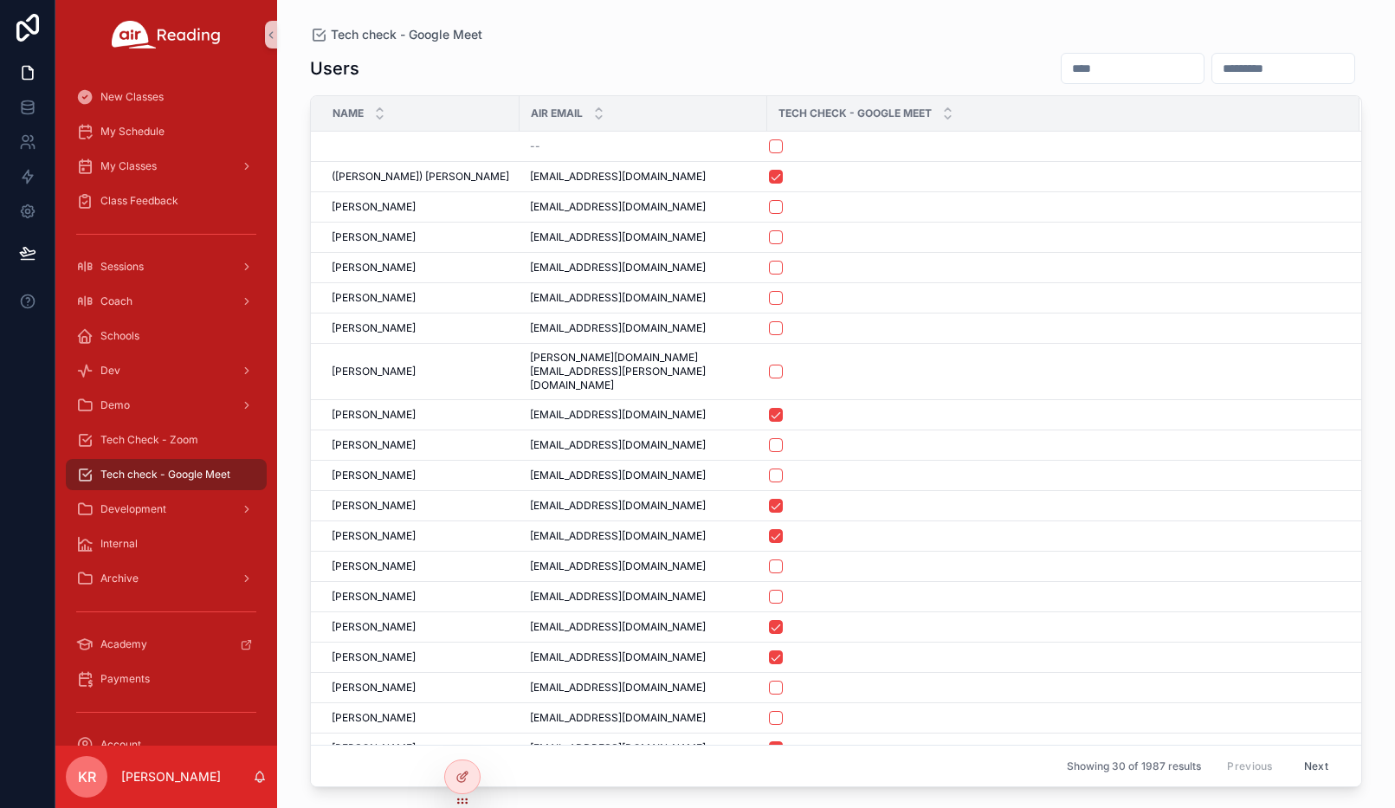
click at [1062, 70] on input "scrollable content" at bounding box center [1133, 68] width 142 height 24
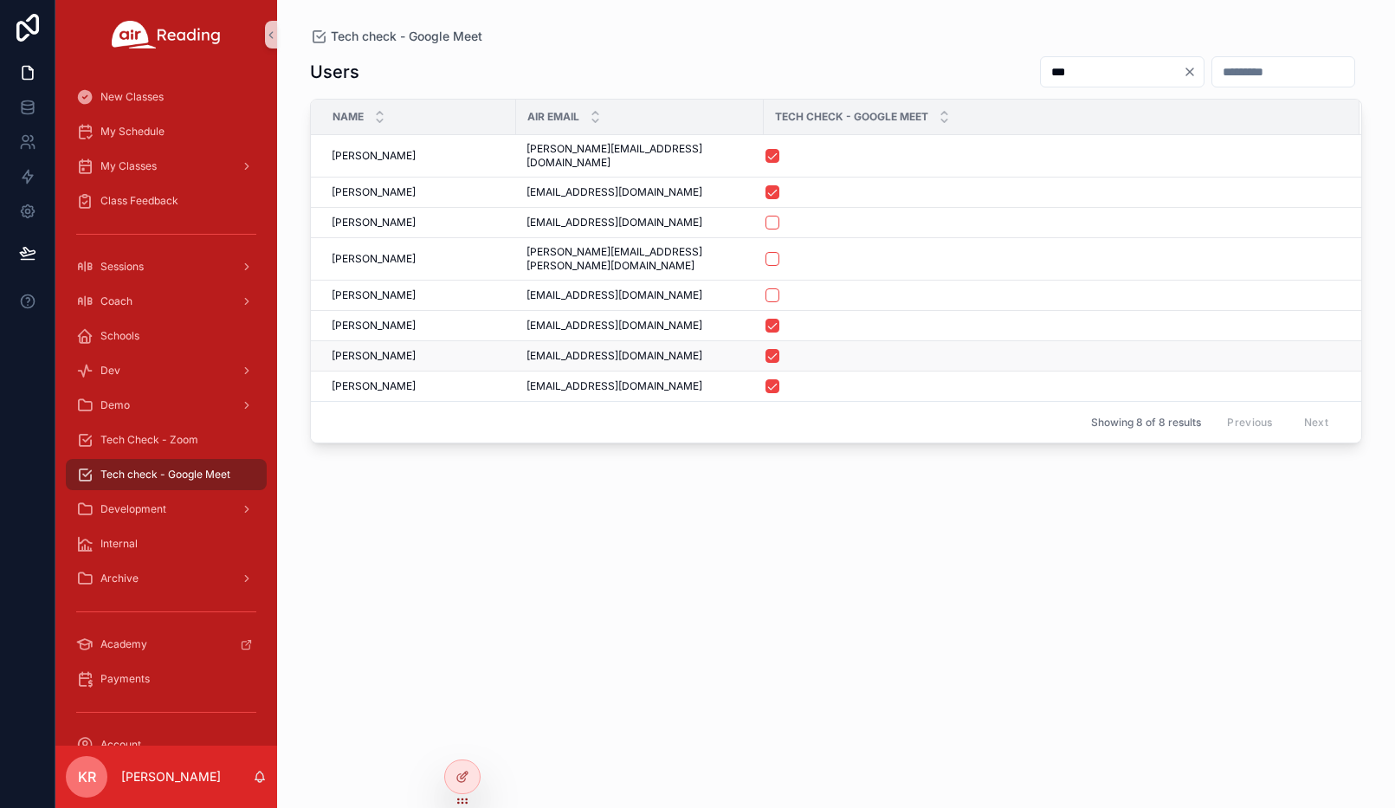
type input "***"
drag, startPoint x: 668, startPoint y: 332, endPoint x: 526, endPoint y: 333, distance: 141.1
click at [526, 349] on span "noradilahepburn@gmail.com" at bounding box center [614, 356] width 176 height 14
copy span "noradilahepburn@gmail.com"
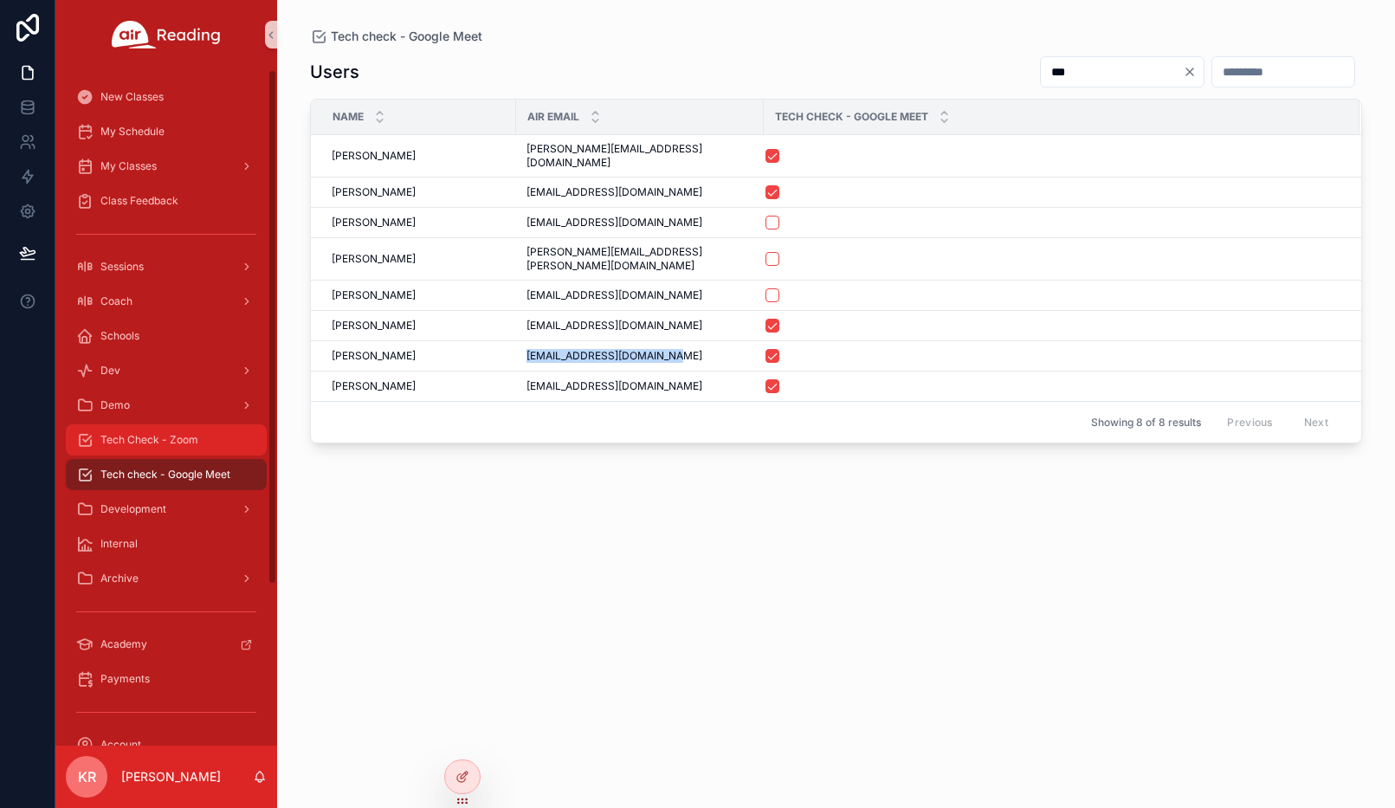
click at [192, 453] on div "Tech Check - Zoom" at bounding box center [166, 440] width 180 height 28
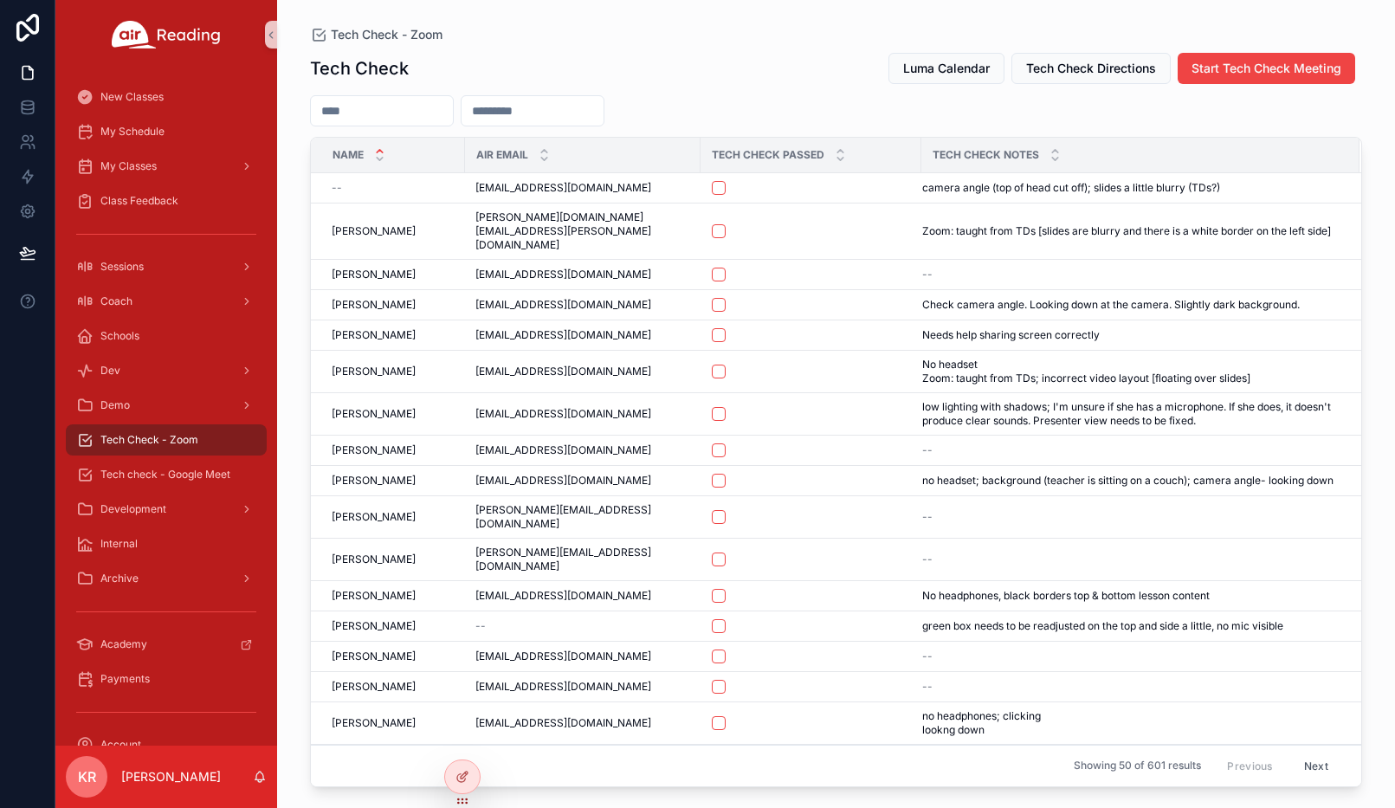
click at [603, 113] on input "scrollable content" at bounding box center [532, 111] width 142 height 24
paste input "**********"
type input "**********"
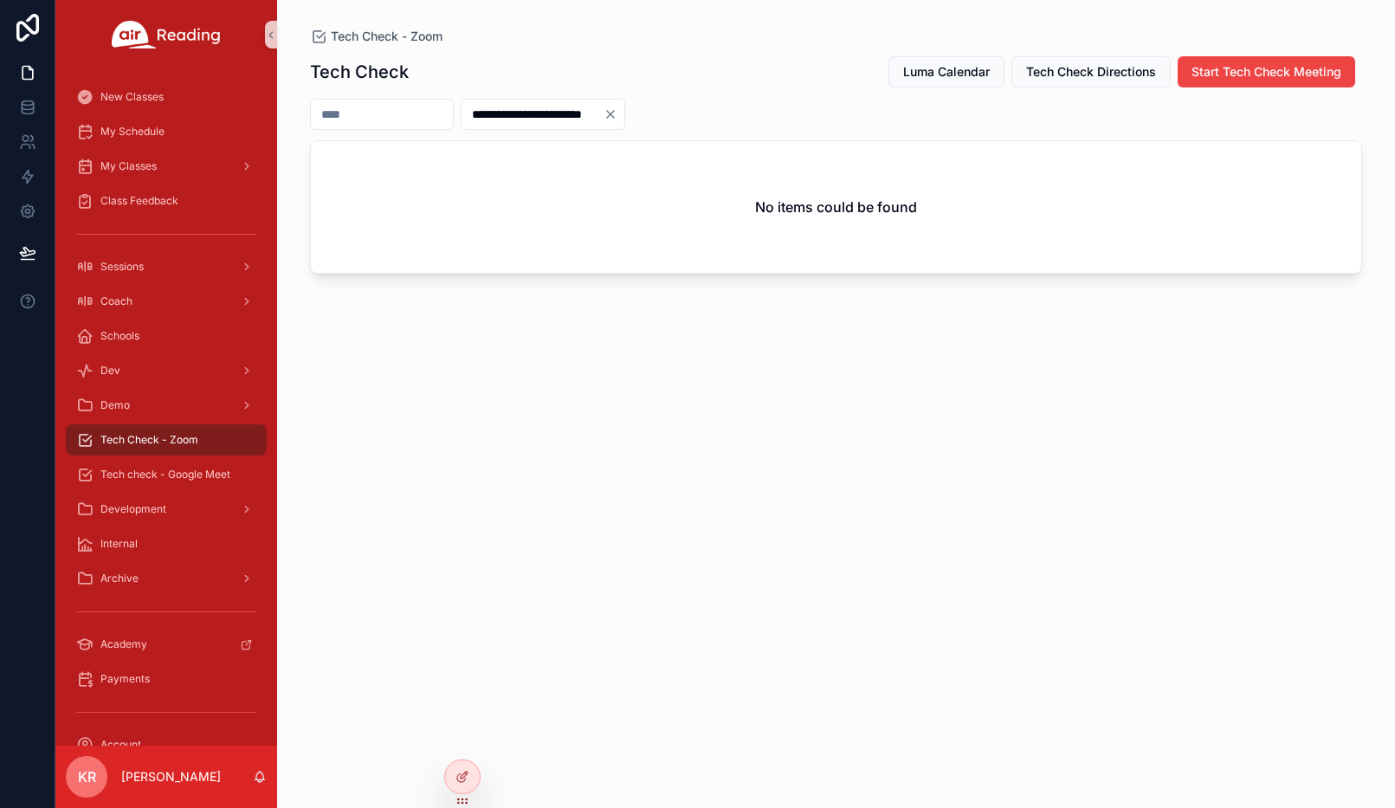
click at [617, 113] on icon "Clear" at bounding box center [610, 114] width 14 height 14
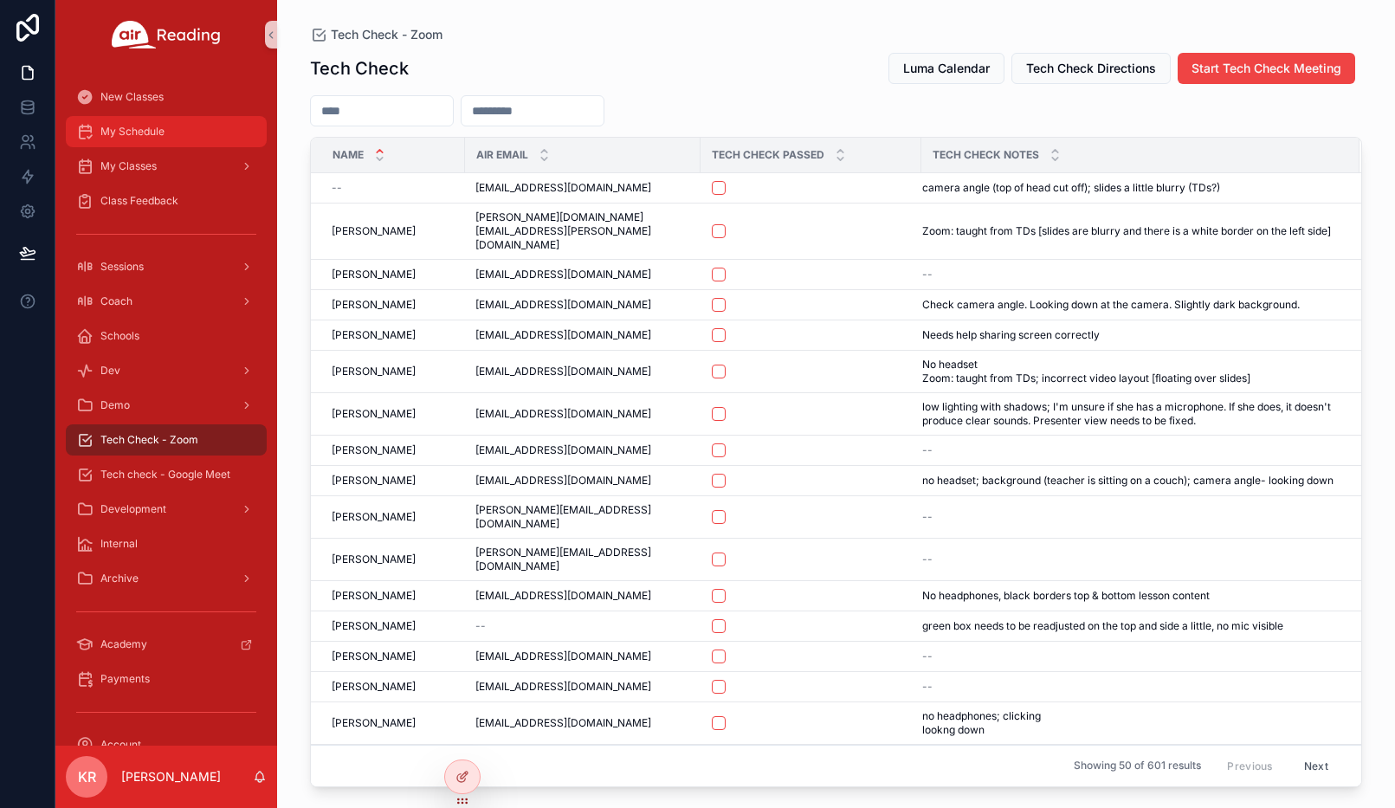
click at [144, 142] on div "My Schedule" at bounding box center [166, 132] width 180 height 28
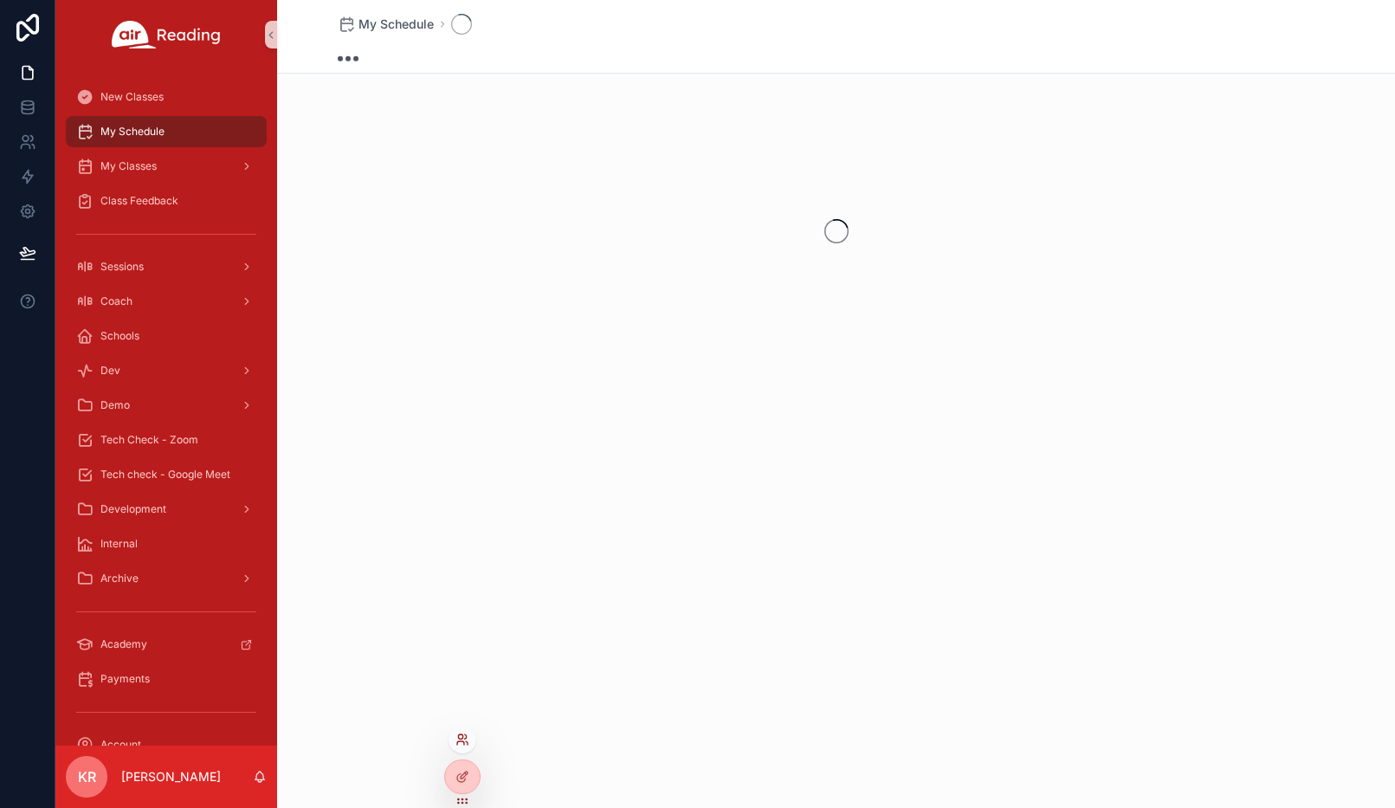
click at [460, 739] on icon at bounding box center [462, 739] width 14 height 14
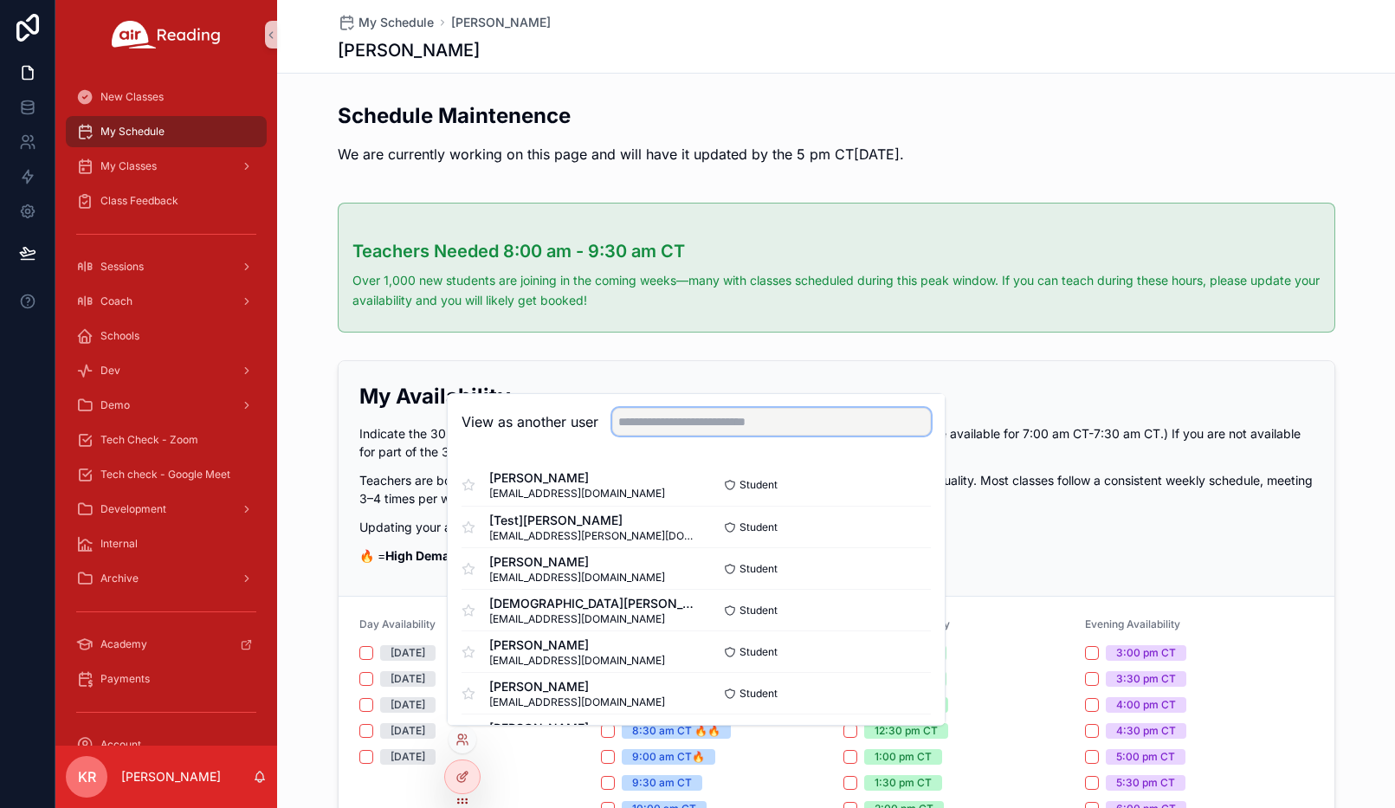
click at [777, 416] on input "text" at bounding box center [771, 422] width 319 height 28
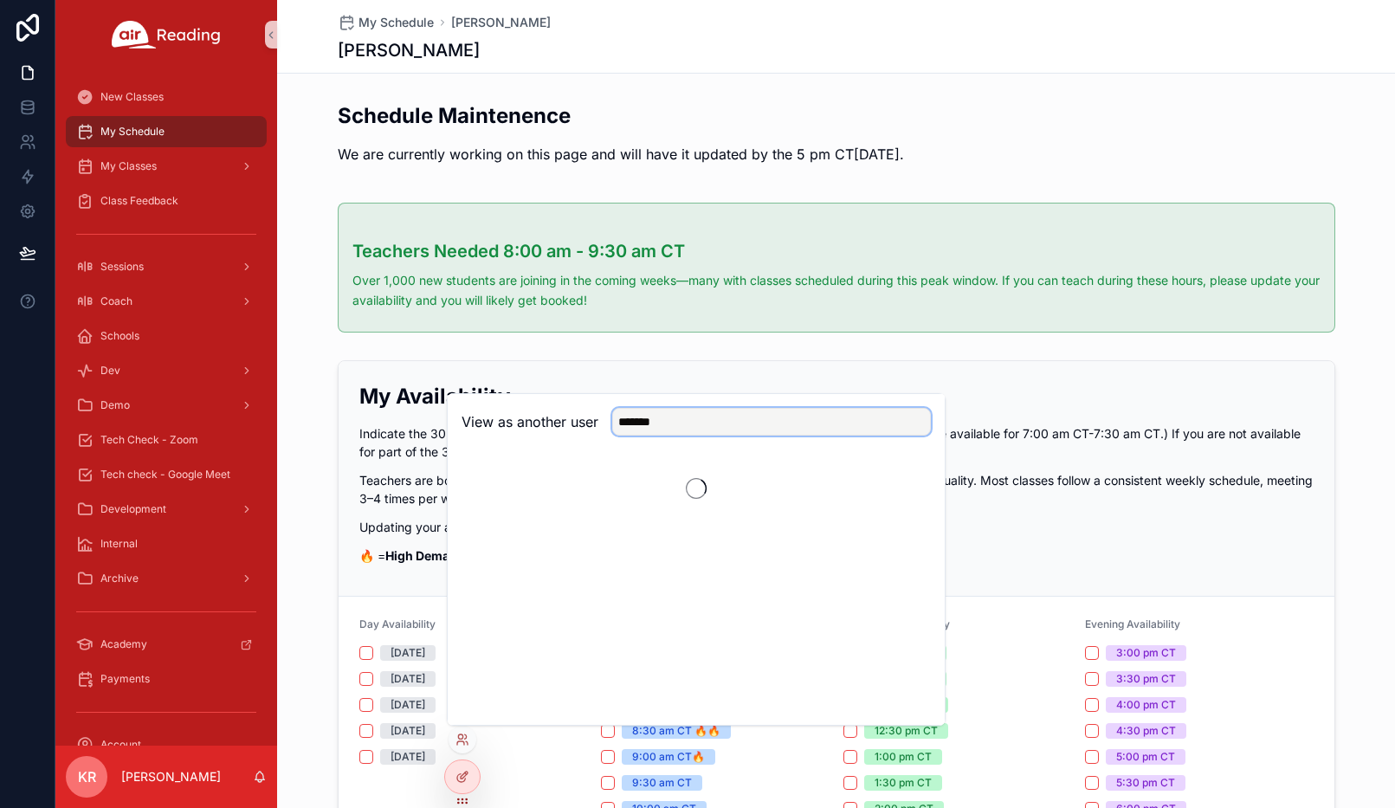
type input "*******"
click at [901, 481] on button "Select" at bounding box center [908, 485] width 45 height 25
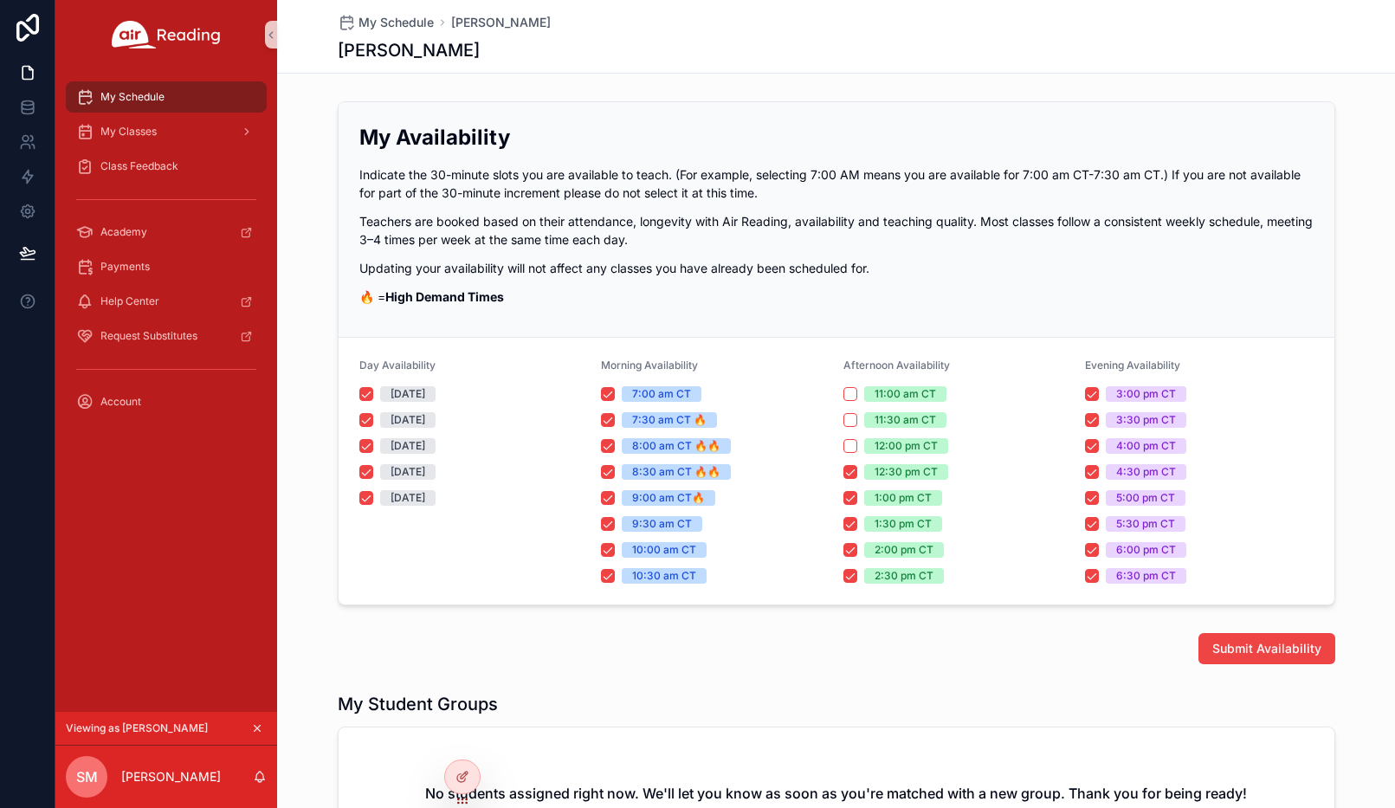
click at [260, 725] on icon "scrollable content" at bounding box center [257, 728] width 12 height 12
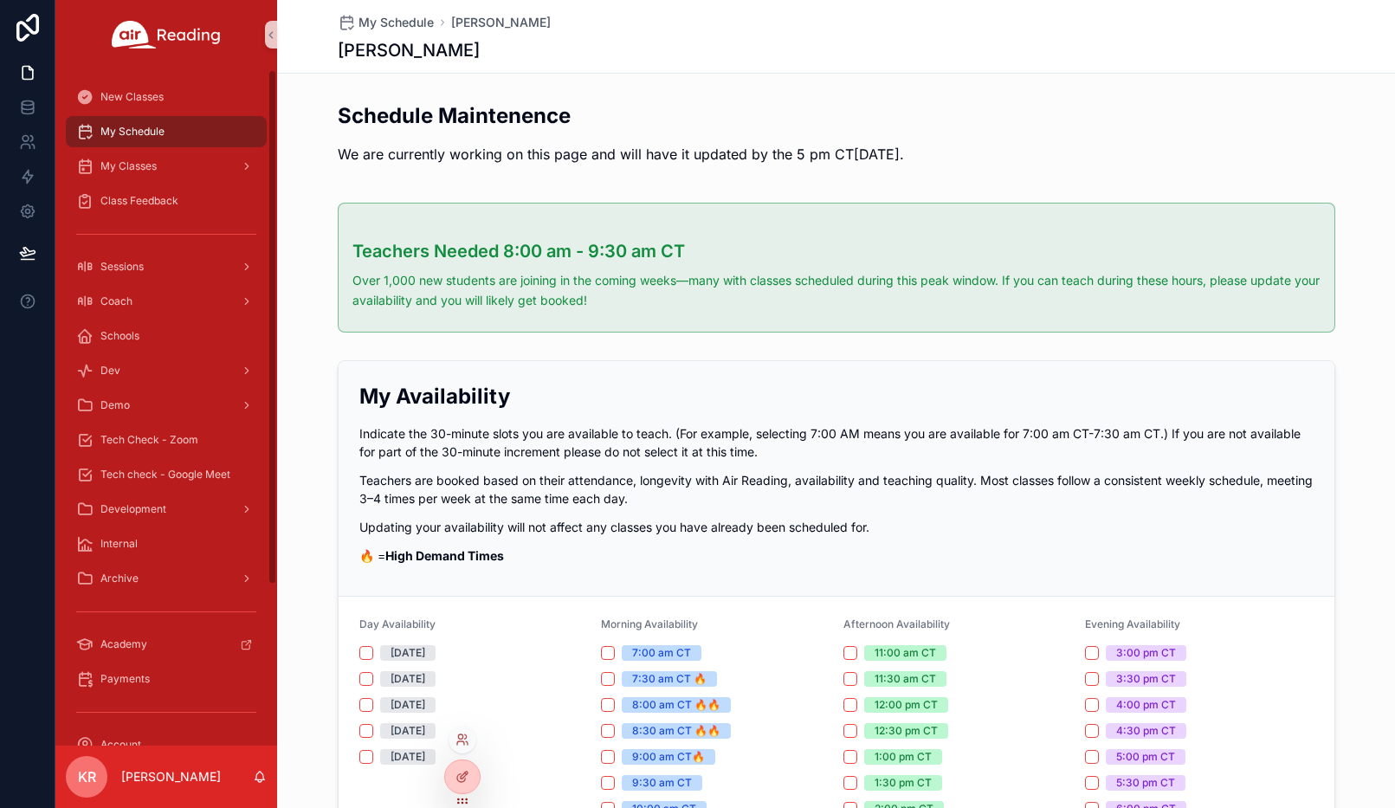
click at [453, 736] on div at bounding box center [462, 740] width 28 height 28
click at [460, 744] on icon at bounding box center [462, 739] width 14 height 14
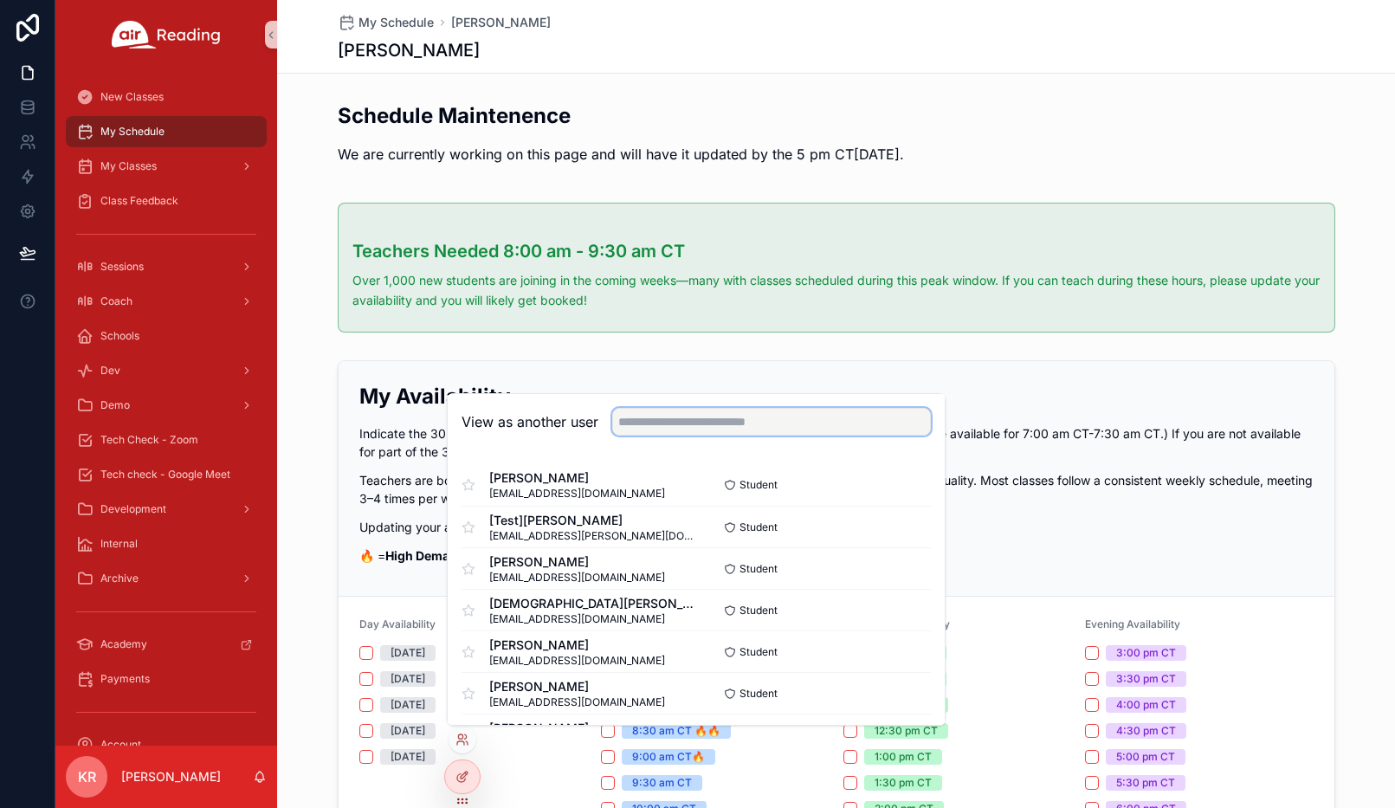
click at [673, 423] on input "text" at bounding box center [771, 422] width 319 height 28
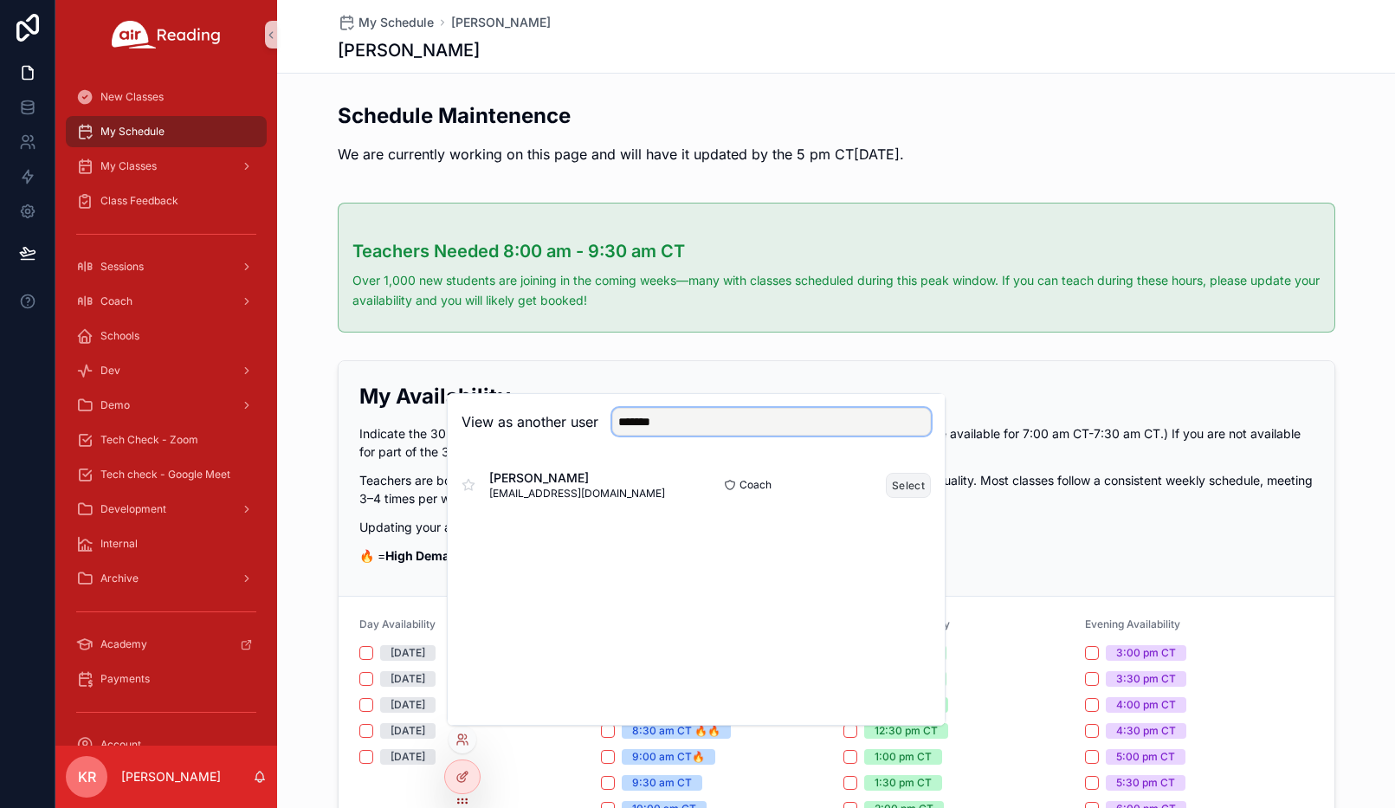
type input "*******"
click at [897, 487] on button "Select" at bounding box center [908, 485] width 45 height 25
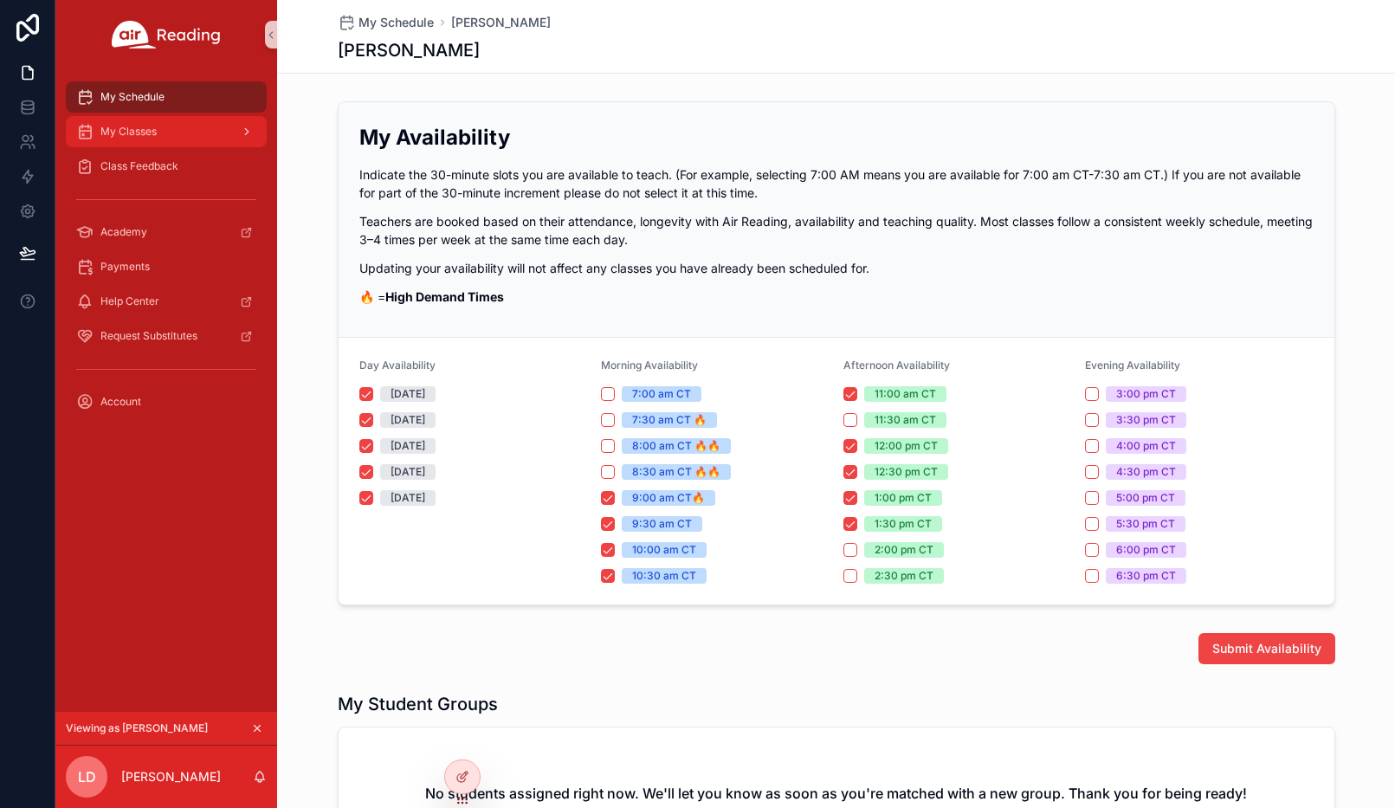
click at [145, 146] on link "My Classes" at bounding box center [166, 131] width 201 height 31
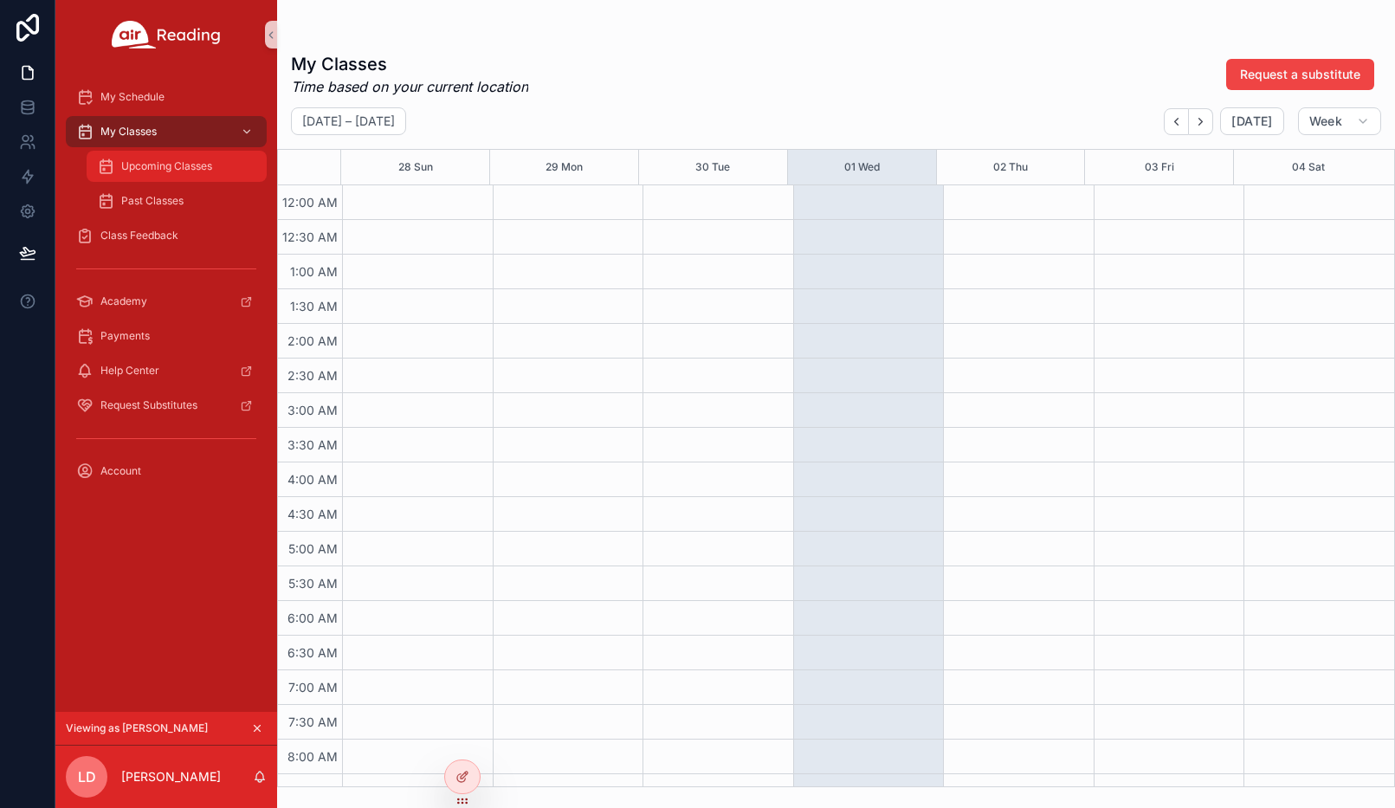
click at [160, 167] on span "Upcoming Classes" at bounding box center [166, 166] width 91 height 14
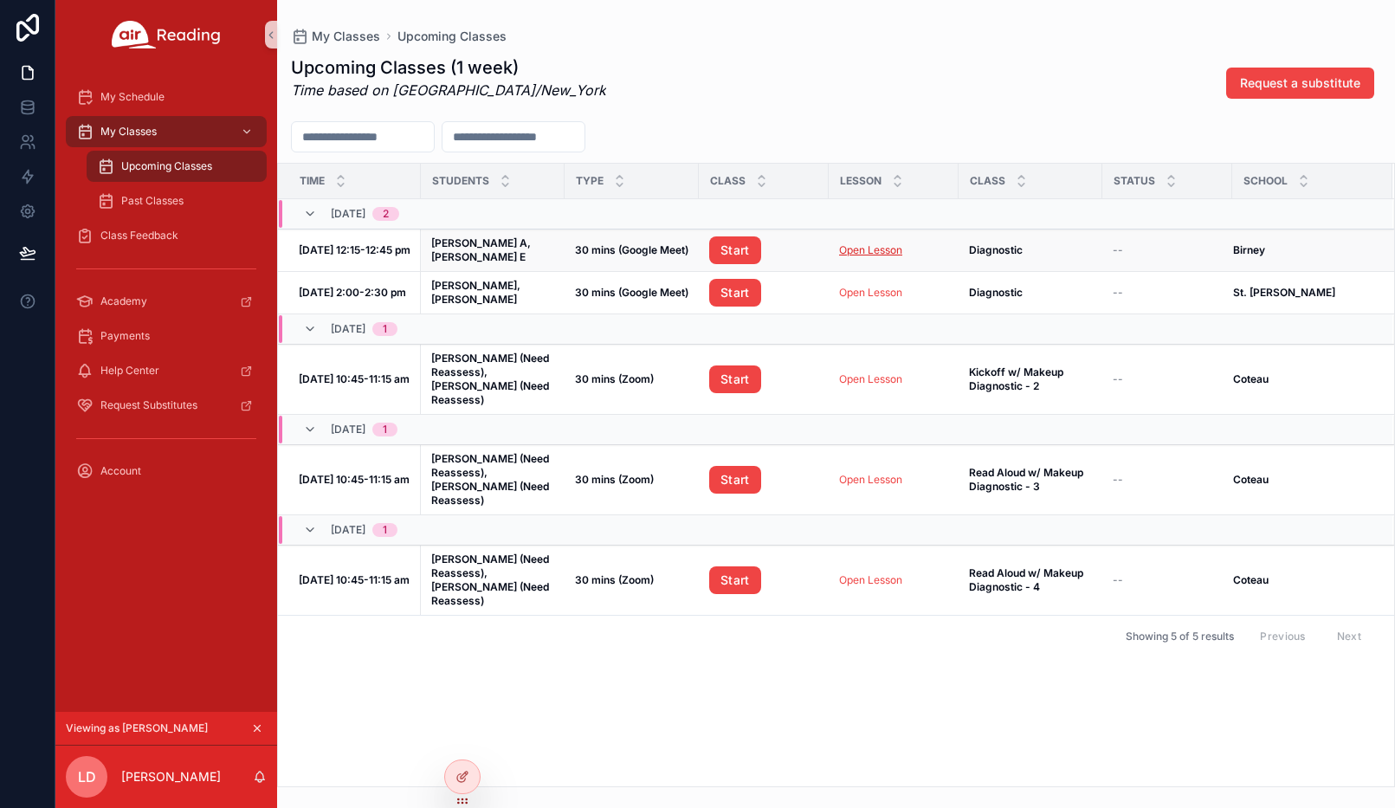
click at [847, 253] on link "Open Lesson" at bounding box center [870, 249] width 63 height 13
click at [162, 139] on div "My Classes" at bounding box center [166, 132] width 180 height 28
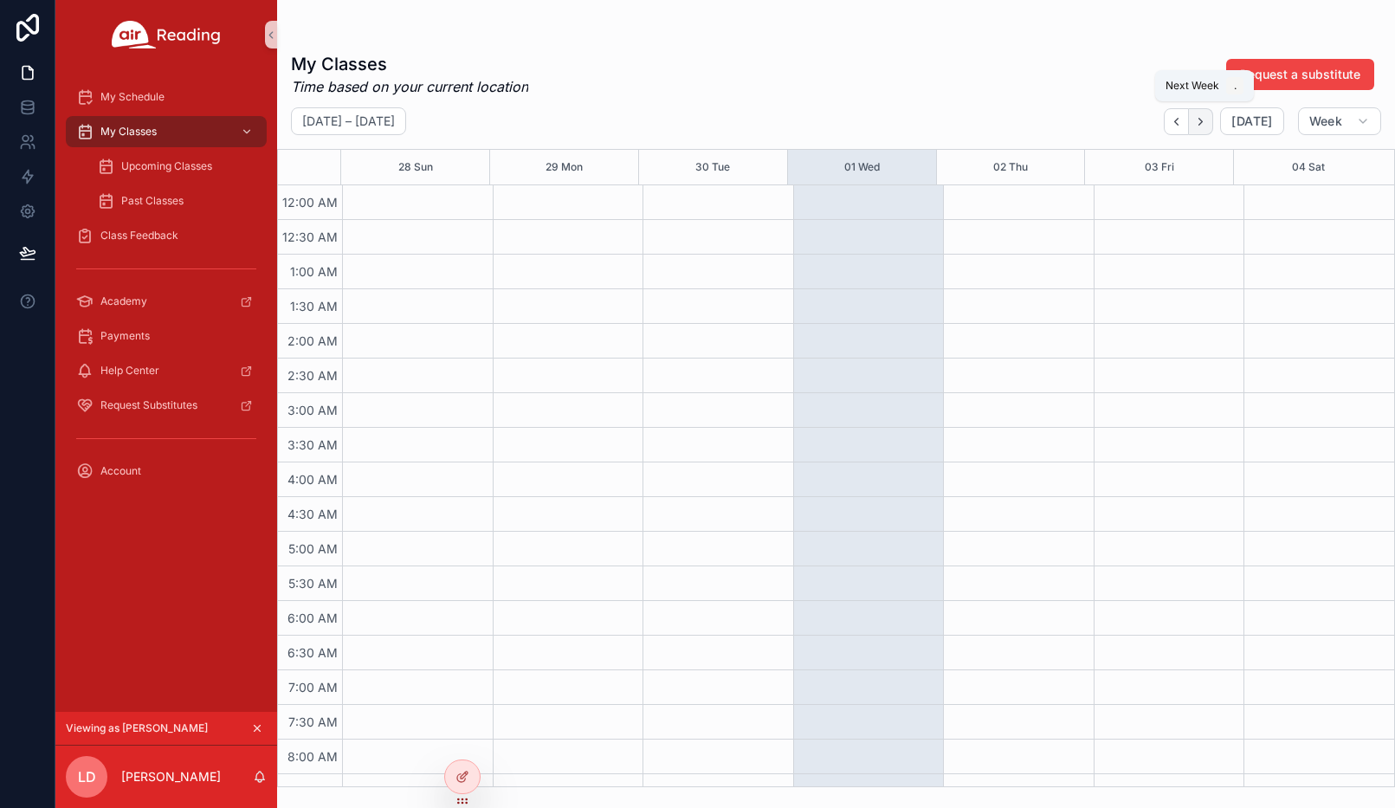
click at [1203, 121] on icon "Next" at bounding box center [1200, 121] width 13 height 13
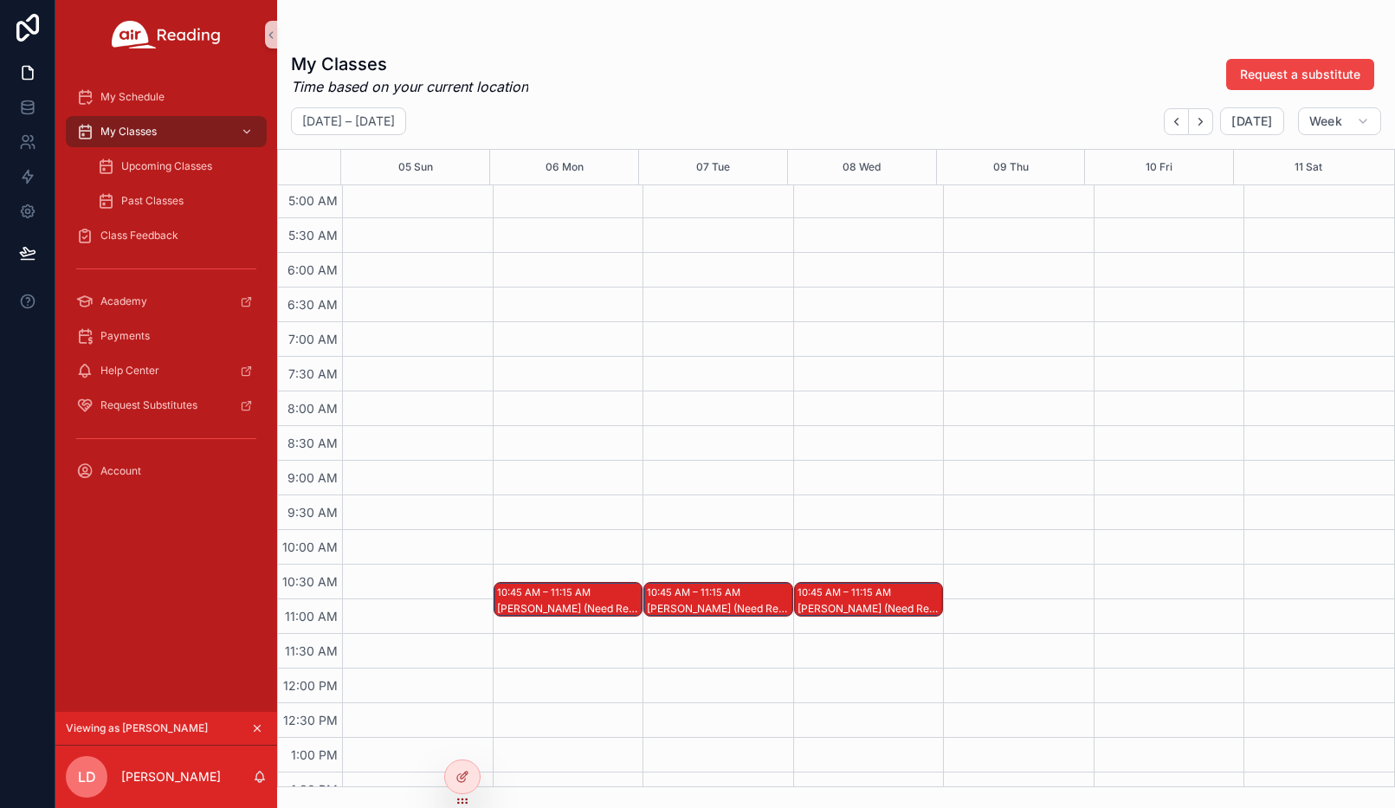
scroll to position [433, 0]
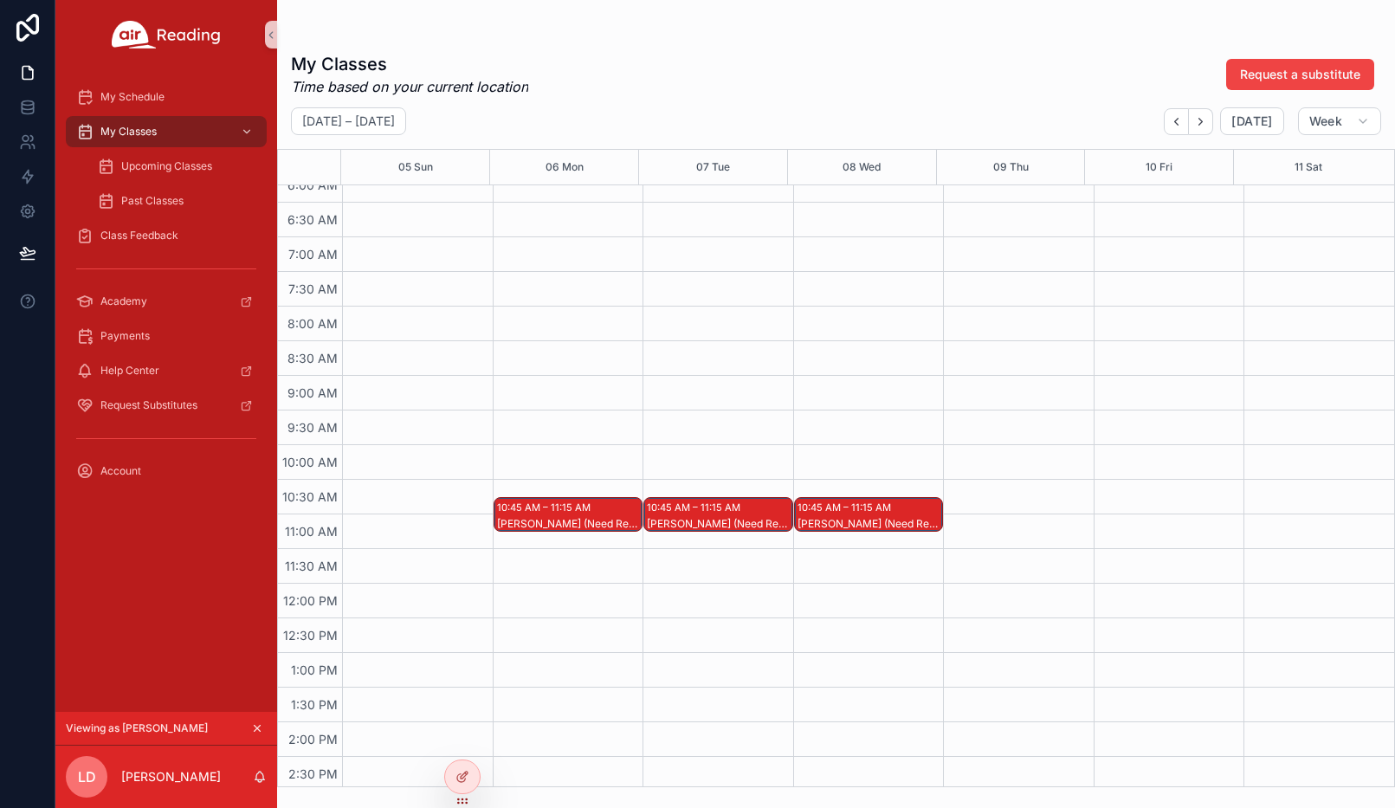
click at [584, 509] on div "10:45 AM – 11:15 AM" at bounding box center [546, 507] width 98 height 17
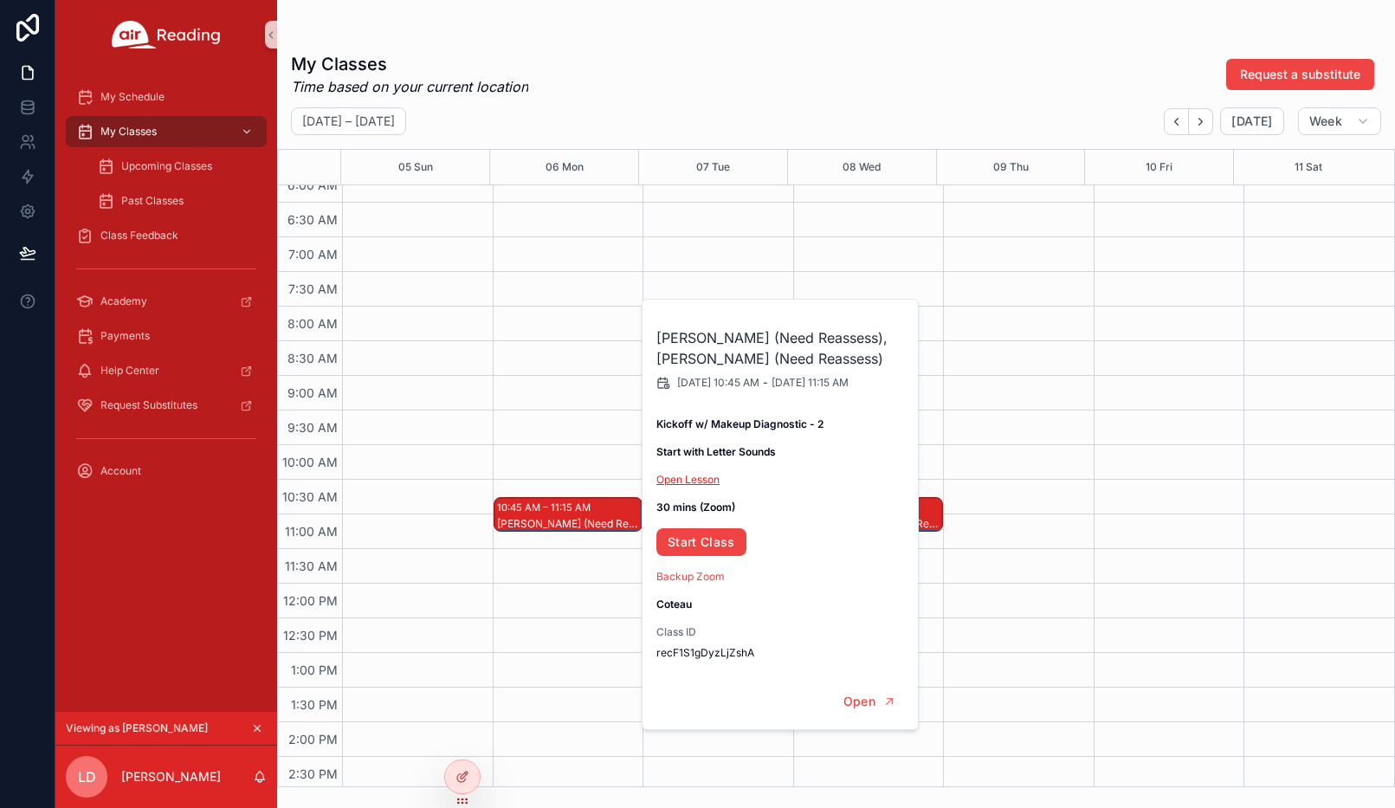
click at [702, 479] on link "Open Lesson" at bounding box center [687, 479] width 63 height 13
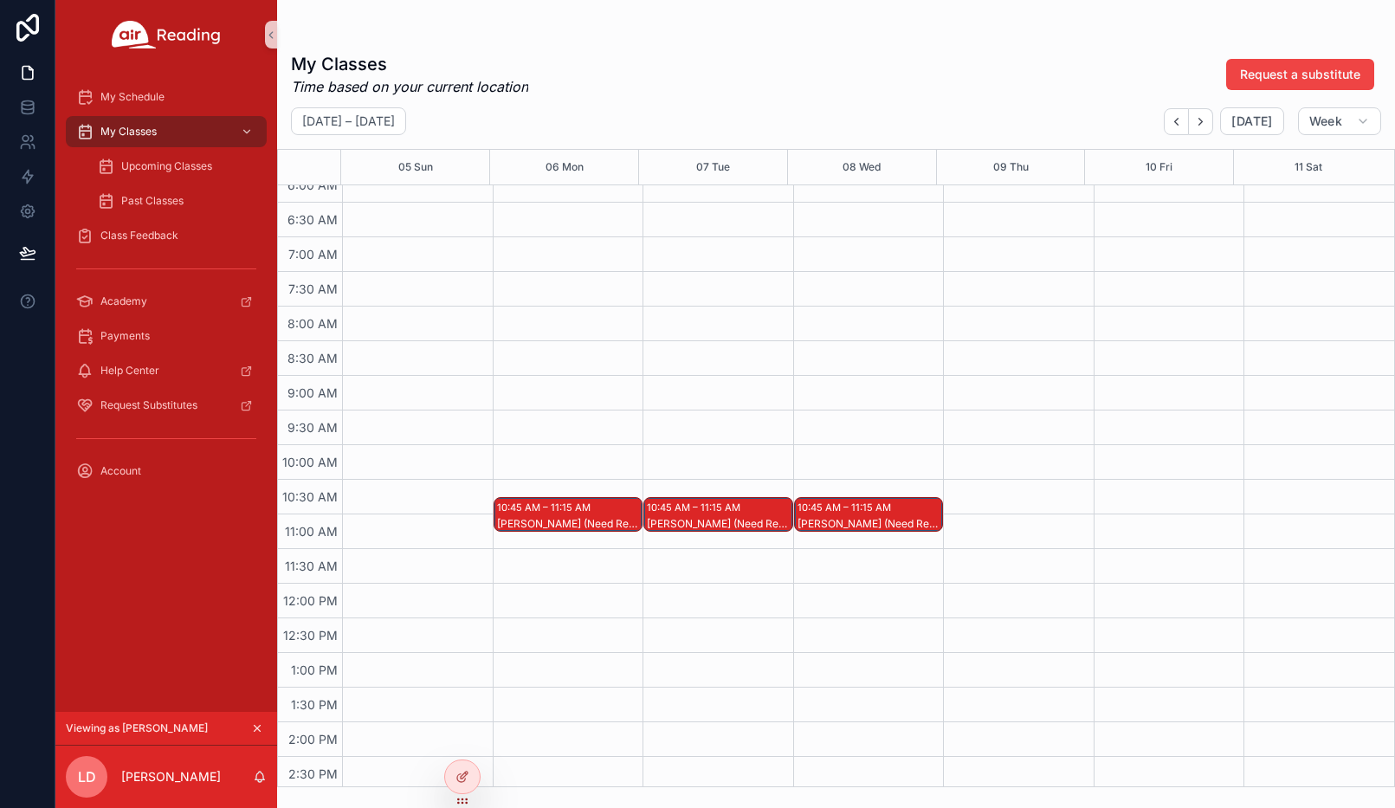
click at [678, 513] on div "10:45 AM – 11:15 AM" at bounding box center [696, 507] width 98 height 17
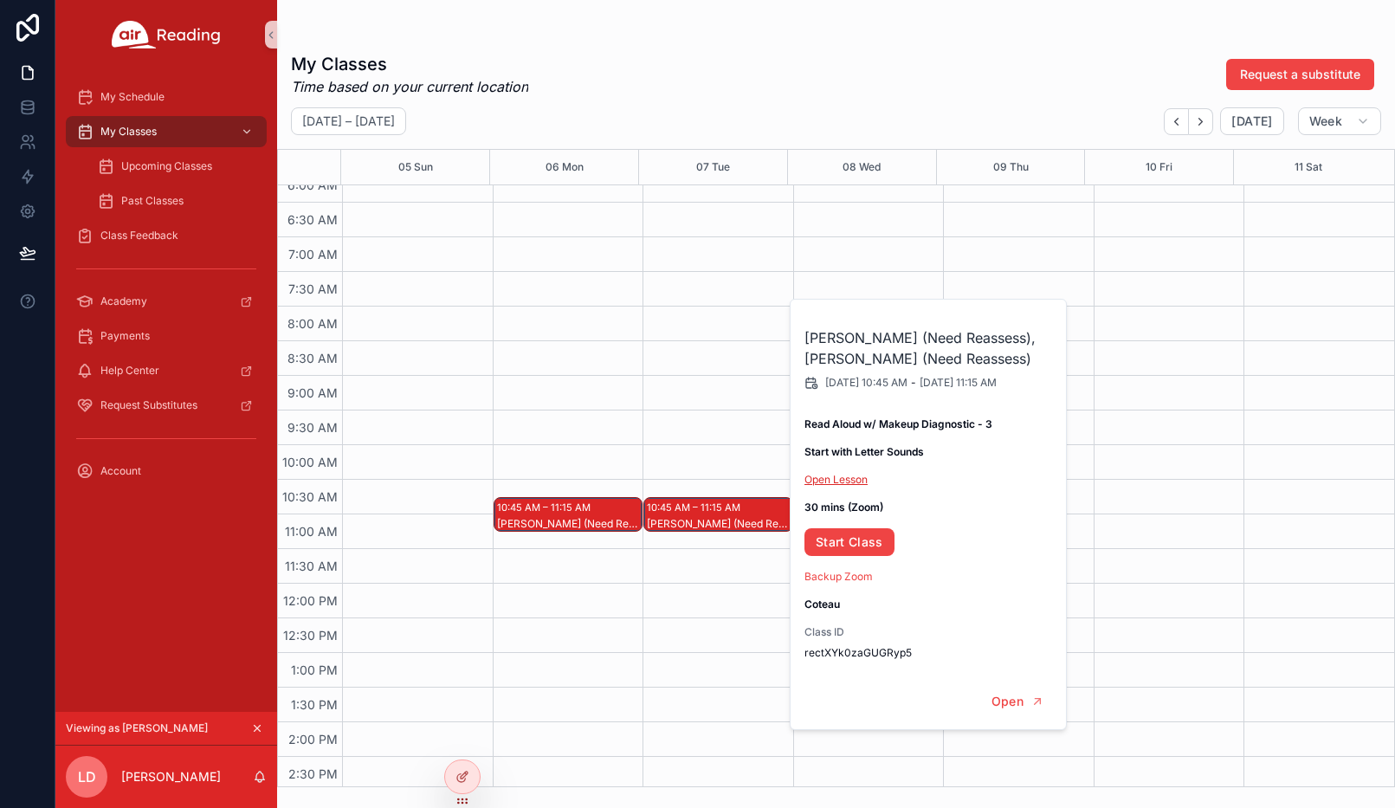
click at [836, 480] on link "Open Lesson" at bounding box center [835, 479] width 63 height 13
click at [541, 511] on div "10:45 AM – 11:15 AM" at bounding box center [546, 507] width 98 height 17
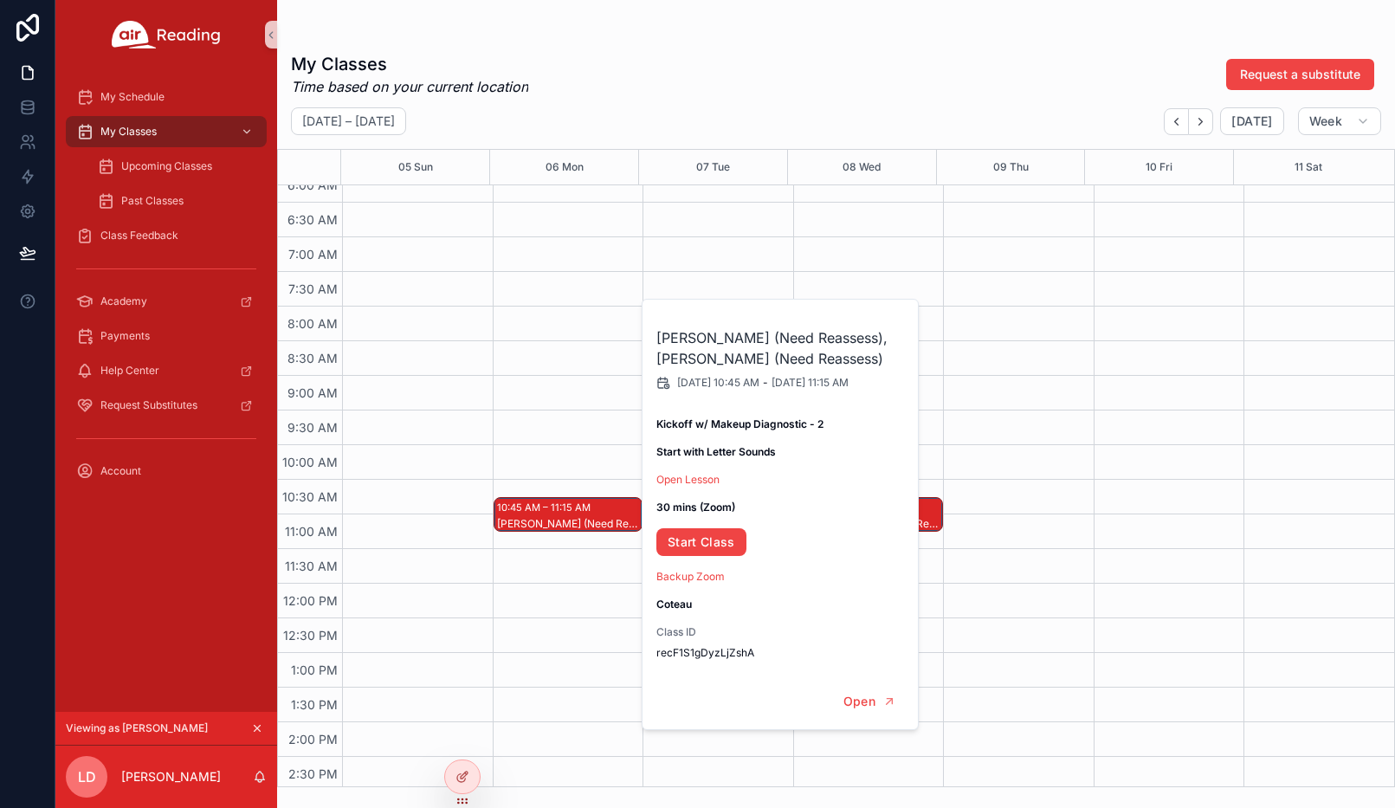
click at [554, 451] on div "10:45 AM – 11:15 AM Brantley M (Need Reassess), Vivian A (Need Reassess)" at bounding box center [568, 583] width 151 height 1662
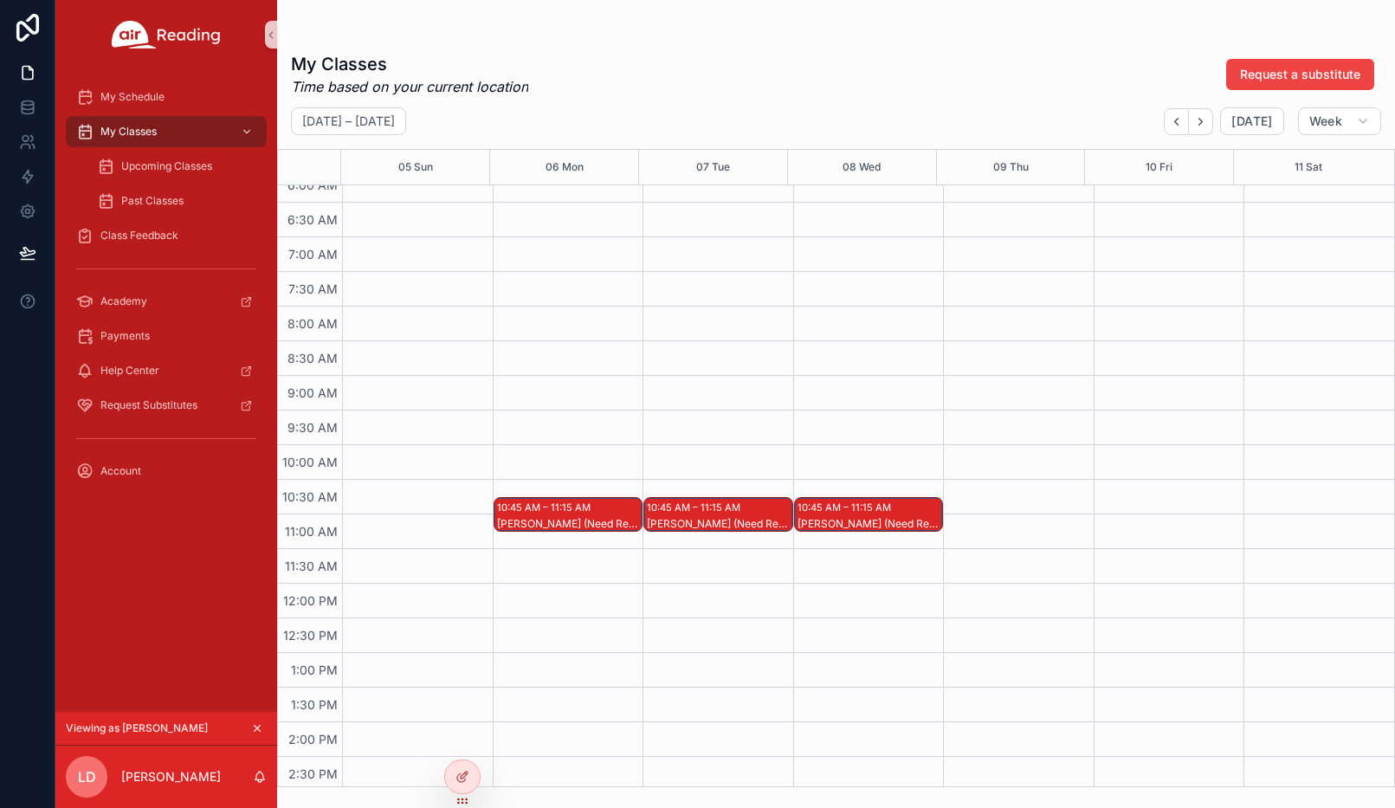
click at [902, 517] on div "Brantley M (Need Reassess), Vivian A (Need Reassess)" at bounding box center [869, 524] width 145 height 14
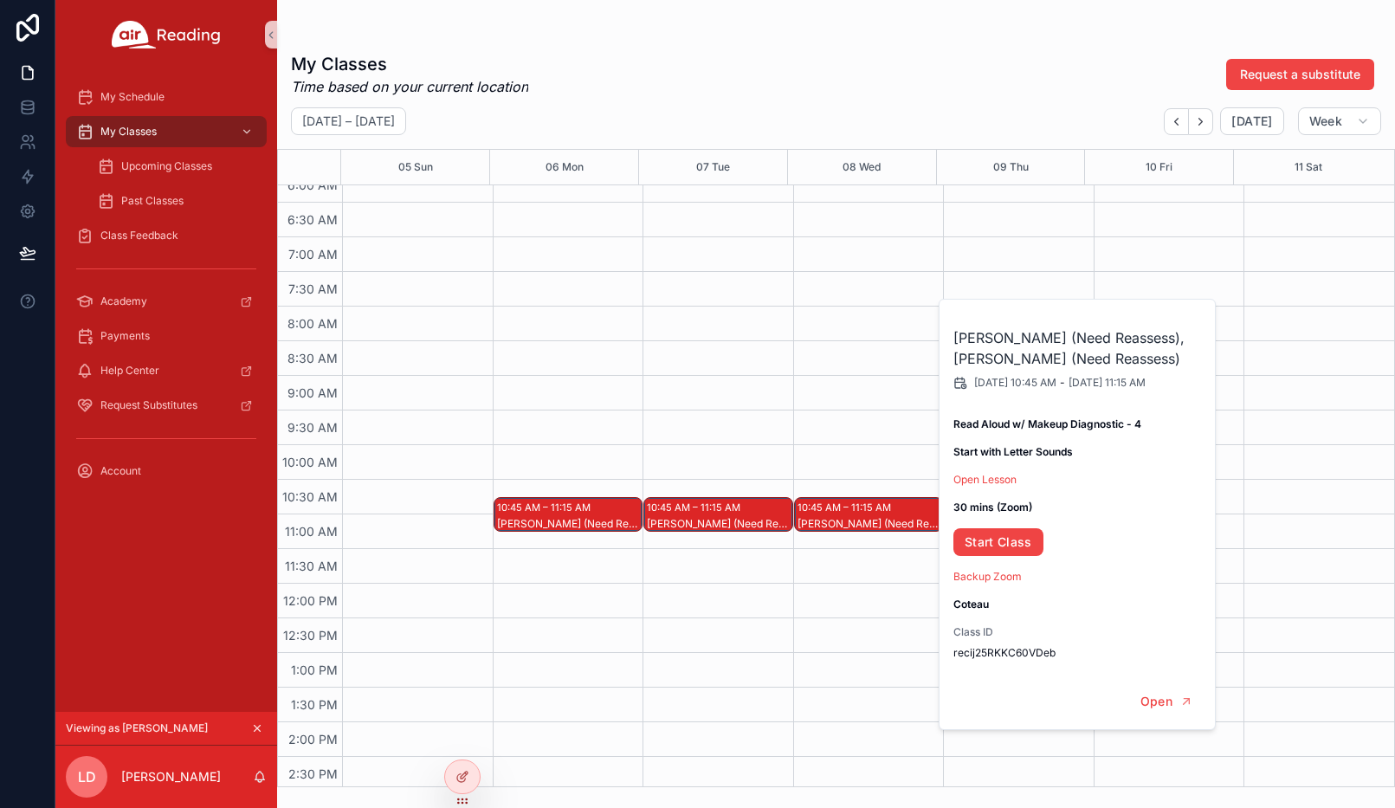
click at [818, 431] on div "10:45 AM – 11:15 AM Brantley M (Need Reassess), Vivian A (Need Reassess)" at bounding box center [868, 583] width 151 height 1662
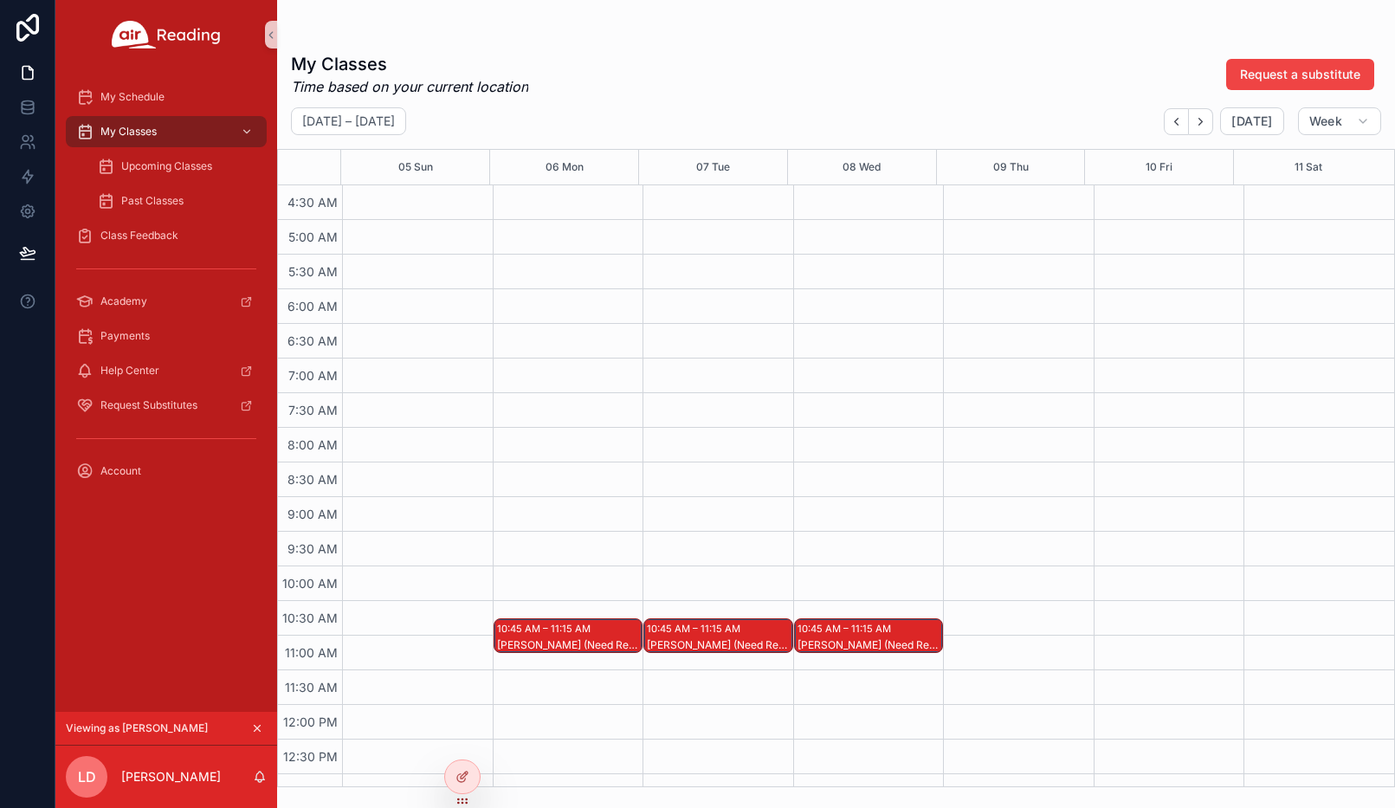
scroll to position [0, 0]
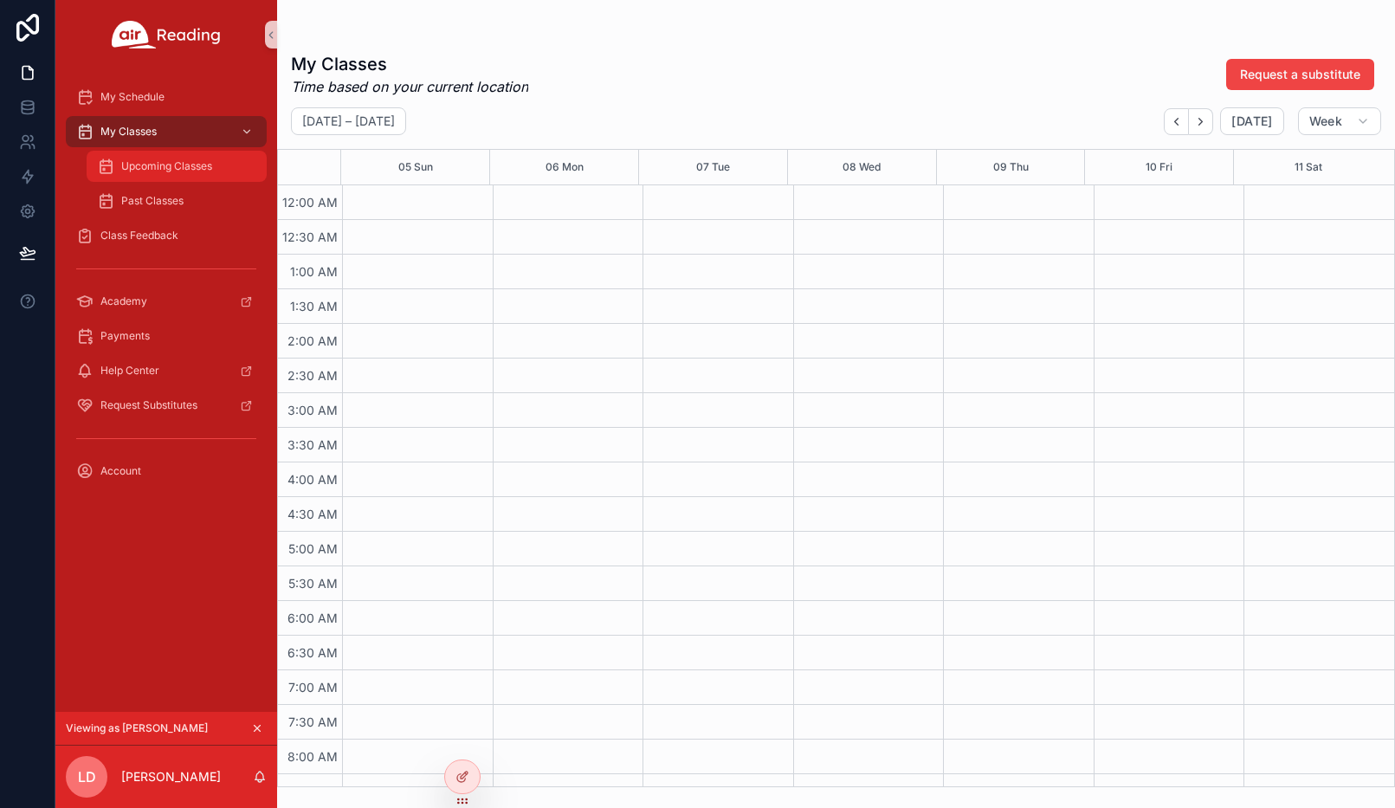
click at [139, 164] on span "Upcoming Classes" at bounding box center [166, 166] width 91 height 14
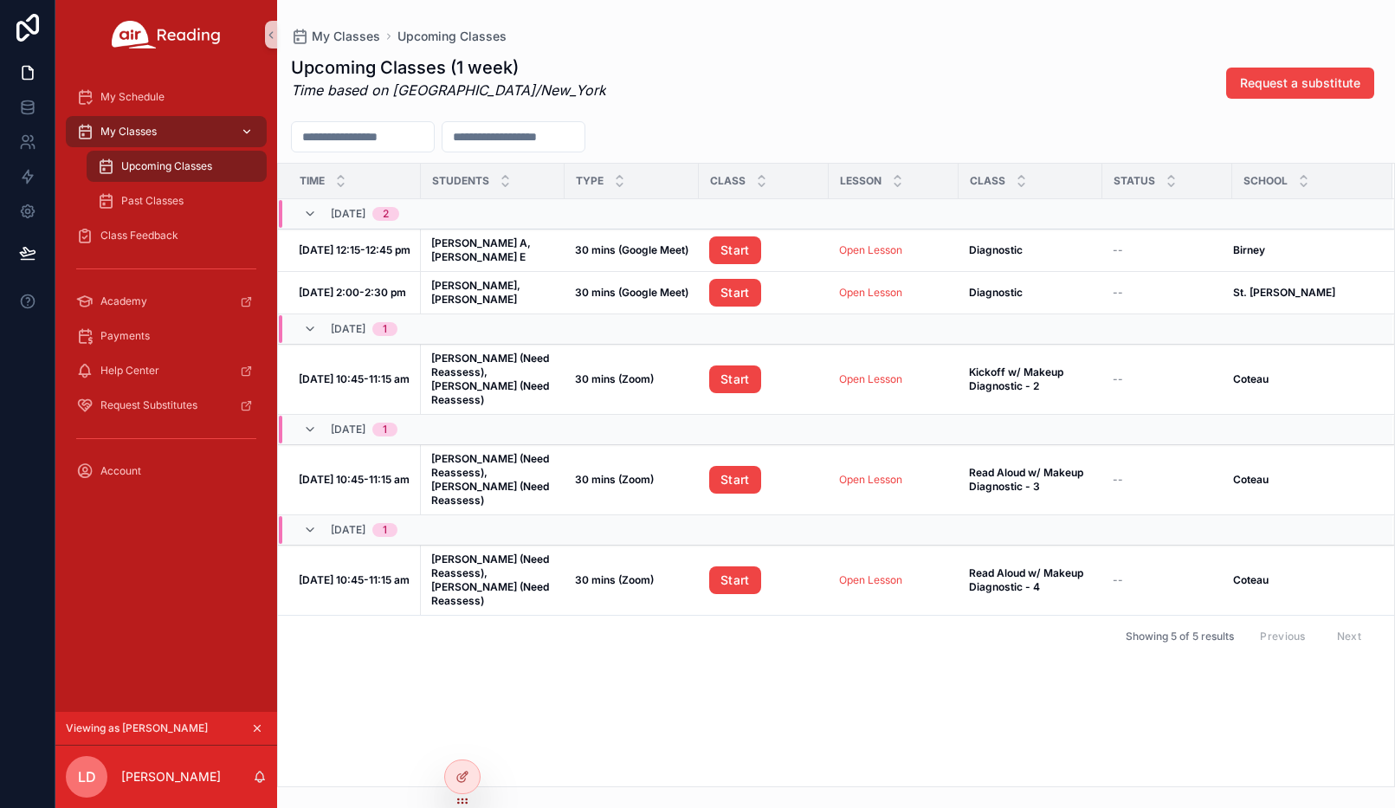
click at [161, 122] on div "My Classes" at bounding box center [166, 132] width 180 height 28
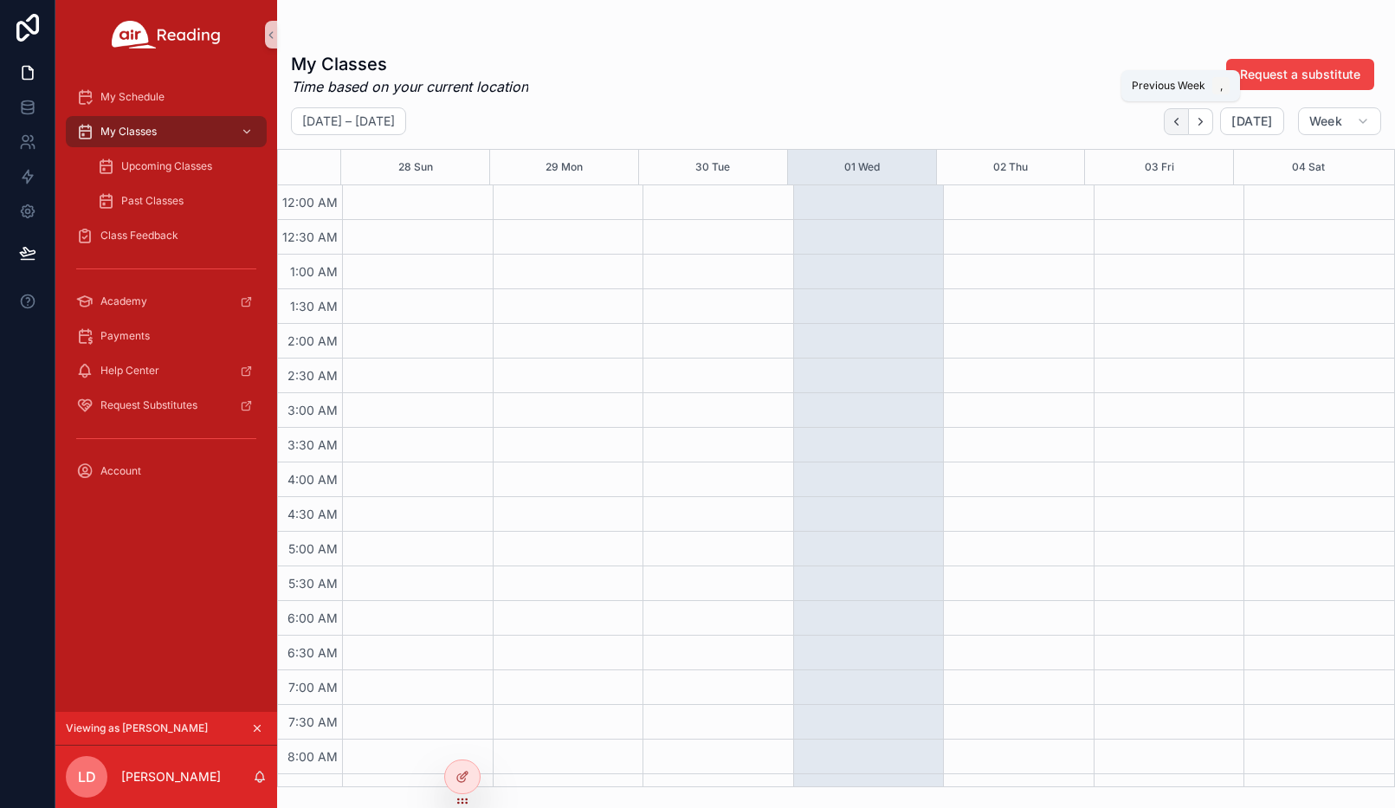
click at [1181, 128] on button "Back" at bounding box center [1176, 121] width 25 height 27
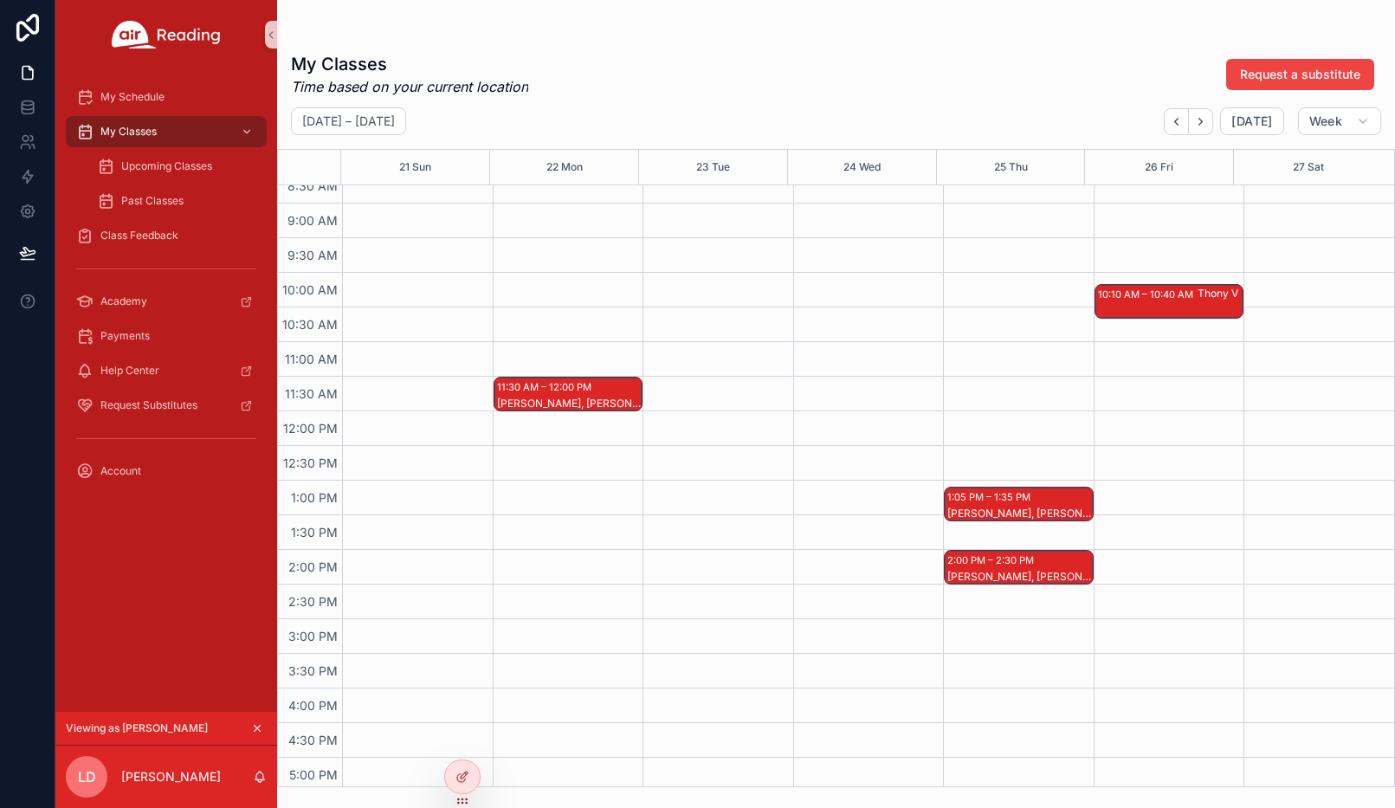
scroll to position [606, 0]
click at [599, 395] on div "Jaylynn L, Brayden G" at bounding box center [569, 403] width 145 height 16
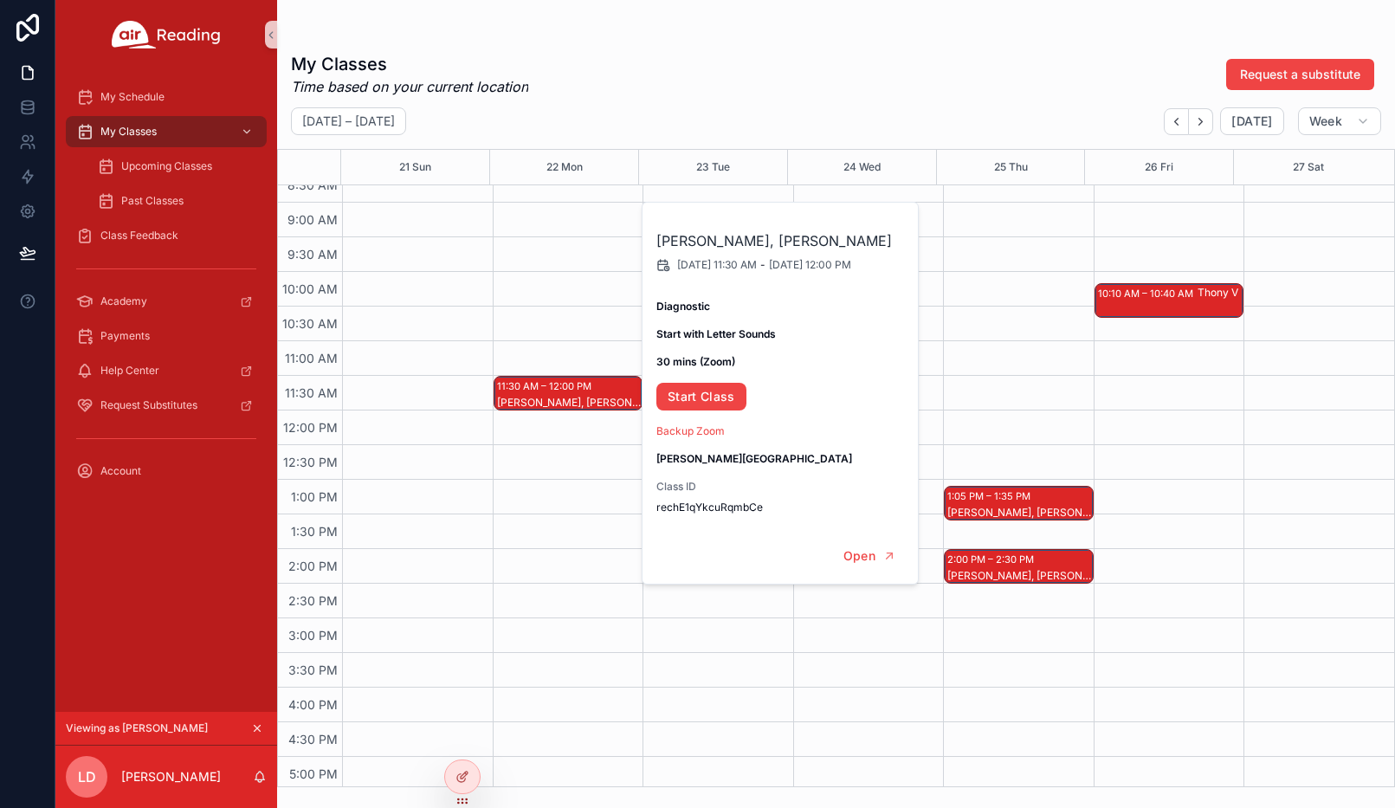
click at [533, 493] on div "11:30 AM – 12:00 PM Jaylynn L, Brayden G" at bounding box center [568, 410] width 151 height 1662
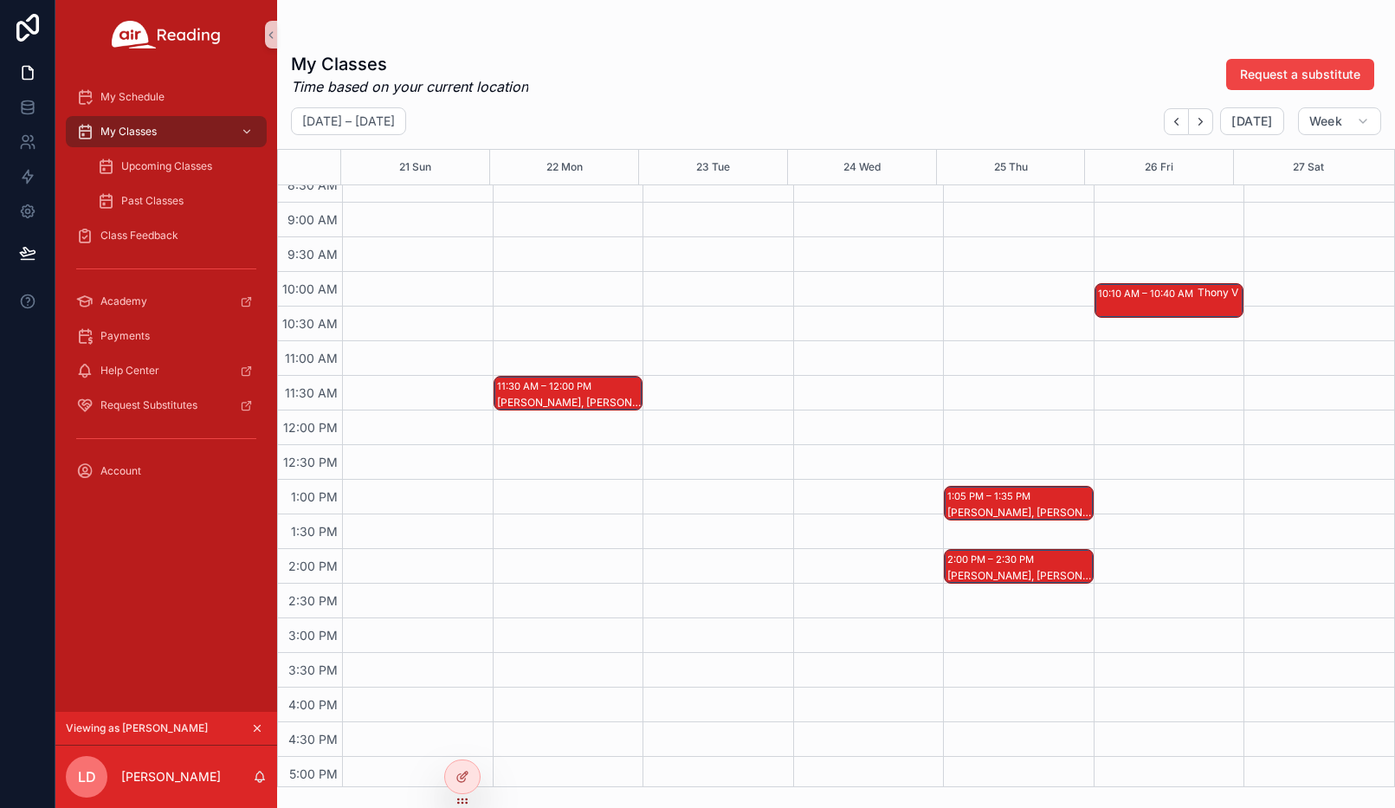
click at [957, 506] on div "Malik P, Mia L" at bounding box center [1019, 513] width 145 height 14
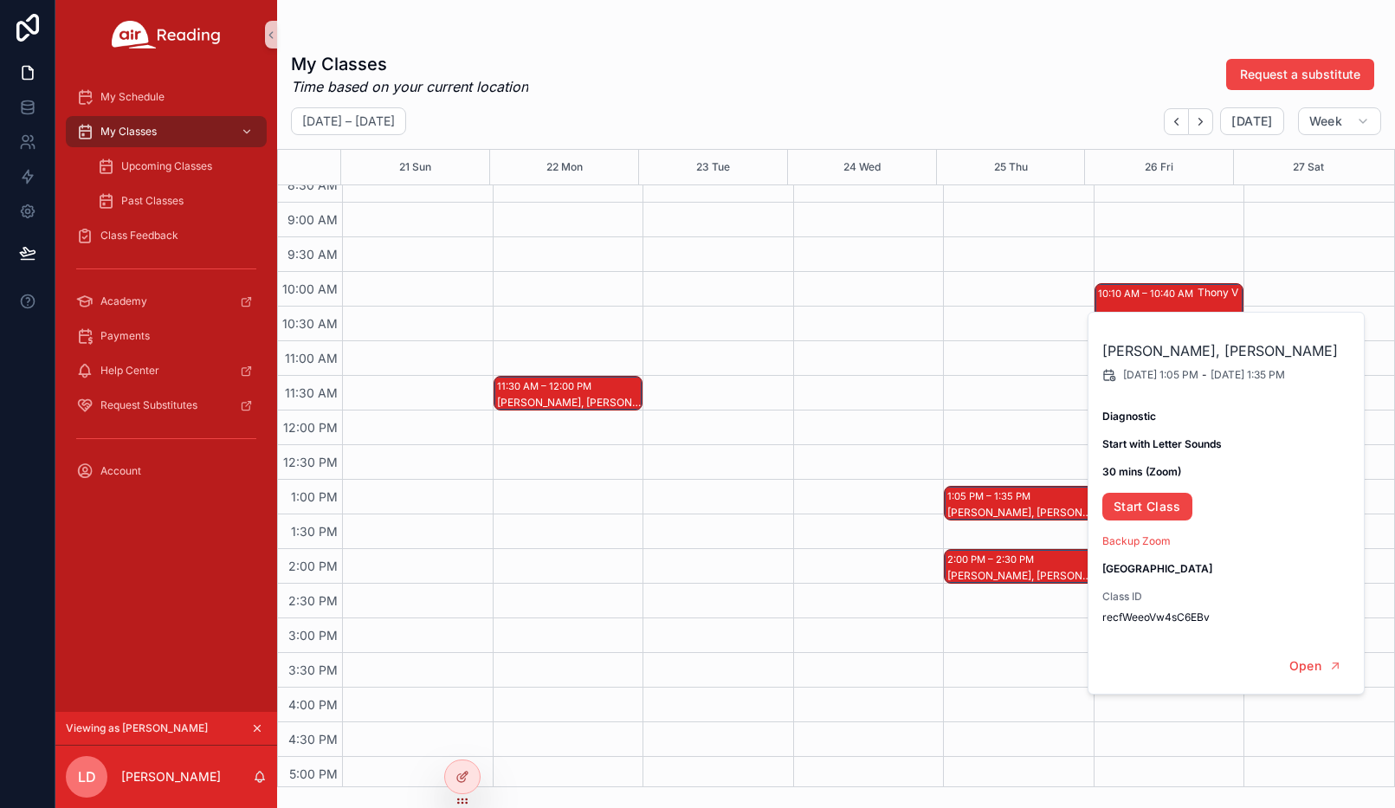
click at [868, 511] on div "scrollable content" at bounding box center [868, 410] width 151 height 1662
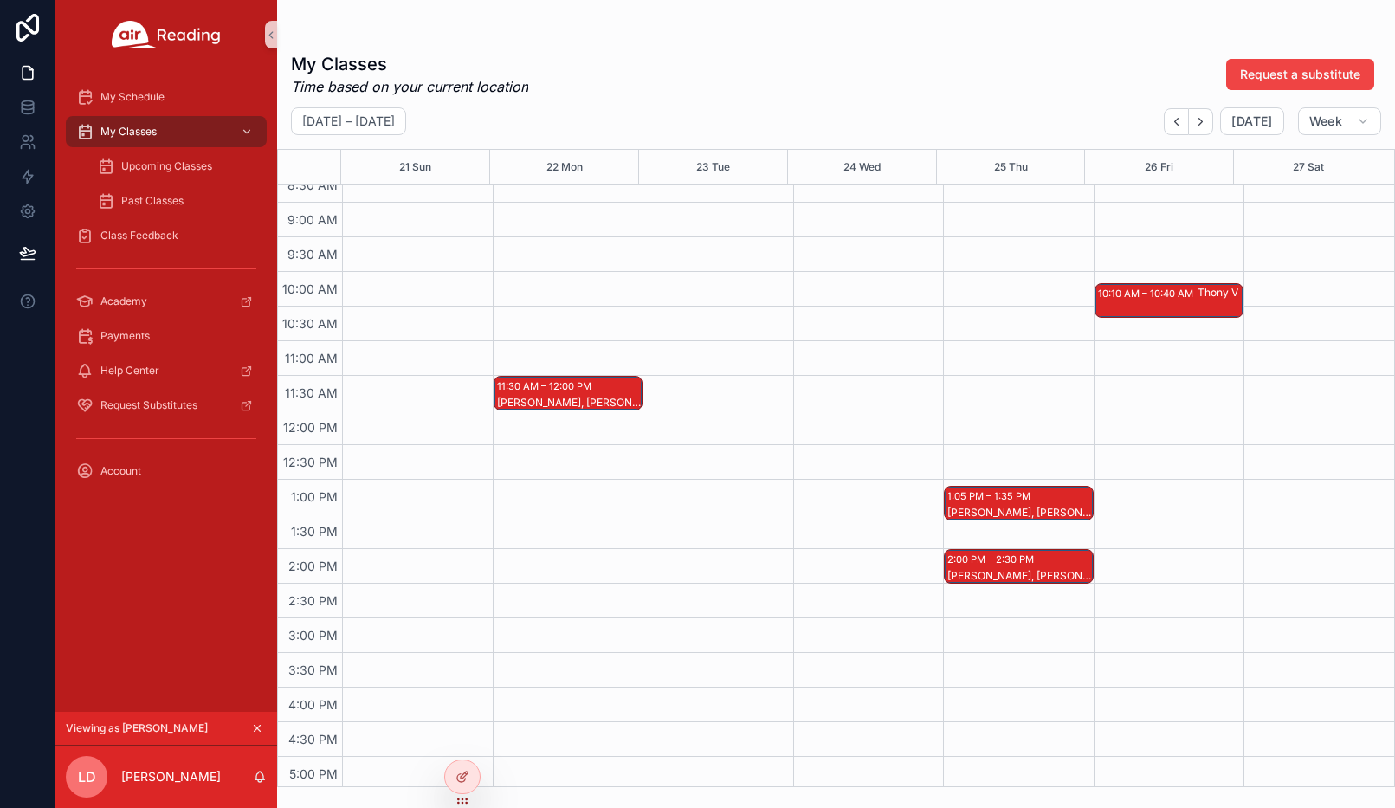
click at [971, 556] on div "2:00 PM – 2:30 PM" at bounding box center [992, 559] width 91 height 17
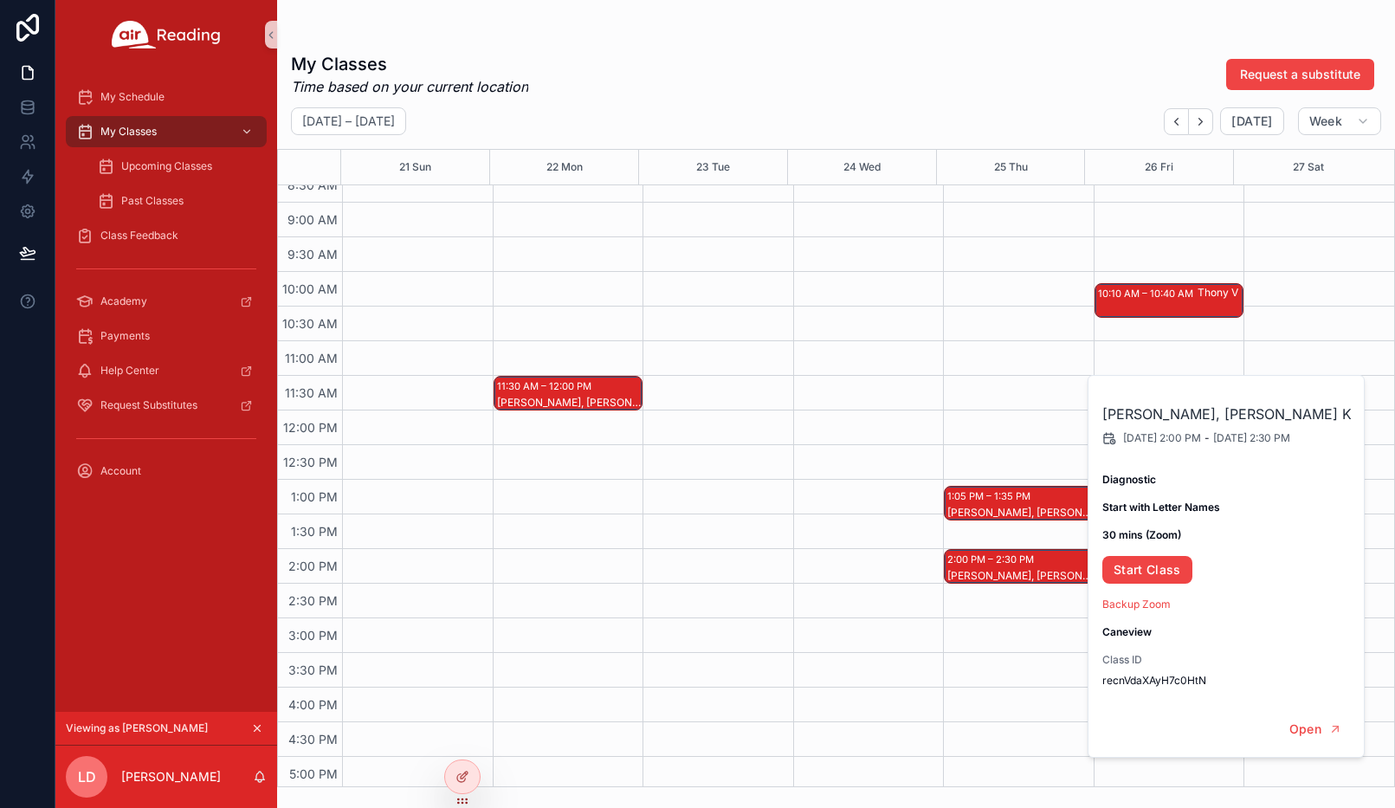
click at [885, 446] on div "scrollable content" at bounding box center [868, 410] width 151 height 1662
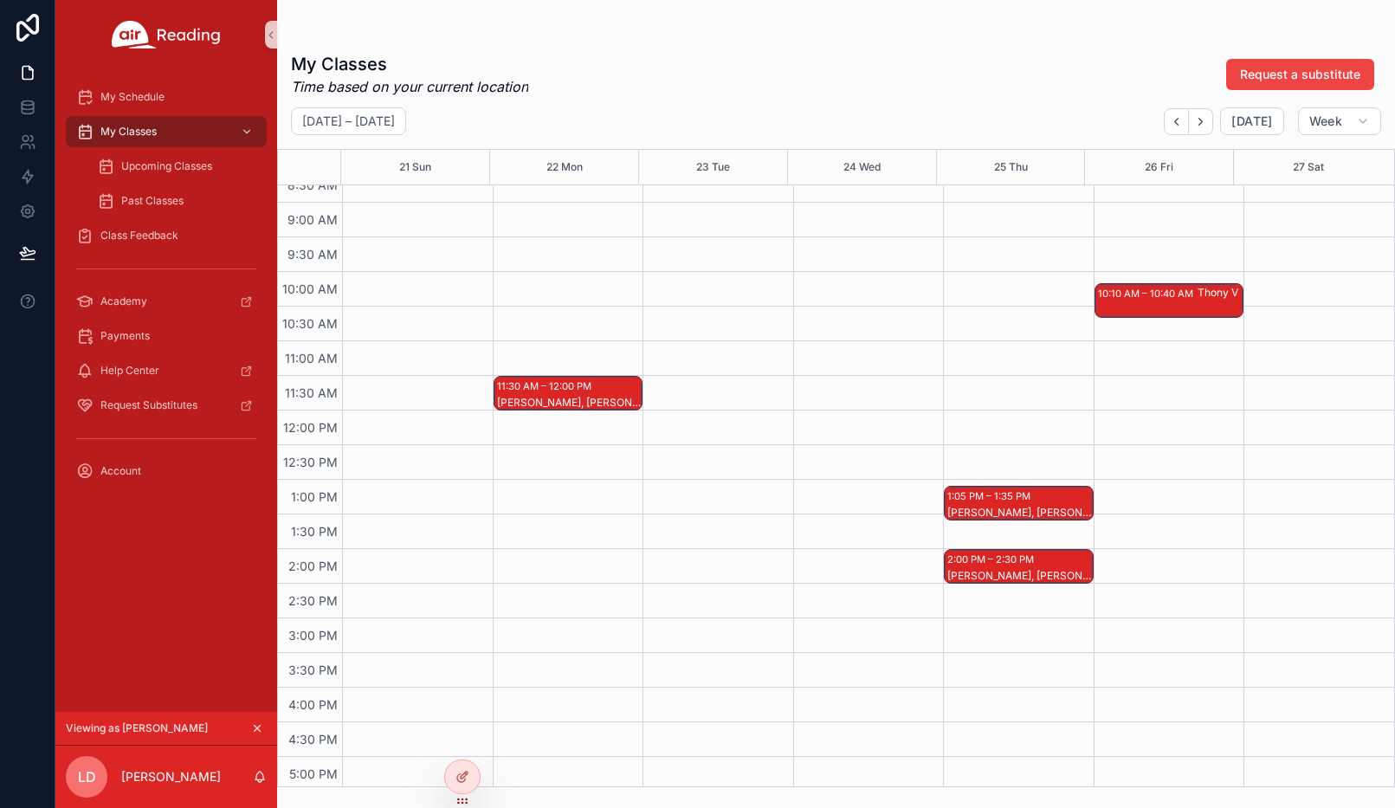
click at [1141, 299] on div "10:10 AM – 10:40 AM" at bounding box center [1148, 293] width 100 height 17
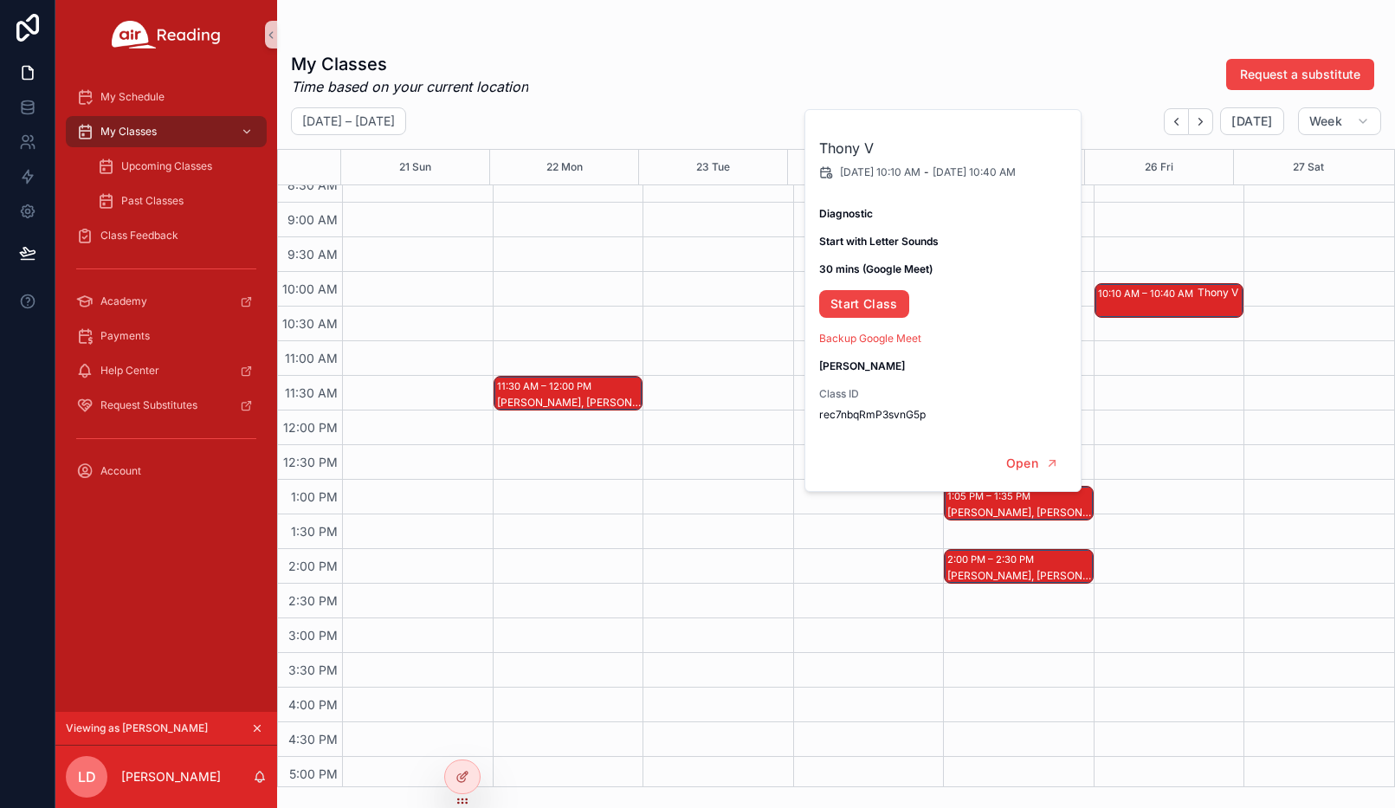
click at [1134, 382] on div "10:10 AM – 10:40 AM Thony V" at bounding box center [1169, 410] width 151 height 1662
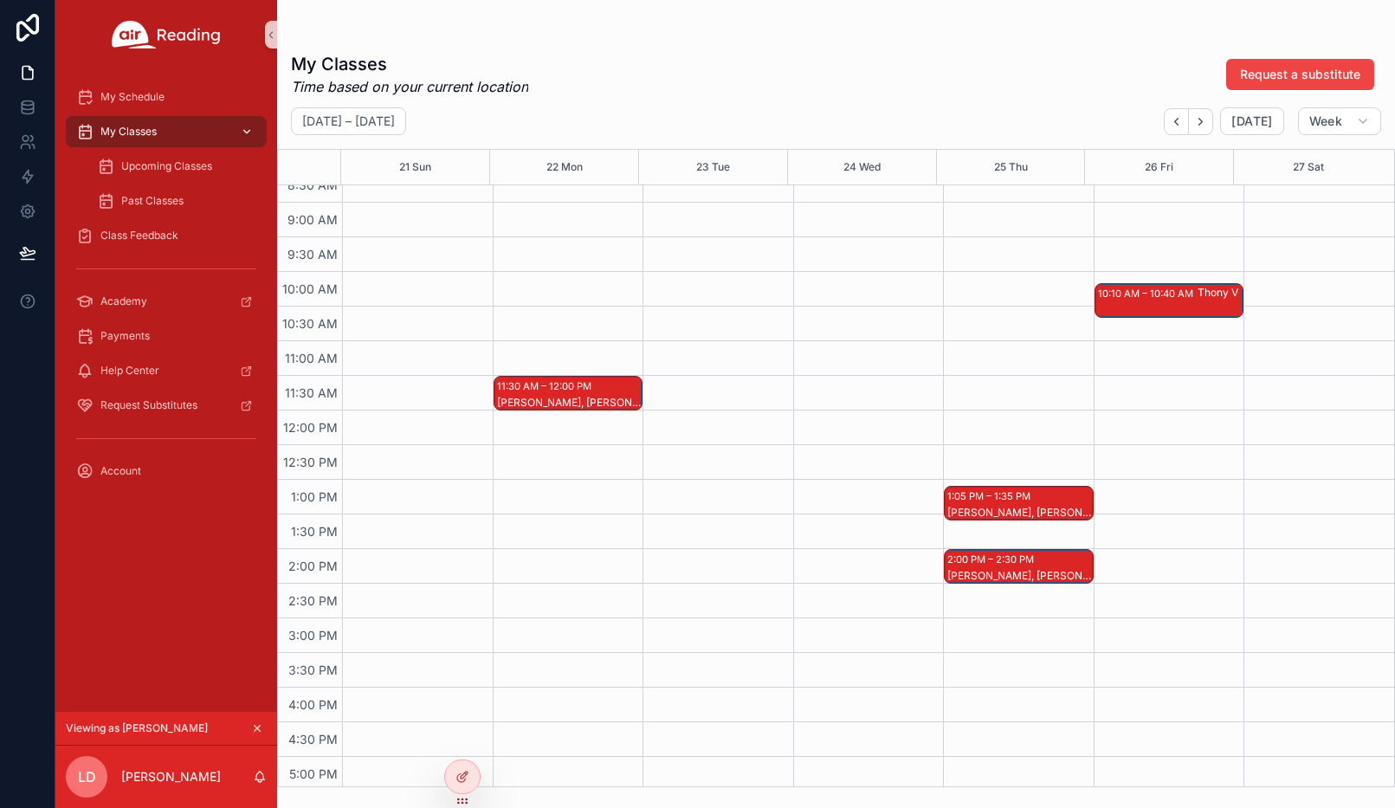
click at [187, 133] on div "My Classes" at bounding box center [166, 132] width 180 height 28
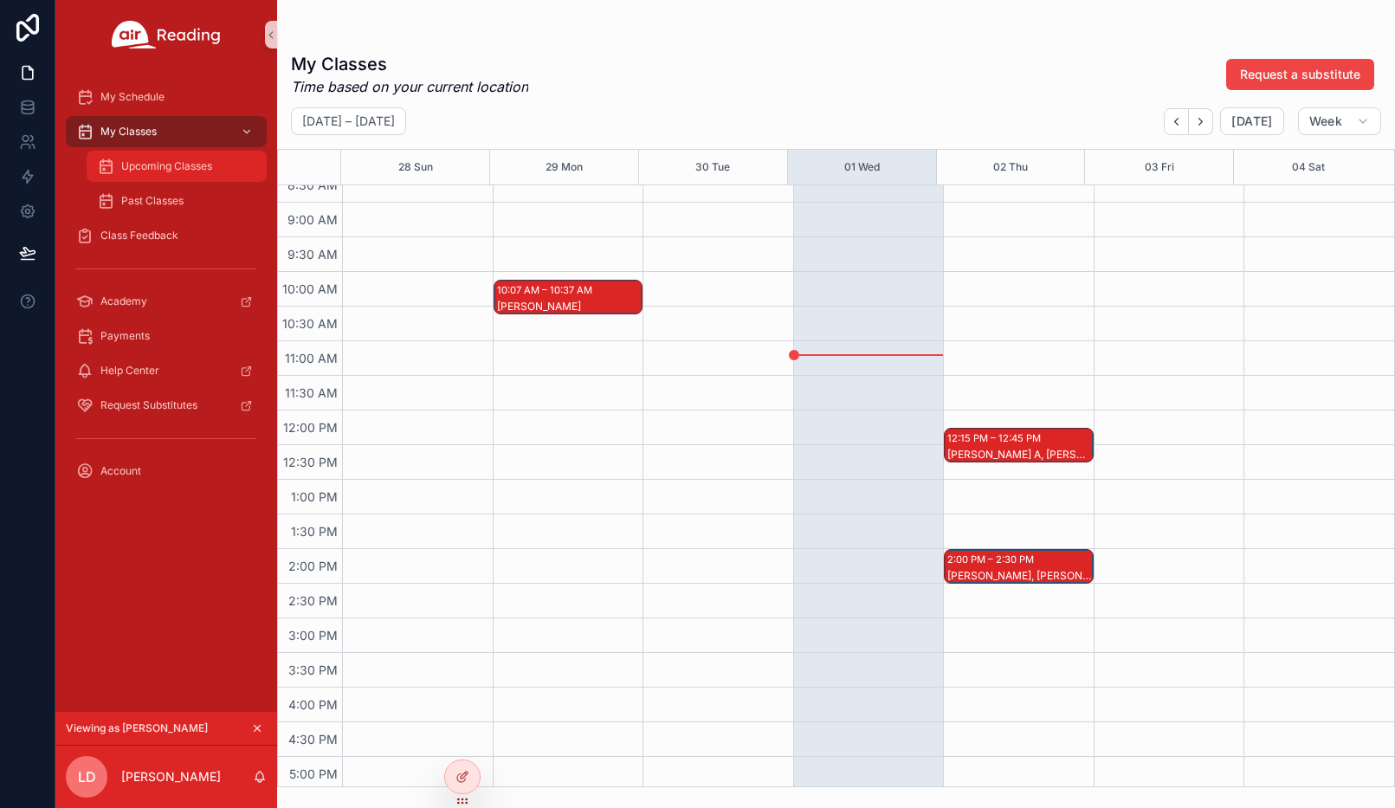
click at [184, 177] on div "Upcoming Classes" at bounding box center [176, 166] width 159 height 28
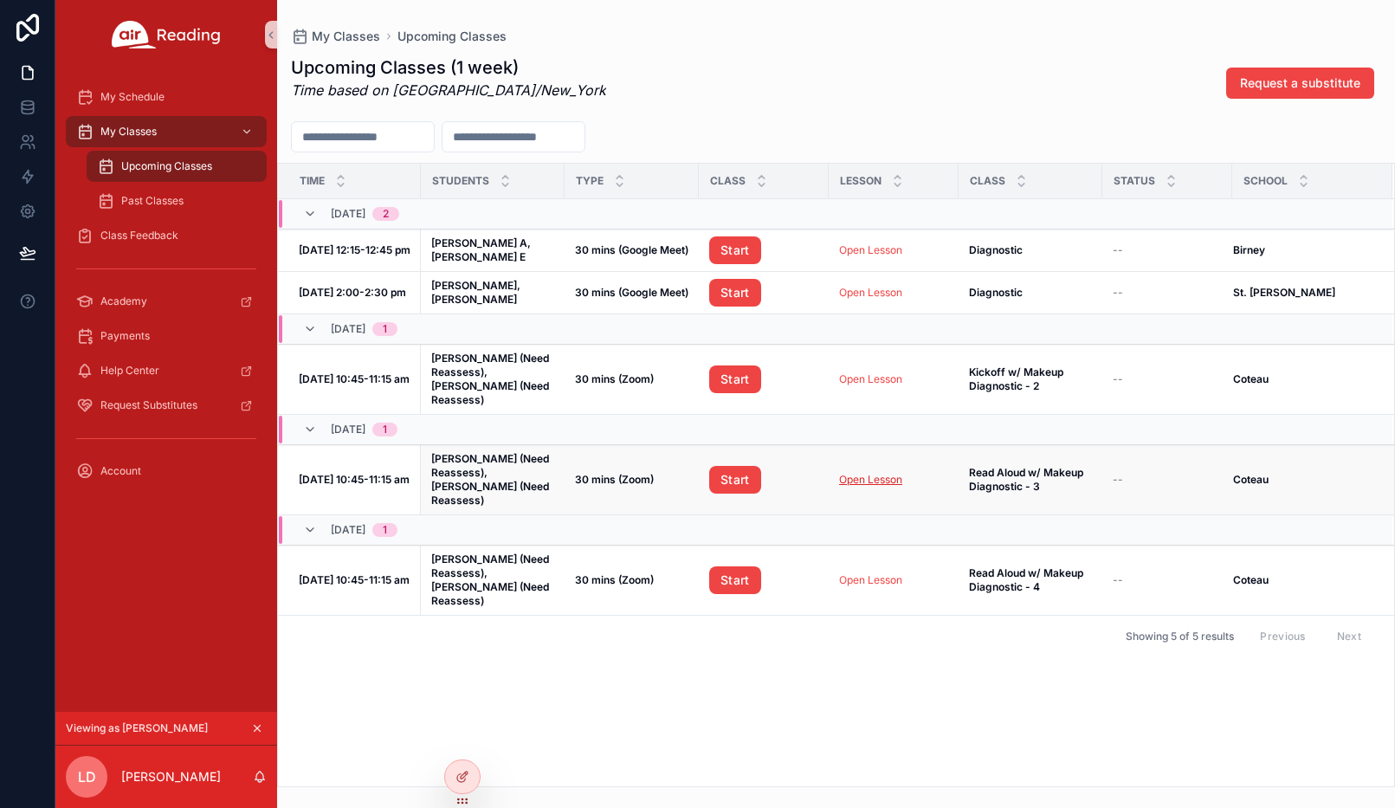
click at [858, 473] on link "Open Lesson" at bounding box center [870, 479] width 63 height 13
click at [201, 132] on div "My Classes" at bounding box center [166, 132] width 180 height 28
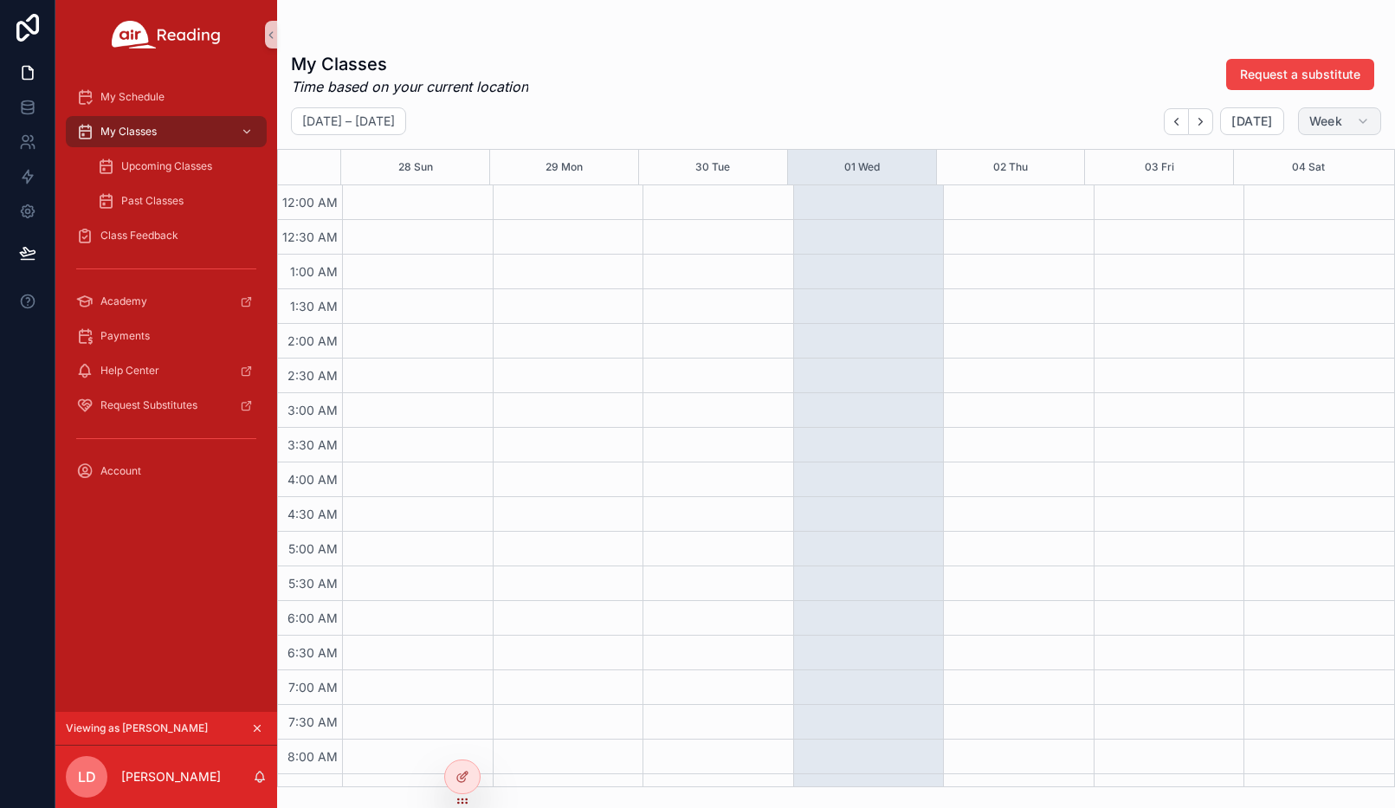
click at [1320, 122] on span "Week" at bounding box center [1325, 121] width 33 height 16
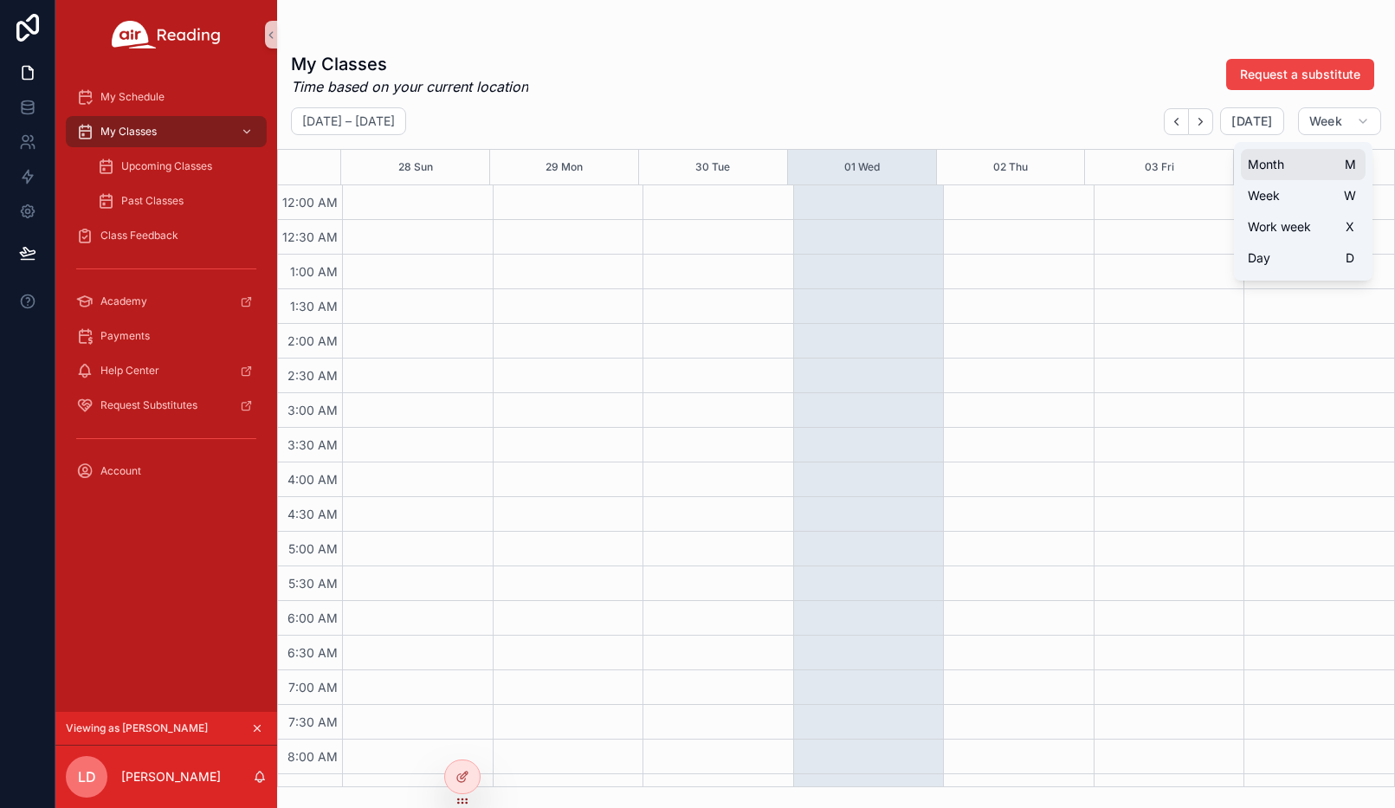
click at [1281, 173] on button "Month M" at bounding box center [1303, 164] width 125 height 31
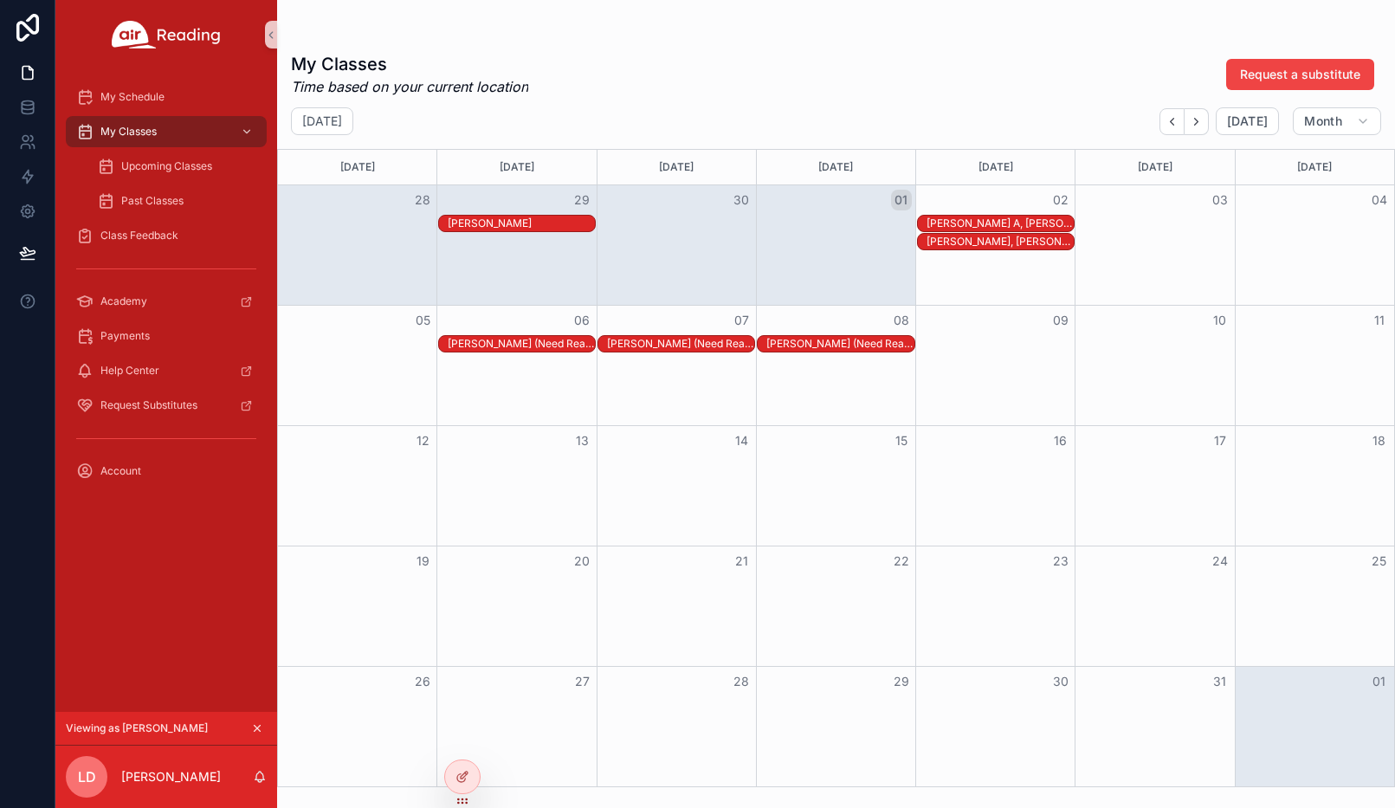
click at [779, 347] on div "Brantley M (Need Reassess), Vivian A (Need Reassess)" at bounding box center [839, 344] width 147 height 14
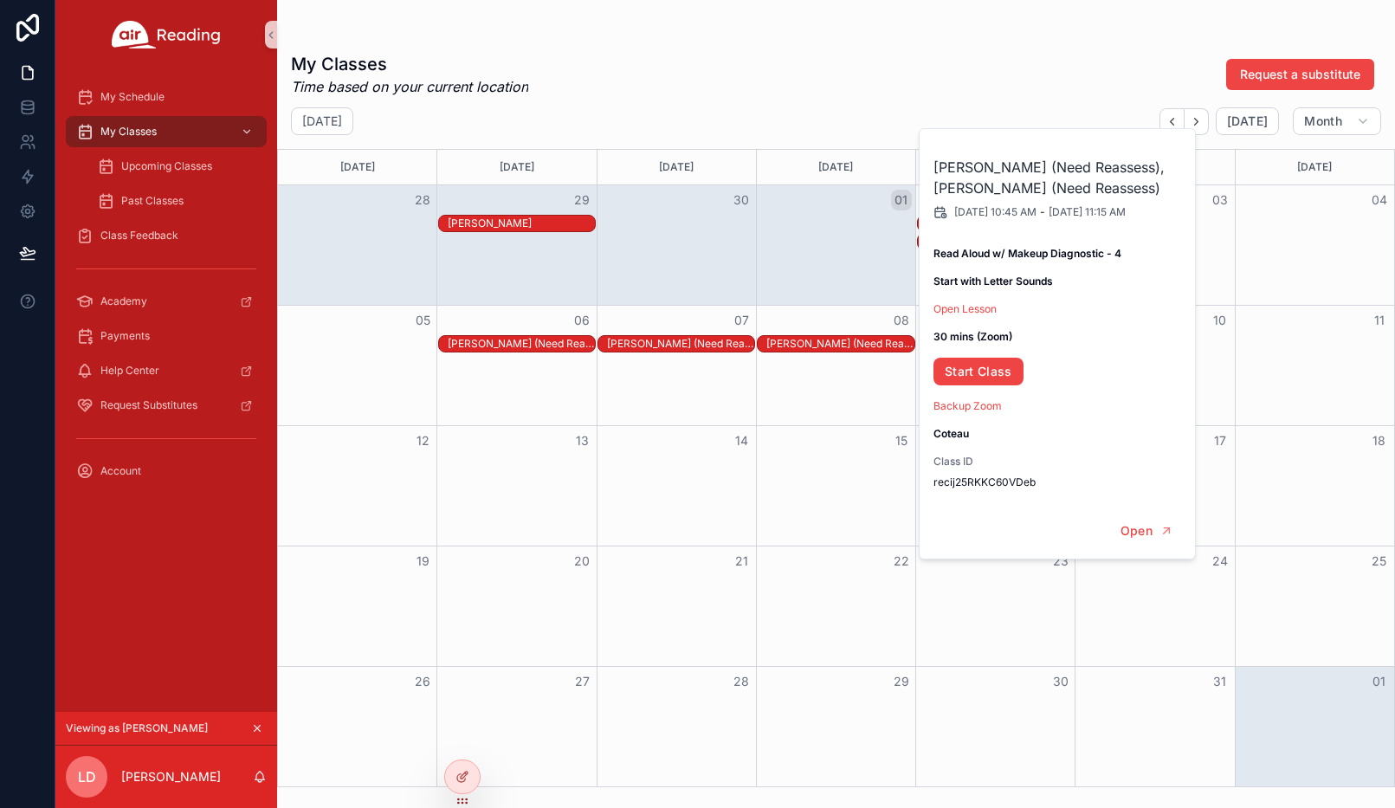
drag, startPoint x: 807, startPoint y: 309, endPoint x: 865, endPoint y: 286, distance: 62.5
click at [809, 309] on div "08" at bounding box center [835, 320] width 159 height 29
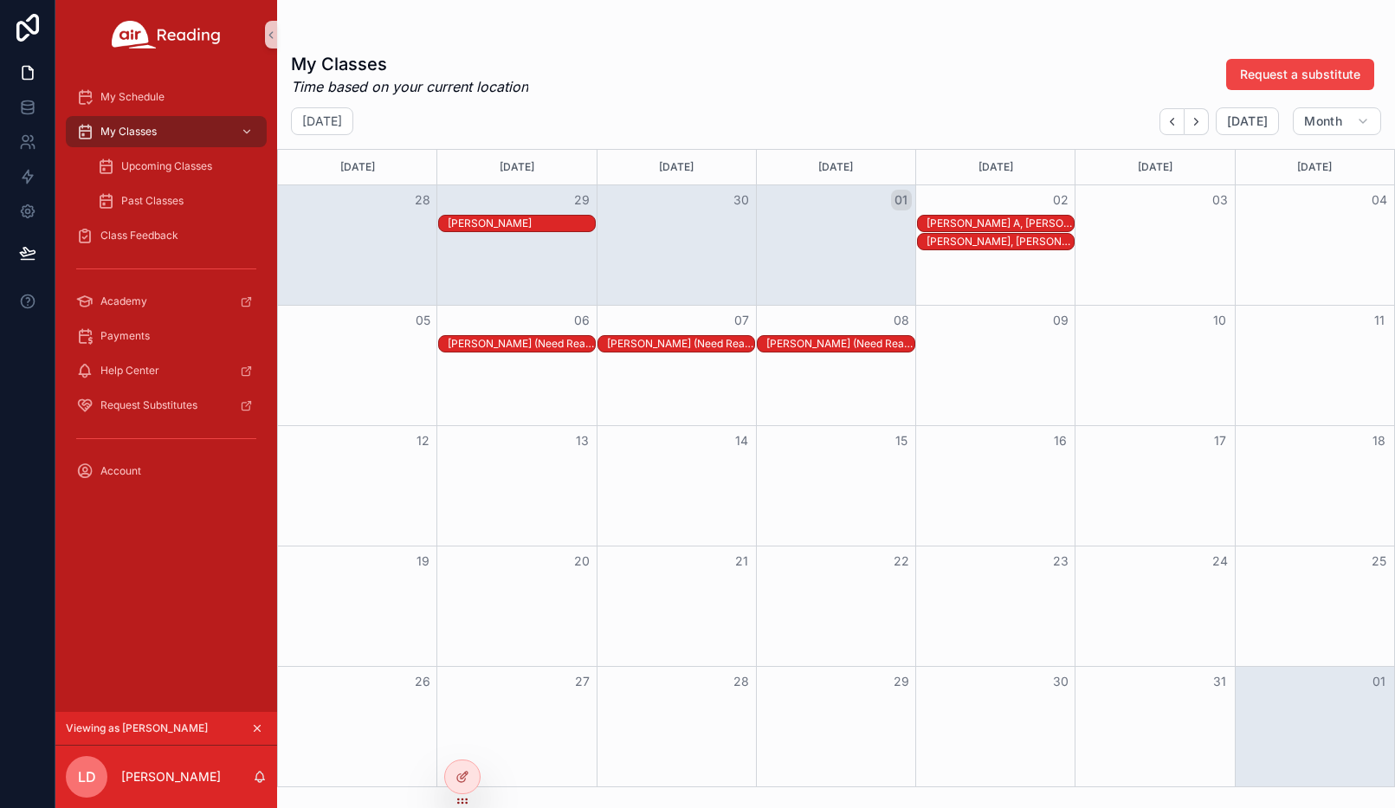
click at [990, 241] on div "Natalie B, Ethan R" at bounding box center [999, 242] width 147 height 14
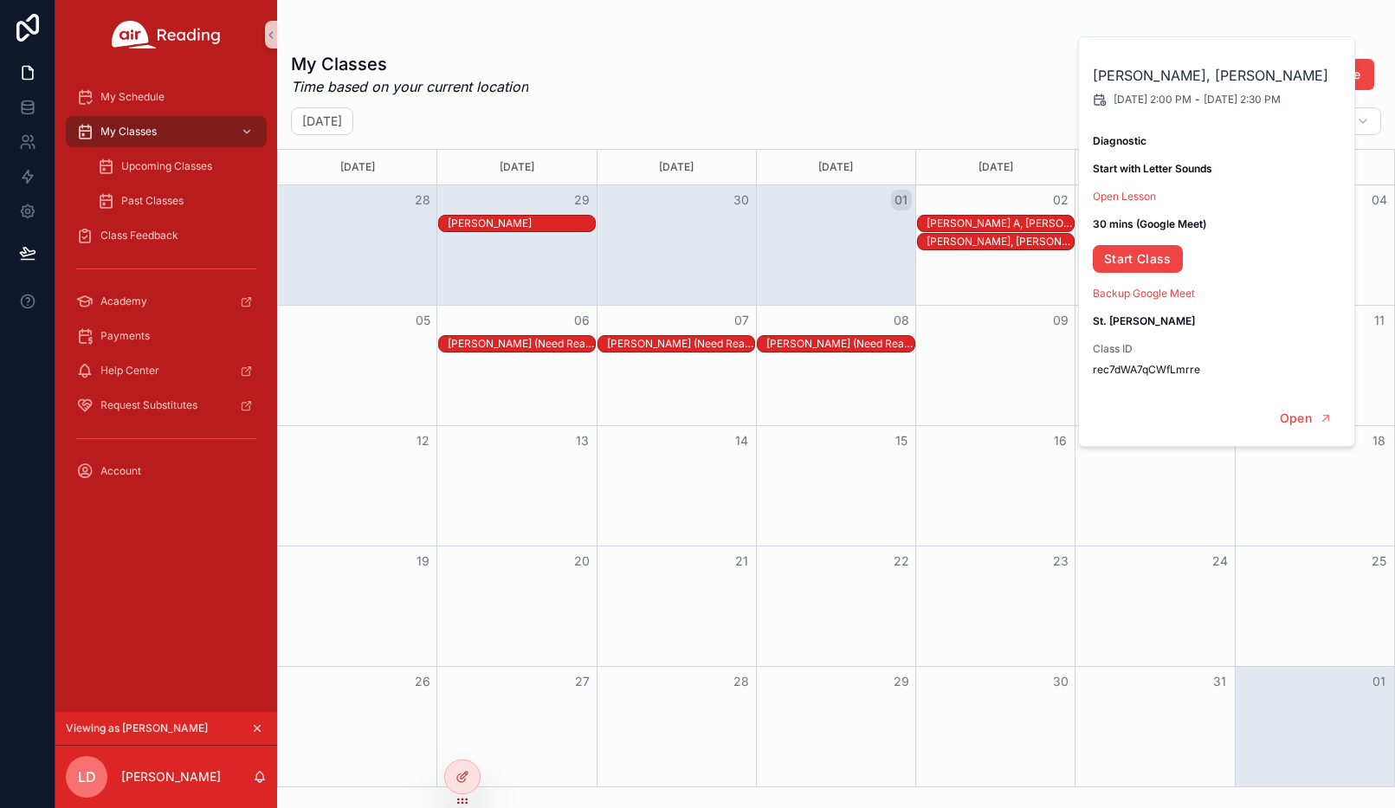
click at [798, 263] on div "Month View" at bounding box center [835, 244] width 159 height 119
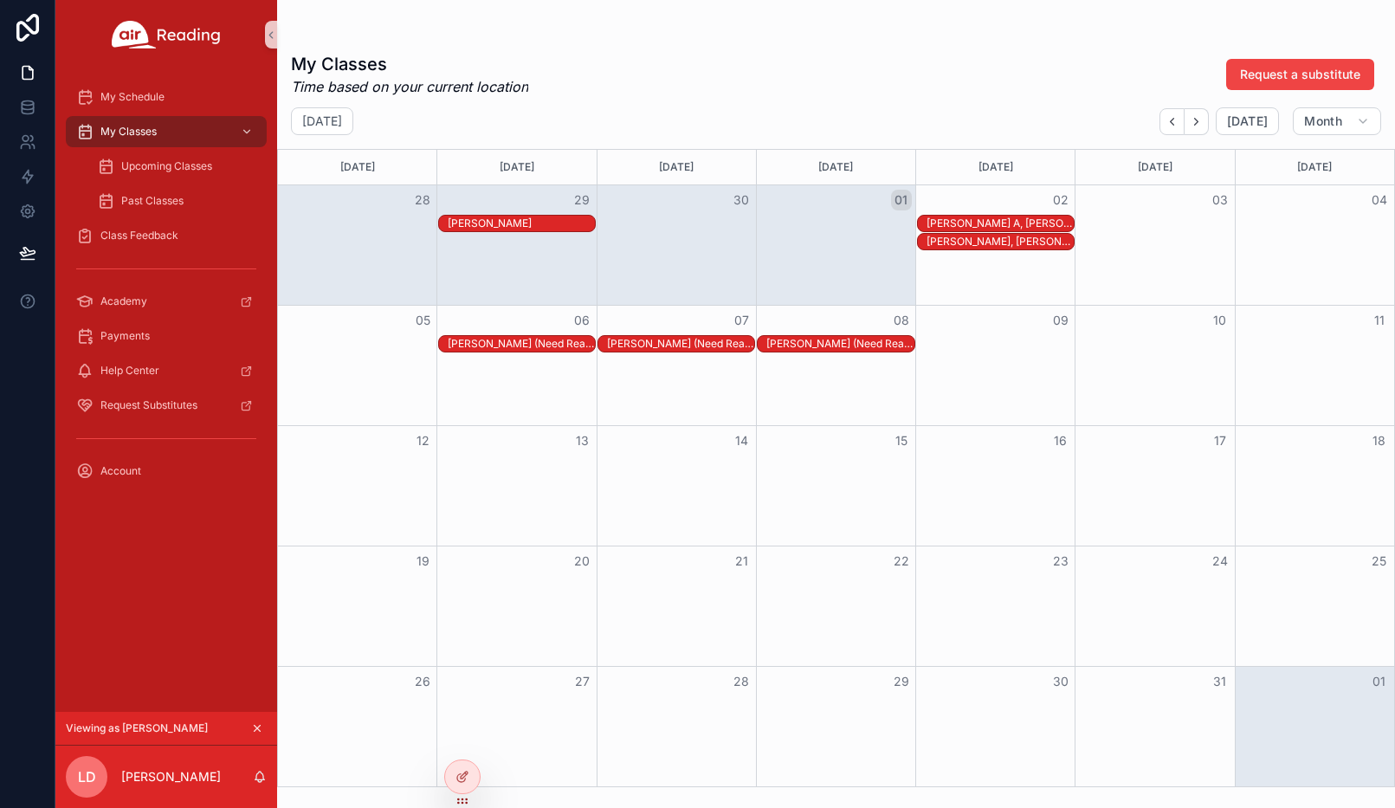
click at [944, 222] on div "Nathalith A, Reyna E" at bounding box center [999, 223] width 147 height 14
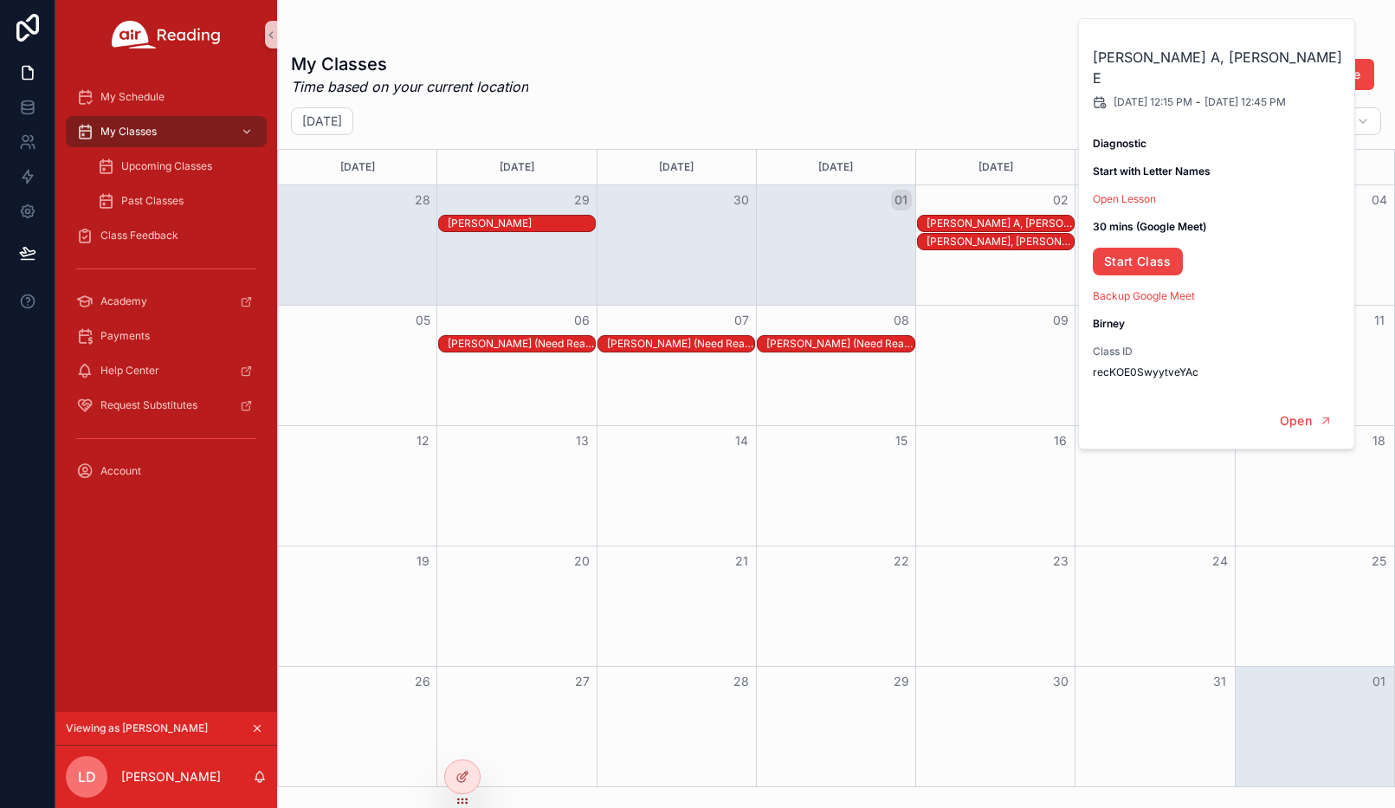
click at [829, 238] on div "Month View" at bounding box center [597, 242] width 638 height 18
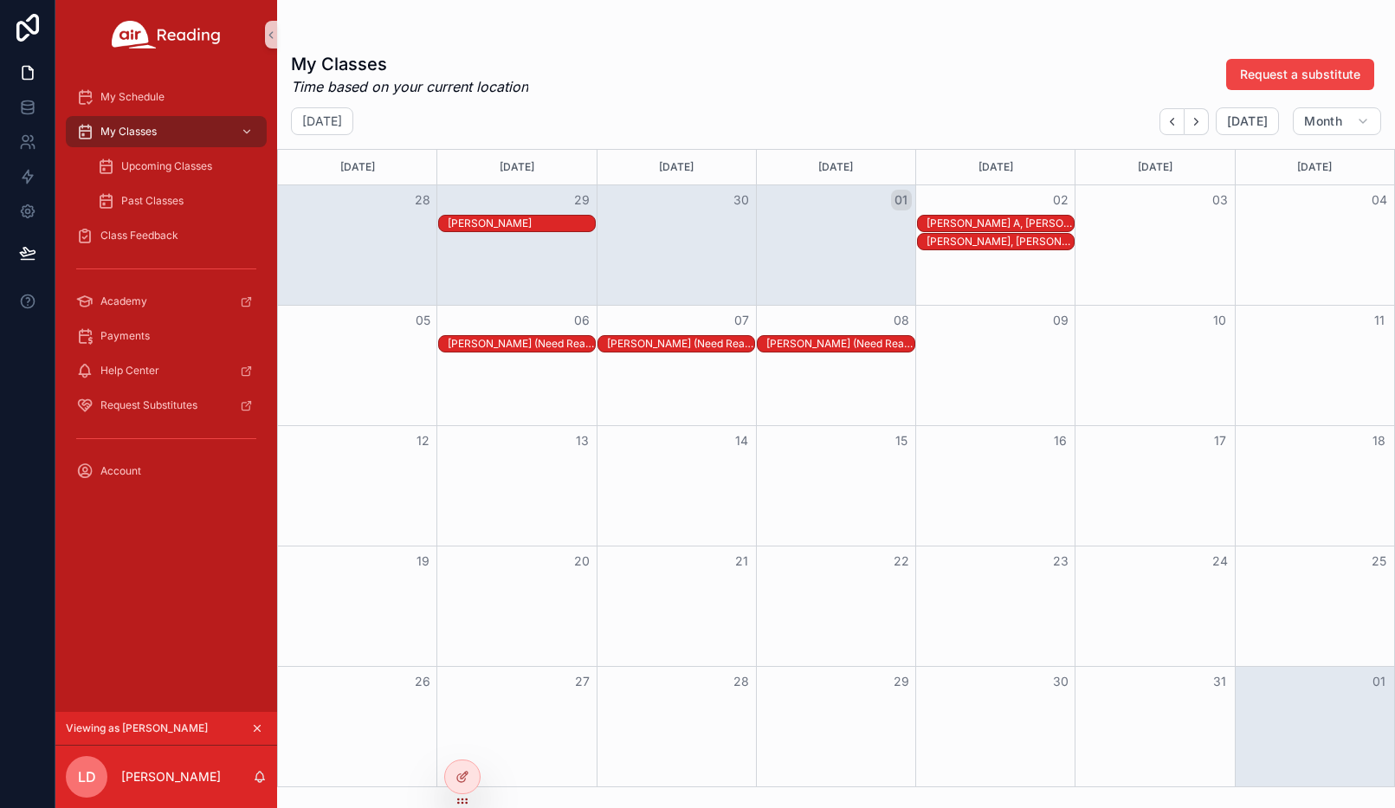
click at [536, 226] on div "JELYN A" at bounding box center [521, 223] width 147 height 14
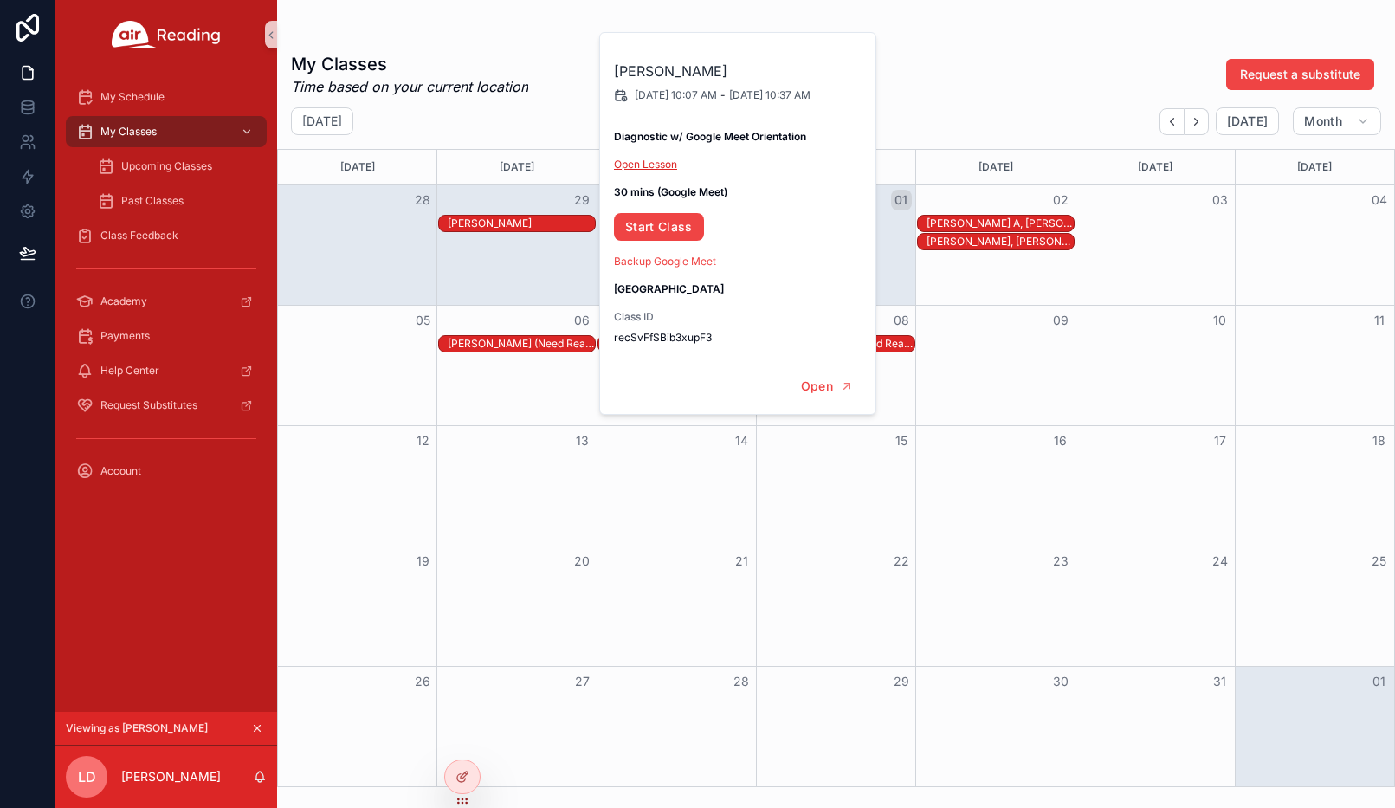
click at [661, 169] on link "Open Lesson" at bounding box center [645, 164] width 63 height 13
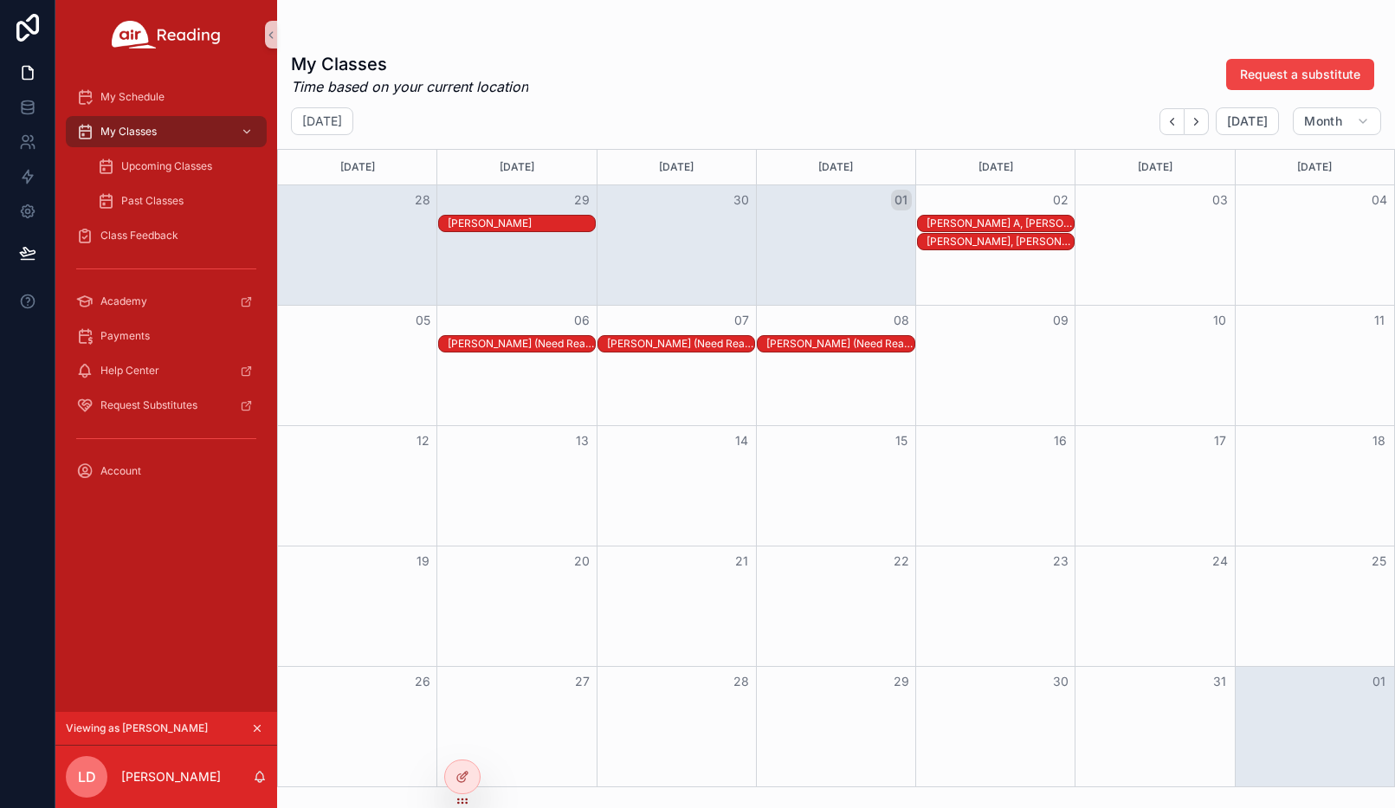
click at [254, 724] on icon "scrollable content" at bounding box center [257, 728] width 12 height 12
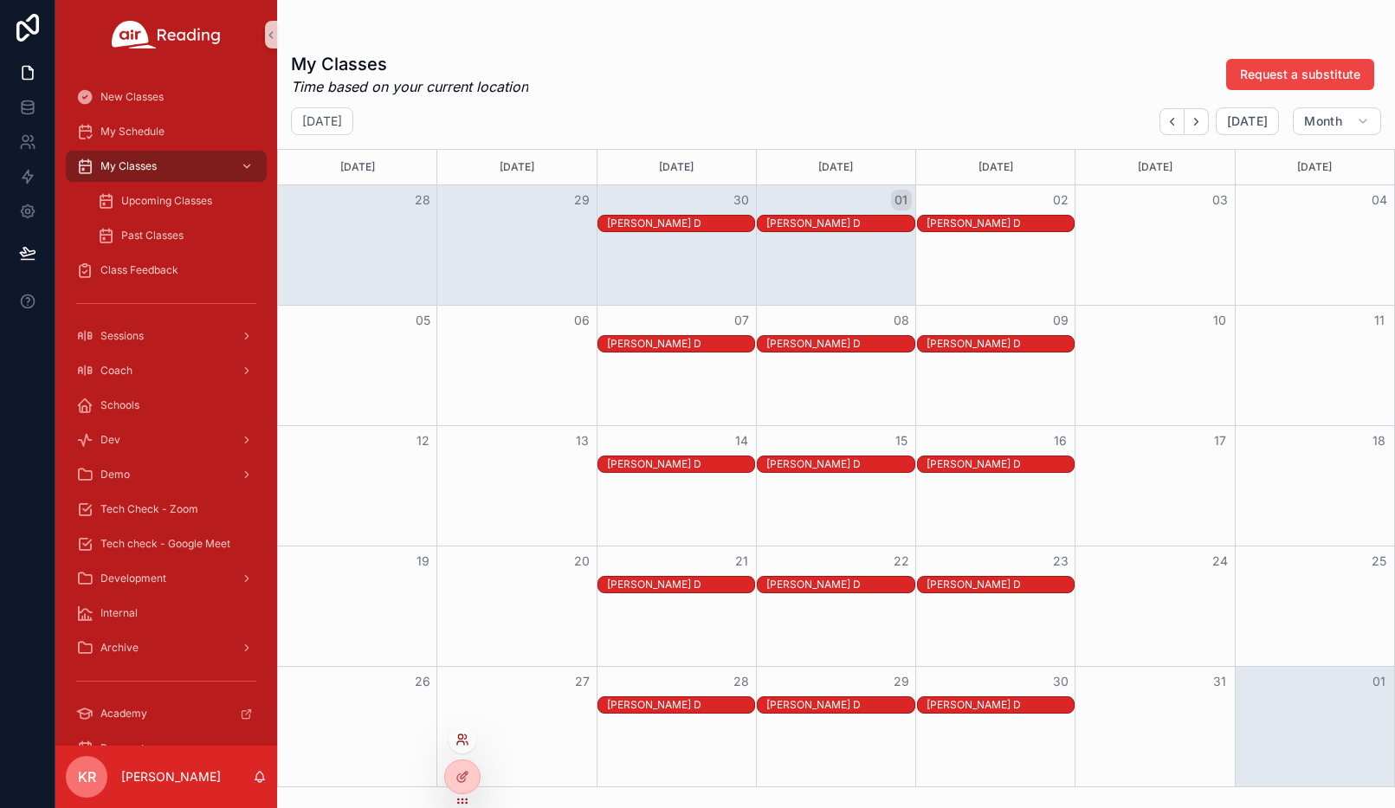
click at [461, 738] on icon at bounding box center [462, 739] width 14 height 14
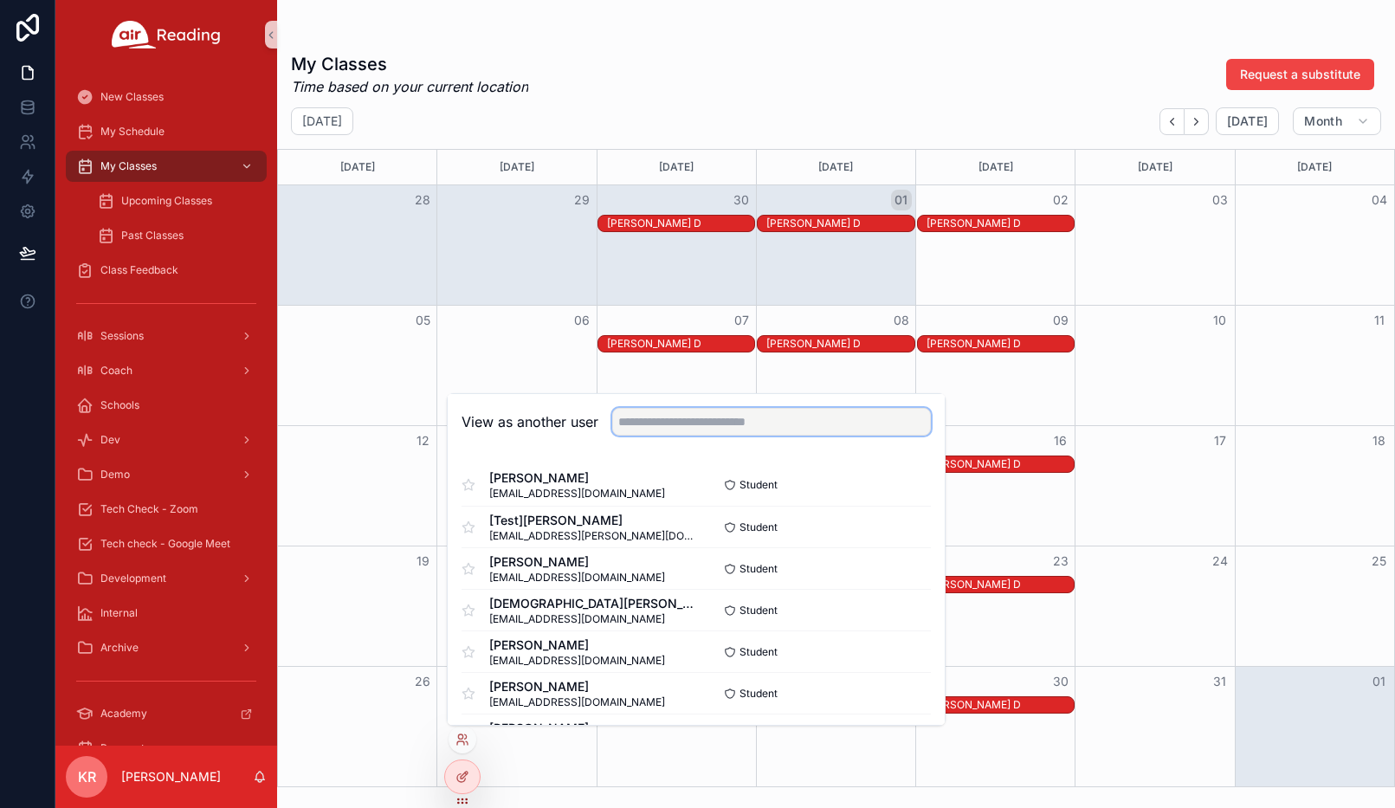
click at [662, 422] on input "text" at bounding box center [771, 422] width 319 height 28
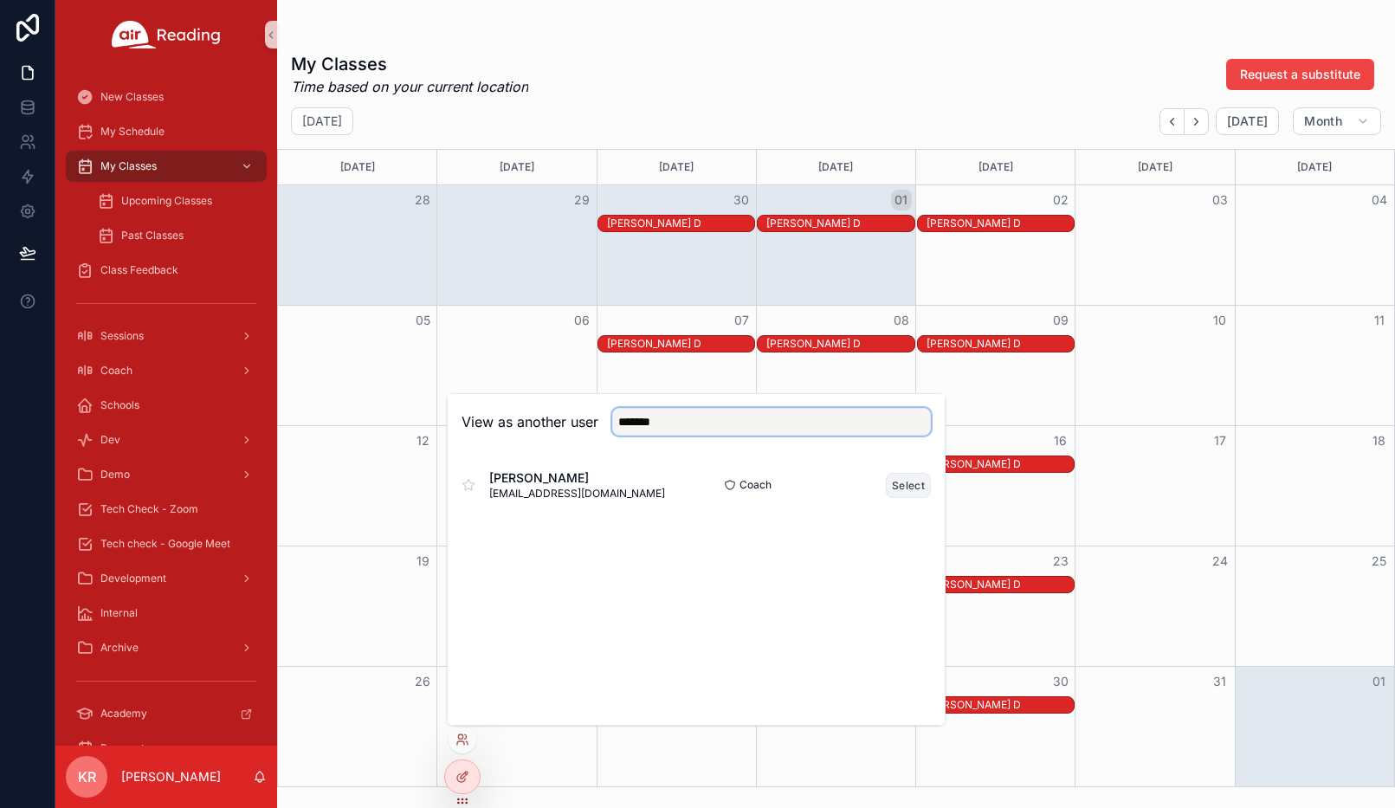
type input "*******"
click at [893, 486] on button "Select" at bounding box center [908, 485] width 45 height 25
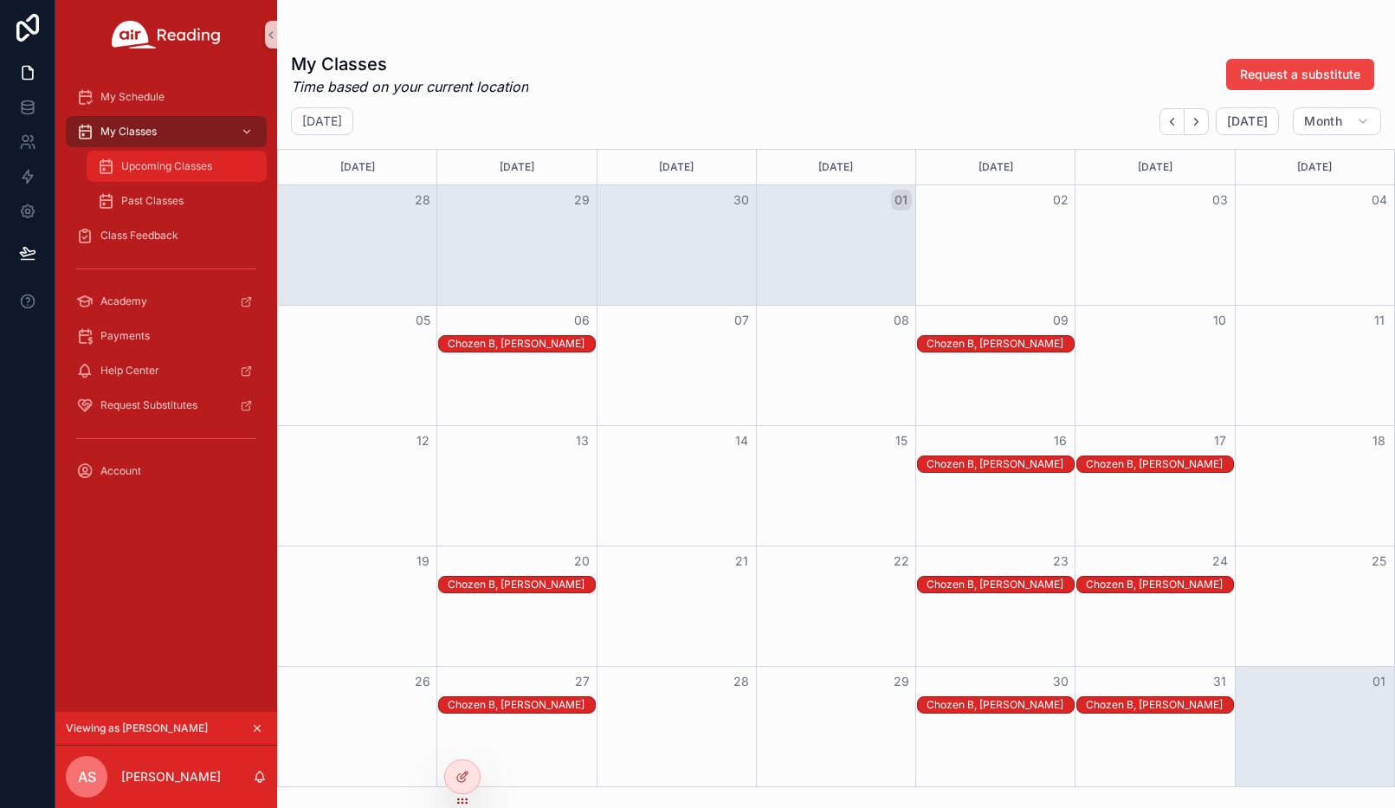
click at [176, 172] on span "Upcoming Classes" at bounding box center [166, 166] width 91 height 14
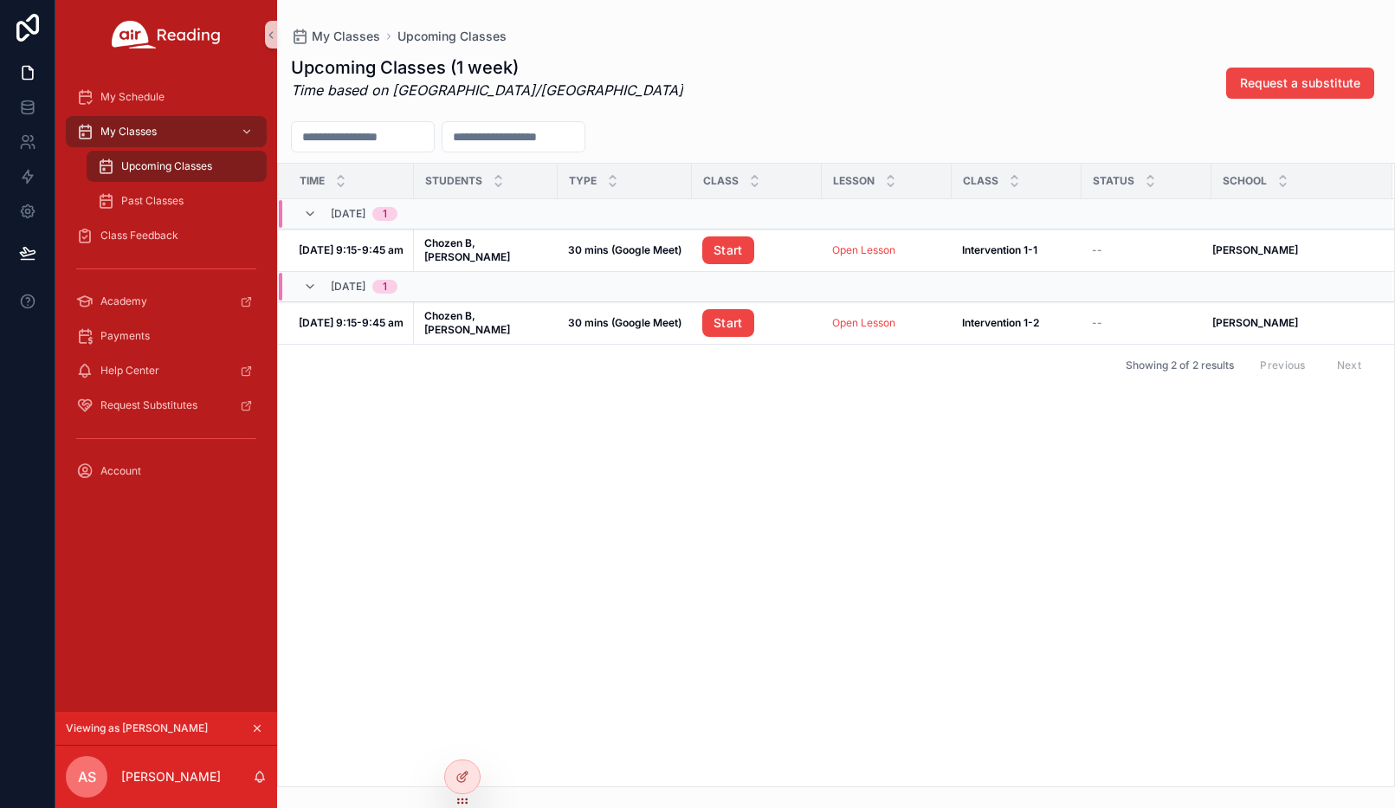
click at [257, 727] on icon "scrollable content" at bounding box center [257, 728] width 12 height 12
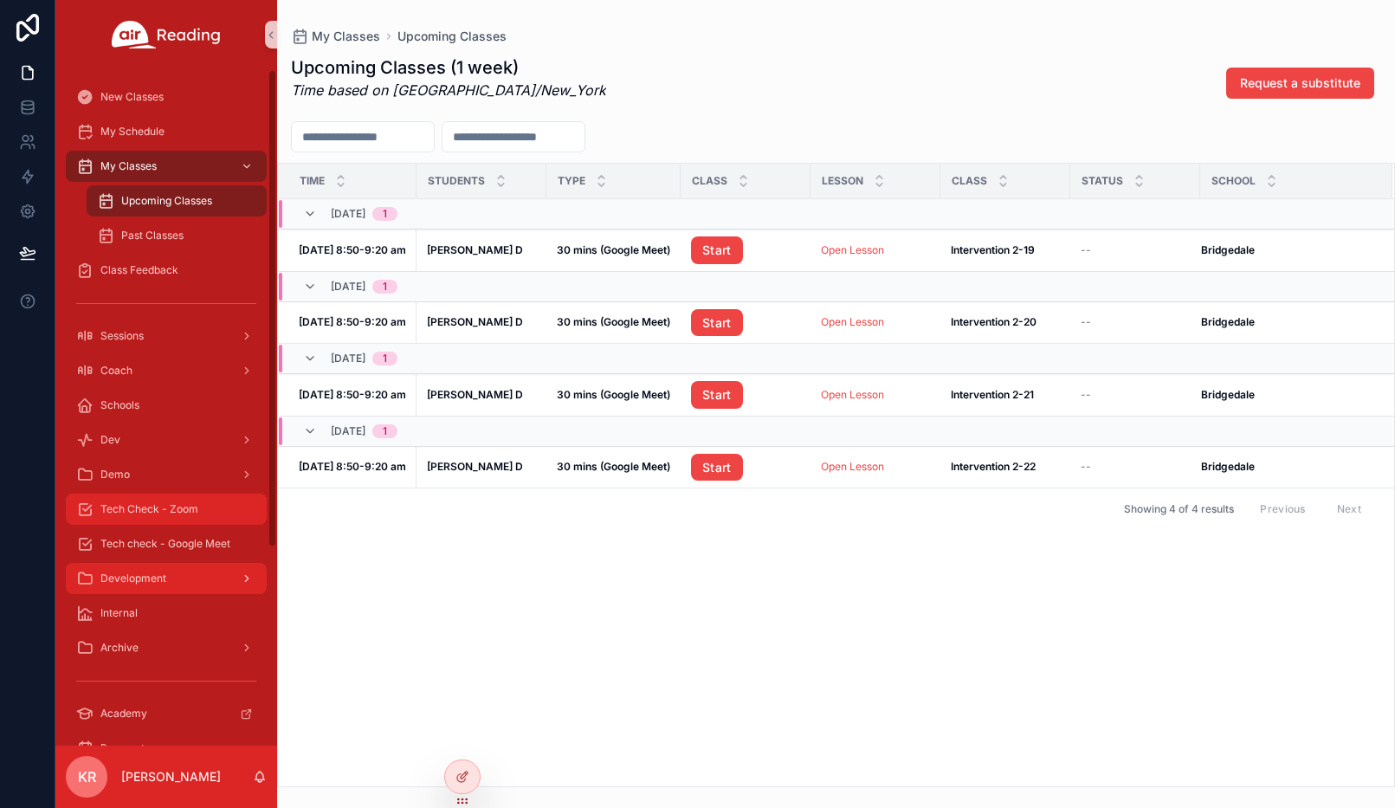
click at [173, 500] on div "Tech Check - Zoom" at bounding box center [166, 509] width 180 height 28
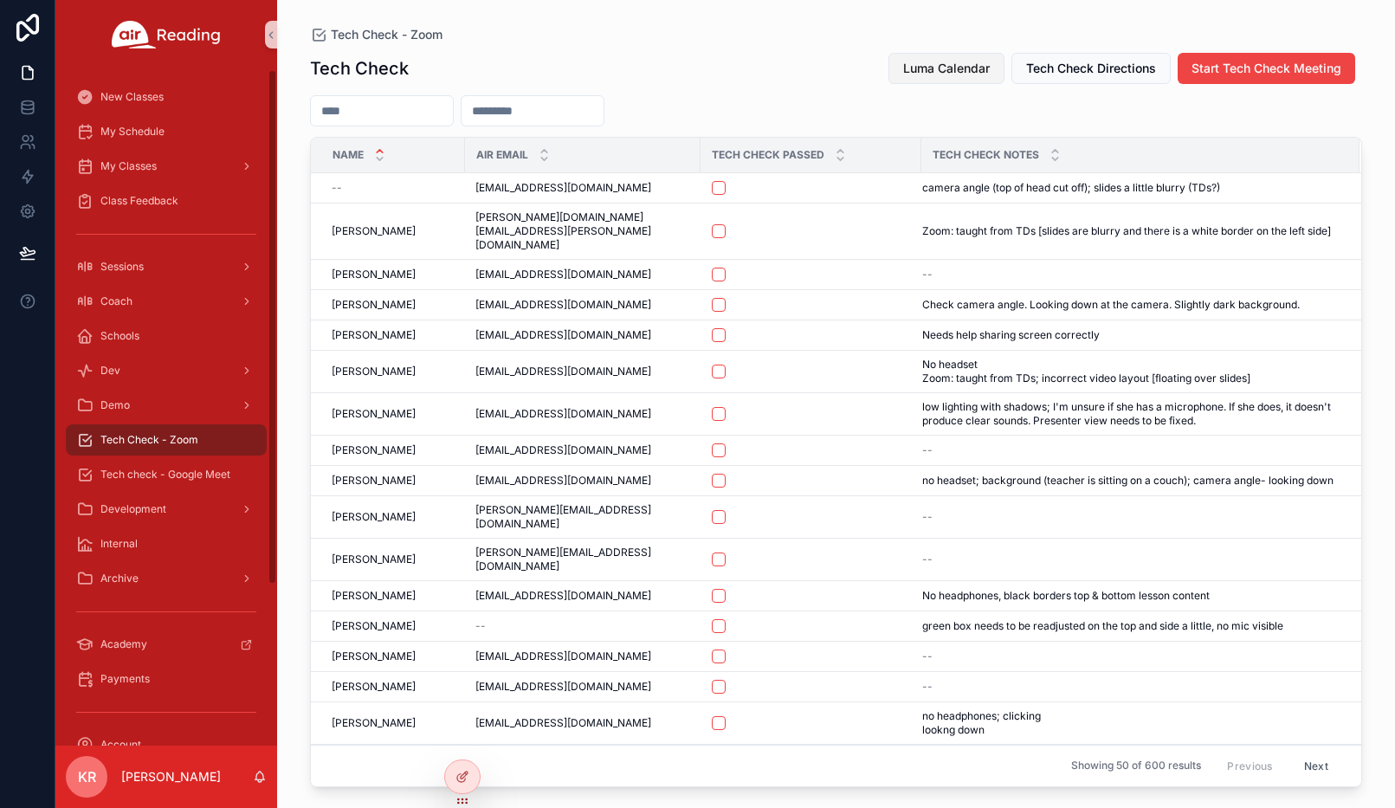
click at [926, 70] on span "Luma Calendar" at bounding box center [946, 68] width 87 height 17
click at [186, 466] on div "Tech check - Google Meet" at bounding box center [166, 475] width 180 height 28
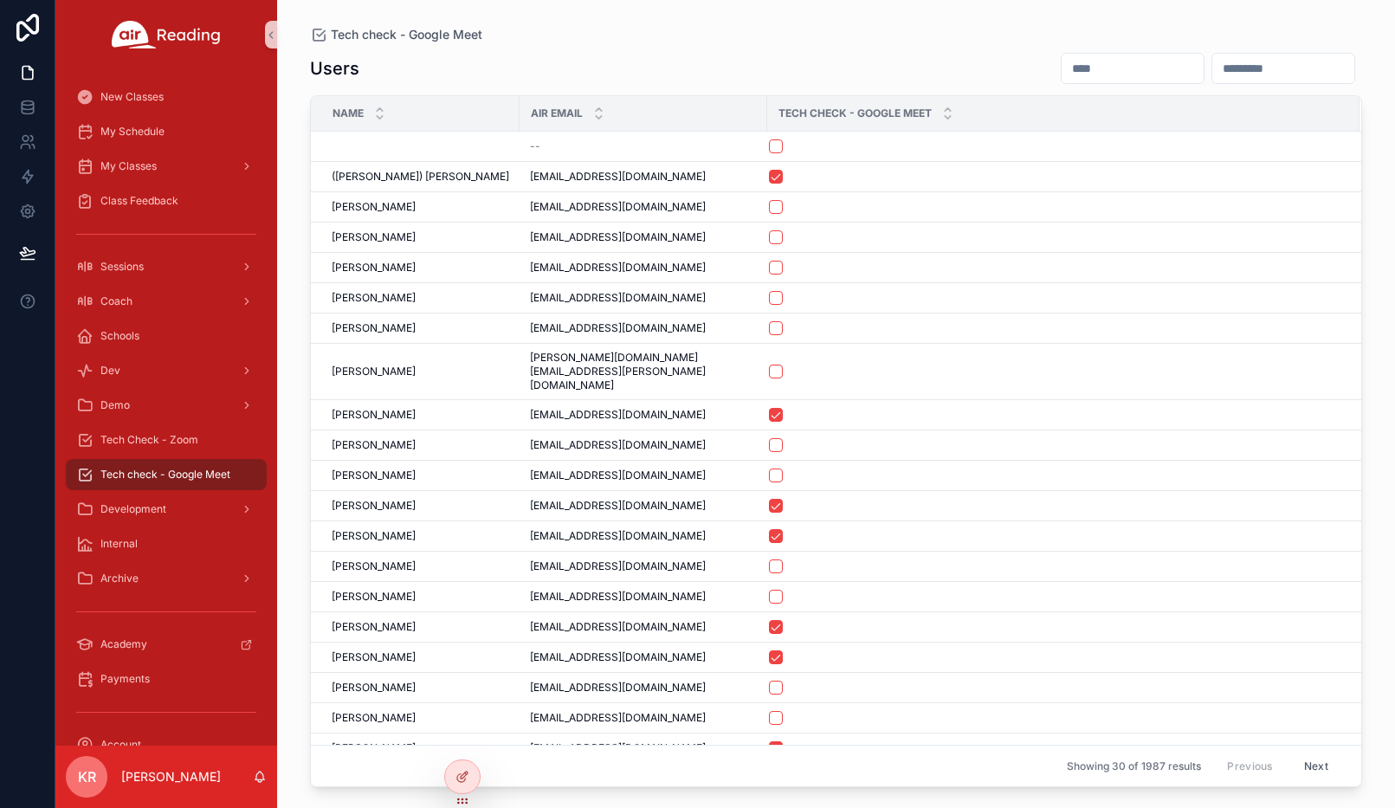
click at [1062, 75] on input "scrollable content" at bounding box center [1133, 68] width 142 height 24
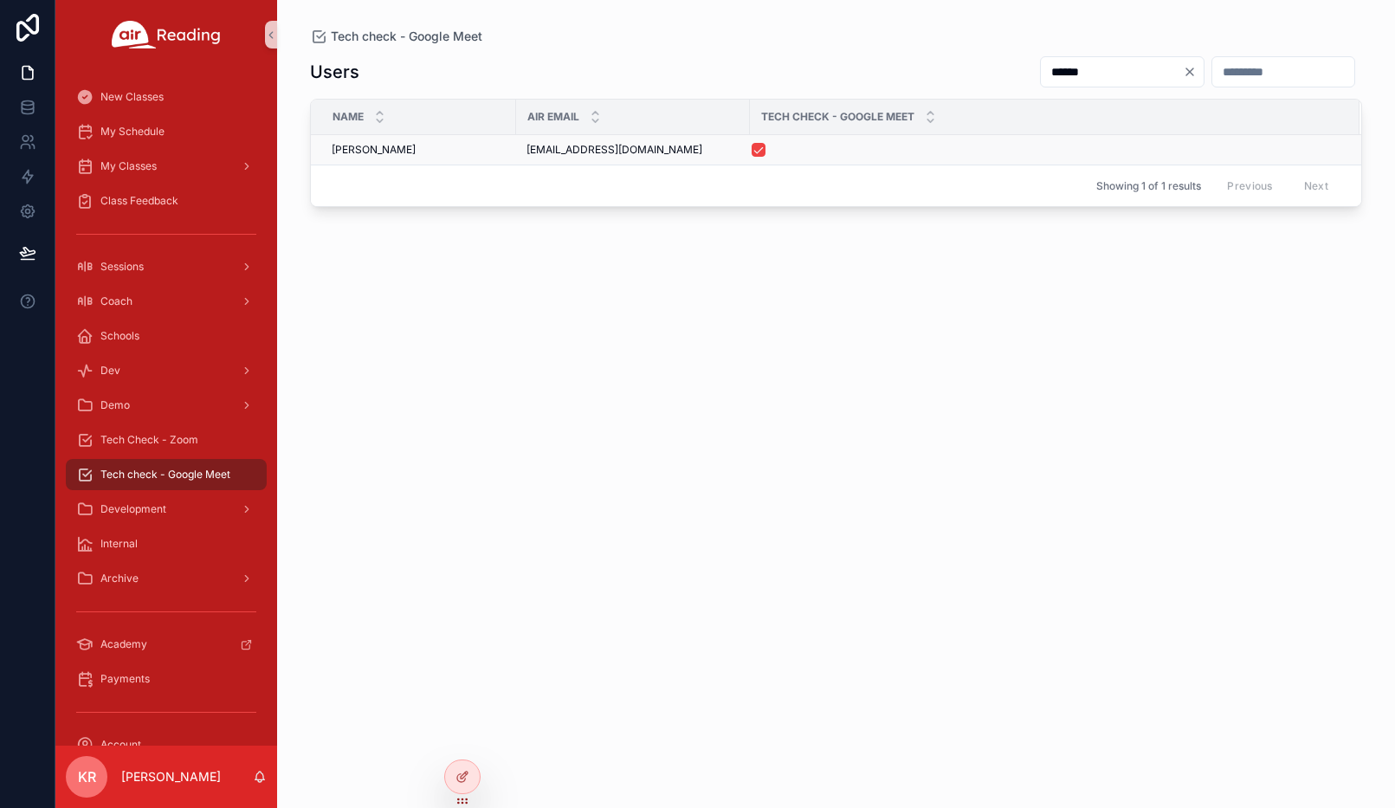
type input "******"
drag, startPoint x: 652, startPoint y: 145, endPoint x: 519, endPoint y: 156, distance: 133.7
click at [519, 156] on td "[EMAIL_ADDRESS][DOMAIN_NAME] [EMAIL_ADDRESS][DOMAIN_NAME]" at bounding box center [633, 150] width 234 height 30
copy span "[EMAIL_ADDRESS][DOMAIN_NAME]"
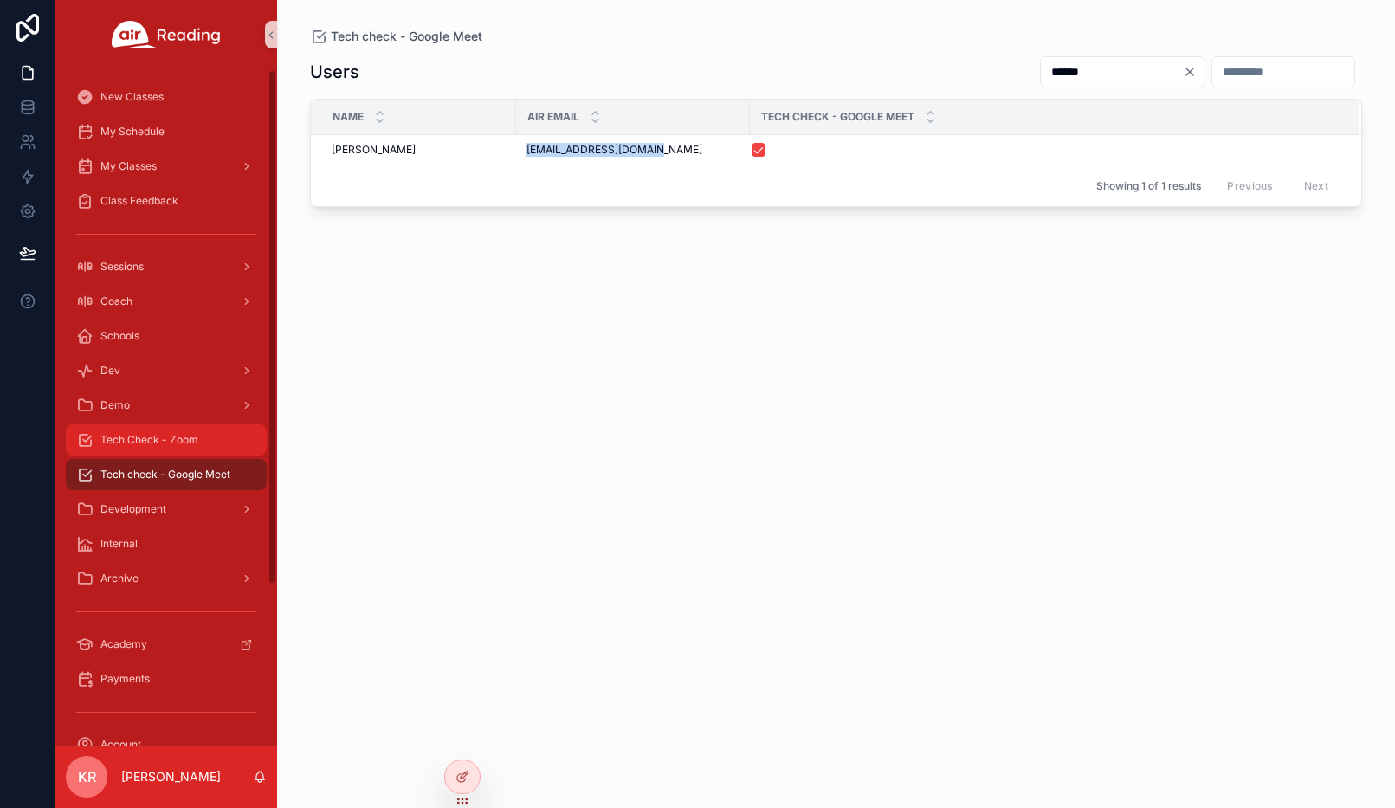
click at [197, 436] on span "Tech Check - Zoom" at bounding box center [149, 440] width 98 height 14
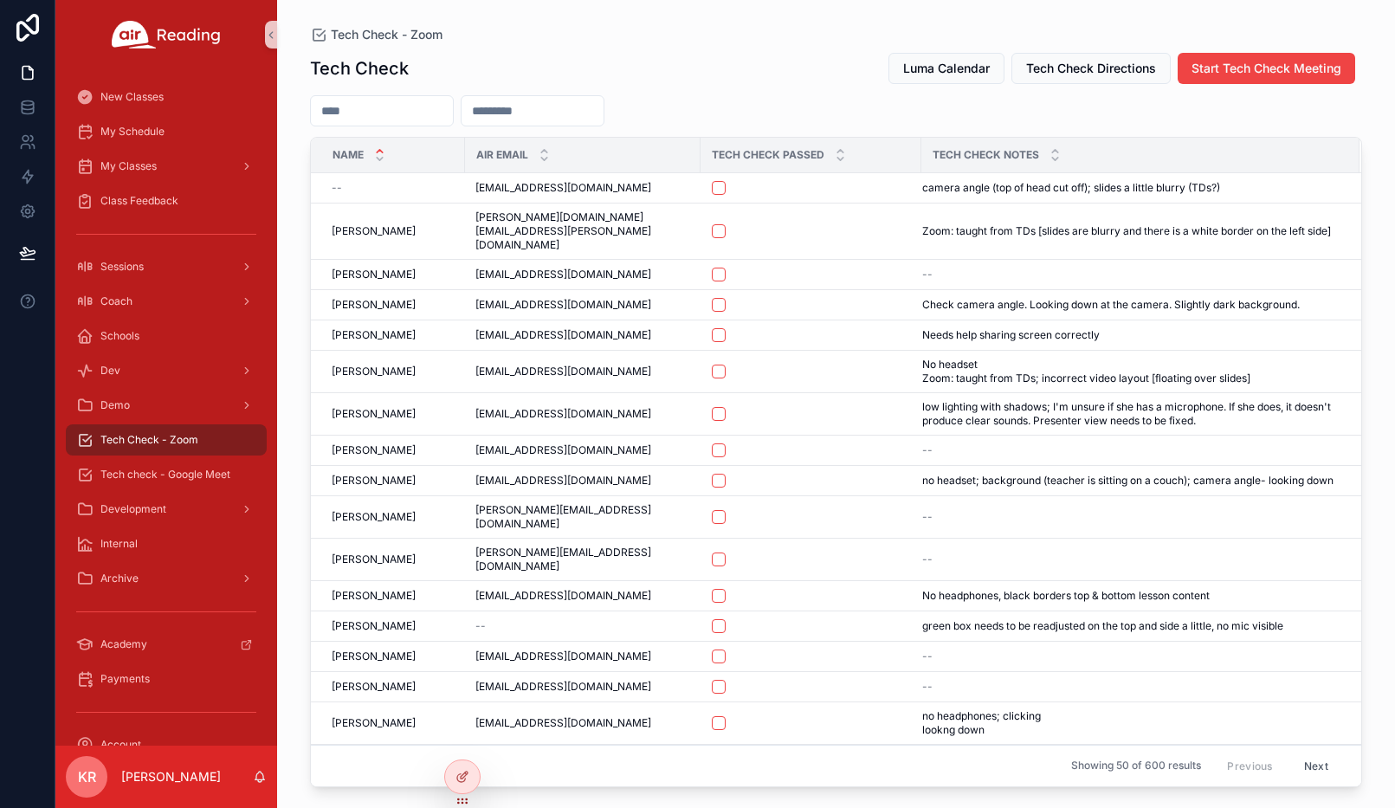
click at [539, 109] on input "scrollable content" at bounding box center [532, 111] width 142 height 24
paste input "**********"
type input "**********"
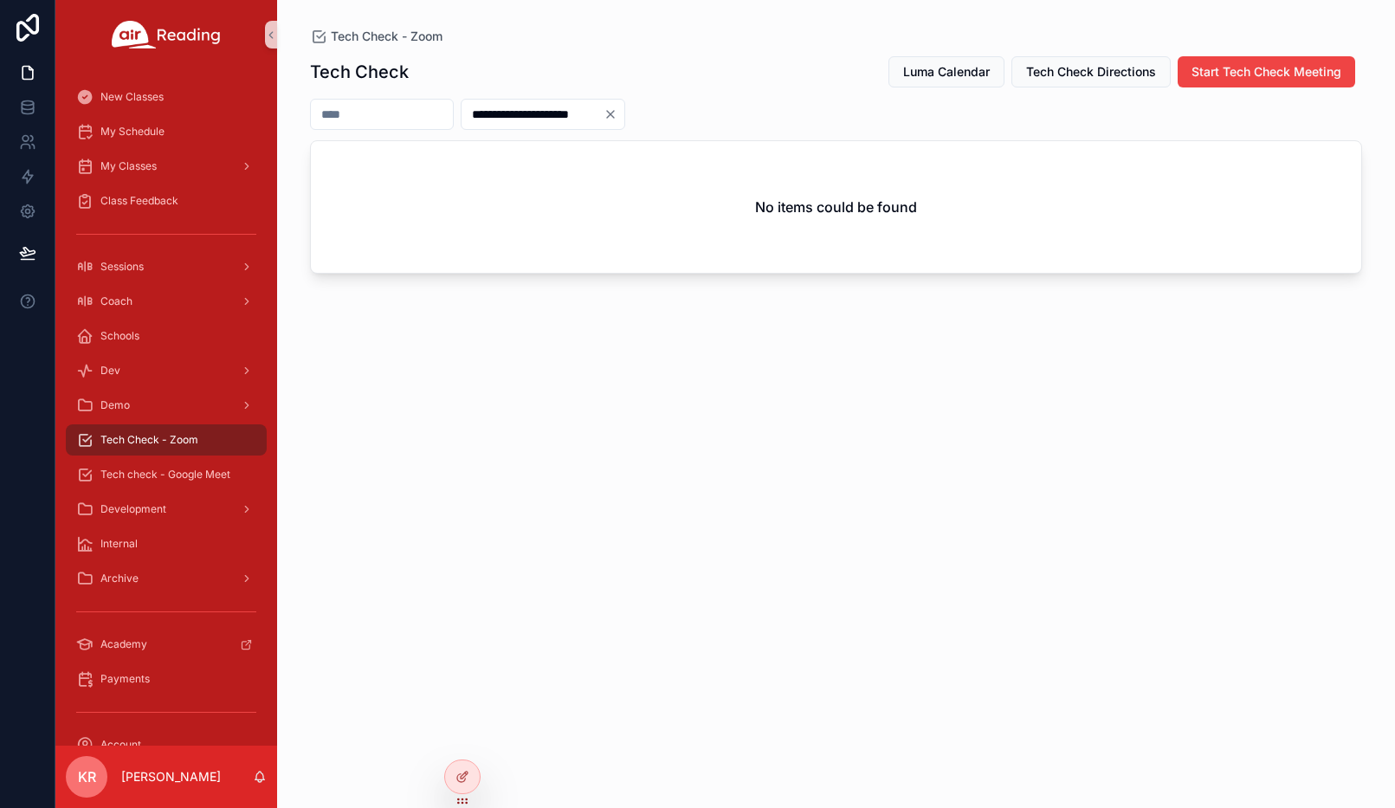
click at [617, 109] on icon "Clear" at bounding box center [610, 114] width 14 height 14
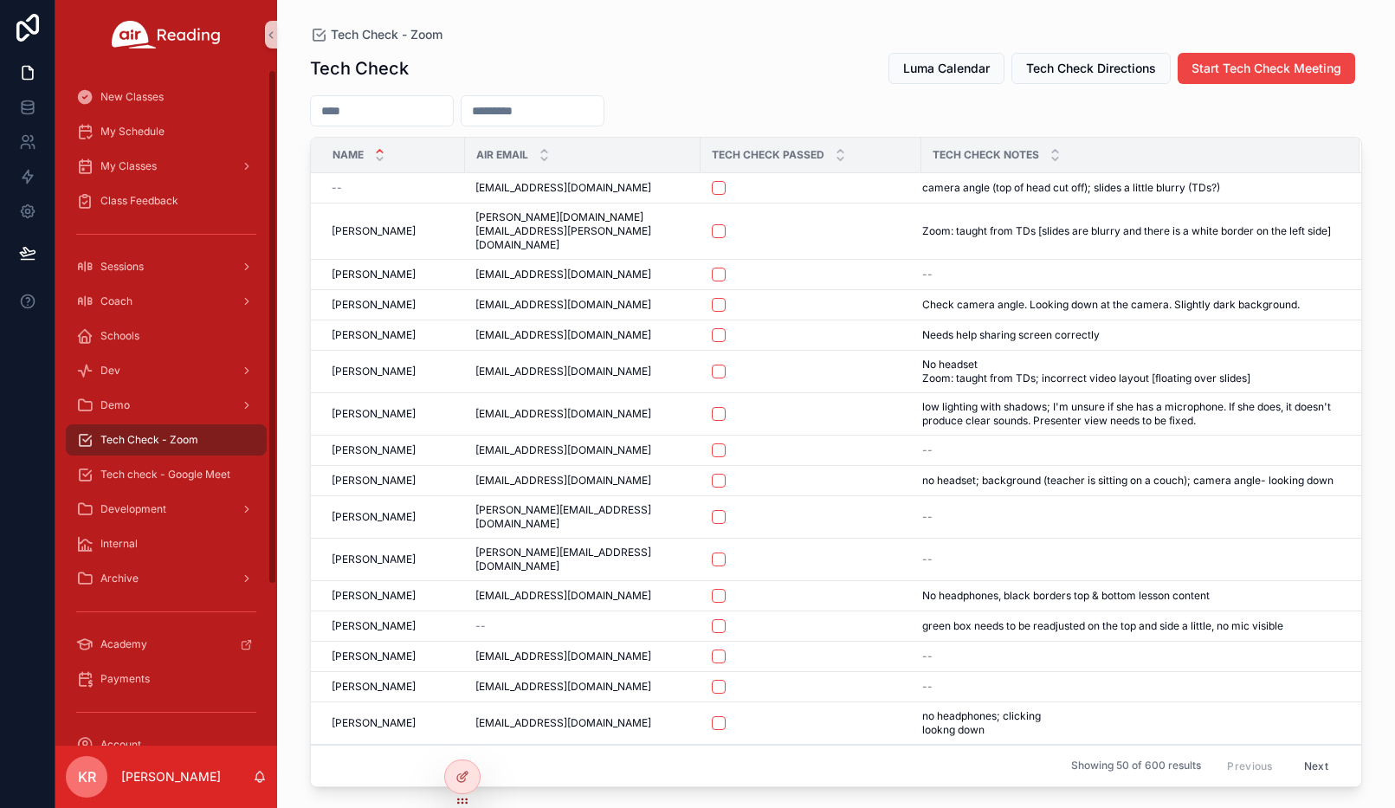
click at [403, 114] on input "scrollable content" at bounding box center [382, 111] width 142 height 24
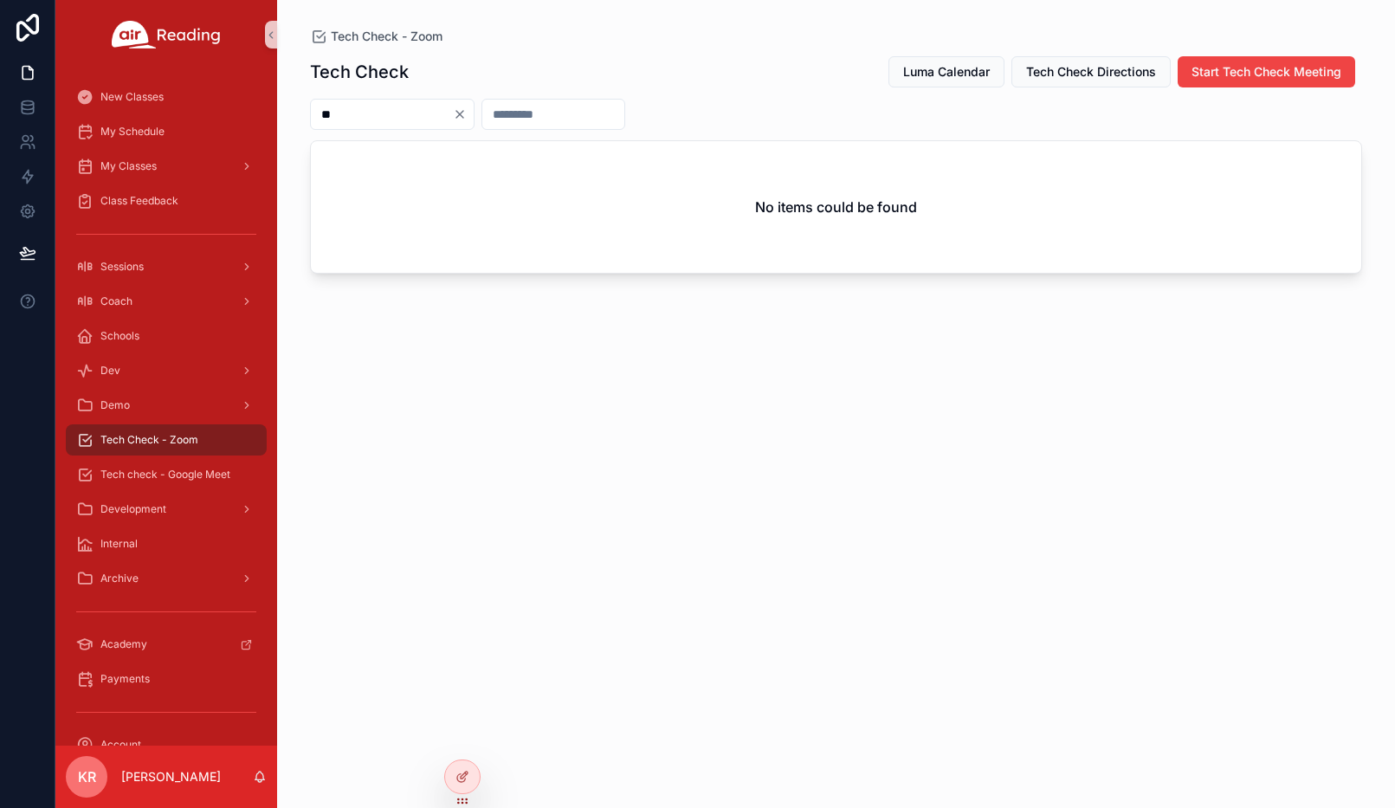
type input "*"
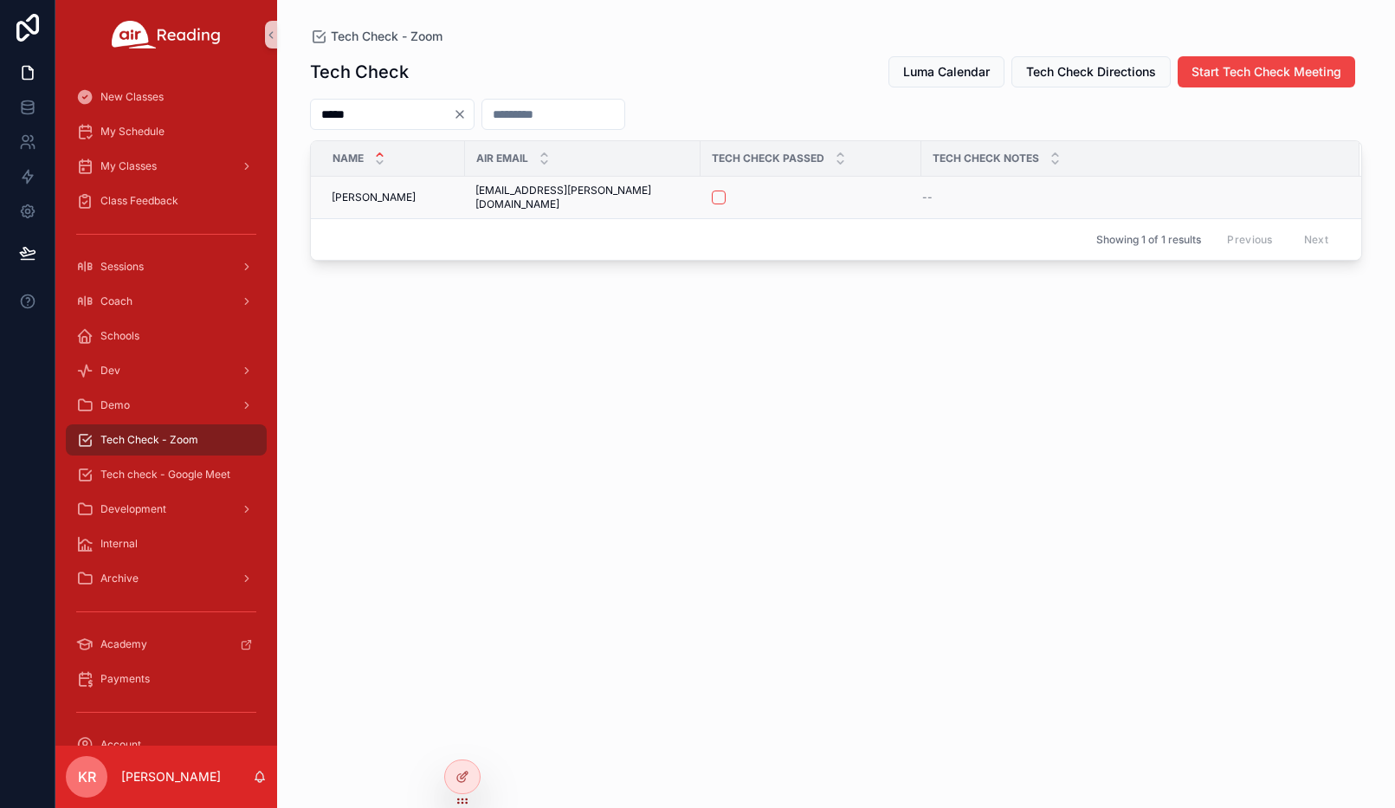
type input "*****"
click at [712, 190] on button "scrollable content" at bounding box center [719, 197] width 14 height 14
click at [193, 475] on span "Tech check - Google Meet" at bounding box center [165, 475] width 130 height 14
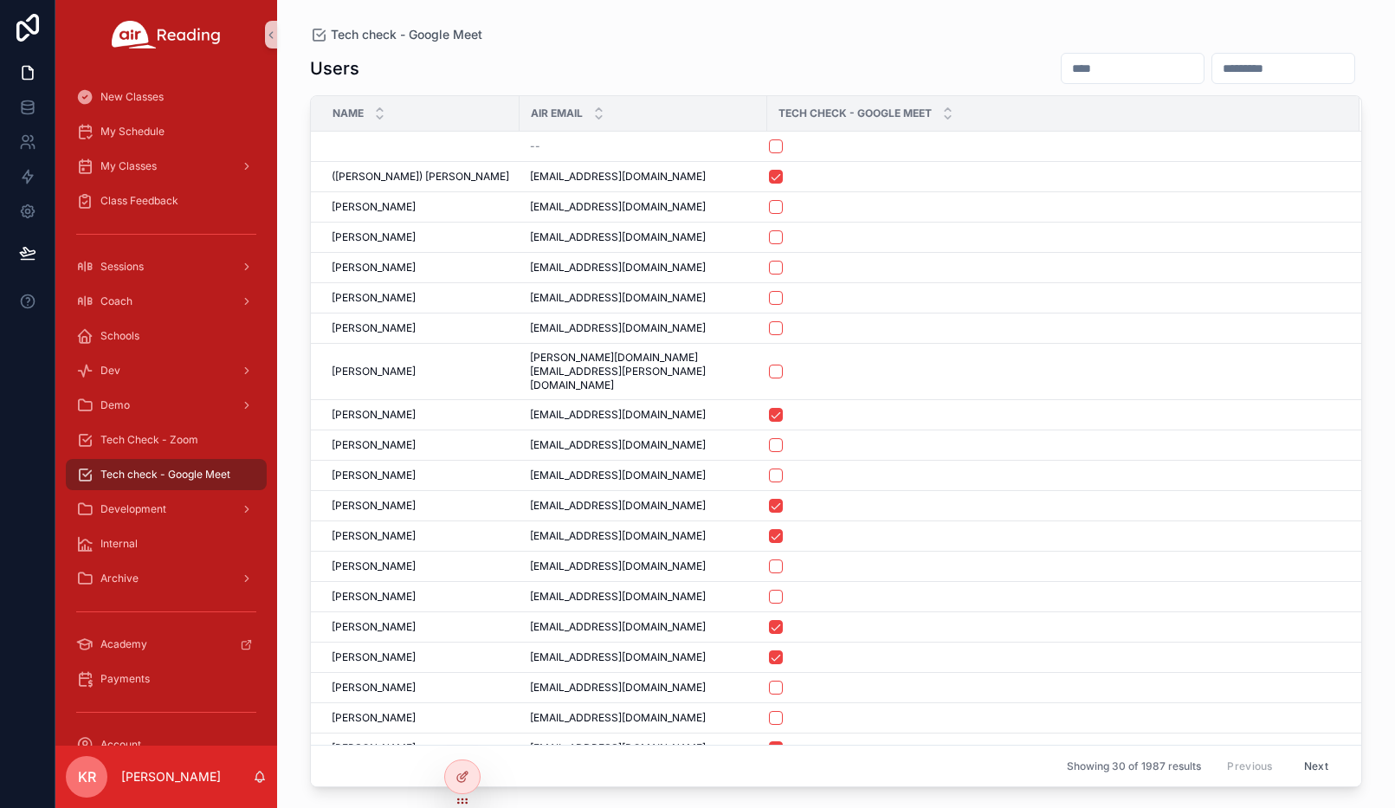
click at [1062, 74] on input "scrollable content" at bounding box center [1133, 68] width 142 height 24
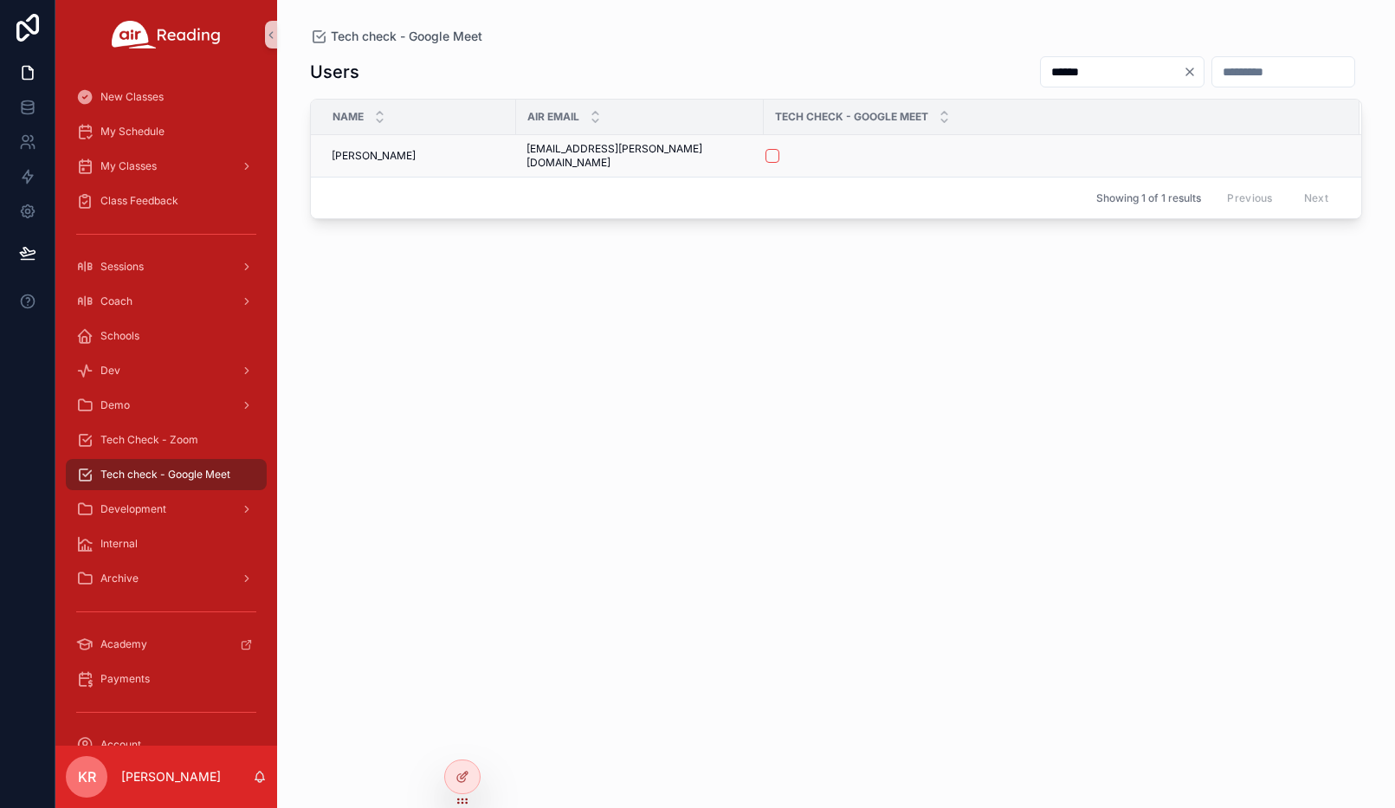
type input "******"
click at [765, 151] on button "scrollable content" at bounding box center [772, 156] width 14 height 14
click at [154, 435] on span "Tech Check - Zoom" at bounding box center [149, 440] width 98 height 14
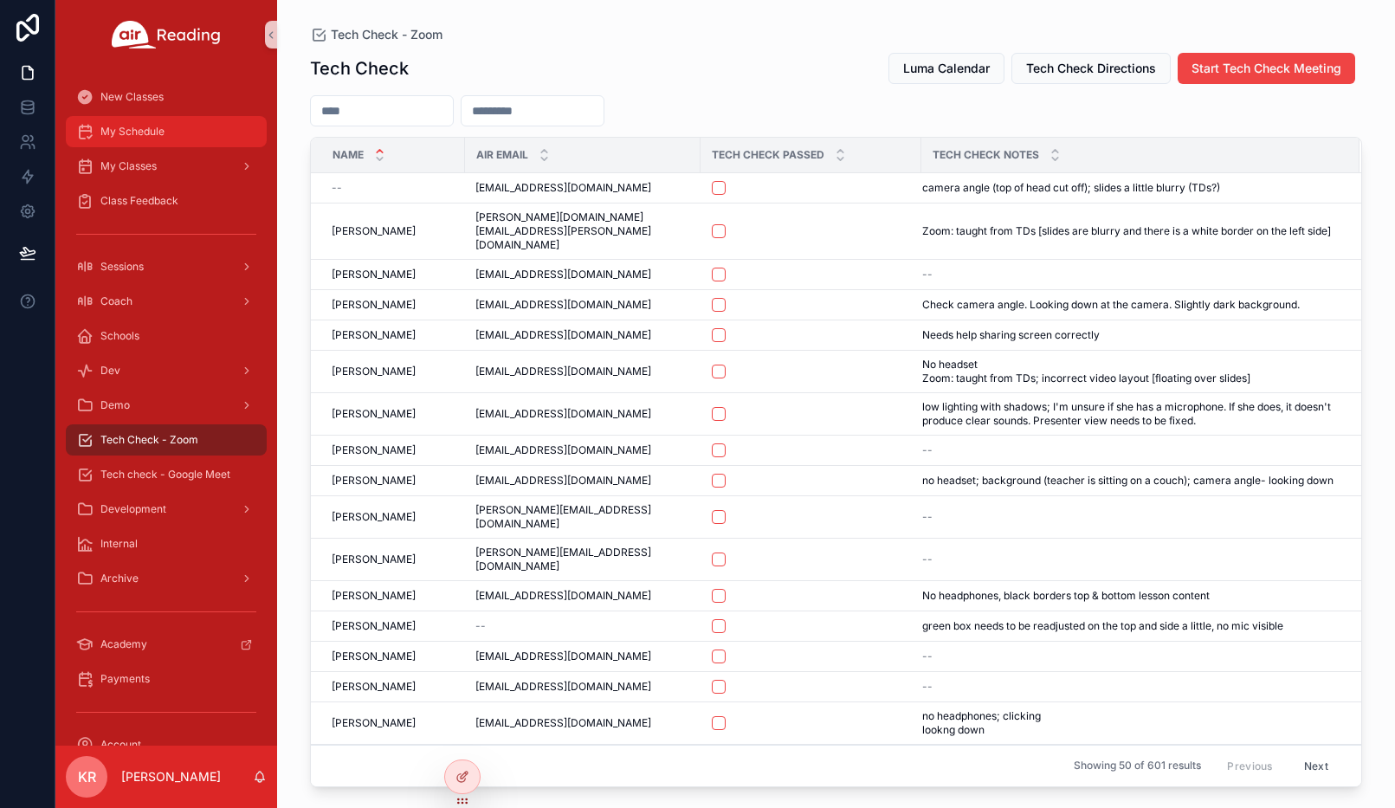
click at [134, 132] on span "My Schedule" at bounding box center [132, 132] width 64 height 14
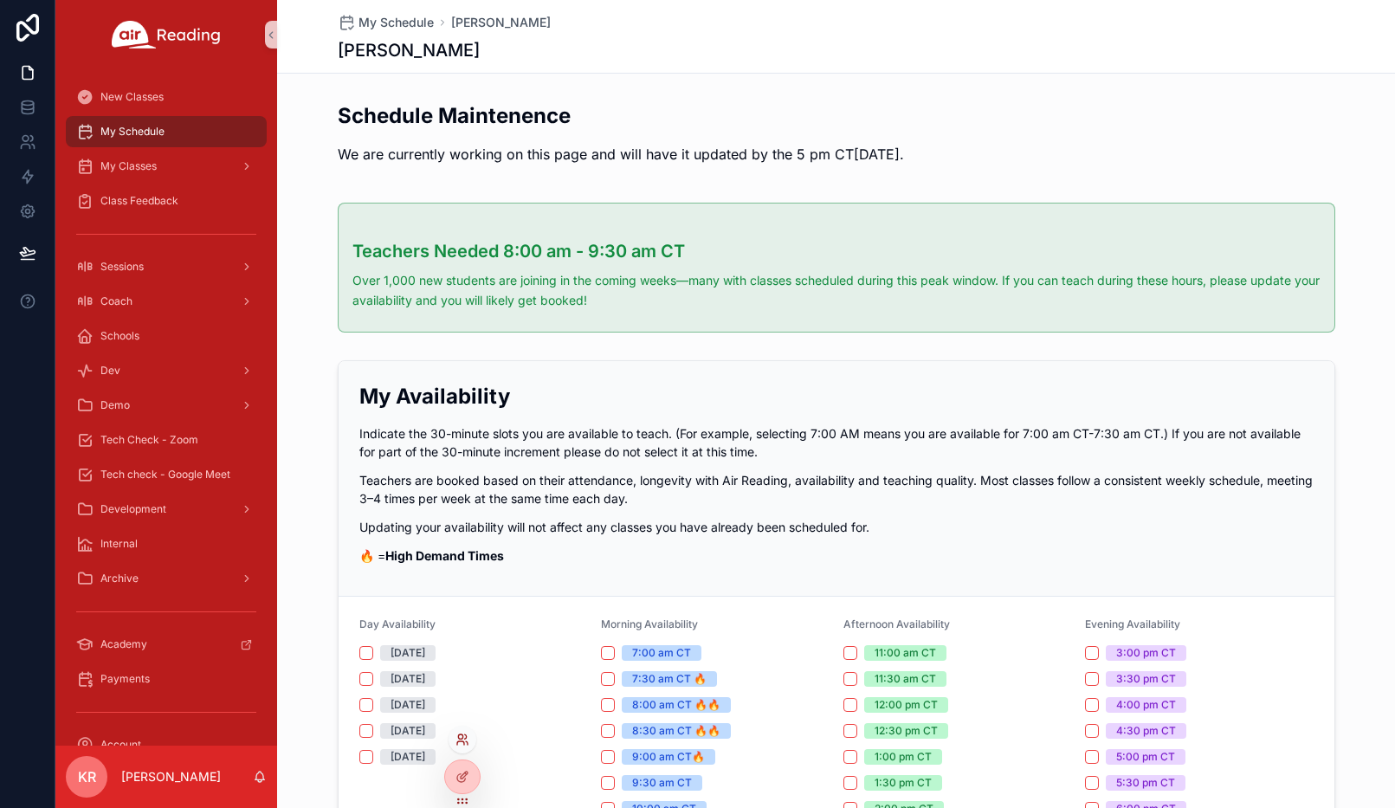
click at [459, 735] on icon at bounding box center [460, 736] width 4 height 4
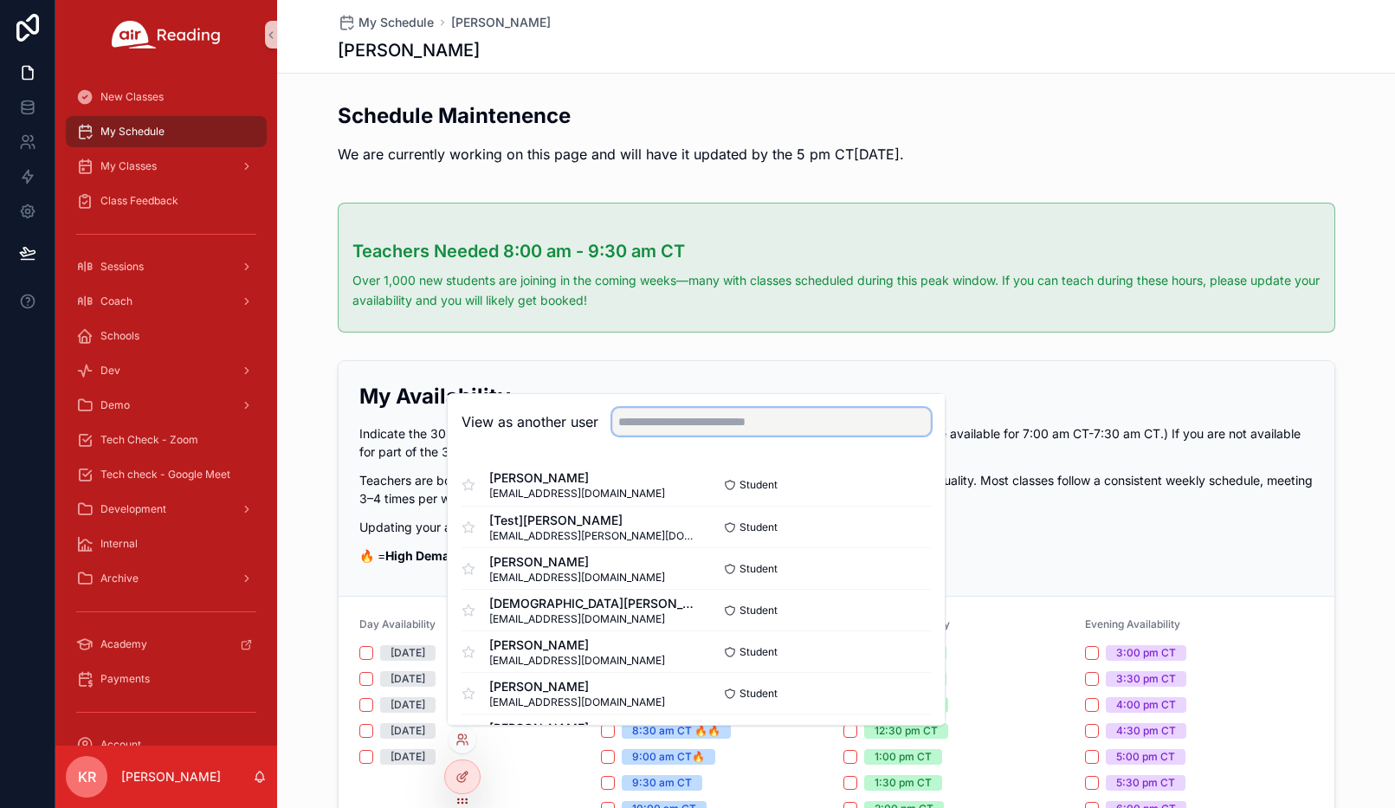
click at [711, 421] on input "text" at bounding box center [771, 422] width 319 height 28
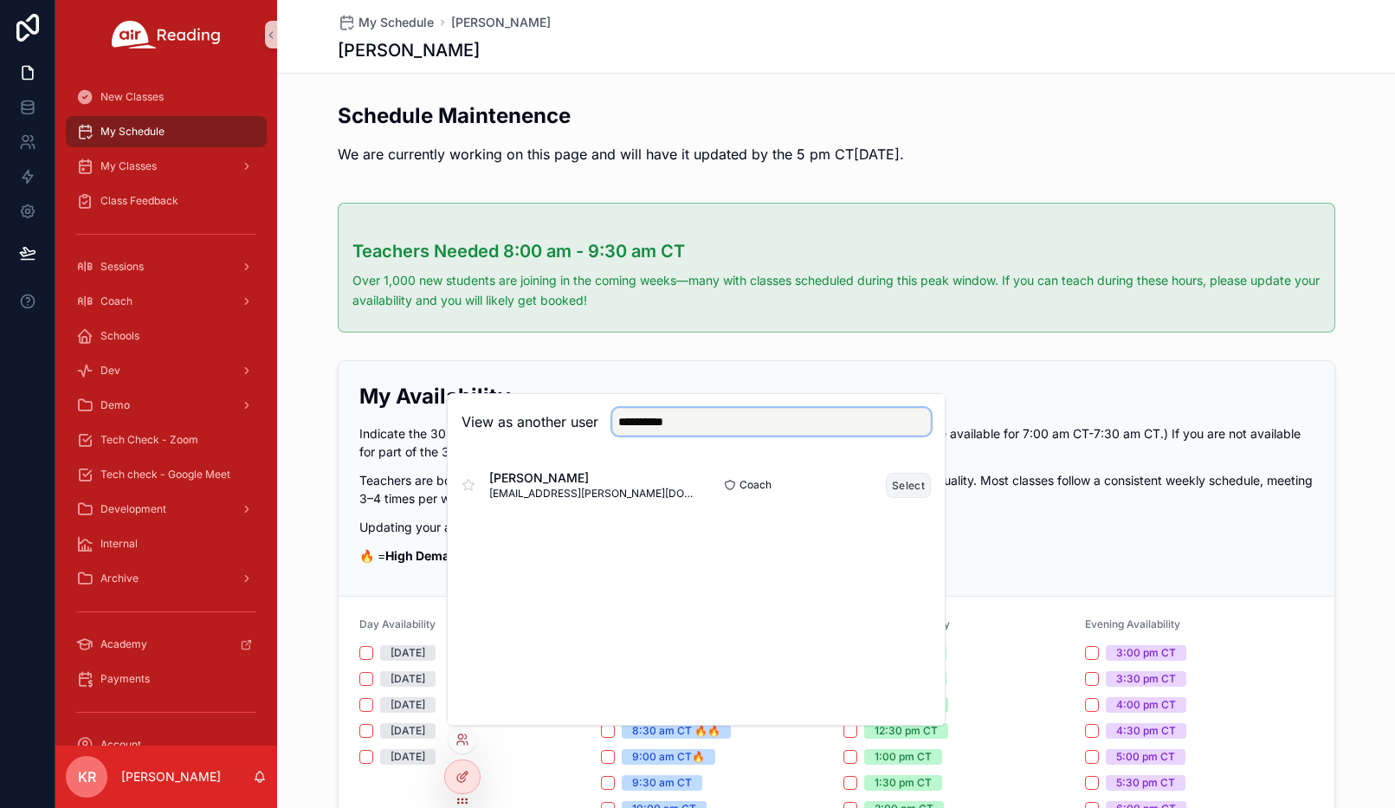
type input "**********"
click at [912, 484] on button "Select" at bounding box center [908, 485] width 45 height 25
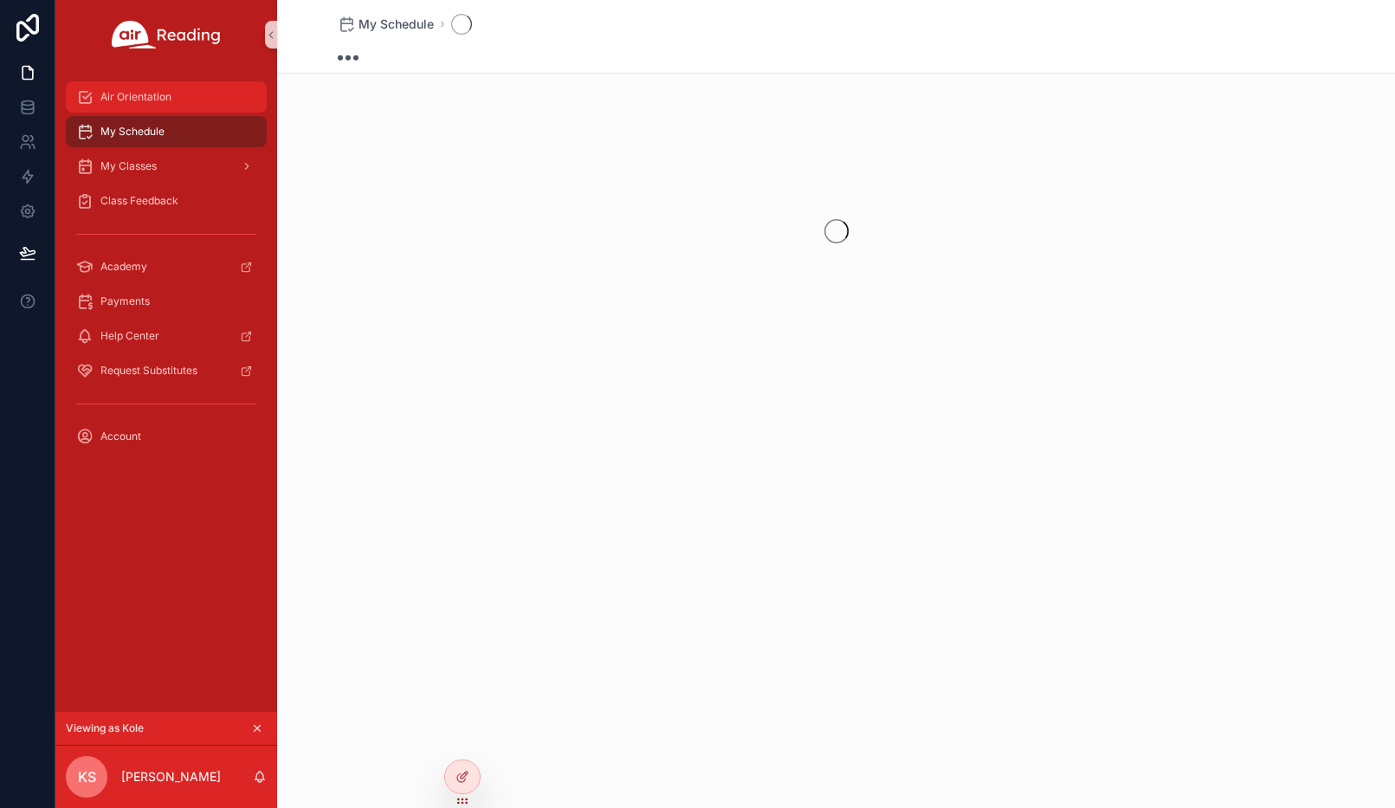
click at [171, 103] on div "Air Orientation" at bounding box center [166, 97] width 180 height 28
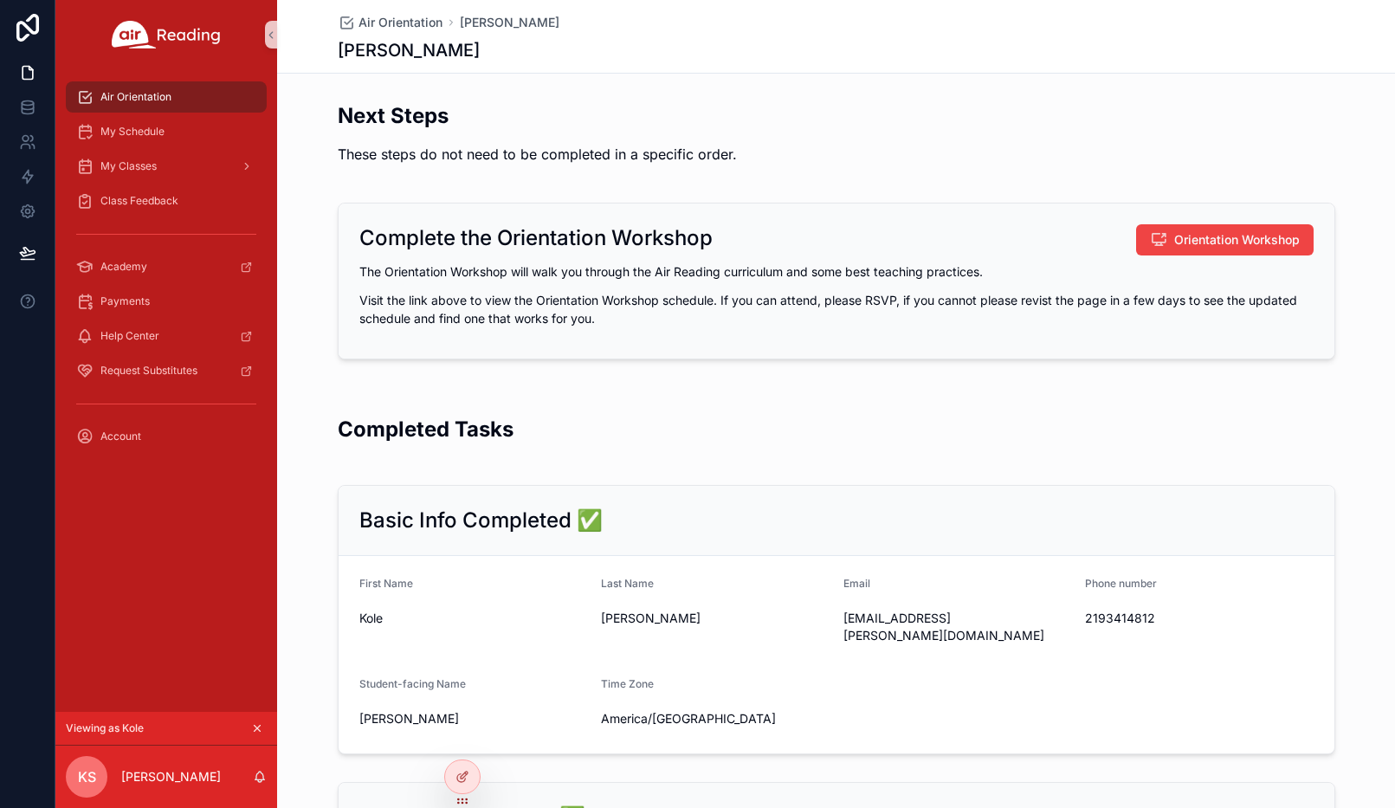
click at [255, 726] on icon "scrollable content" at bounding box center [257, 728] width 12 height 12
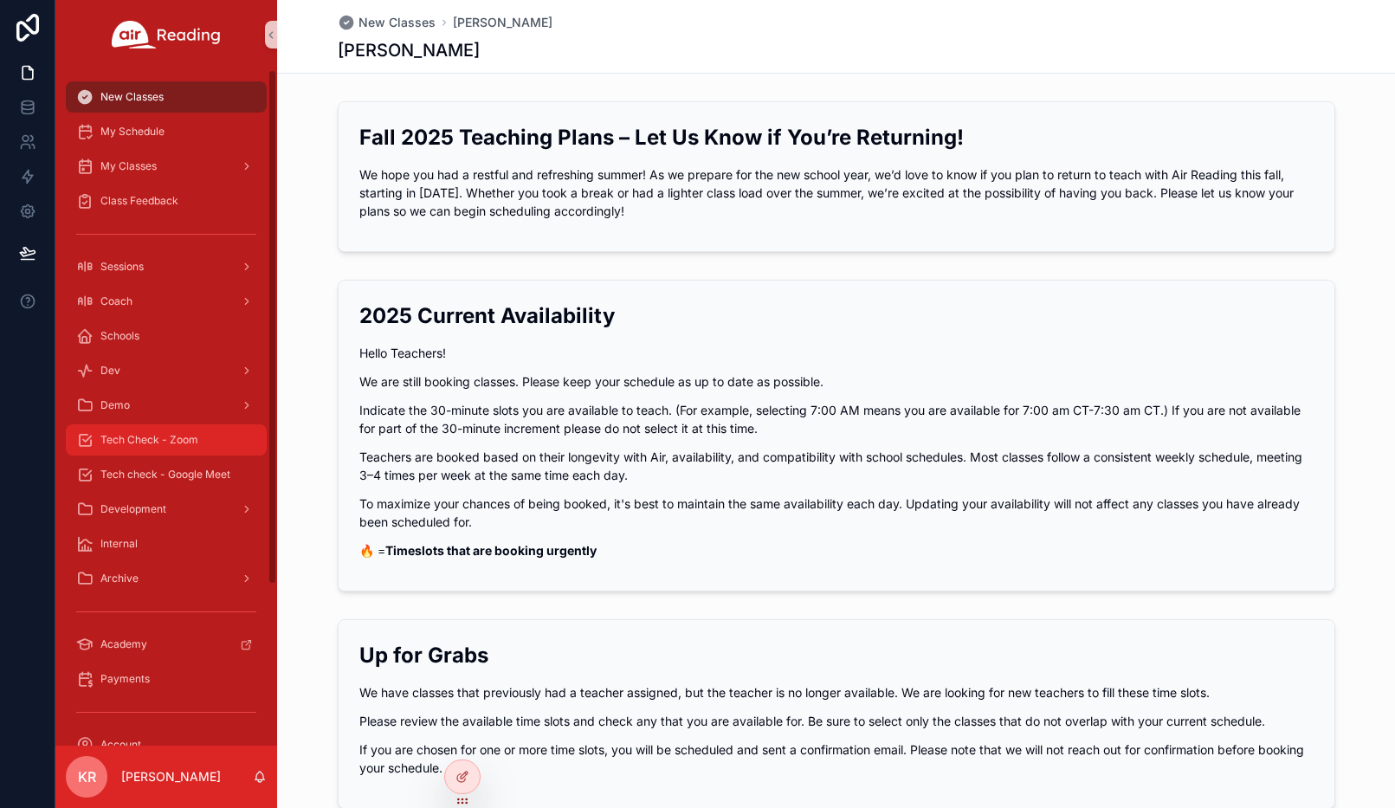
click at [146, 433] on span "Tech Check - Zoom" at bounding box center [149, 440] width 98 height 14
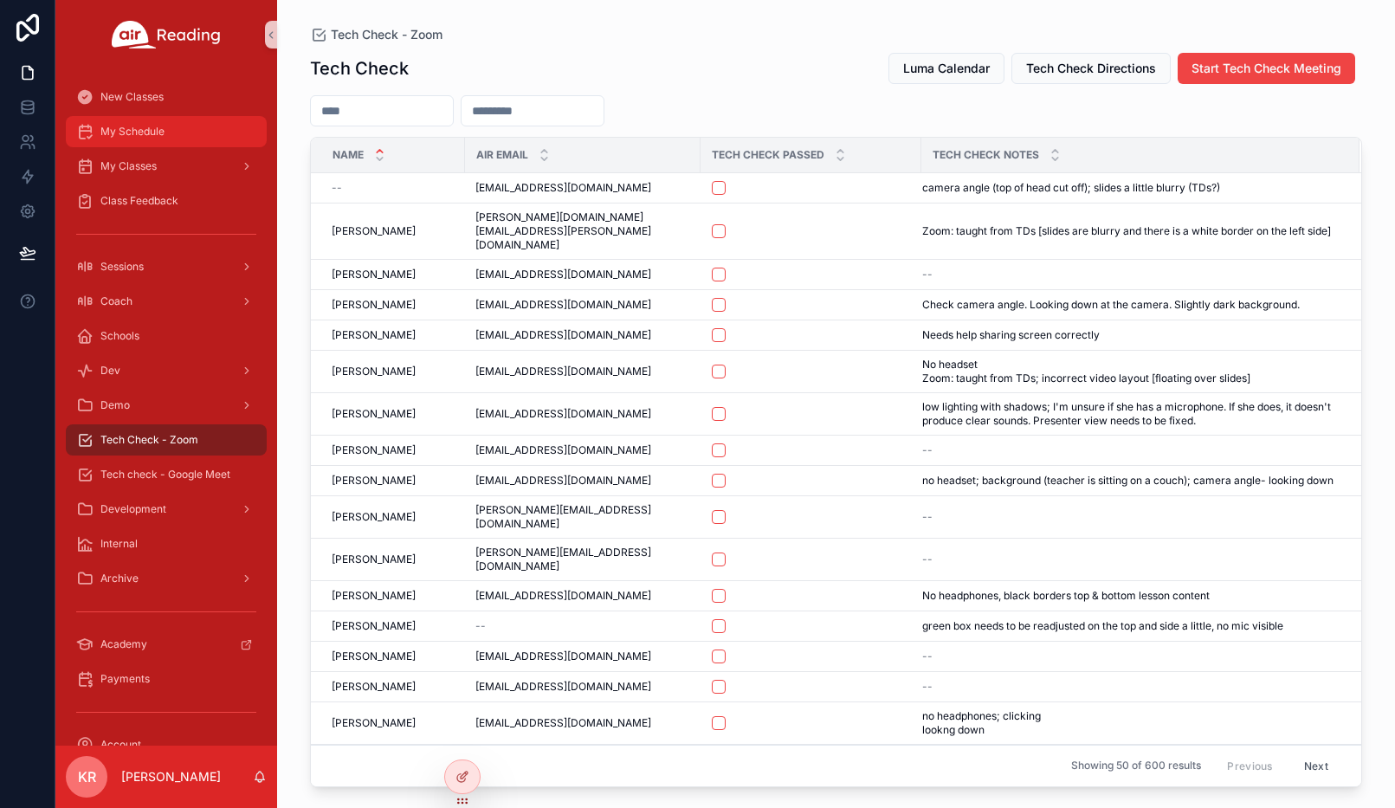
click at [153, 139] on div "My Schedule" at bounding box center [166, 132] width 180 height 28
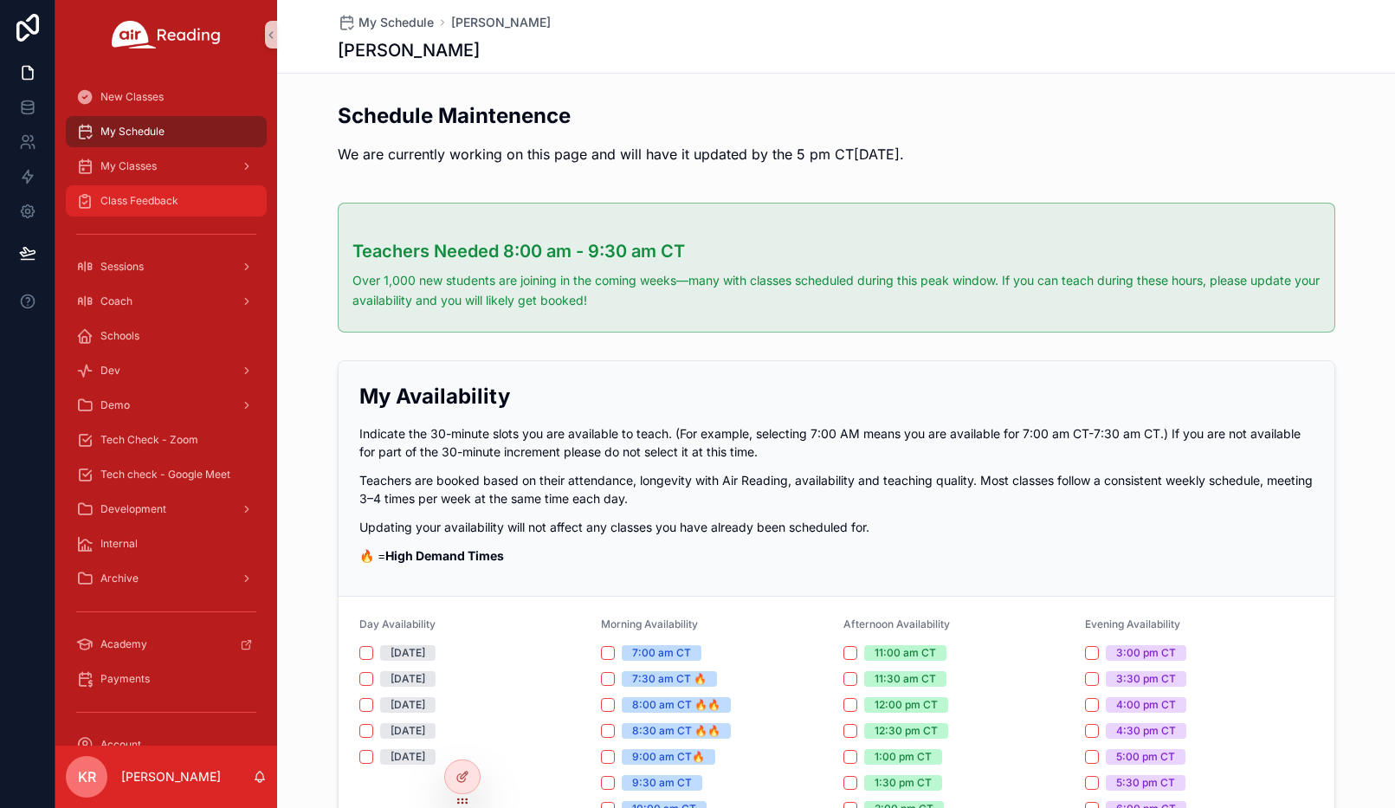
click at [147, 194] on span "Class Feedback" at bounding box center [139, 201] width 78 height 14
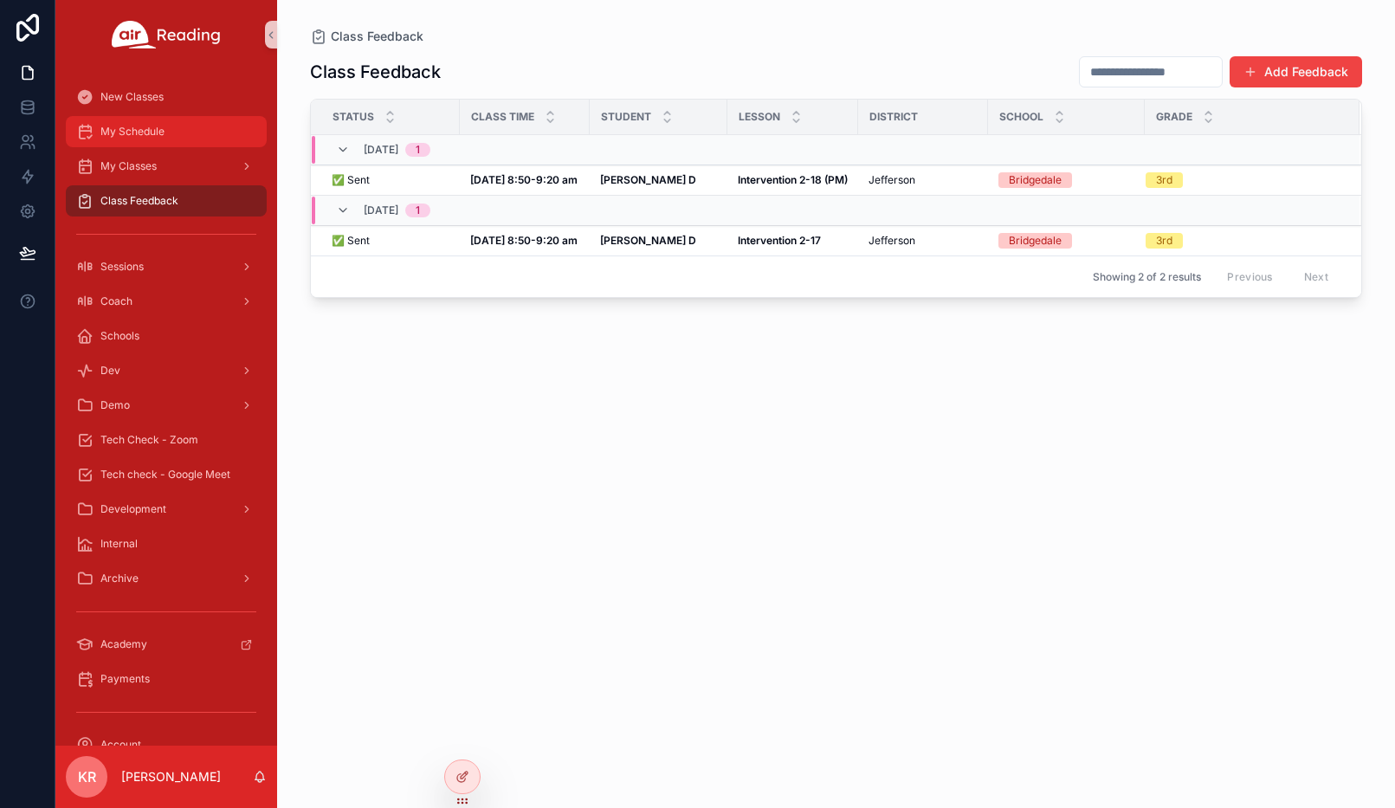
click at [151, 139] on div "My Schedule" at bounding box center [166, 132] width 180 height 28
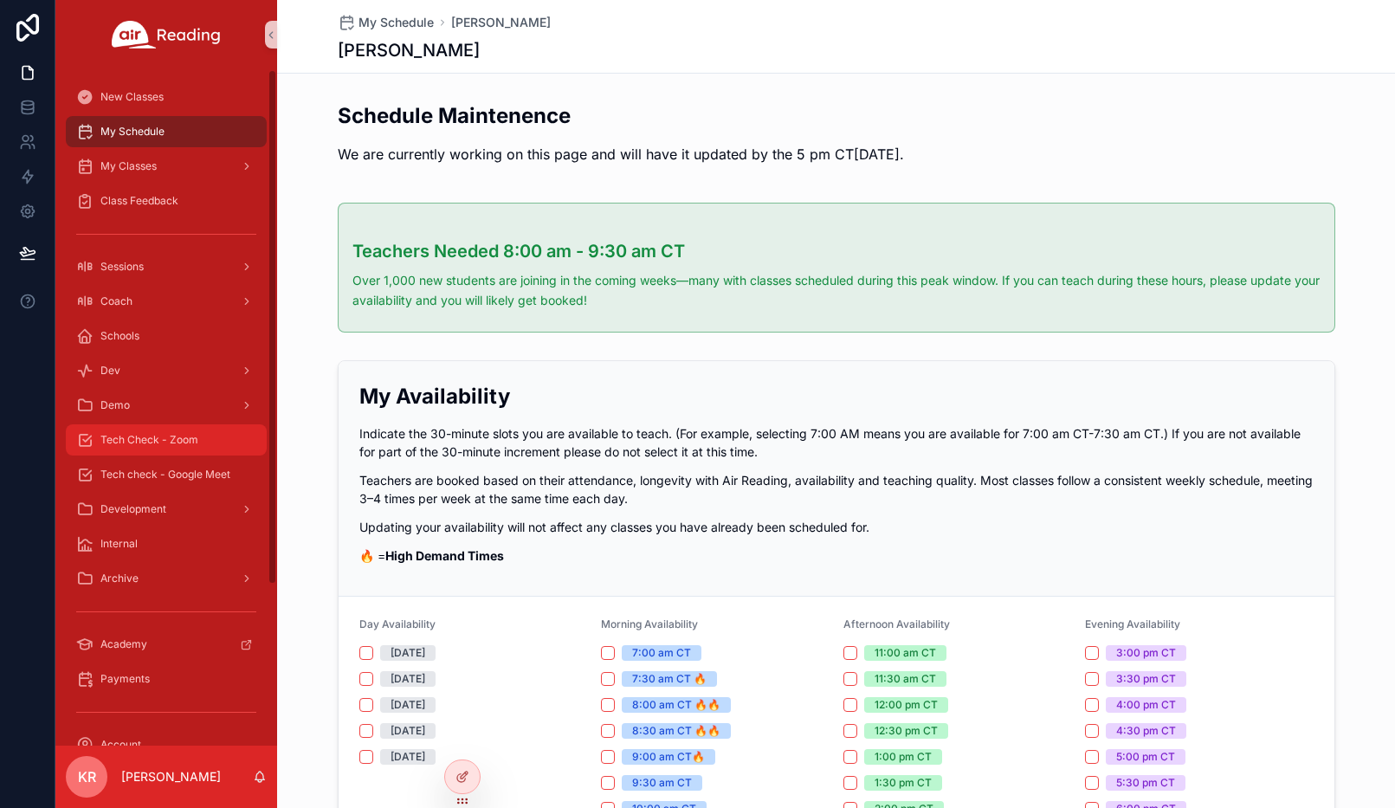
click at [184, 447] on div "Tech Check - Zoom" at bounding box center [166, 440] width 180 height 28
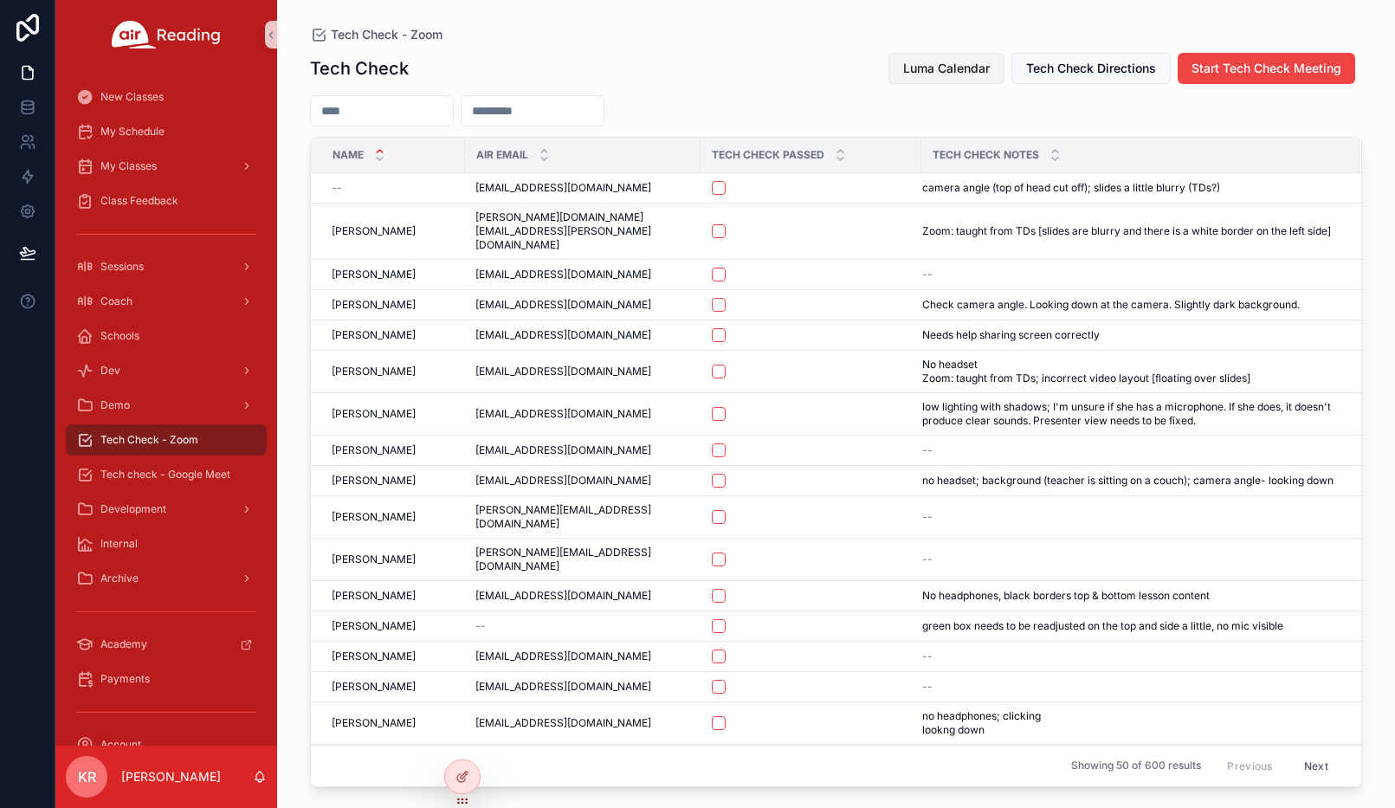
click at [961, 75] on span "Luma Calendar" at bounding box center [946, 68] width 87 height 17
click at [912, 65] on span "Luma Calendar" at bounding box center [946, 68] width 87 height 17
click at [925, 61] on span "Luma Calendar" at bounding box center [946, 68] width 87 height 17
click at [939, 77] on button "Luma Calendar" at bounding box center [946, 68] width 116 height 31
click at [921, 66] on span "Luma Calendar" at bounding box center [946, 68] width 87 height 17
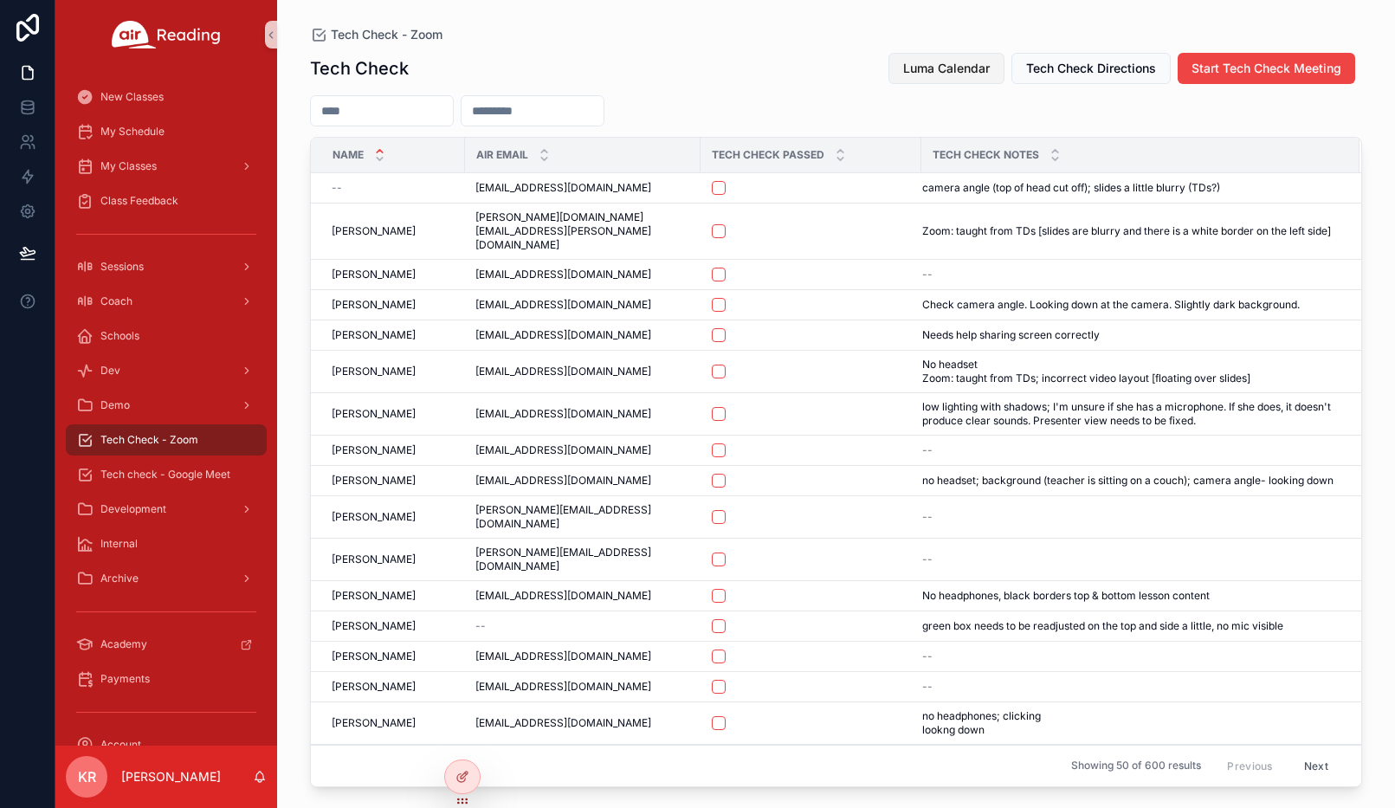
click at [911, 69] on span "Luma Calendar" at bounding box center [946, 68] width 87 height 17
click at [943, 61] on span "Luma Calendar" at bounding box center [946, 68] width 87 height 17
click at [924, 72] on span "Luma Calendar" at bounding box center [946, 68] width 87 height 17
click at [154, 137] on span "My Schedule" at bounding box center [132, 132] width 64 height 14
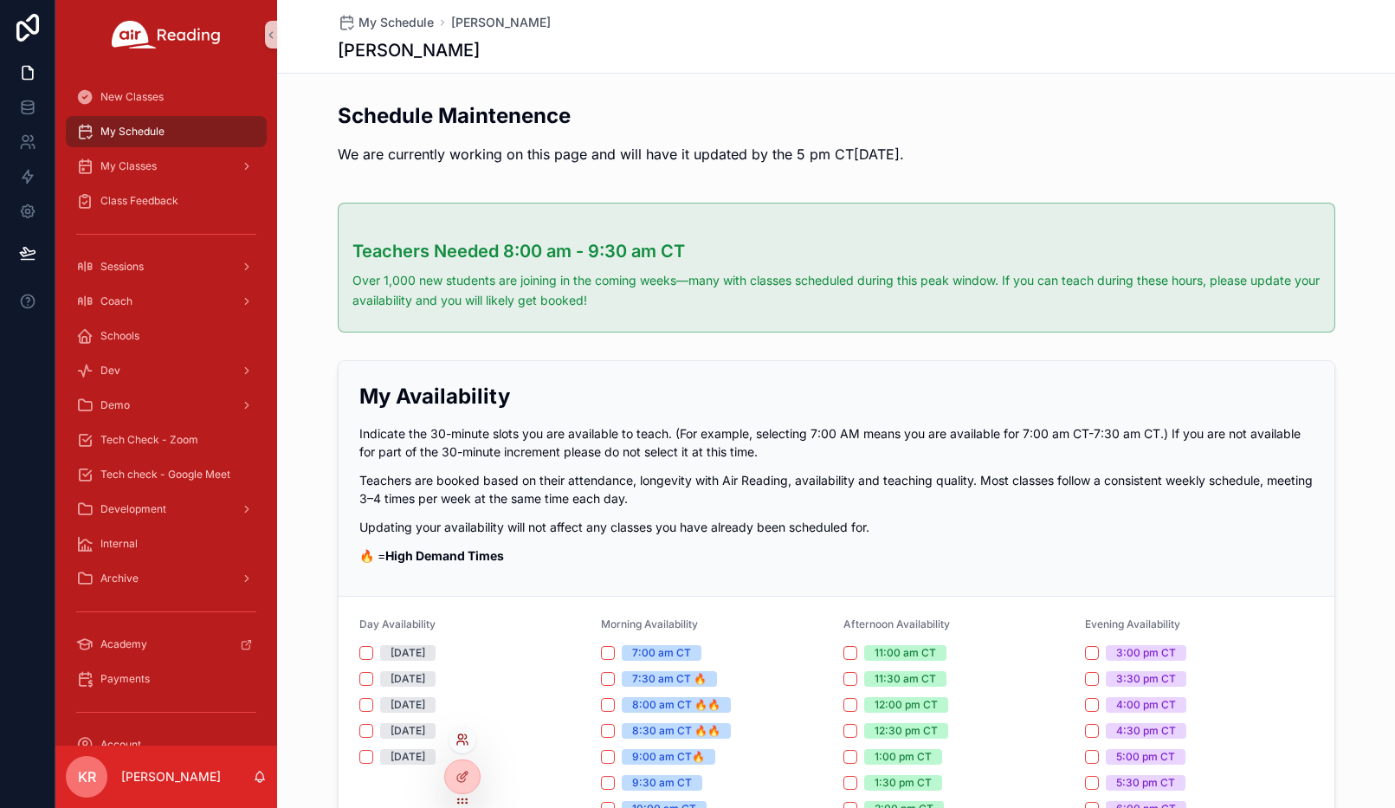
click at [462, 741] on icon at bounding box center [460, 742] width 7 height 3
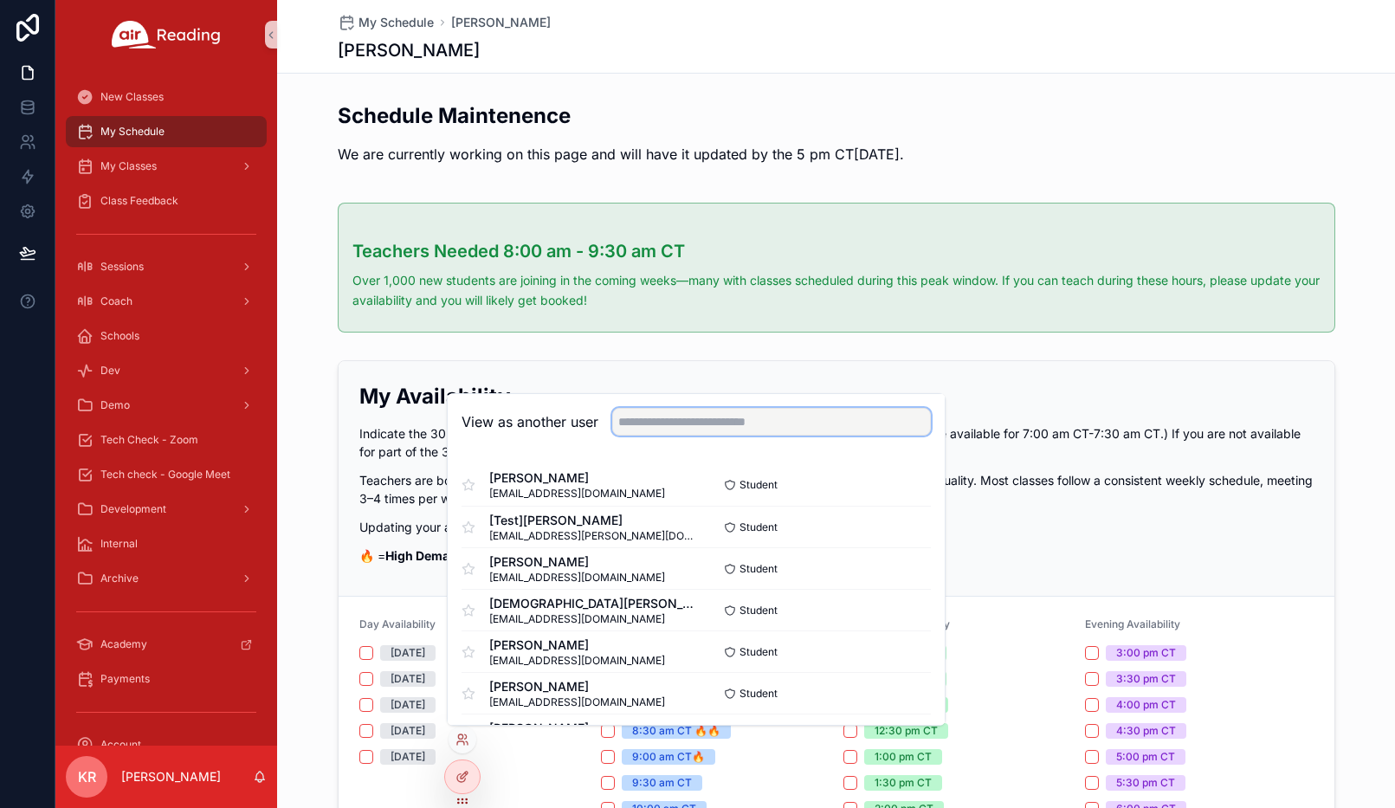
click at [726, 416] on input "text" at bounding box center [771, 422] width 319 height 28
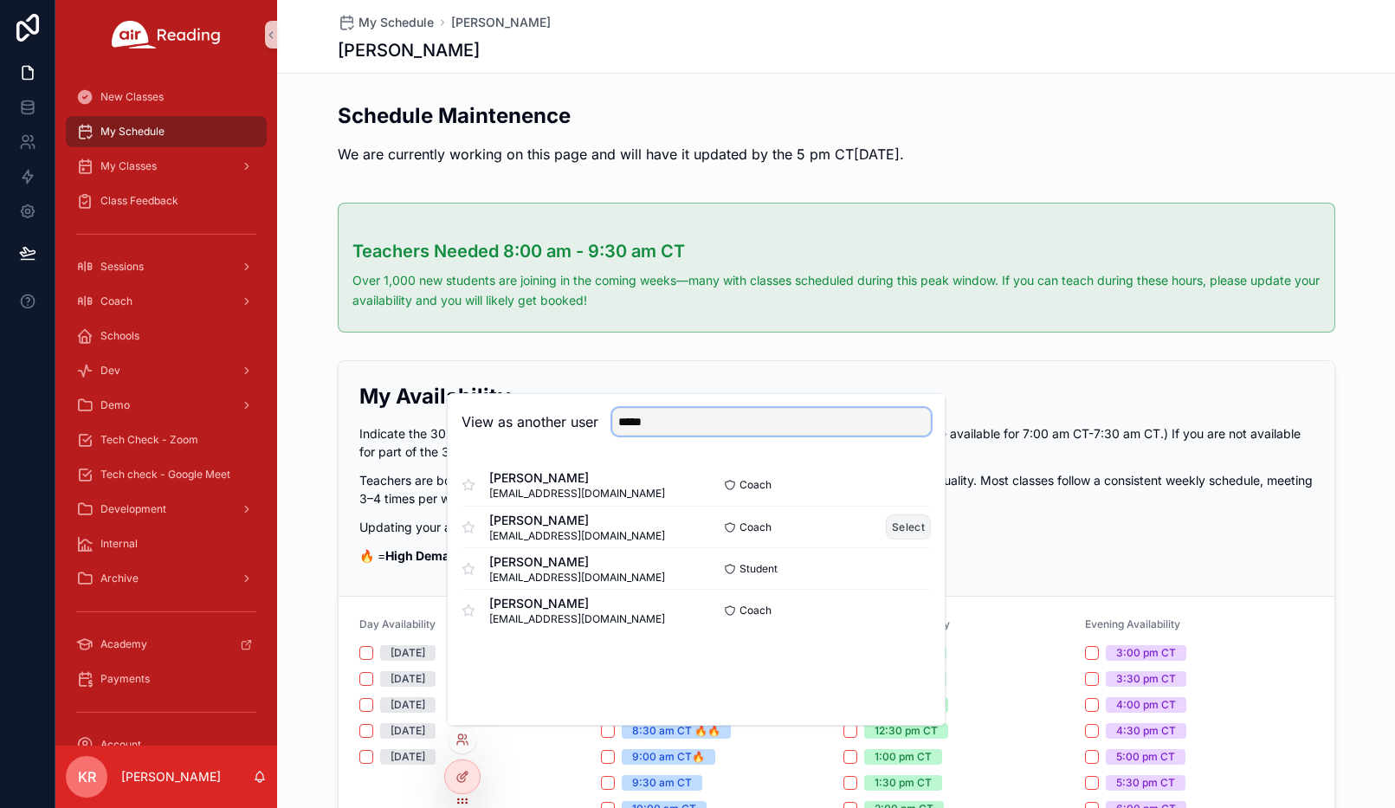
type input "*****"
click at [905, 528] on button "Select" at bounding box center [908, 526] width 45 height 25
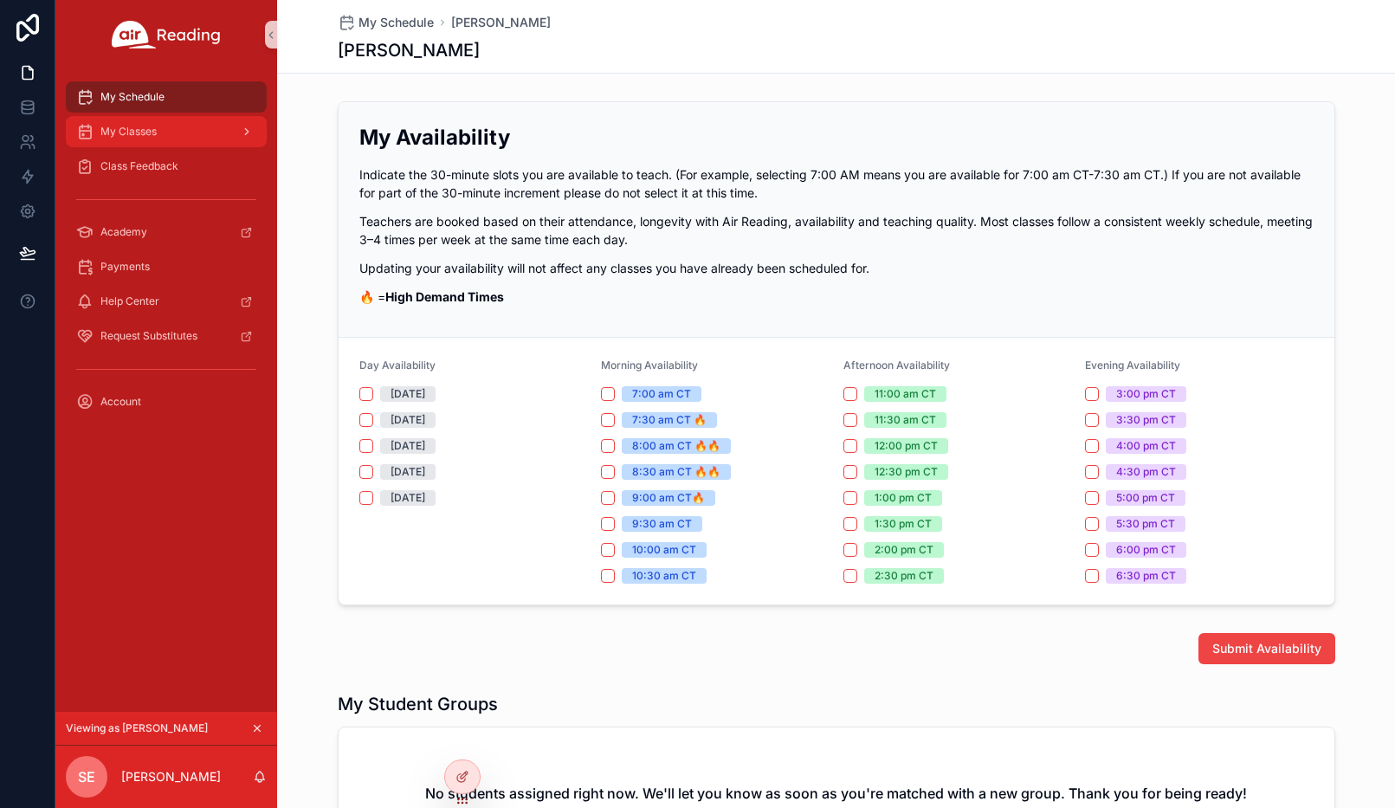
click at [165, 136] on div "My Classes" at bounding box center [166, 132] width 180 height 28
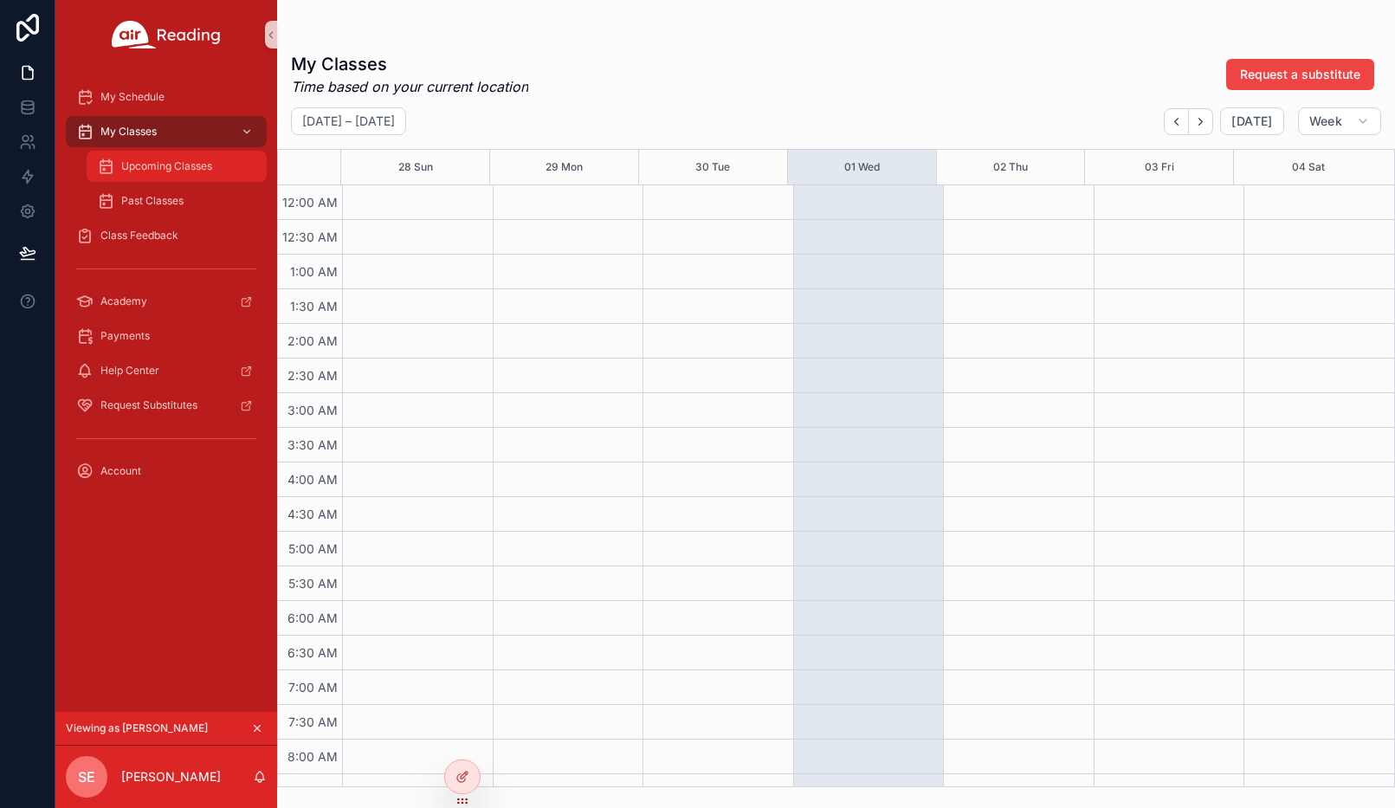
click at [176, 175] on div "Upcoming Classes" at bounding box center [176, 166] width 159 height 28
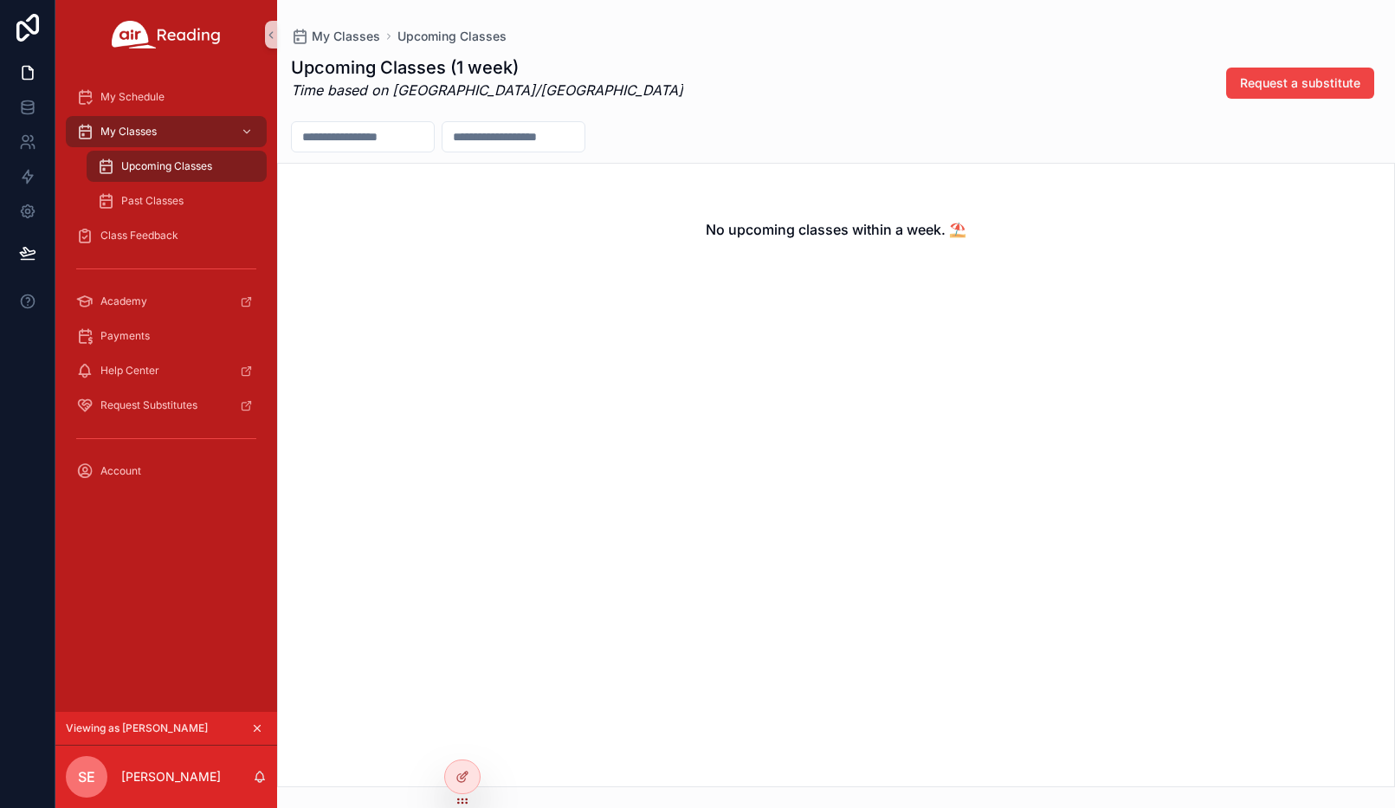
click at [257, 730] on icon "scrollable content" at bounding box center [257, 728] width 12 height 12
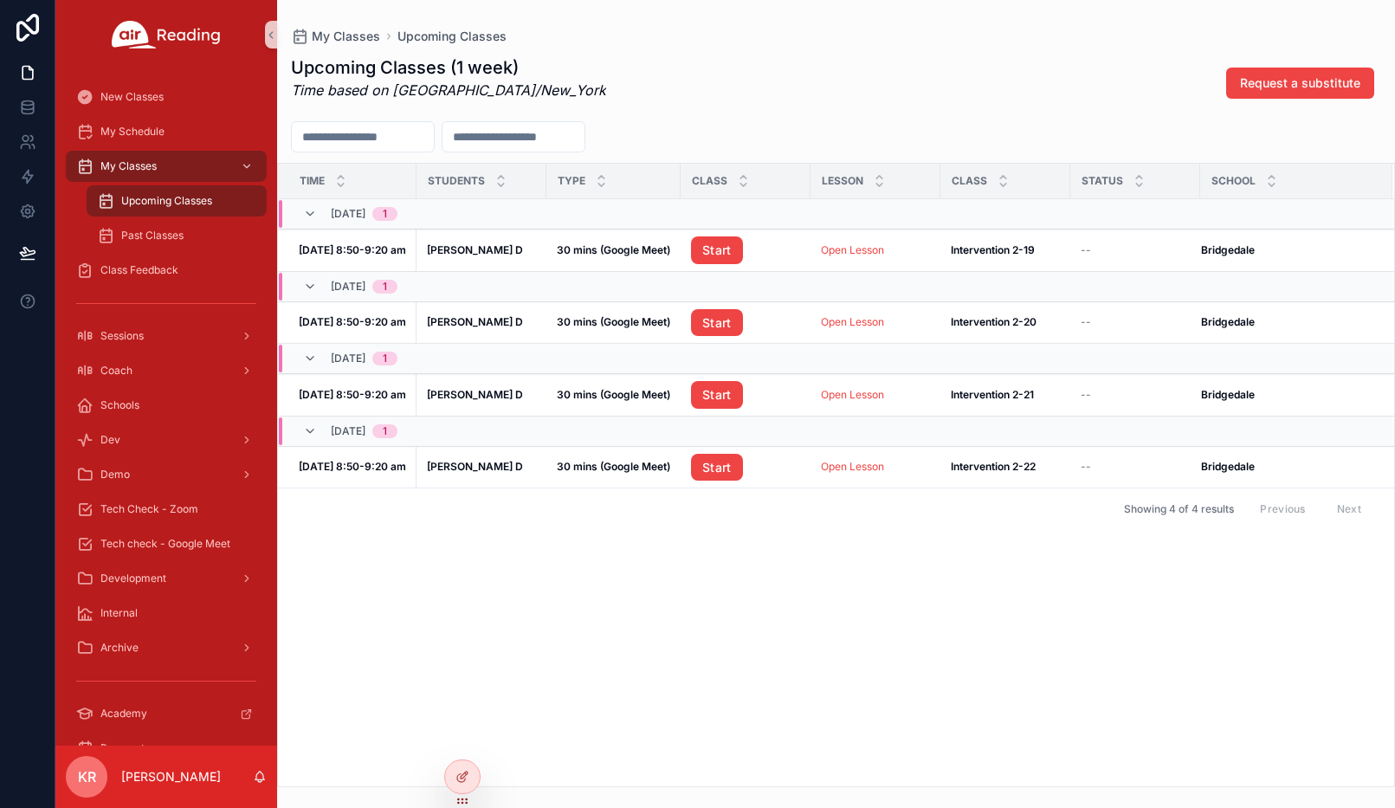
click at [624, 17] on div "My Classes Upcoming Classes Upcoming Classes (1 week) Time based on [GEOGRAPHIC…" at bounding box center [836, 393] width 1118 height 787
click at [425, 641] on div "Time Students Type Class Lesson Class Status School [DATE] 1 [DATE] 8:50-9:20 a…" at bounding box center [836, 475] width 1116 height 623
